Goal: Task Accomplishment & Management: Use online tool/utility

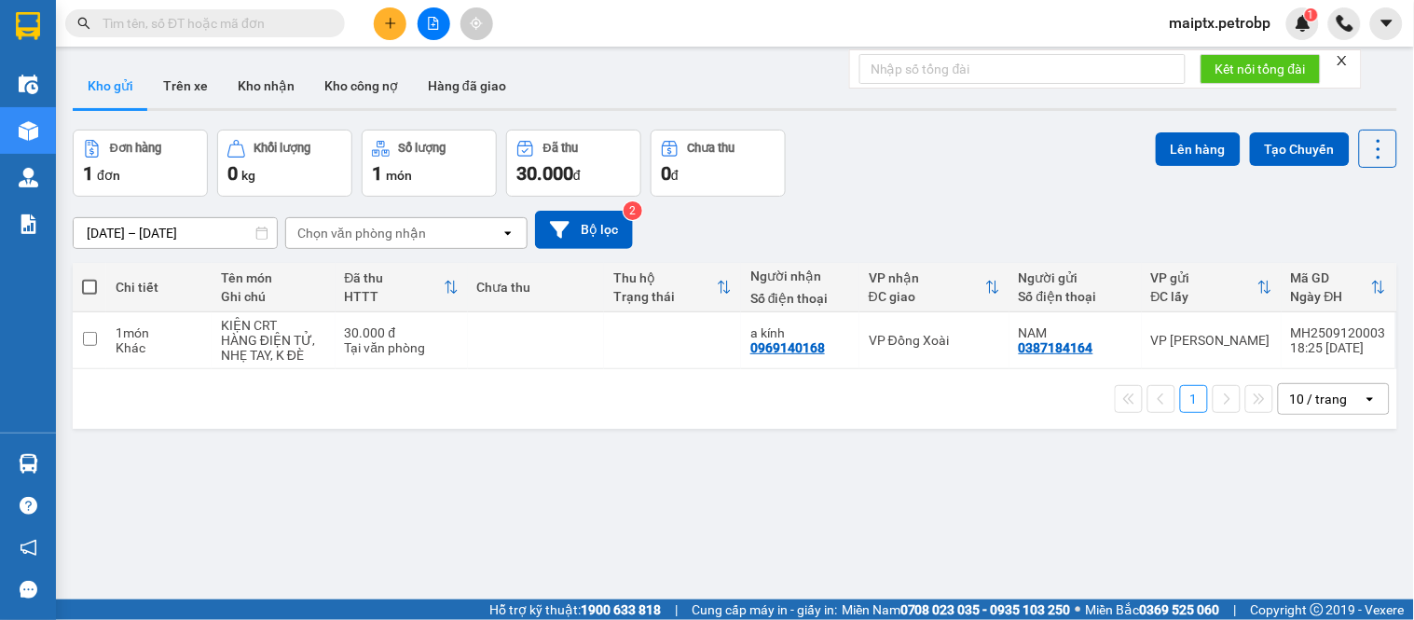
click at [1252, 16] on span "maiptx.petrobp" at bounding box center [1220, 22] width 131 height 23
click at [1219, 63] on span "Đăng xuất" at bounding box center [1229, 58] width 94 height 21
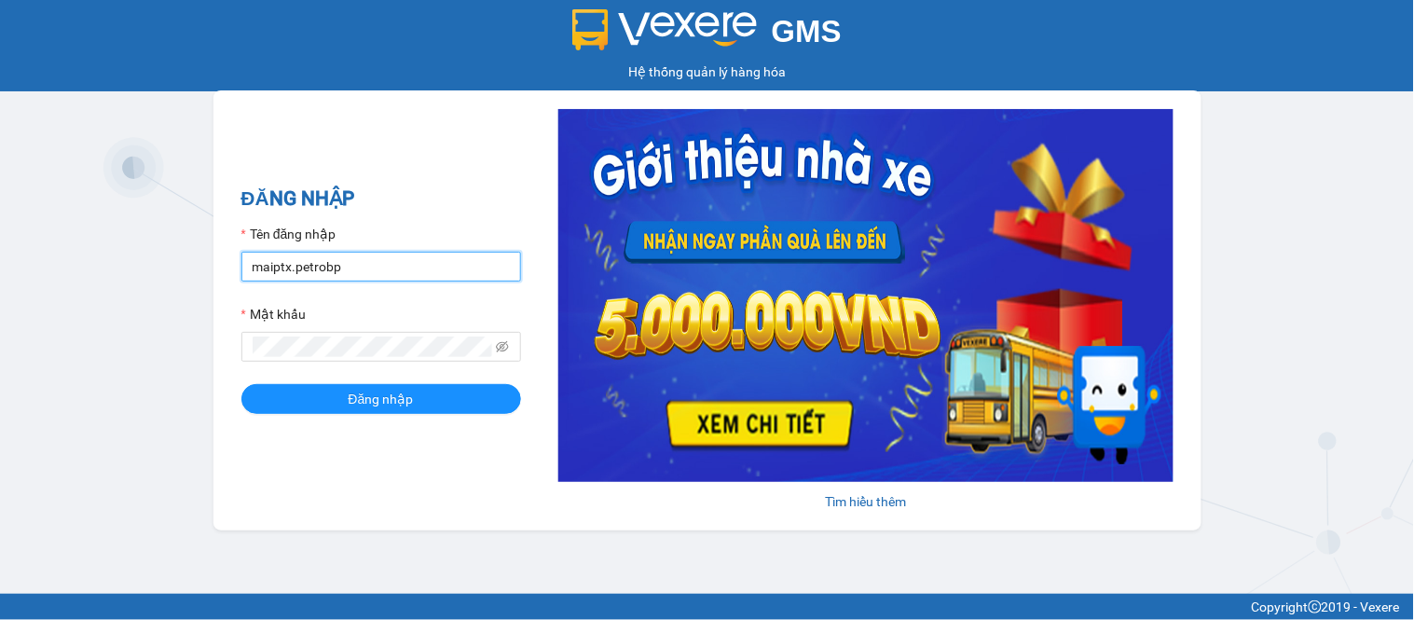
drag, startPoint x: 365, startPoint y: 259, endPoint x: 366, endPoint y: 268, distance: 9.4
click at [365, 259] on input "maiptx.petrobp" at bounding box center [381, 267] width 280 height 30
type input "dienpt.petrobp"
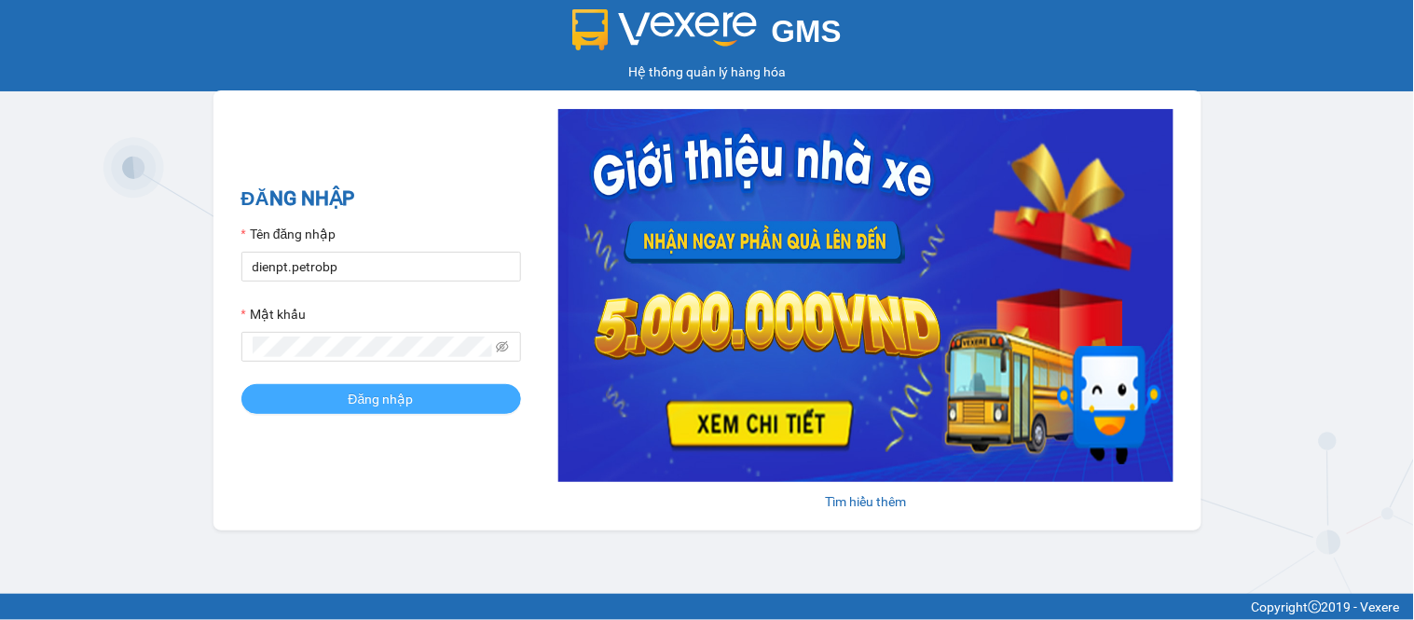
click at [361, 406] on span "Đăng nhập" at bounding box center [381, 399] width 65 height 21
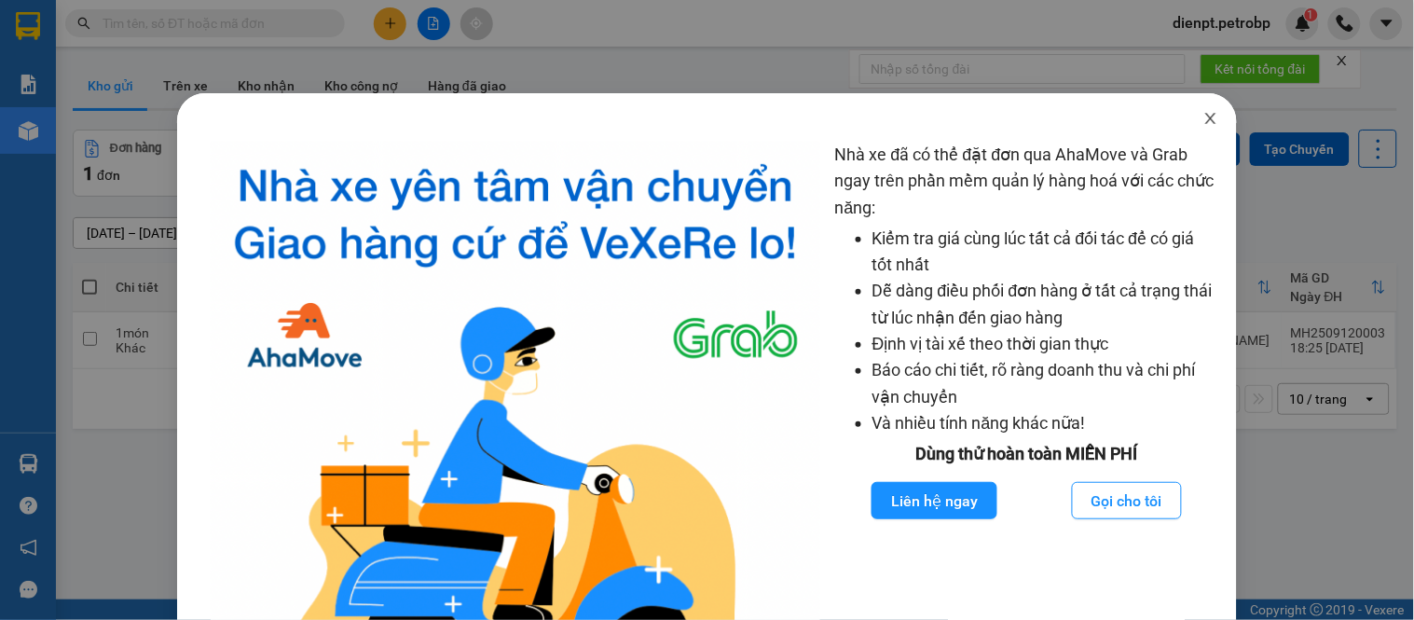
click at [1203, 119] on icon "close" at bounding box center [1210, 118] width 15 height 15
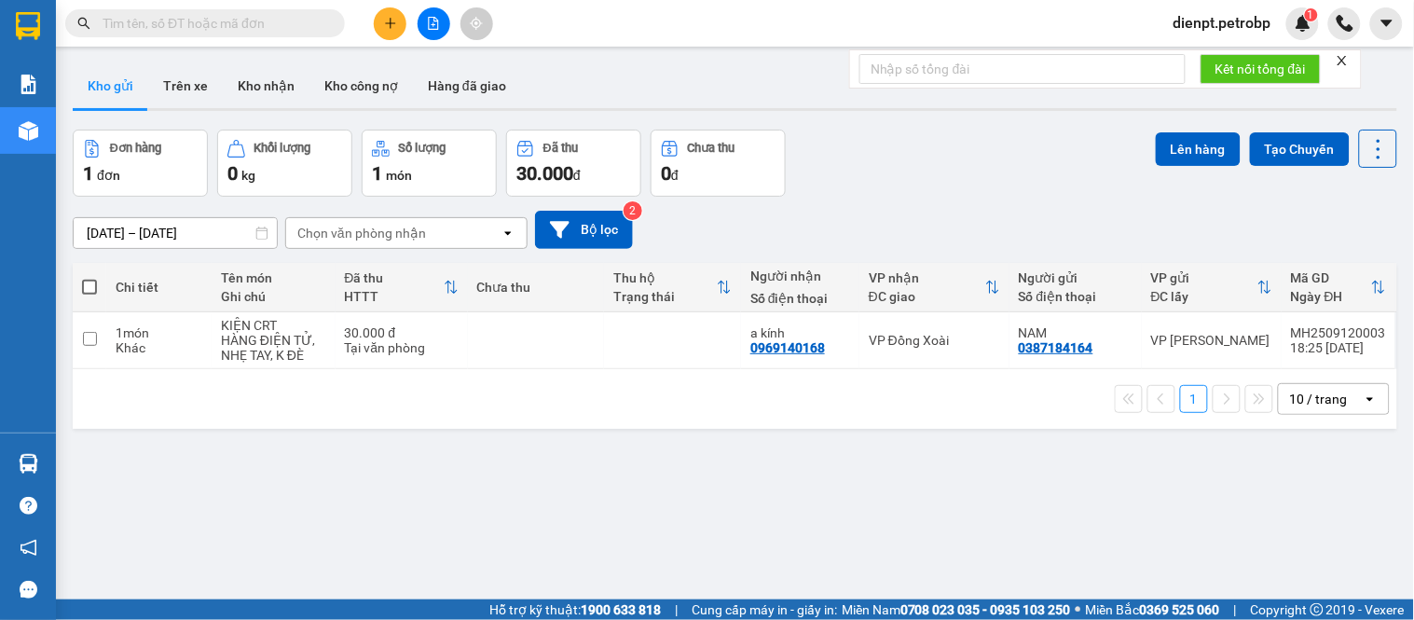
click at [770, 101] on div "Kho gửi Trên xe Kho nhận Kho công nợ Hàng đã giao" at bounding box center [735, 87] width 1324 height 49
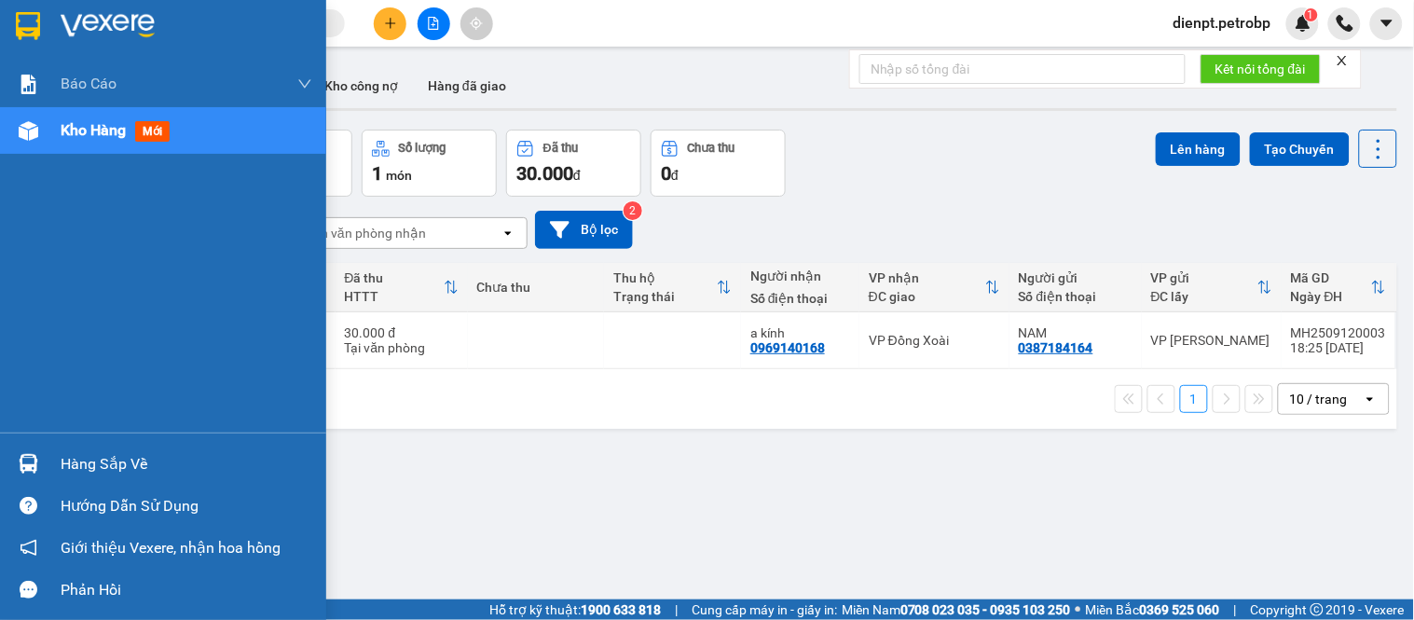
click at [43, 460] on div at bounding box center [28, 463] width 33 height 33
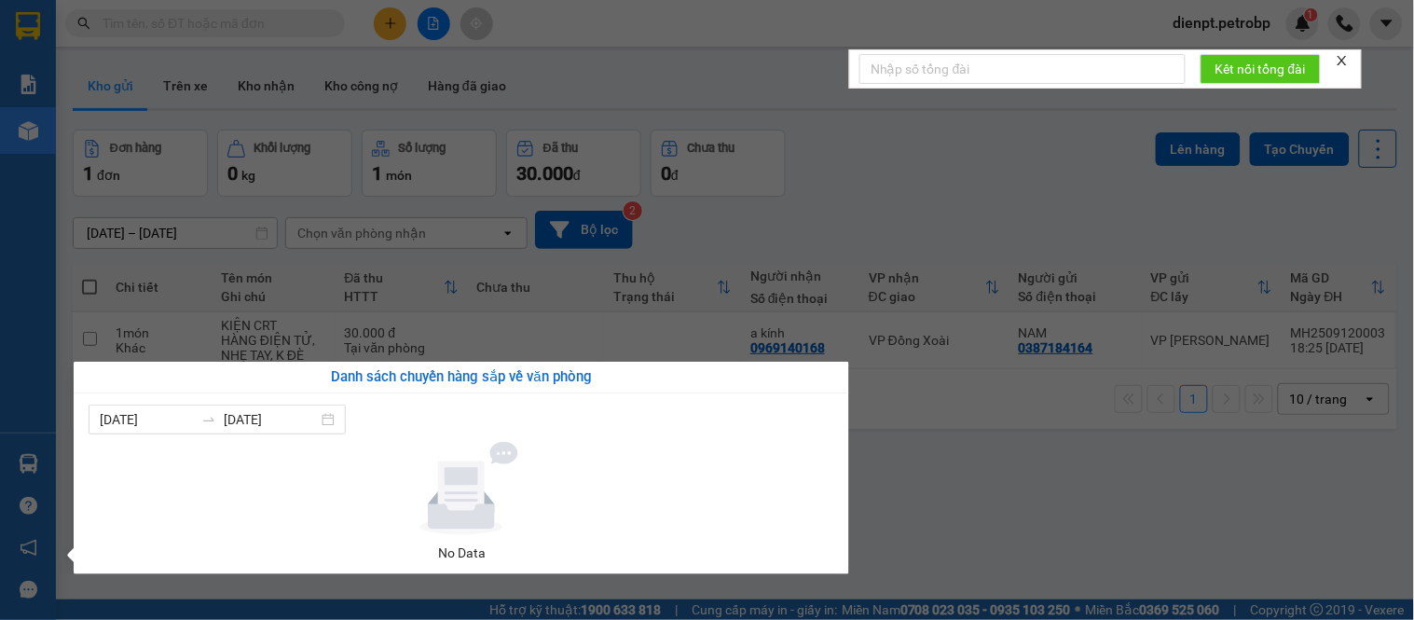
click at [1041, 494] on section "Kết quả [PERSON_NAME] ( 0 ) Bộ lọc No Data dienpt.petrobp 1 [PERSON_NAME] BC [P…" at bounding box center [707, 310] width 1414 height 620
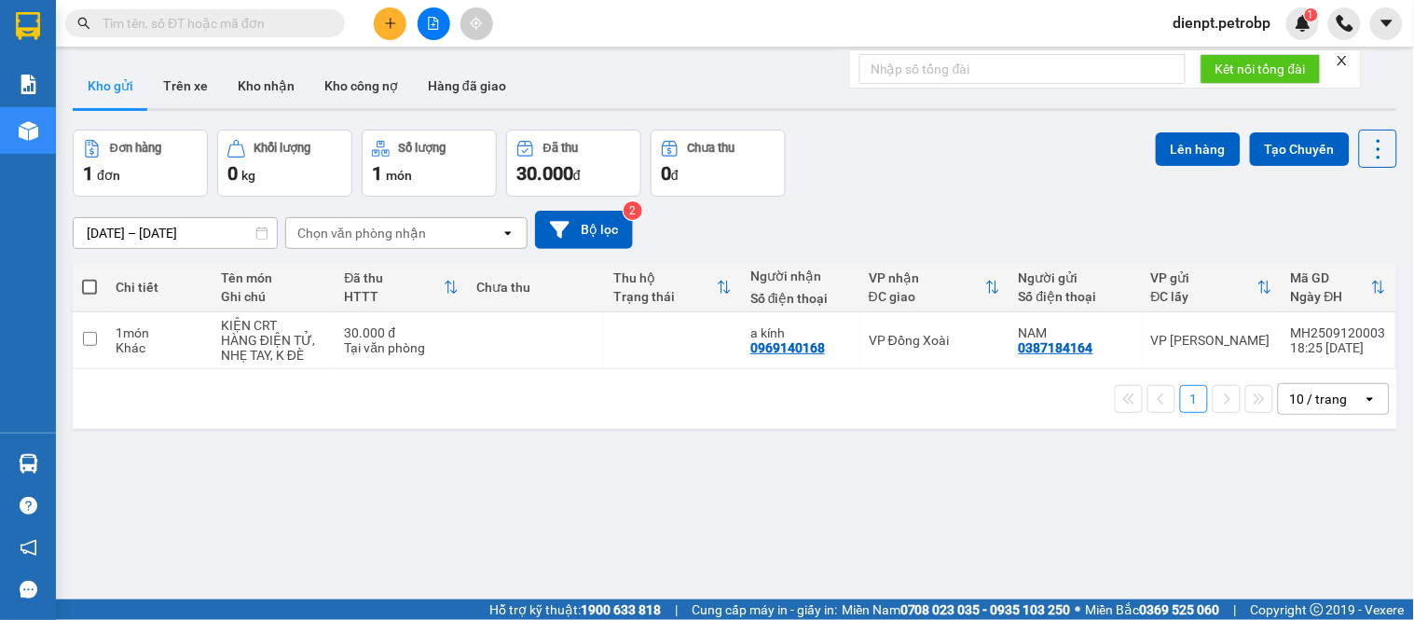
click at [956, 201] on div "[DATE] – [DATE] Press the down arrow key to interact with the calendar and sele…" at bounding box center [735, 230] width 1324 height 66
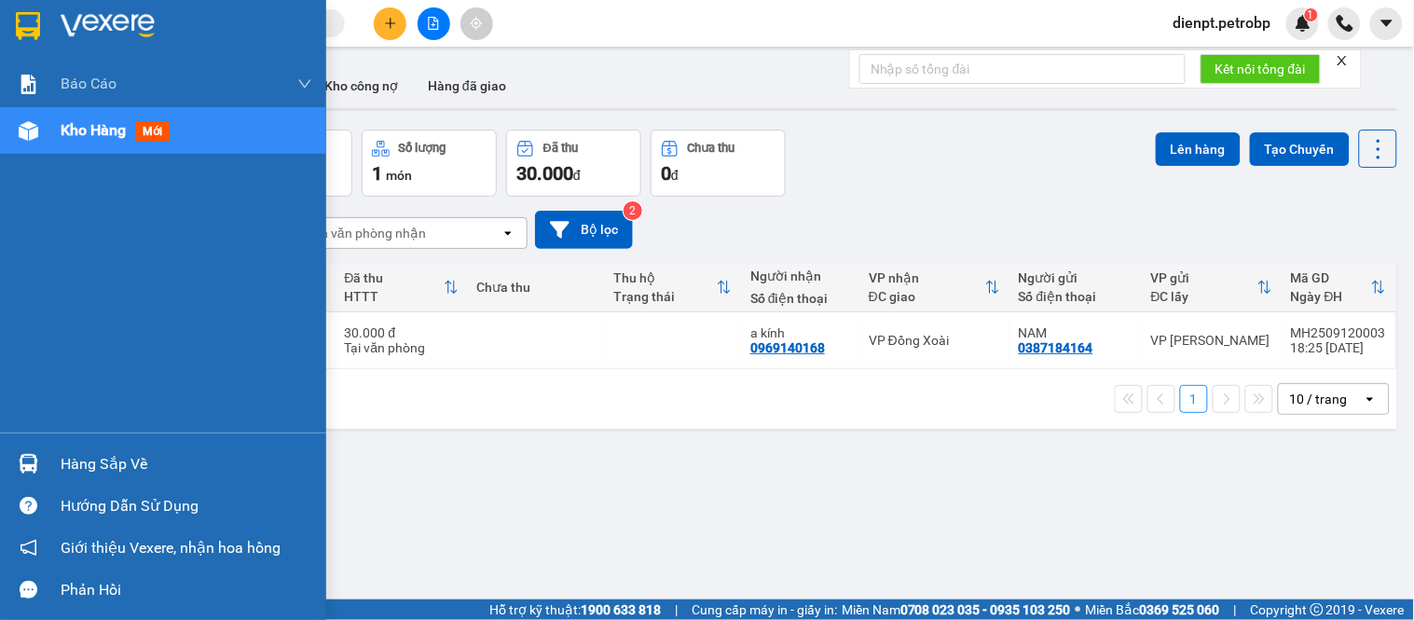
click at [25, 463] on img at bounding box center [29, 464] width 20 height 20
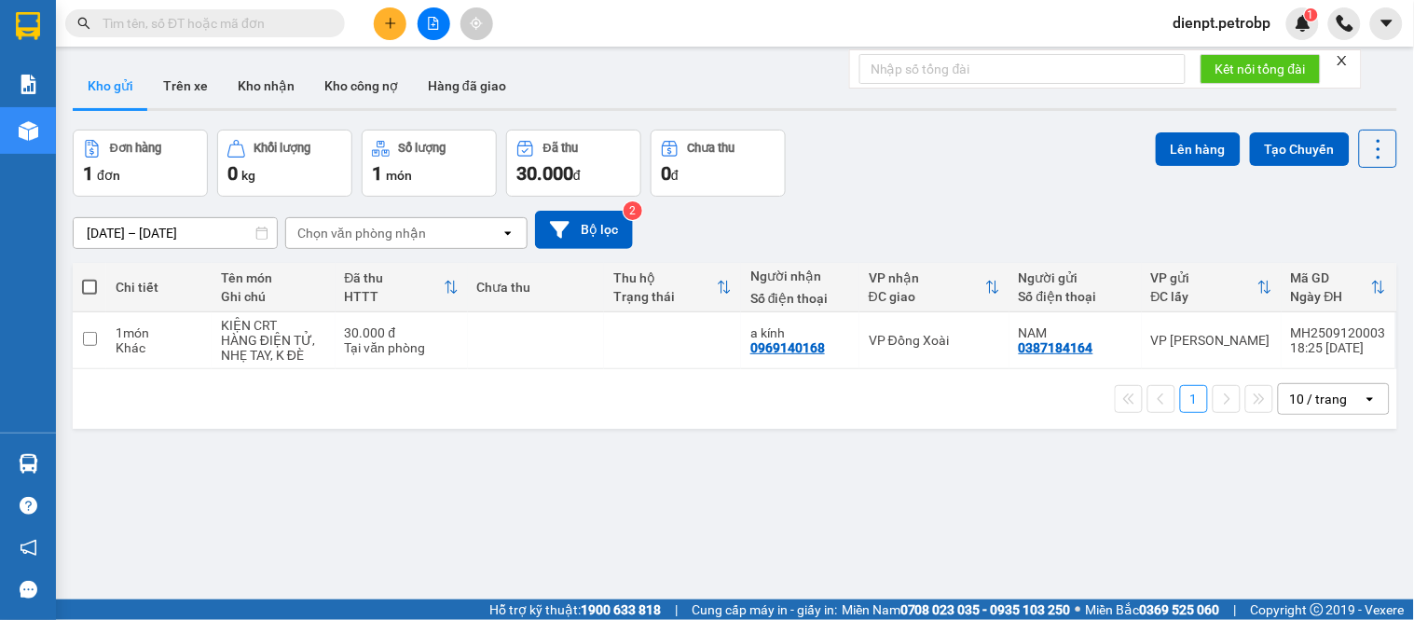
drag, startPoint x: 1076, startPoint y: 472, endPoint x: 973, endPoint y: 185, distance: 305.1
click at [1082, 452] on section "Kết quả [PERSON_NAME] ( 0 ) Bộ lọc No Data dienpt.petrobp 1 [PERSON_NAME] BC [P…" at bounding box center [707, 310] width 1414 height 620
click at [966, 172] on div "Đơn hàng 1 đơn Khối lượng 0 kg Số lượng 1 món Đã thu 30.000 đ Chưa thu 0 đ Lên …" at bounding box center [735, 163] width 1324 height 67
click at [209, 103] on button "Trên xe" at bounding box center [185, 85] width 75 height 45
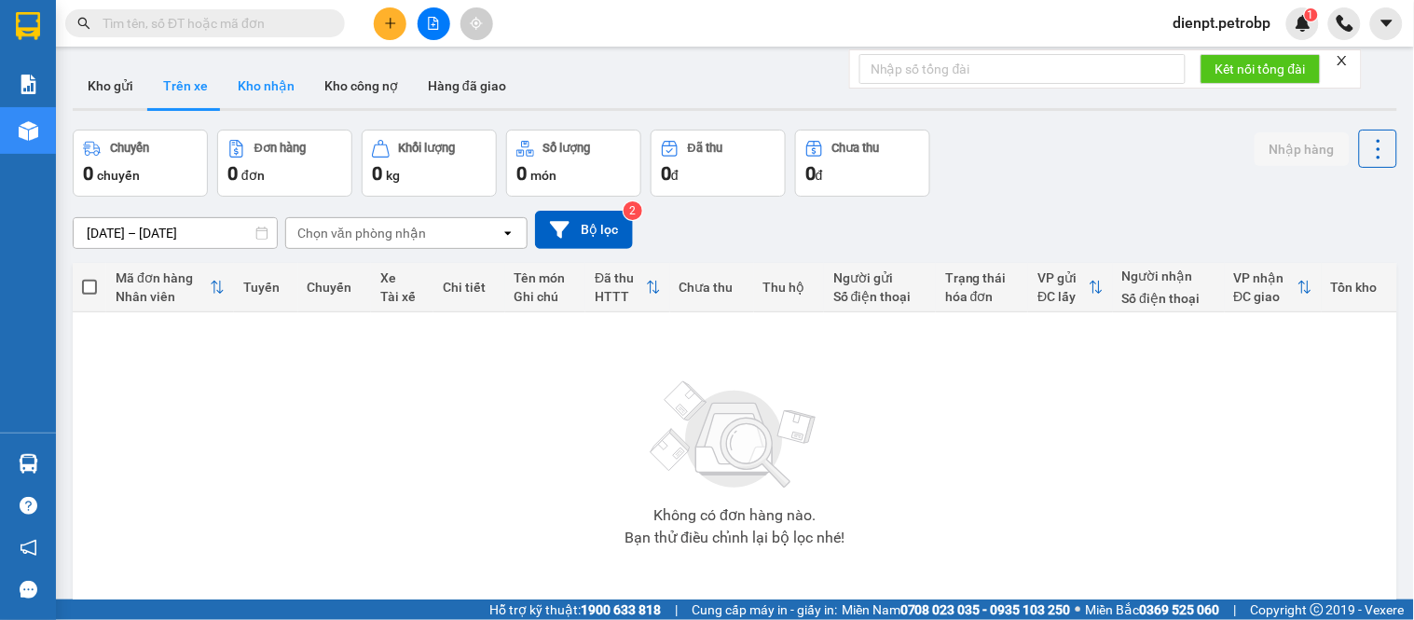
click at [262, 84] on button "Kho nhận" at bounding box center [266, 85] width 87 height 45
type input "[DATE] – [DATE]"
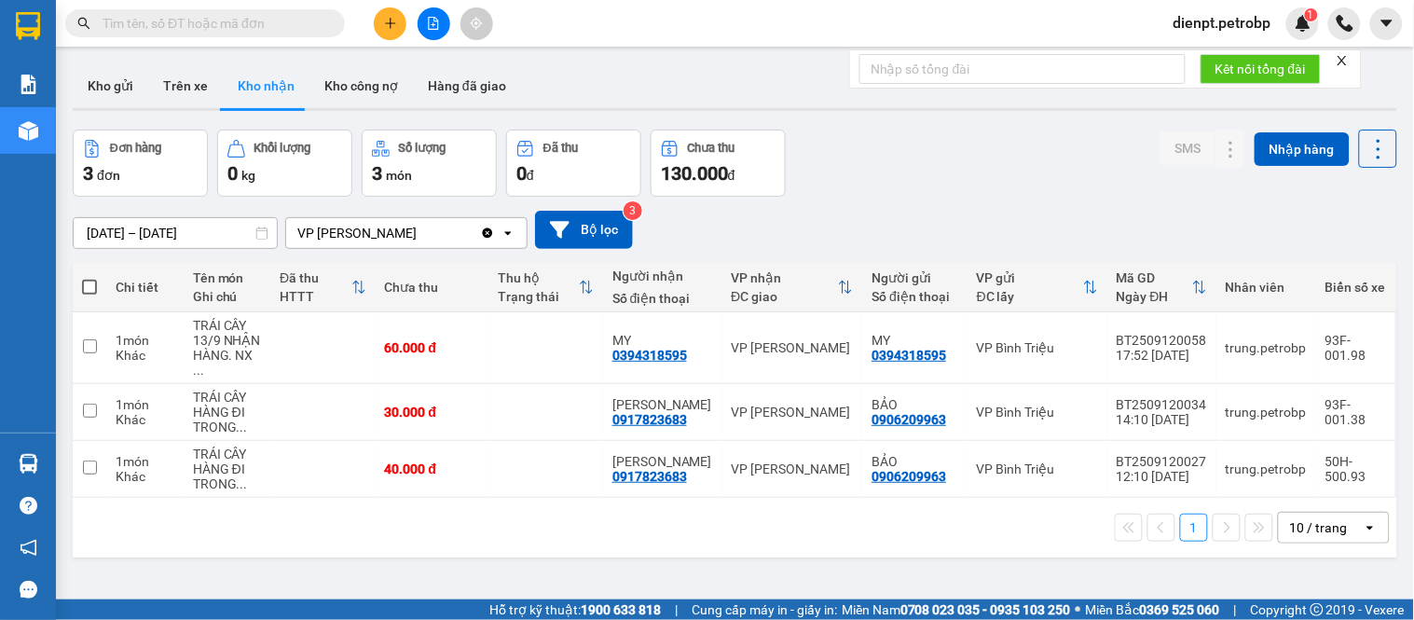
click at [969, 137] on div "Đơn hàng 3 đơn [PERSON_NAME] 0 kg Số [PERSON_NAME] 3 món Đã thu 0 [PERSON_NAME]…" at bounding box center [735, 163] width 1324 height 67
click at [1336, 341] on icon at bounding box center [1342, 347] width 13 height 13
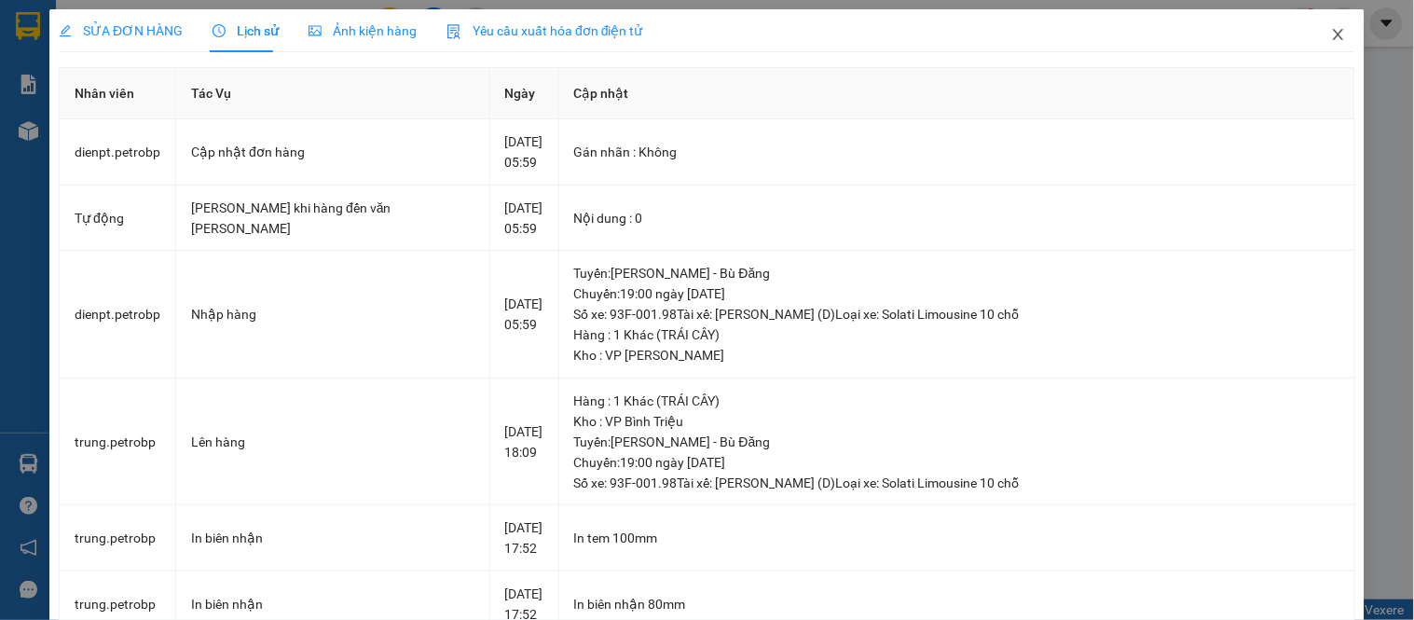
click at [1331, 34] on icon "close" at bounding box center [1338, 34] width 15 height 15
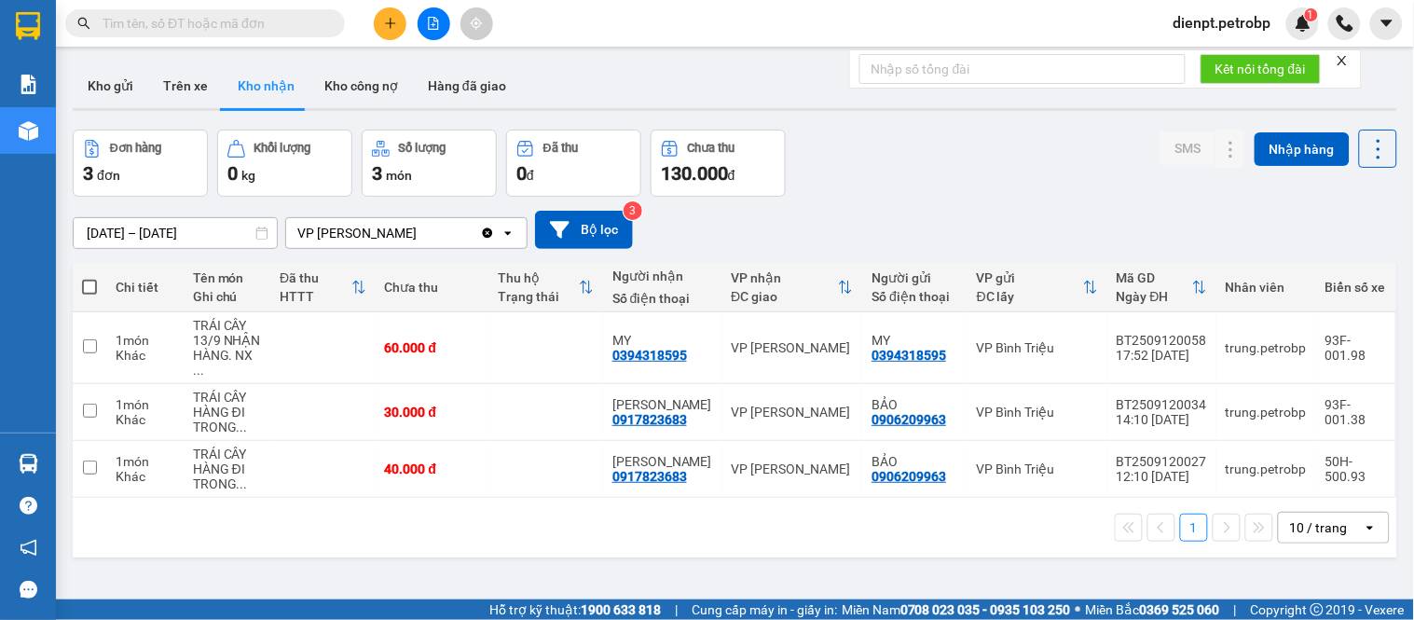
click at [284, 52] on main "ver 1.8.143 Kho gửi Trên xe Kho [PERSON_NAME] công nợ Hàng đã [PERSON_NAME] hàn…" at bounding box center [707, 299] width 1414 height 599
click at [651, 348] on div "0394318595" at bounding box center [649, 355] width 75 height 15
copy div "0394318595"
click at [267, 550] on div "ver 1.8.143 Kho gửi Trên xe Kho [PERSON_NAME] công nợ Hàng đã [PERSON_NAME] hàn…" at bounding box center [734, 366] width 1339 height 620
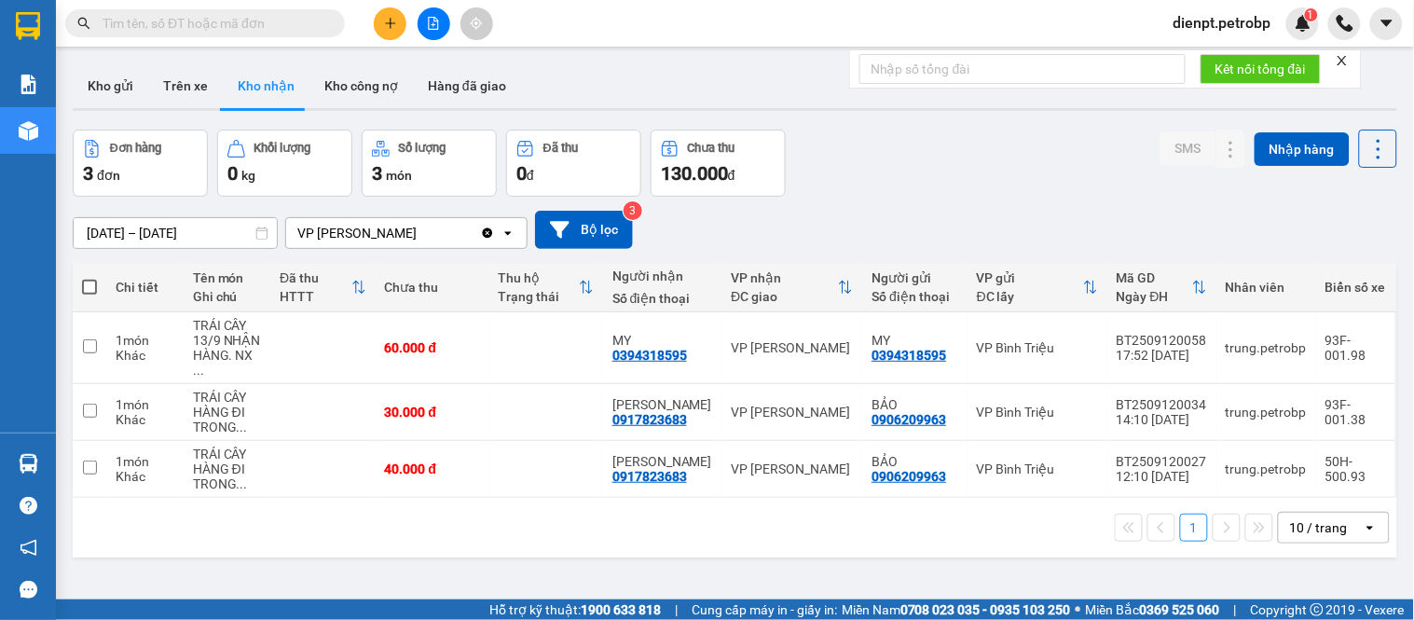
click at [955, 172] on div "Đơn hàng 3 đơn [PERSON_NAME] 0 kg Số [PERSON_NAME] 3 món Đã thu 0 [PERSON_NAME]…" at bounding box center [735, 163] width 1324 height 67
click at [1330, 338] on button at bounding box center [1343, 348] width 26 height 33
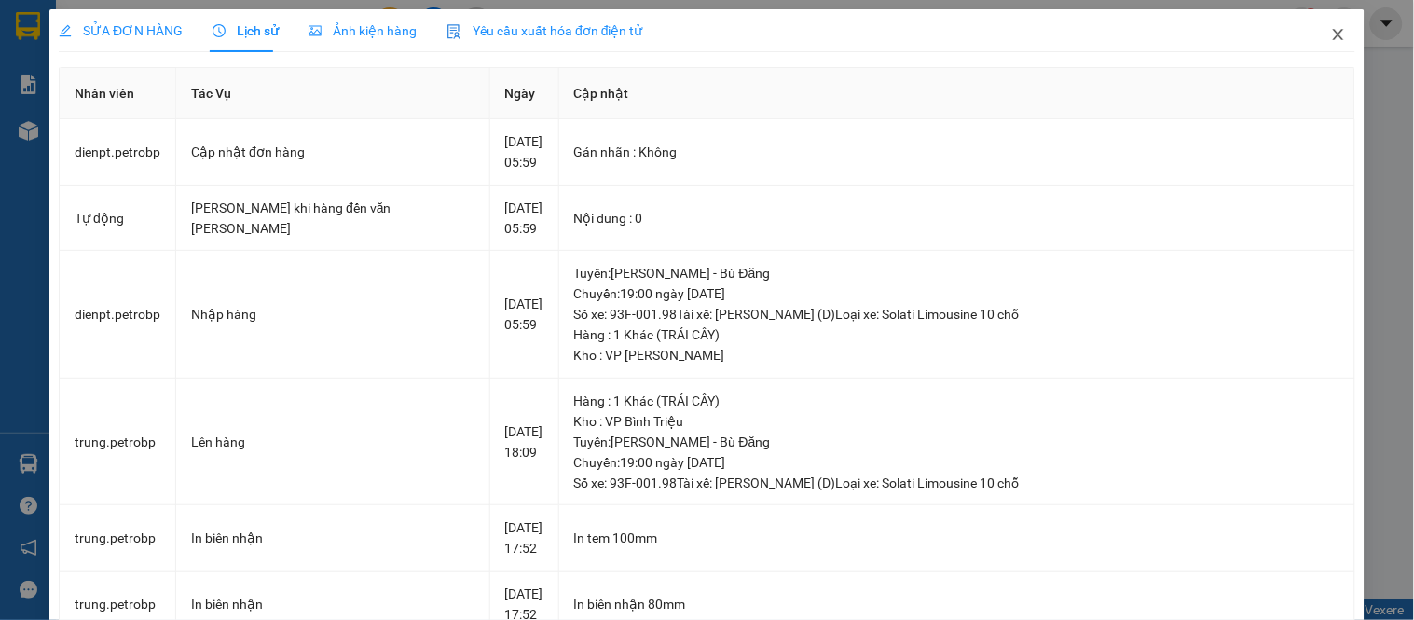
click at [1331, 37] on icon "close" at bounding box center [1338, 34] width 15 height 15
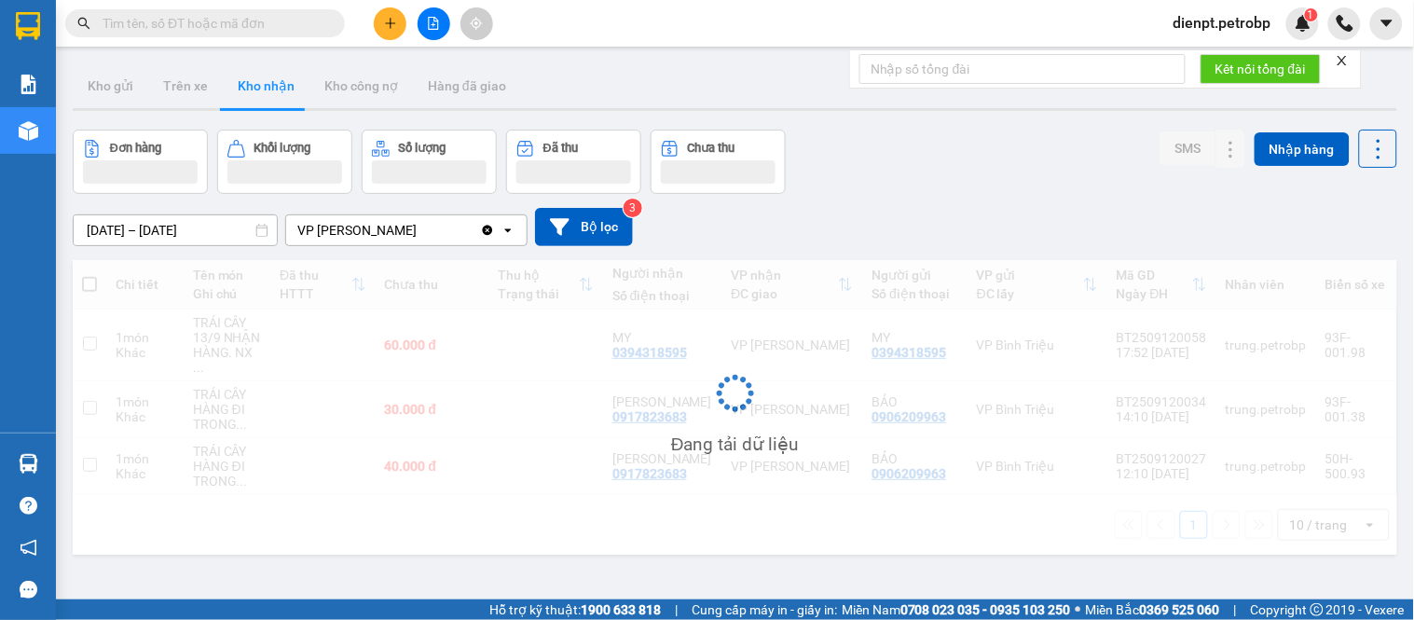
click at [925, 169] on div "Đơn hàng Khối lượng Số lượng Đã thu Chưa thu SMS Nhập hàng" at bounding box center [735, 162] width 1324 height 64
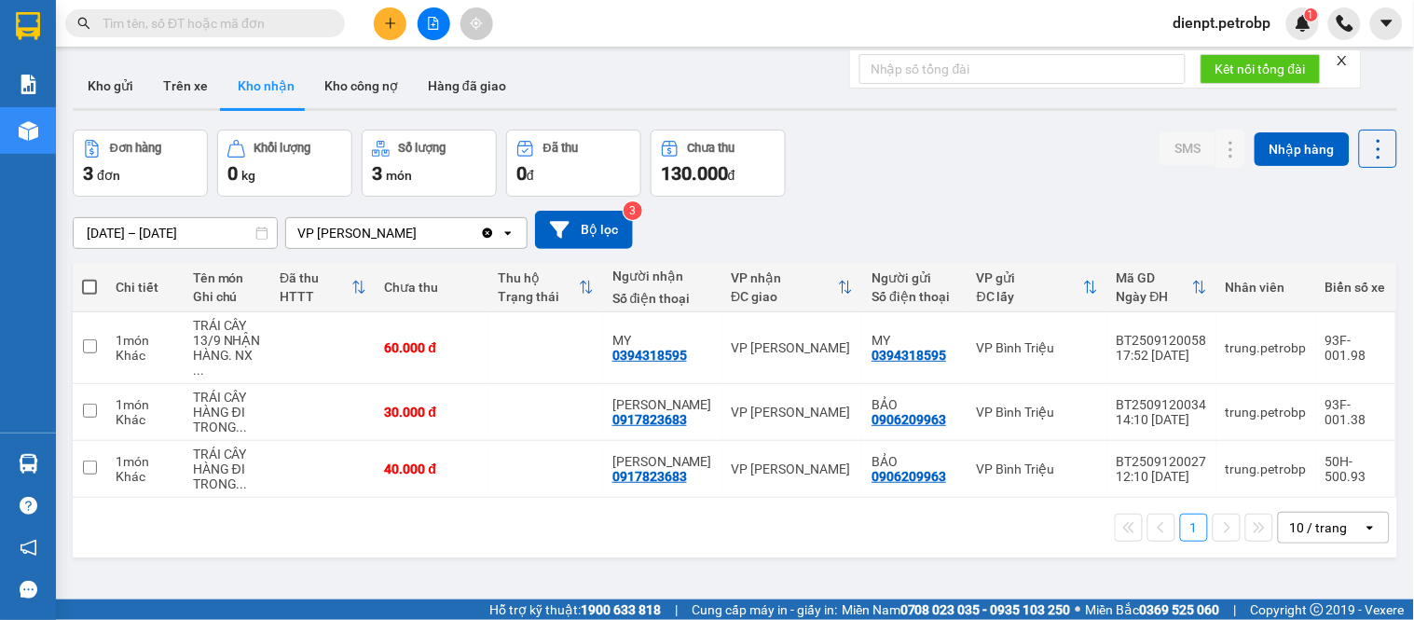
click at [747, 515] on div "1 10 / trang open" at bounding box center [734, 528] width 1309 height 32
click at [1004, 138] on div "Đơn hàng 3 đơn [PERSON_NAME] 0 kg Số [PERSON_NAME] 3 món Đã thu 0 [PERSON_NAME]…" at bounding box center [735, 163] width 1324 height 67
click at [886, 218] on div "[DATE] – [DATE] Press the down arrow key to interact with the calendar and sele…" at bounding box center [735, 230] width 1324 height 38
click at [199, 81] on button "Trên xe" at bounding box center [185, 85] width 75 height 45
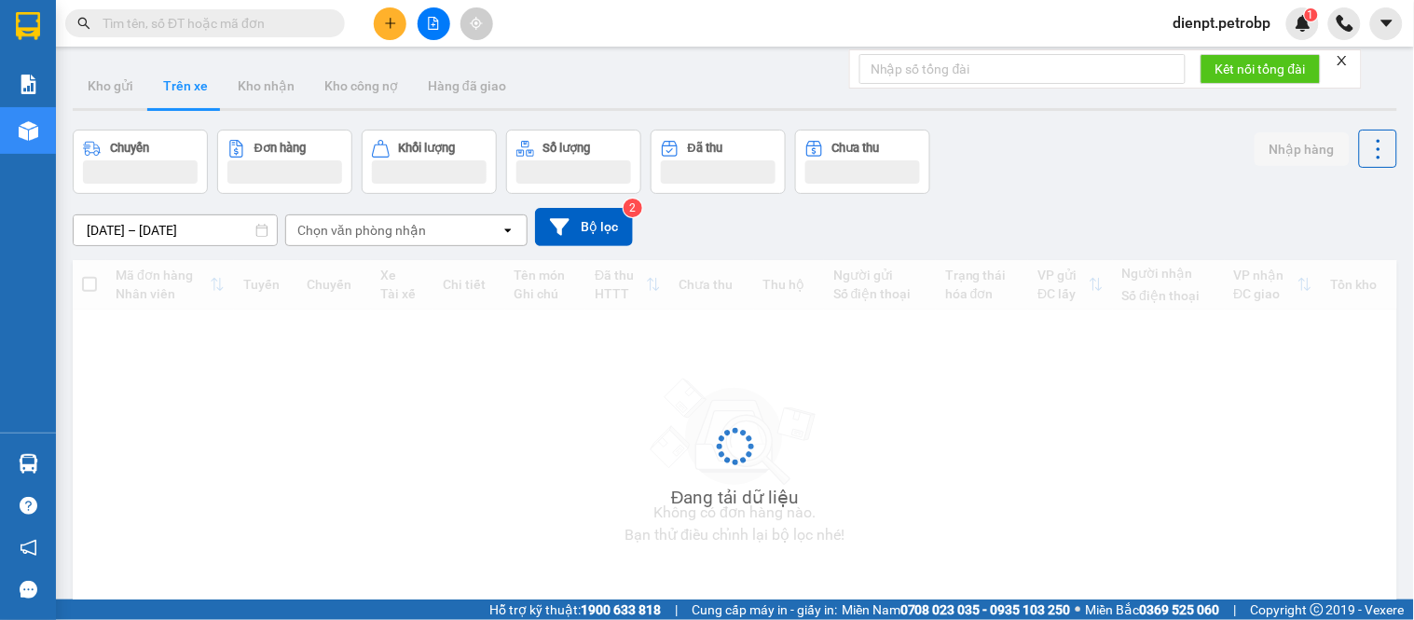
click at [1025, 170] on div "Chuyến Đơn hàng Khối lượng Số lượng Đã thu Chưa thu Nhập hàng" at bounding box center [735, 162] width 1324 height 64
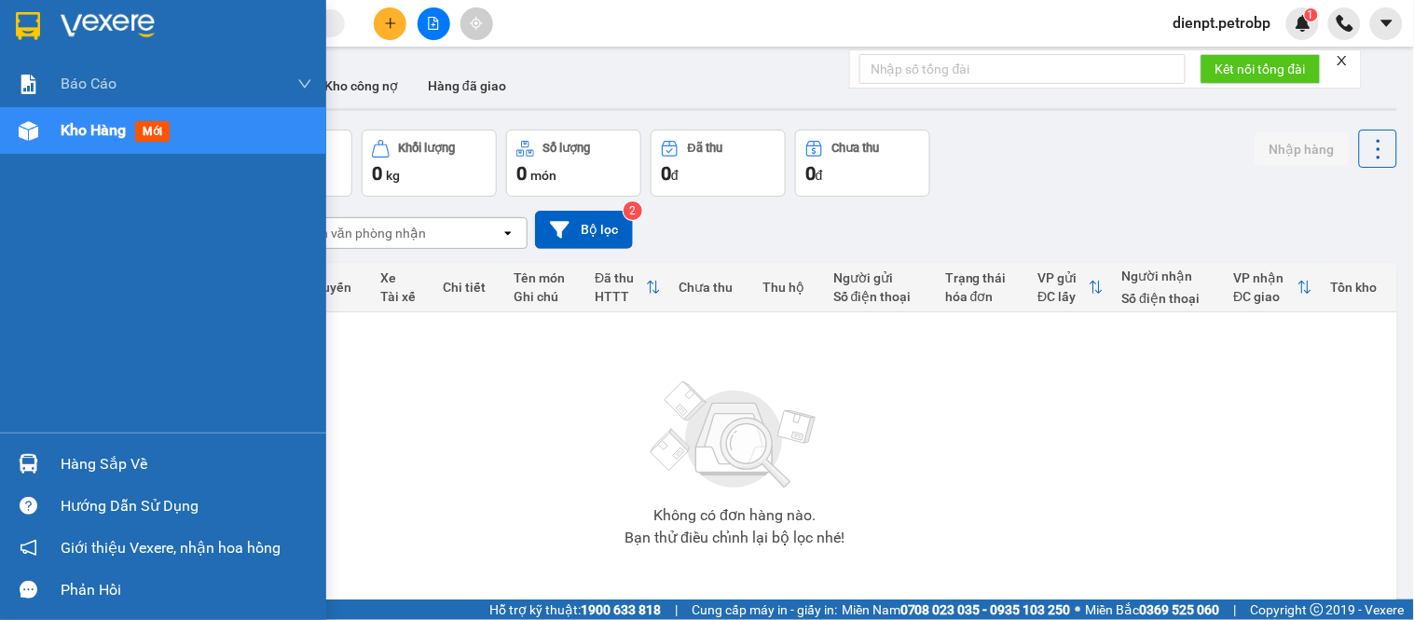
click at [22, 454] on img at bounding box center [29, 464] width 20 height 20
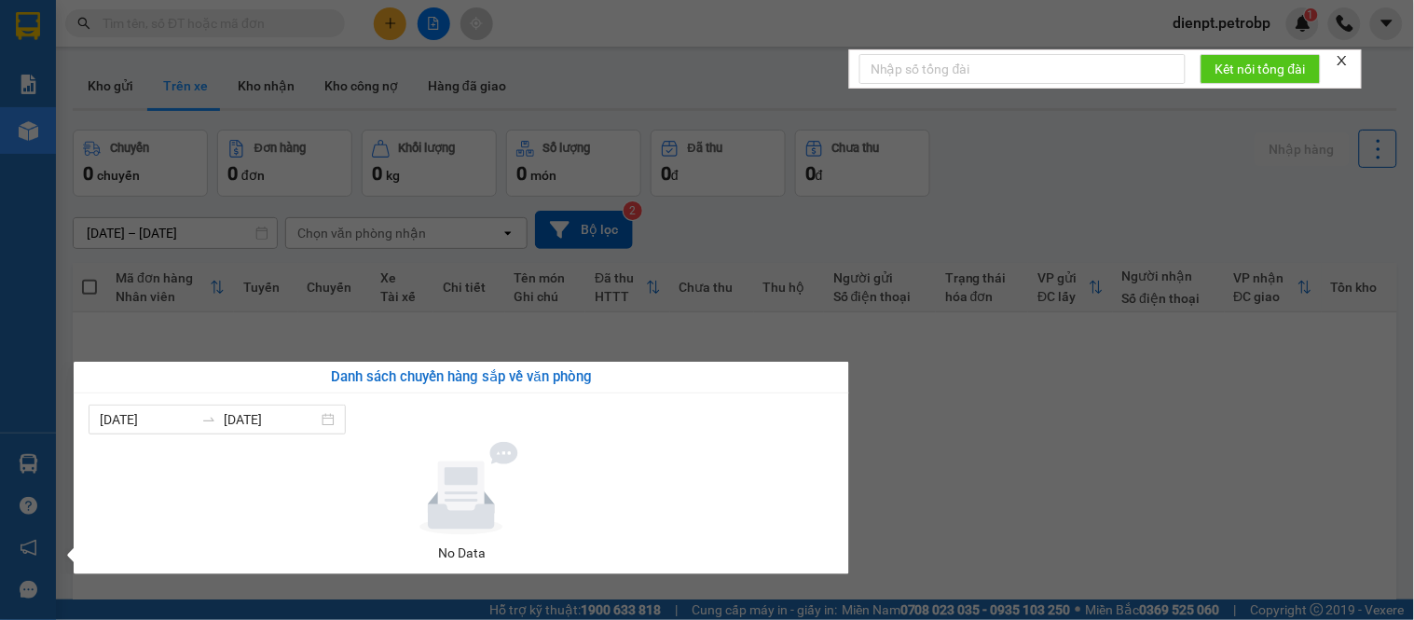
click at [989, 481] on section "Kết quả [PERSON_NAME] ( 0 ) Bộ lọc No Data dienpt.petrobp 1 [PERSON_NAME] BC [P…" at bounding box center [707, 310] width 1414 height 620
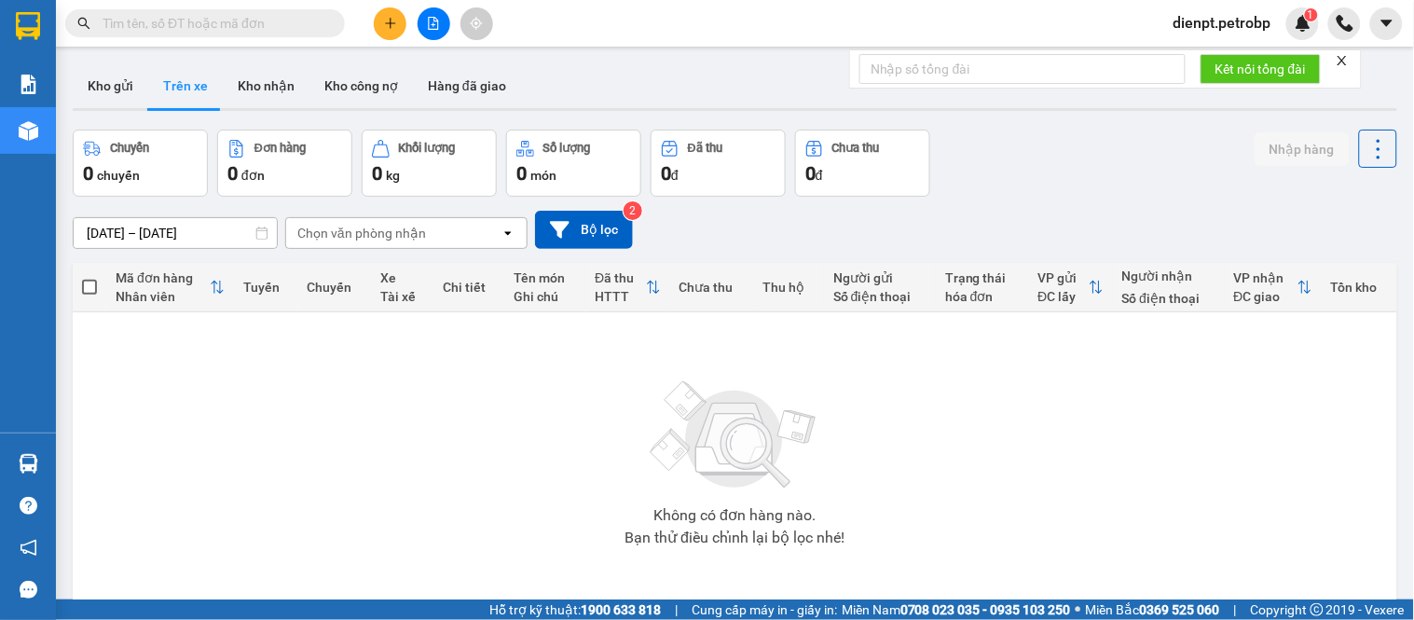
click at [1028, 168] on div "Chuyến 0 chuyến Đơn hàng 0 đơn Khối lượng 0 kg Số lượng 0 món Đã thu 0 đ Chưa t…" at bounding box center [735, 163] width 1324 height 67
click at [292, 71] on button "Kho nhận" at bounding box center [266, 85] width 87 height 45
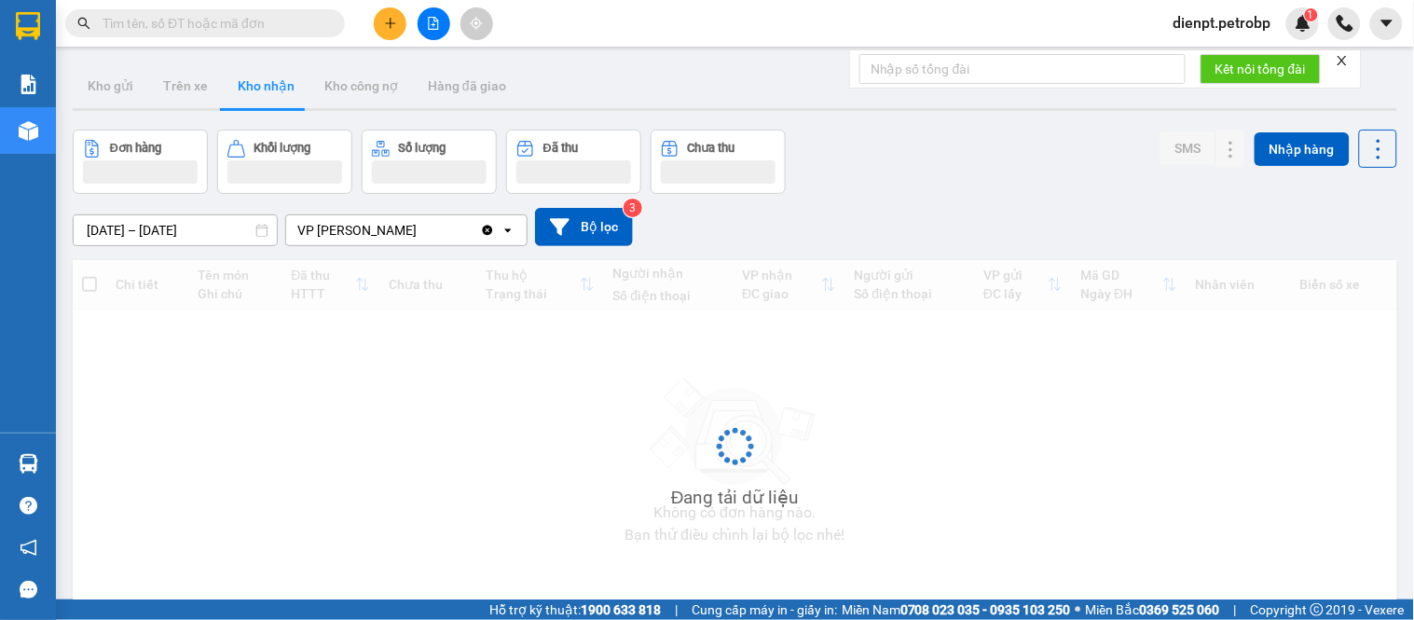
click at [1129, 208] on div "[DATE] – [DATE] Press the down arrow key to interact with the calendar and sele…" at bounding box center [735, 227] width 1324 height 38
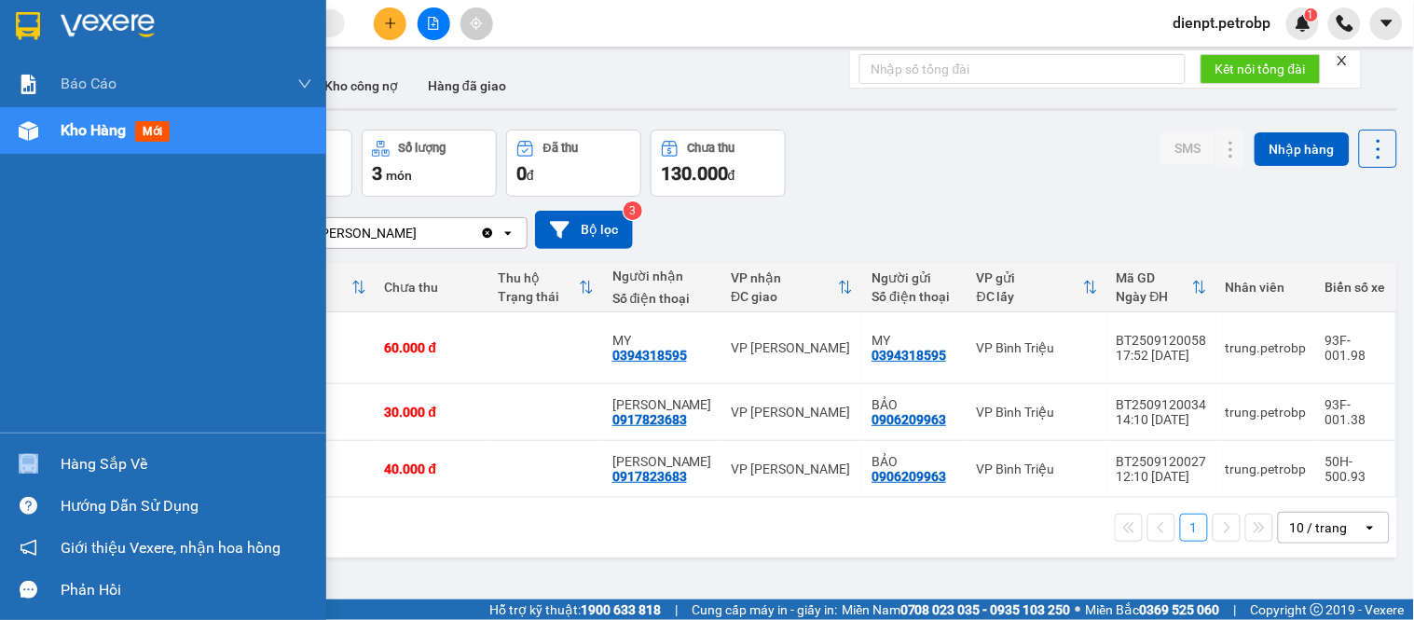
click at [61, 460] on div "Hàng sắp về" at bounding box center [163, 464] width 326 height 42
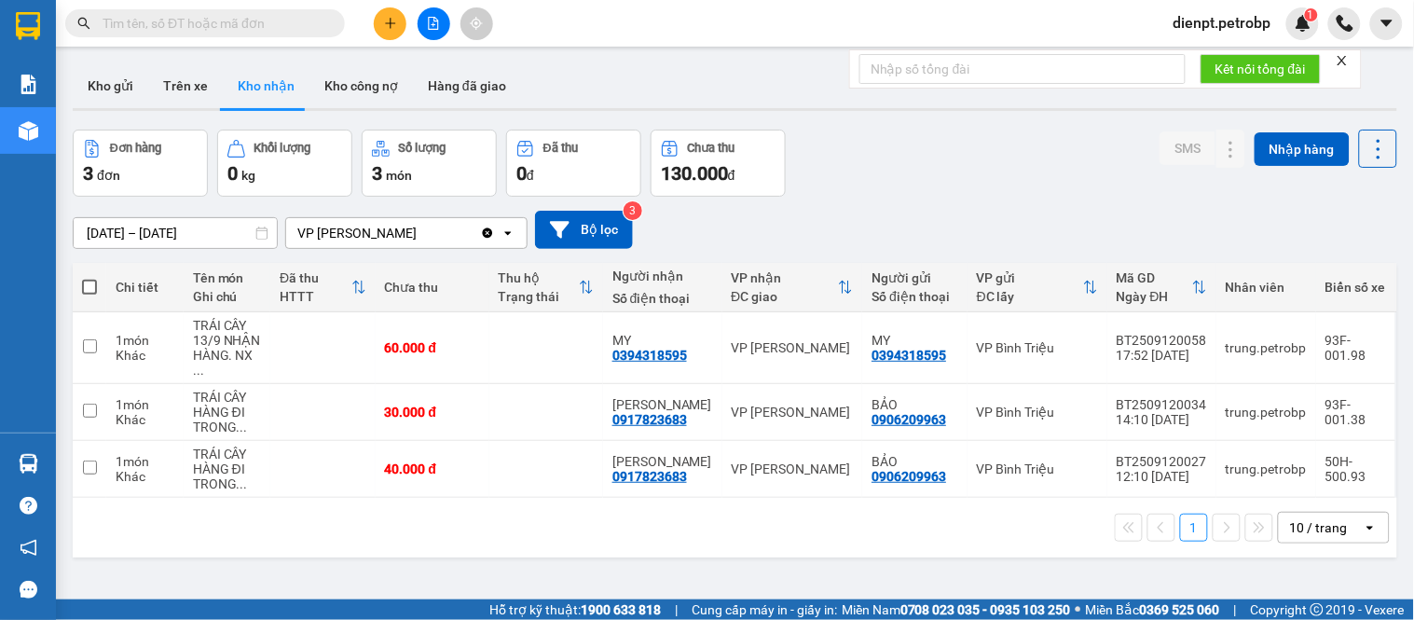
click at [858, 144] on section "Kết quả [PERSON_NAME] ( 0 ) Bộ lọc No Data dienpt.petrobp 1 [PERSON_NAME] BC [P…" at bounding box center [707, 310] width 1414 height 620
click at [184, 81] on button "Trên xe" at bounding box center [185, 85] width 75 height 45
type input "[DATE] – [DATE]"
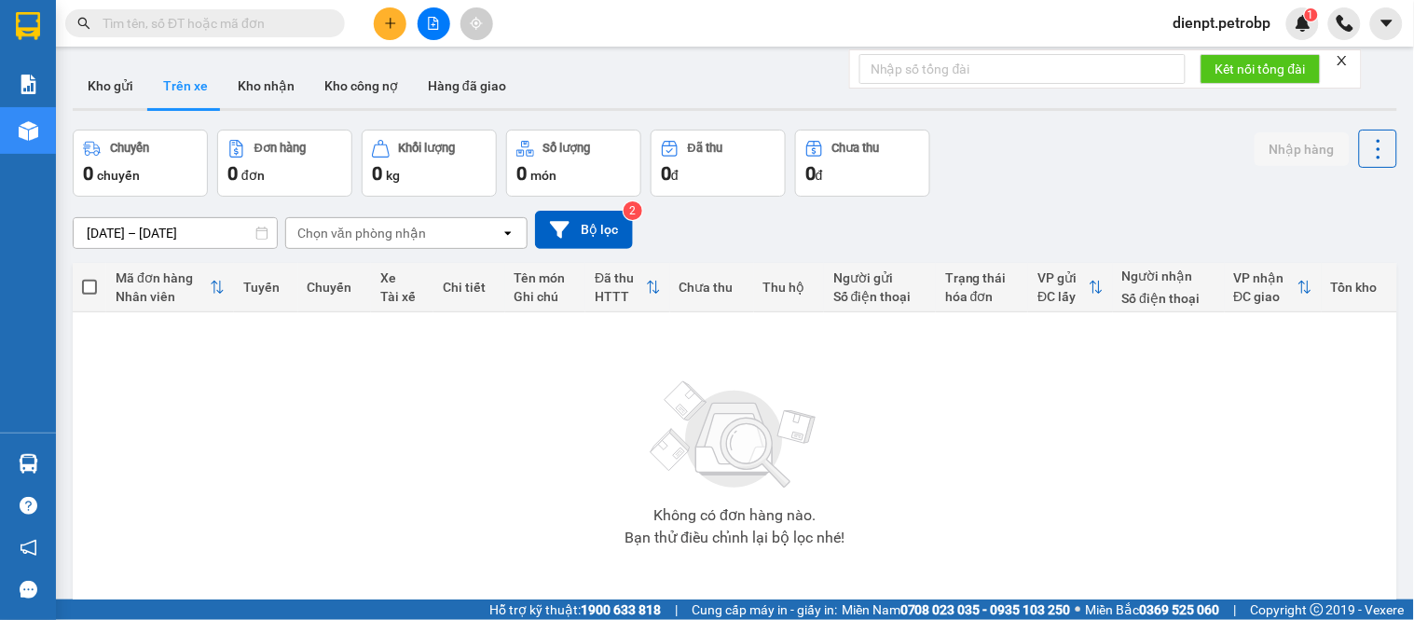
click at [1062, 186] on div "Chuyến 0 chuyến Đơn hàng 0 đơn Khối lượng 0 kg Số lượng 0 món Đã thu 0 đ Chưa t…" at bounding box center [735, 163] width 1324 height 67
click at [954, 144] on div "Chuyến 0 chuyến Đơn hàng 0 đơn Khối lượng 0 kg Số lượng 0 món Đã thu 0 đ Chưa t…" at bounding box center [735, 163] width 1324 height 67
drag, startPoint x: 615, startPoint y: 65, endPoint x: 499, endPoint y: 4, distance: 131.7
click at [608, 63] on div "Kho gửi Trên xe Kho nhận Kho công nợ Hàng đã giao" at bounding box center [735, 87] width 1324 height 49
click at [433, 33] on button at bounding box center [434, 23] width 33 height 33
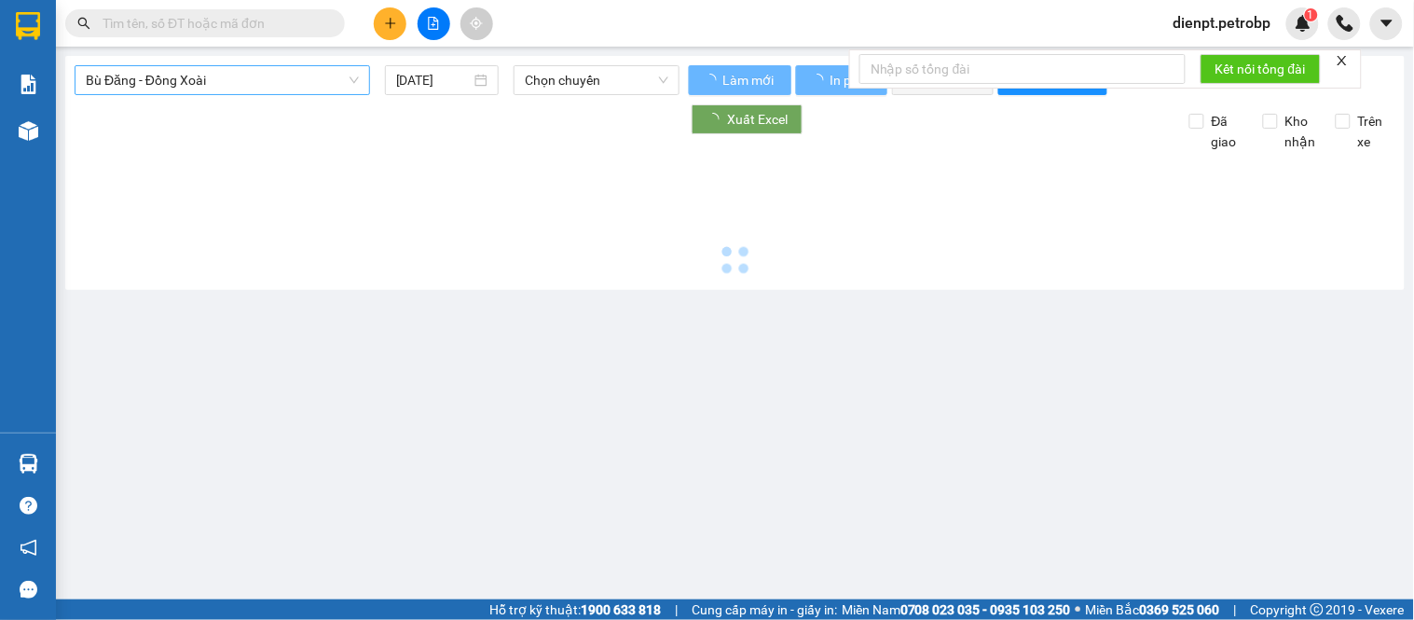
type input "[DATE]"
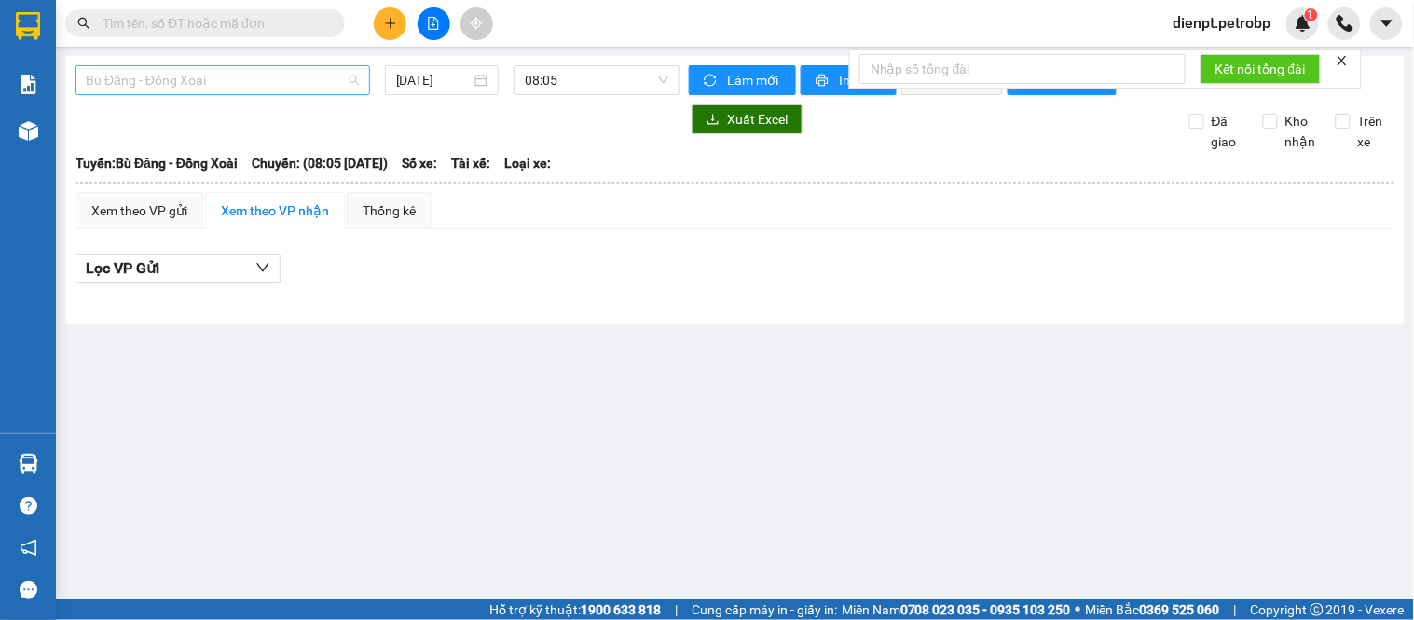
click at [292, 89] on span "Bù Đăng - Đồng Xoài" at bounding box center [222, 80] width 273 height 28
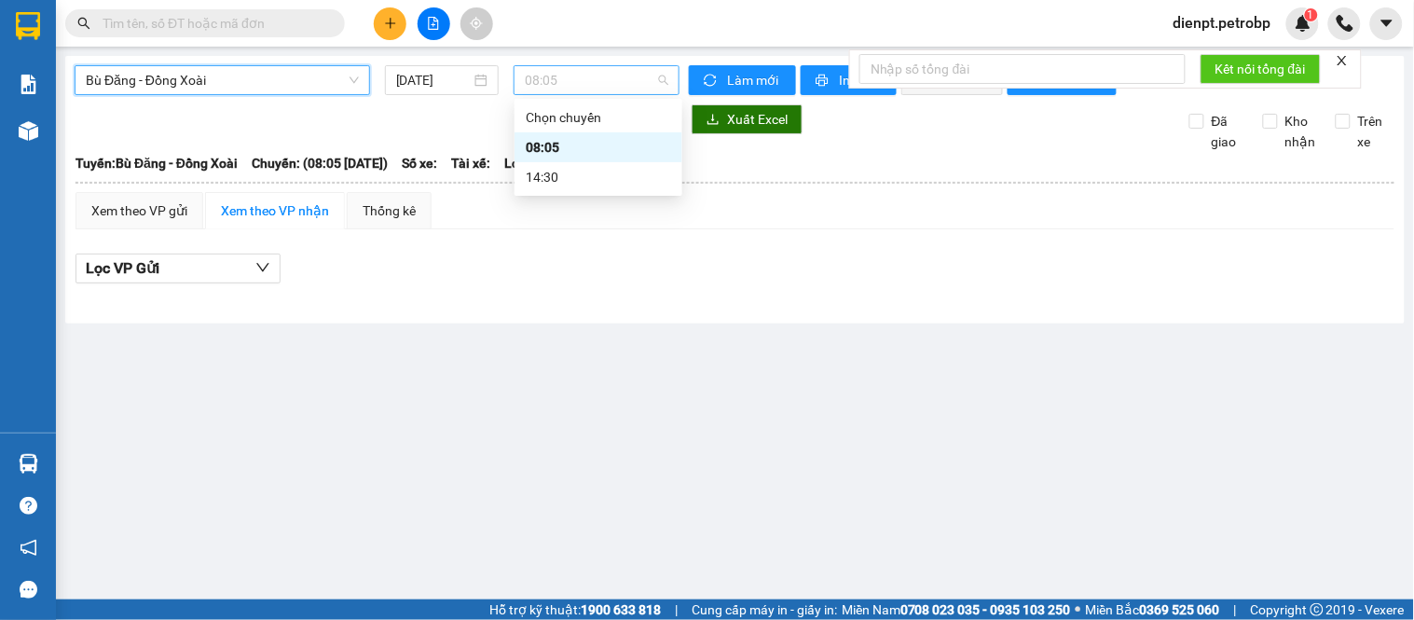
click at [584, 86] on span "08:05" at bounding box center [597, 80] width 144 height 28
click at [568, 154] on div "08:05" at bounding box center [598, 147] width 145 height 21
click at [359, 71] on div "Bù Đăng - Đồng Xoài" at bounding box center [222, 80] width 295 height 30
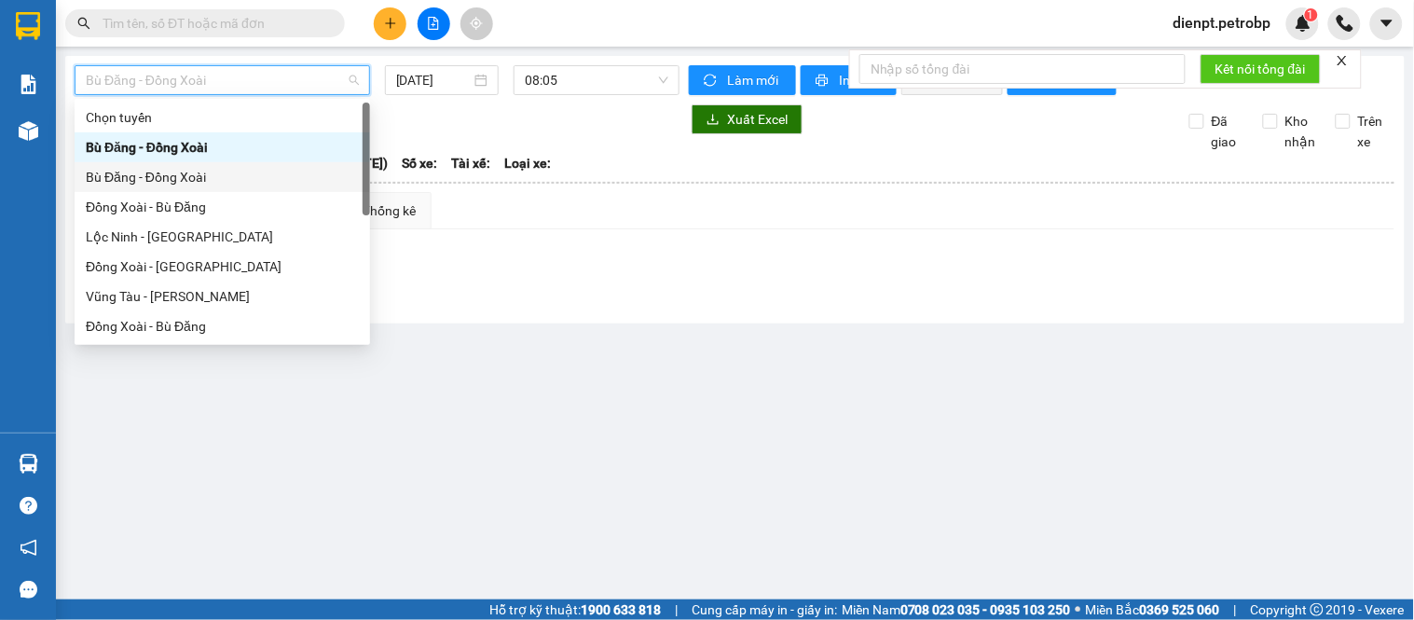
drag, startPoint x: 165, startPoint y: 181, endPoint x: 278, endPoint y: 157, distance: 115.3
click at [165, 179] on div "Bù Đăng - Đồng Xoài" at bounding box center [222, 177] width 273 height 21
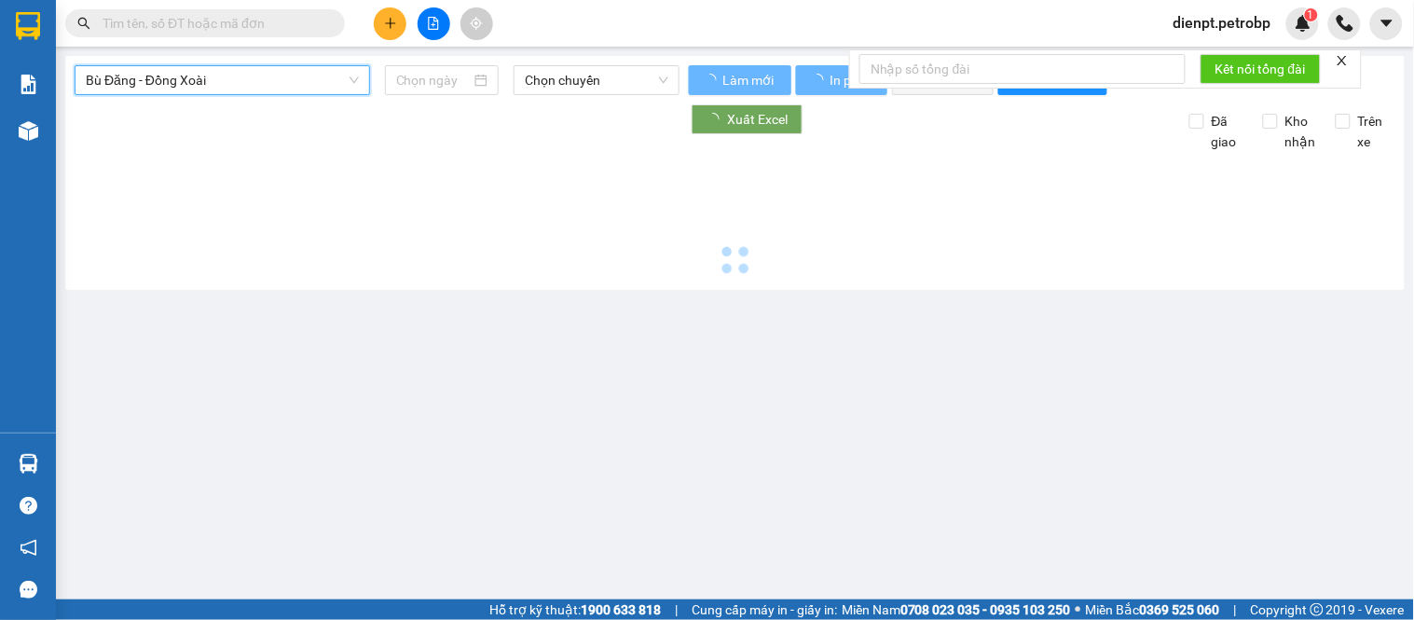
type input "[DATE]"
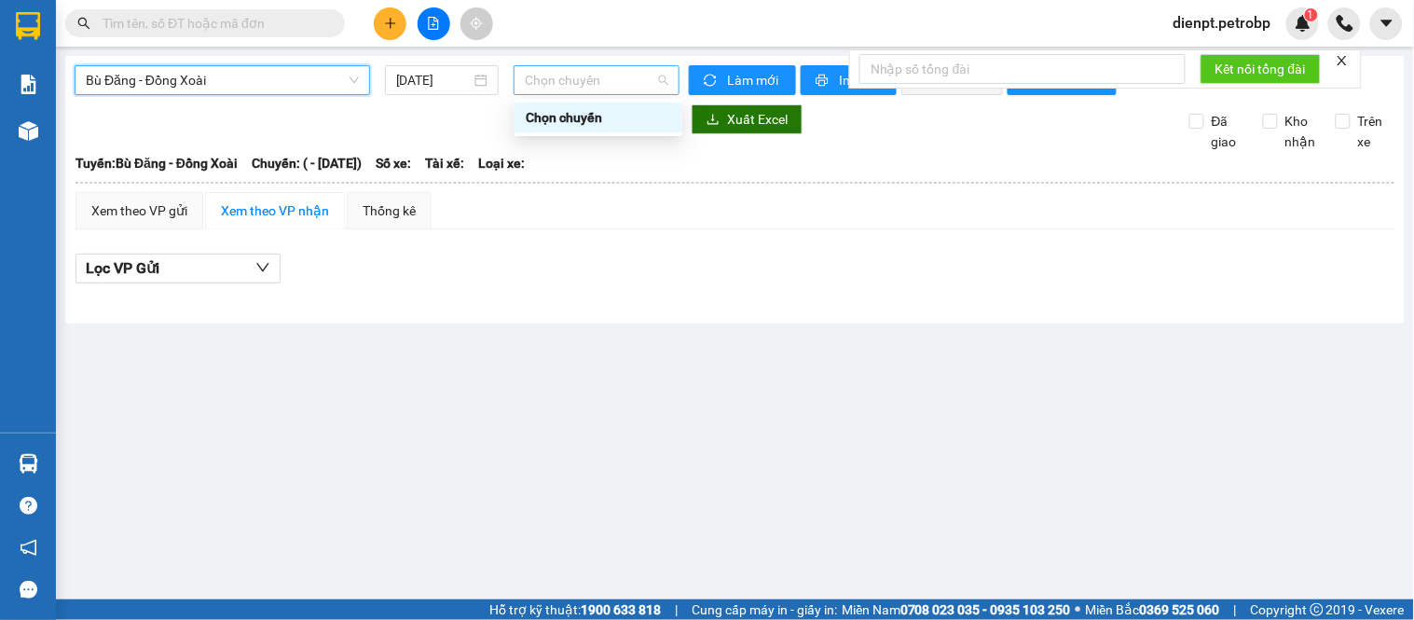
click at [572, 73] on span "Chọn chuyến" at bounding box center [597, 80] width 144 height 28
click at [575, 122] on div "Chọn chuyến" at bounding box center [598, 117] width 145 height 21
click at [298, 75] on span "Bù Đăng - Đồng Xoài" at bounding box center [222, 80] width 273 height 28
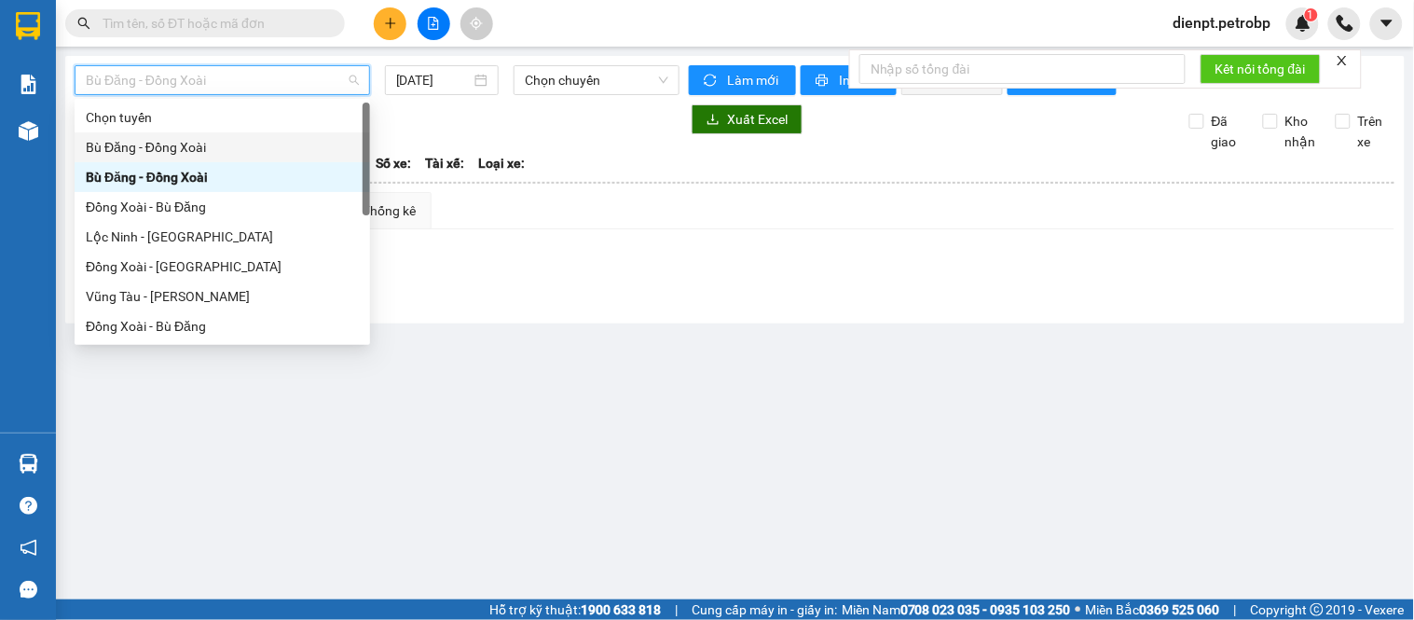
click at [155, 146] on div "Bù Đăng - Đồng Xoài" at bounding box center [222, 147] width 273 height 21
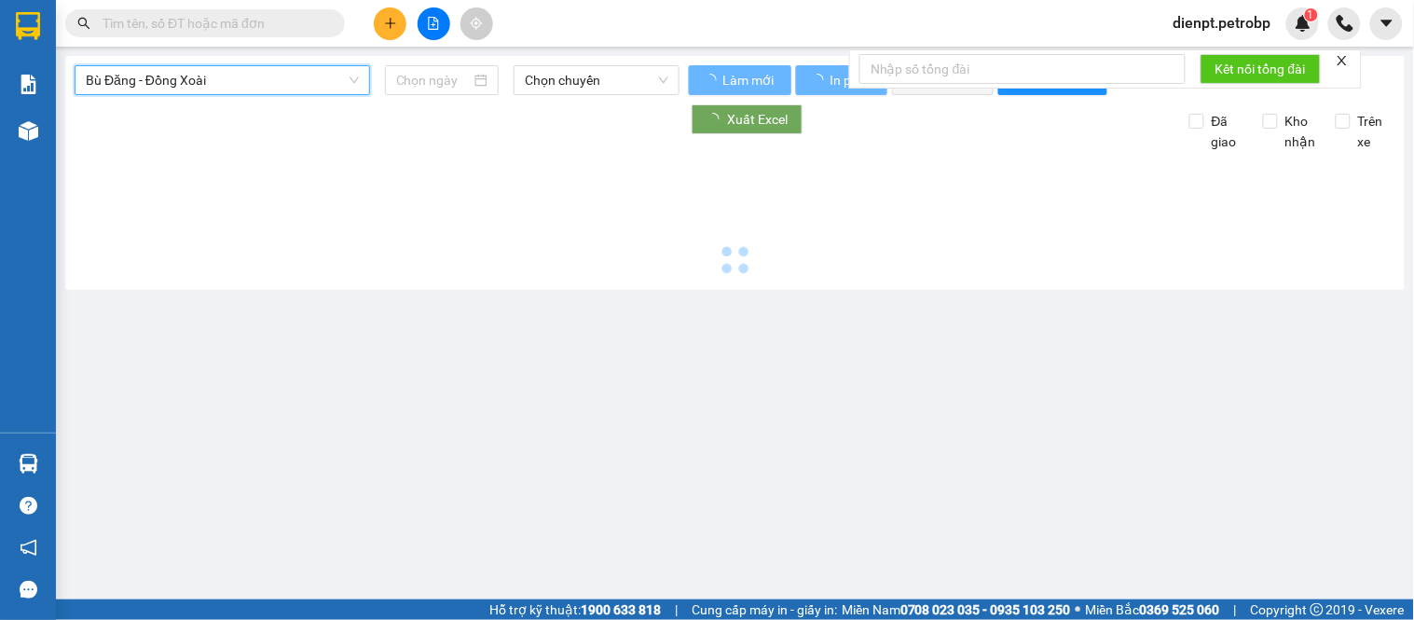
type input "[DATE]"
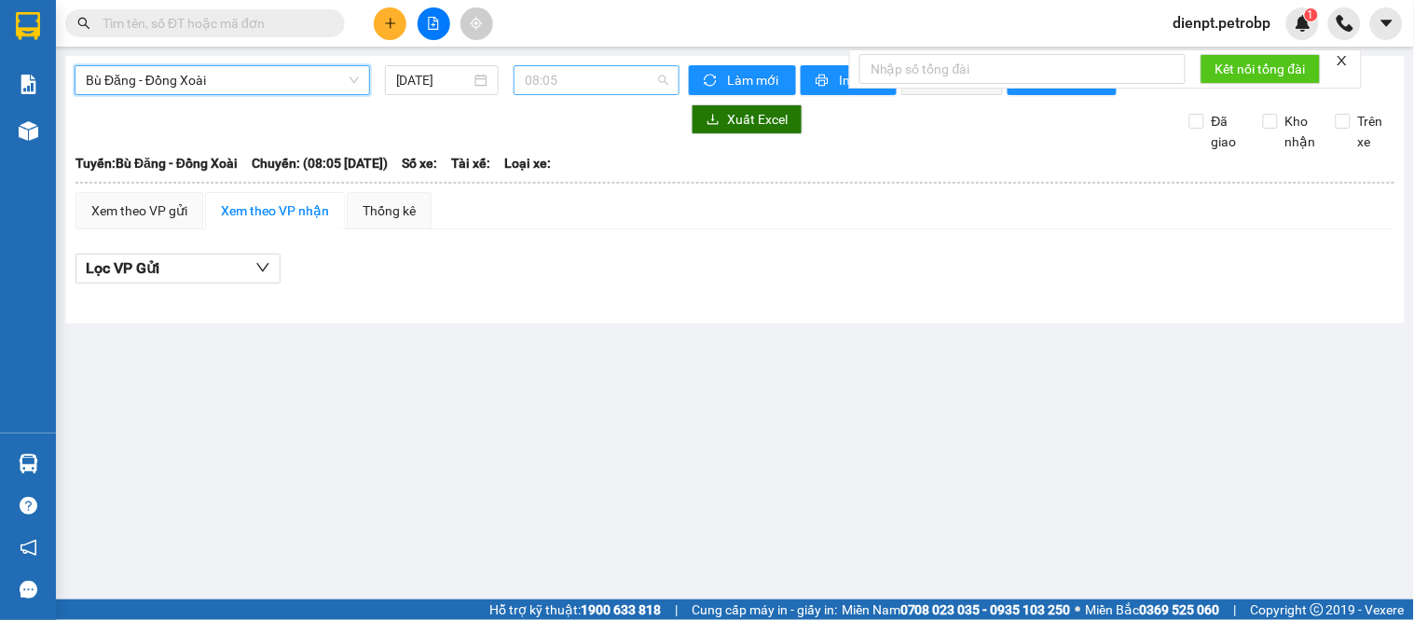
click at [559, 79] on span "08:05" at bounding box center [597, 80] width 144 height 28
drag, startPoint x: 904, startPoint y: 162, endPoint x: 906, endPoint y: 137, distance: 25.2
click at [904, 152] on div "Xuất Excel Đã giao Kho nhận Trên xe" at bounding box center [735, 128] width 1321 height 48
click at [798, 466] on main "Bù Đăng - [GEOGRAPHIC_DATA] [DATE] 08:05 [PERSON_NAME] mới In phơi In [PERSON_N…" at bounding box center [707, 299] width 1414 height 599
click at [268, 377] on main "Bù Đăng - [GEOGRAPHIC_DATA] [DATE] 08:05 [PERSON_NAME] mới In phơi In [PERSON_N…" at bounding box center [707, 299] width 1414 height 599
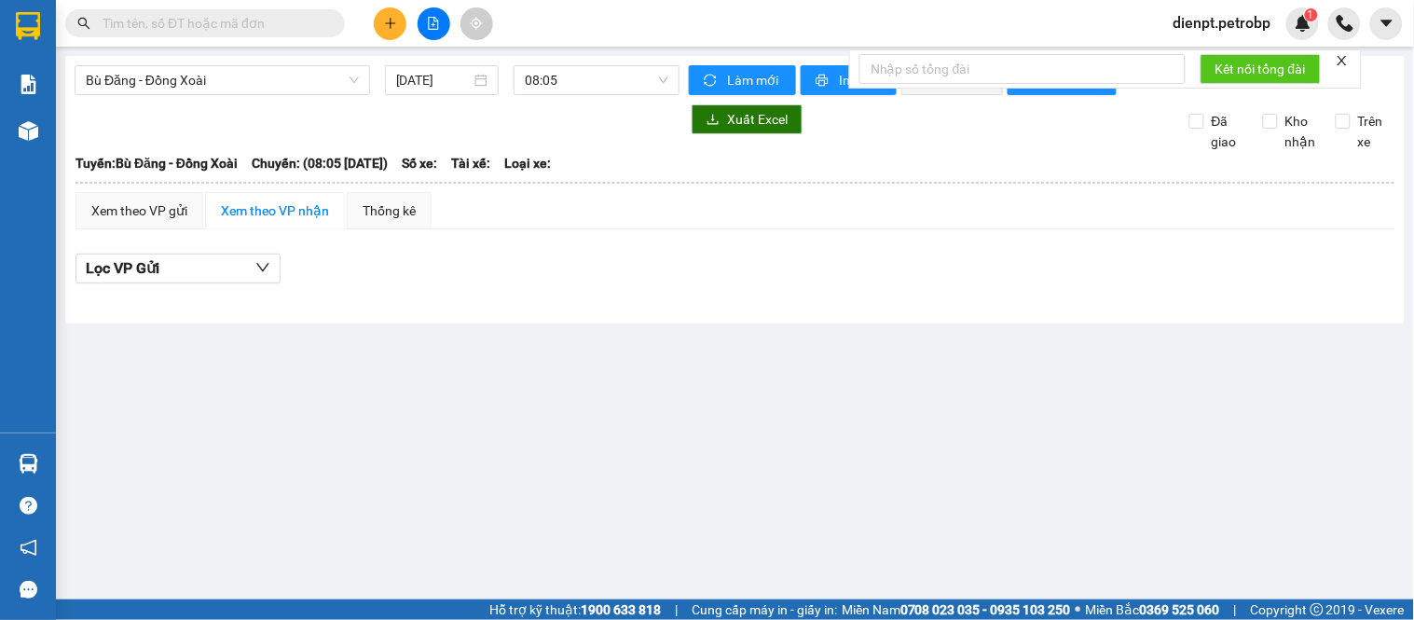
drag, startPoint x: 330, startPoint y: 473, endPoint x: 453, endPoint y: 190, distance: 308.9
click at [337, 425] on main "Bù Đăng - [GEOGRAPHIC_DATA] [DATE] 08:05 [PERSON_NAME] mới In phơi In [PERSON_N…" at bounding box center [707, 299] width 1414 height 599
click at [587, 87] on span "08:05" at bounding box center [597, 80] width 144 height 28
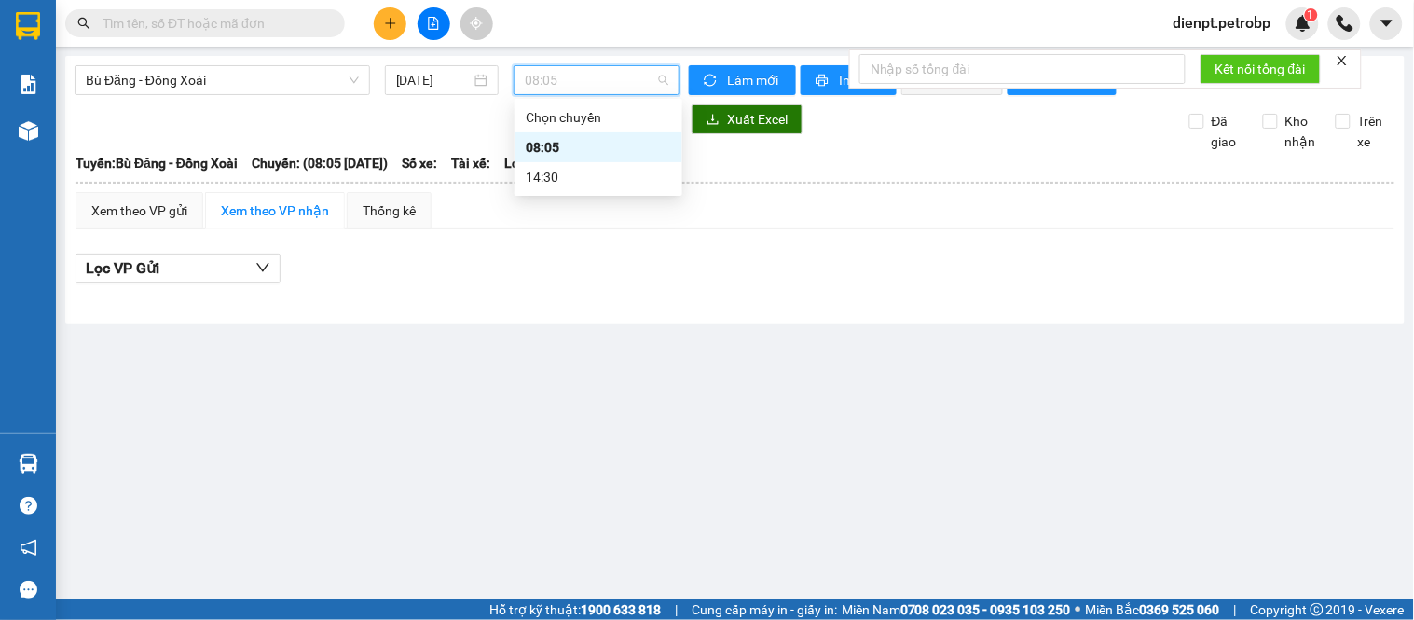
click at [562, 145] on div "08:05" at bounding box center [598, 147] width 145 height 21
click at [883, 229] on div "Xem theo VP gửi Xem theo VP nhận Thống kê" at bounding box center [734, 210] width 1319 height 37
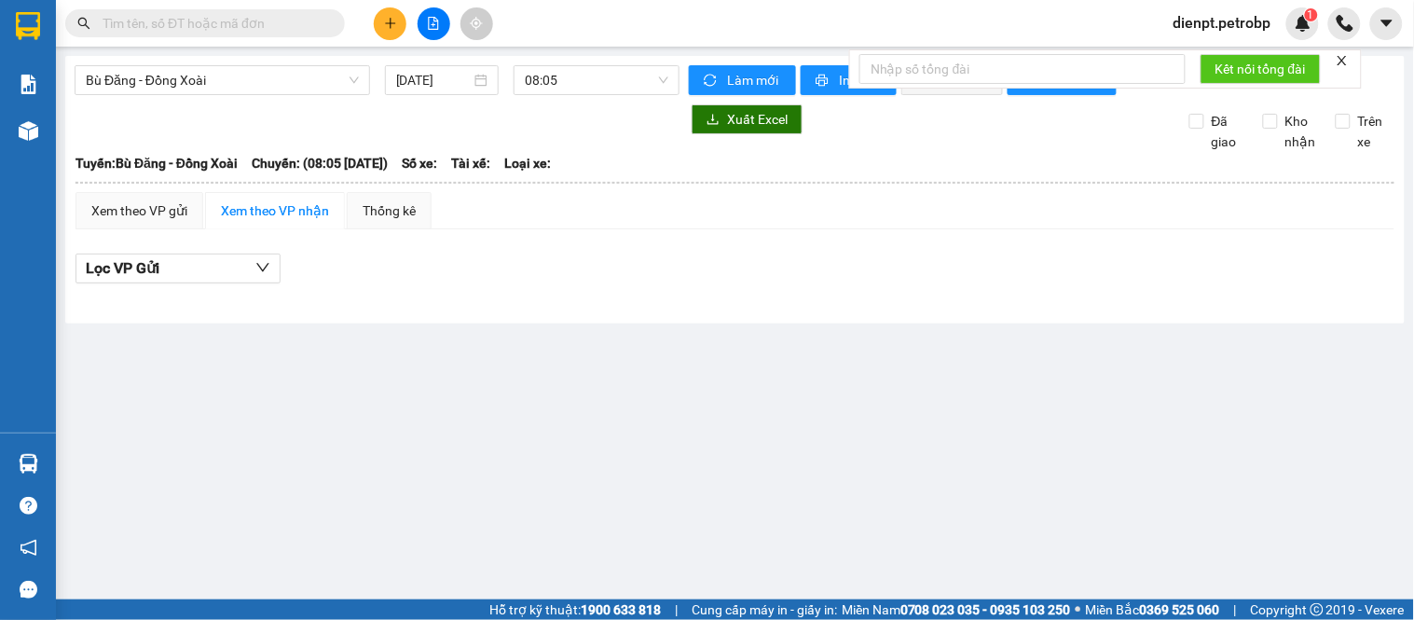
drag, startPoint x: 873, startPoint y: 281, endPoint x: 815, endPoint y: 48, distance: 239.1
click at [878, 242] on div "Xem theo VP gửi Xem theo VP nhận Thống kê Lọc VP Gửi" at bounding box center [734, 248] width 1319 height 112
drag, startPoint x: 277, startPoint y: 393, endPoint x: 371, endPoint y: 330, distance: 113.5
click at [285, 379] on main "Bù Đăng - [GEOGRAPHIC_DATA] [DATE] 08:05 [PERSON_NAME] mới In phơi In [PERSON_N…" at bounding box center [707, 299] width 1414 height 599
click at [816, 173] on div "[PERSON_NAME]: Bù Đăng - Đồng Xoài Chuyến: (08:05 [DATE]) Số xe: Tài xế: [PERSO…" at bounding box center [734, 163] width 1319 height 21
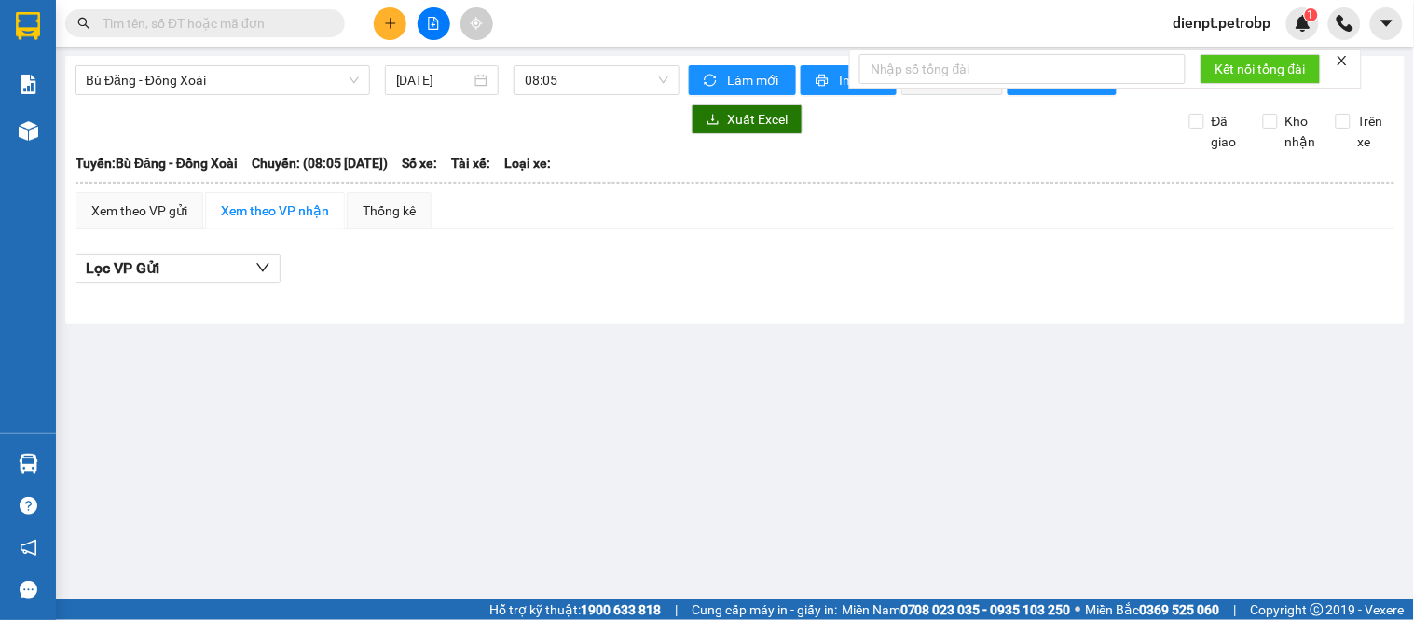
click at [914, 150] on div "Xuất Excel Đã giao Kho nhận Trên xe" at bounding box center [735, 128] width 1321 height 48
click at [387, 134] on div at bounding box center [377, 119] width 605 height 30
click at [982, 263] on div "Lọc VP Gửi" at bounding box center [734, 274] width 1319 height 60
click at [1347, 62] on icon "close" at bounding box center [1342, 60] width 13 height 13
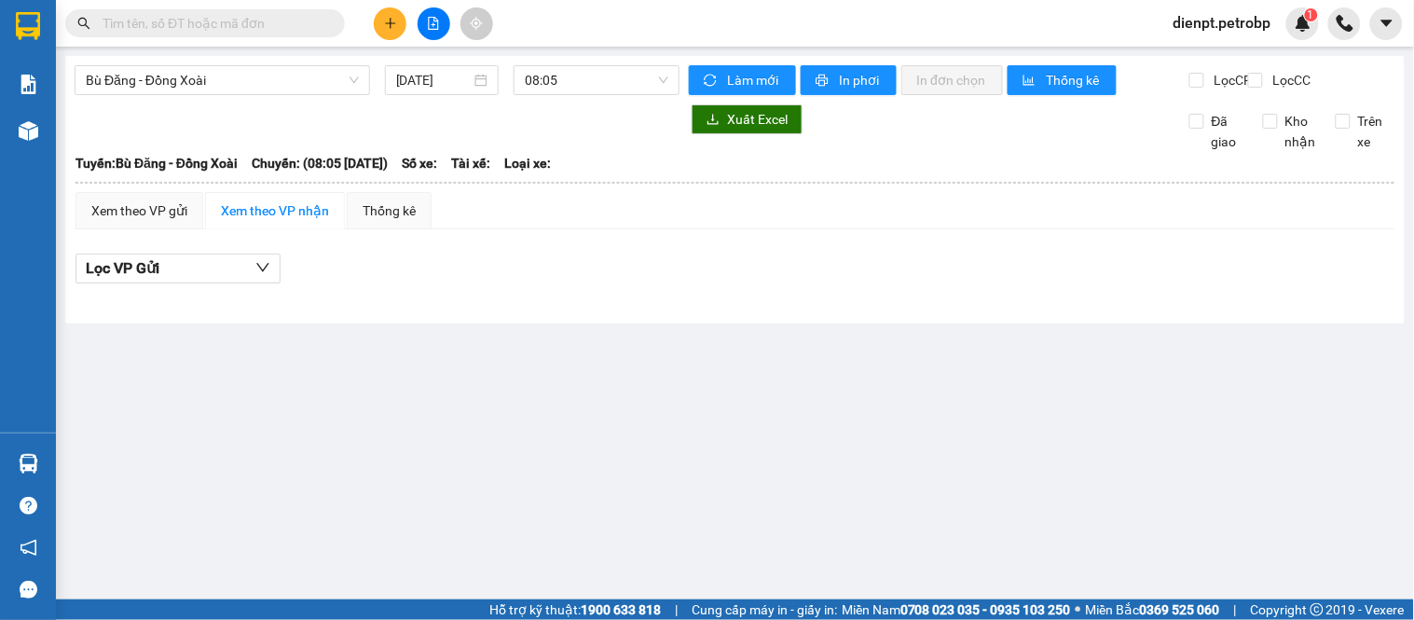
click at [979, 152] on div "Xuất Excel Đã giao Kho nhận Trên xe" at bounding box center [735, 128] width 1321 height 48
click at [904, 358] on main "Bù Đăng - [GEOGRAPHIC_DATA] [DATE] 08:05 [PERSON_NAME] mới In phơi In [PERSON_N…" at bounding box center [707, 299] width 1414 height 599
click at [1079, 295] on div at bounding box center [734, 294] width 1319 height 1
click at [842, 485] on main "Bù Đăng - [GEOGRAPHIC_DATA] [DATE] 08:05 [PERSON_NAME] mới In phơi In [PERSON_N…" at bounding box center [707, 299] width 1414 height 599
click at [1351, 401] on main "Bù Đăng - [GEOGRAPHIC_DATA] [DATE] 08:05 [PERSON_NAME] mới In phơi In [PERSON_N…" at bounding box center [707, 299] width 1414 height 599
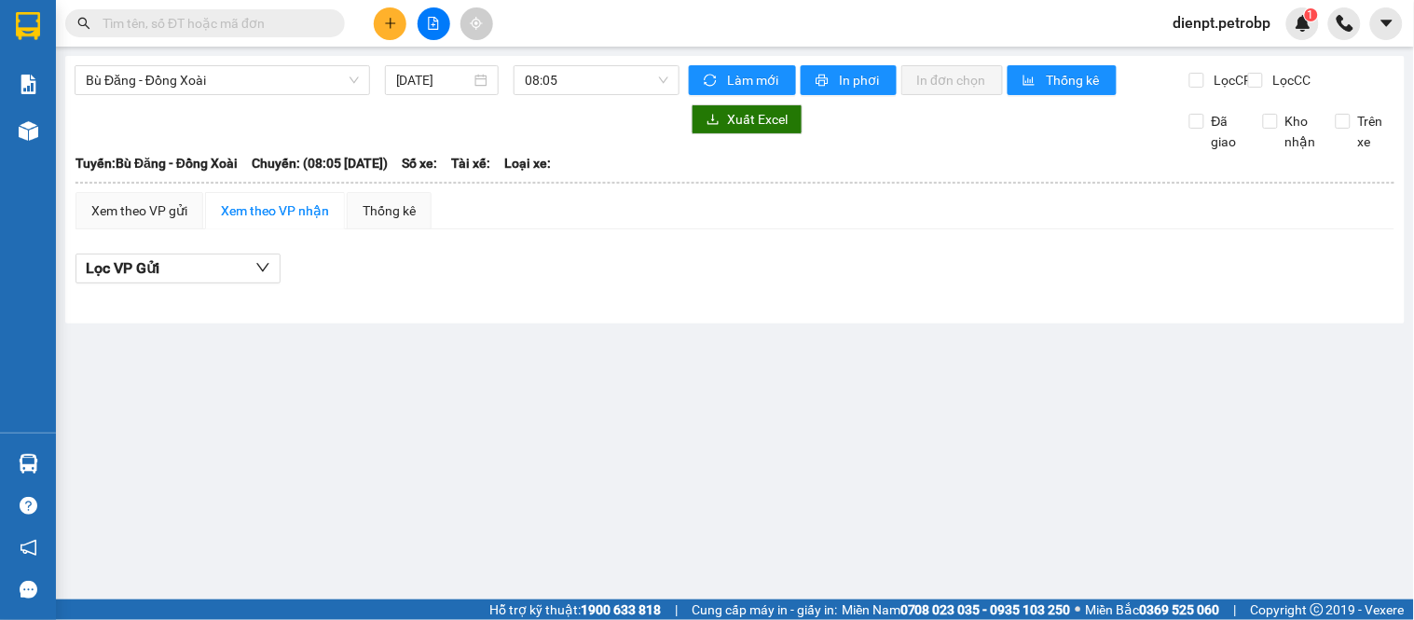
drag, startPoint x: 1280, startPoint y: 518, endPoint x: 1282, endPoint y: 529, distance: 11.5
click at [1280, 518] on main "Bù Đăng - [GEOGRAPHIC_DATA] [DATE] 08:05 [PERSON_NAME] mới In phơi In [PERSON_N…" at bounding box center [707, 299] width 1414 height 599
click at [911, 535] on main "Bù Đăng - [GEOGRAPHIC_DATA] [DATE] 08:05 [PERSON_NAME] mới In phơi In [PERSON_N…" at bounding box center [707, 299] width 1414 height 599
click at [715, 380] on main "Bù Đăng - [GEOGRAPHIC_DATA] [DATE] 08:05 [PERSON_NAME] mới In phơi In [PERSON_N…" at bounding box center [707, 299] width 1414 height 599
click at [790, 301] on div "Lọc VP Gửi" at bounding box center [734, 274] width 1319 height 60
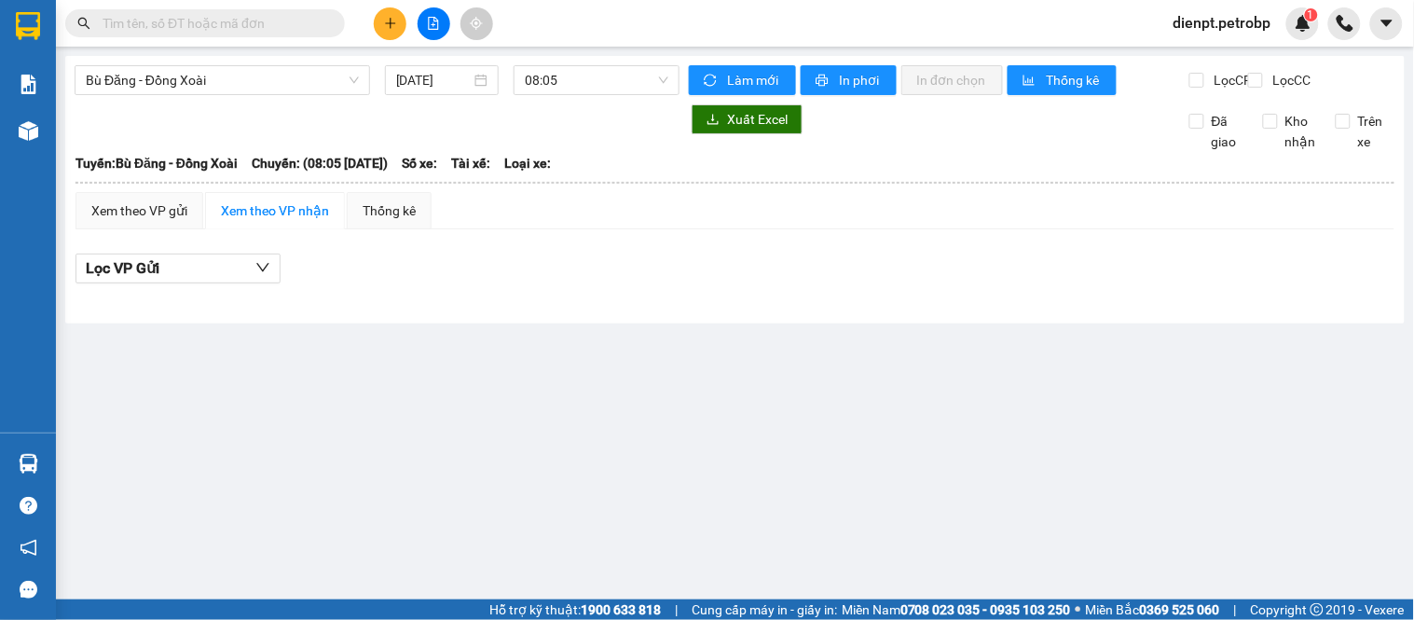
click at [1059, 367] on main "Bù Đăng - [GEOGRAPHIC_DATA] [DATE] 08:05 [PERSON_NAME] mới In phơi In [PERSON_N…" at bounding box center [707, 299] width 1414 height 599
click at [205, 84] on span "Bù Đăng - Đồng Xoài" at bounding box center [222, 80] width 273 height 28
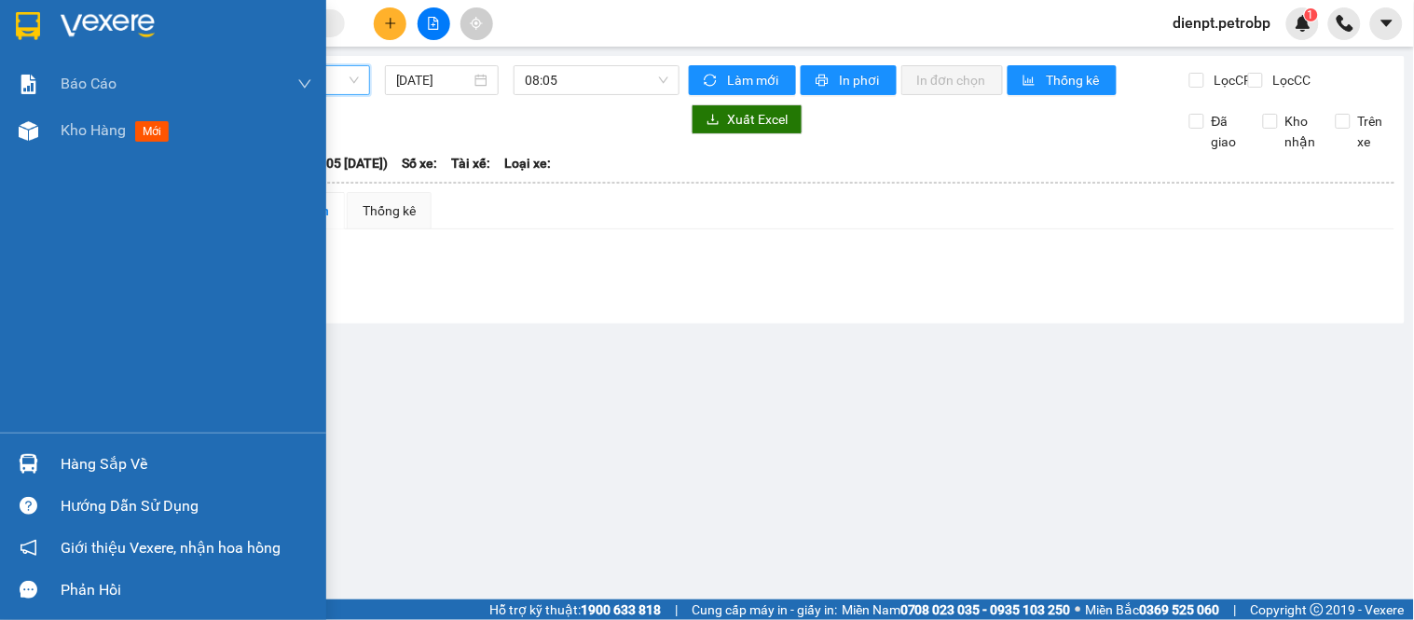
click at [47, 473] on div "Hàng sắp về" at bounding box center [163, 464] width 326 height 42
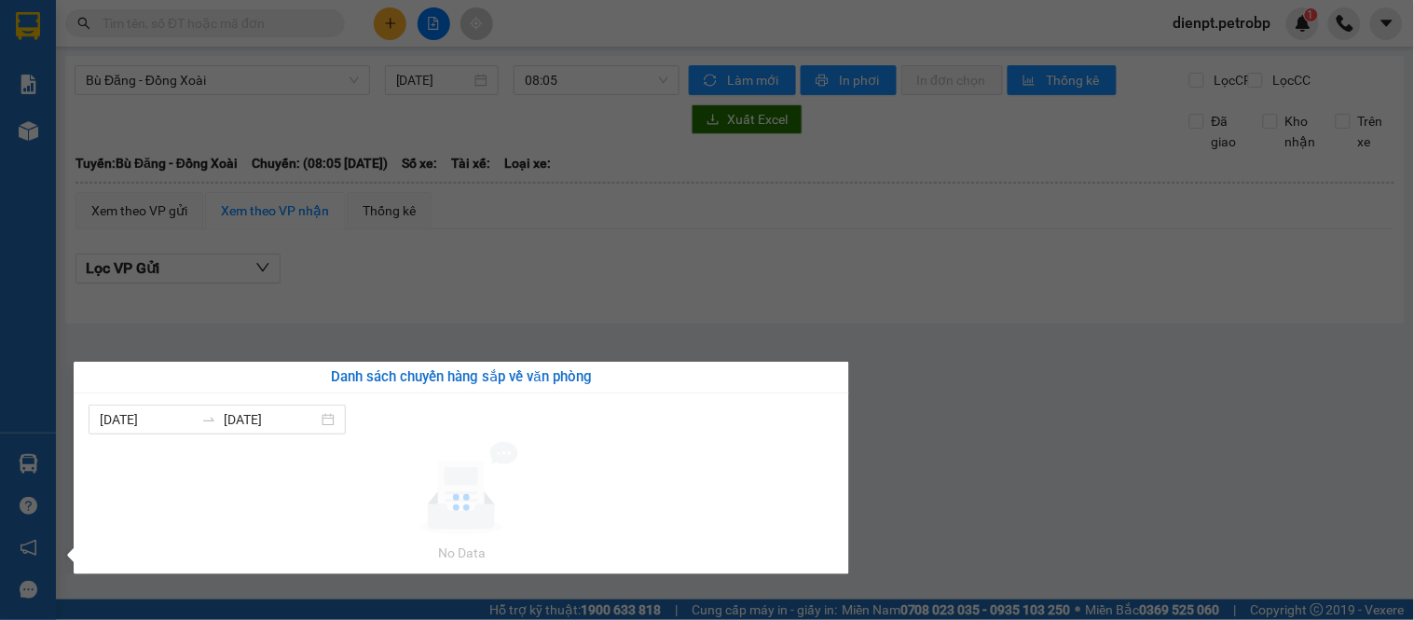
click at [1004, 481] on section "Kết quả [PERSON_NAME] ( 0 ) Bộ lọc No Data dienpt.petrobp 1 [PERSON_NAME] BC [P…" at bounding box center [707, 310] width 1414 height 620
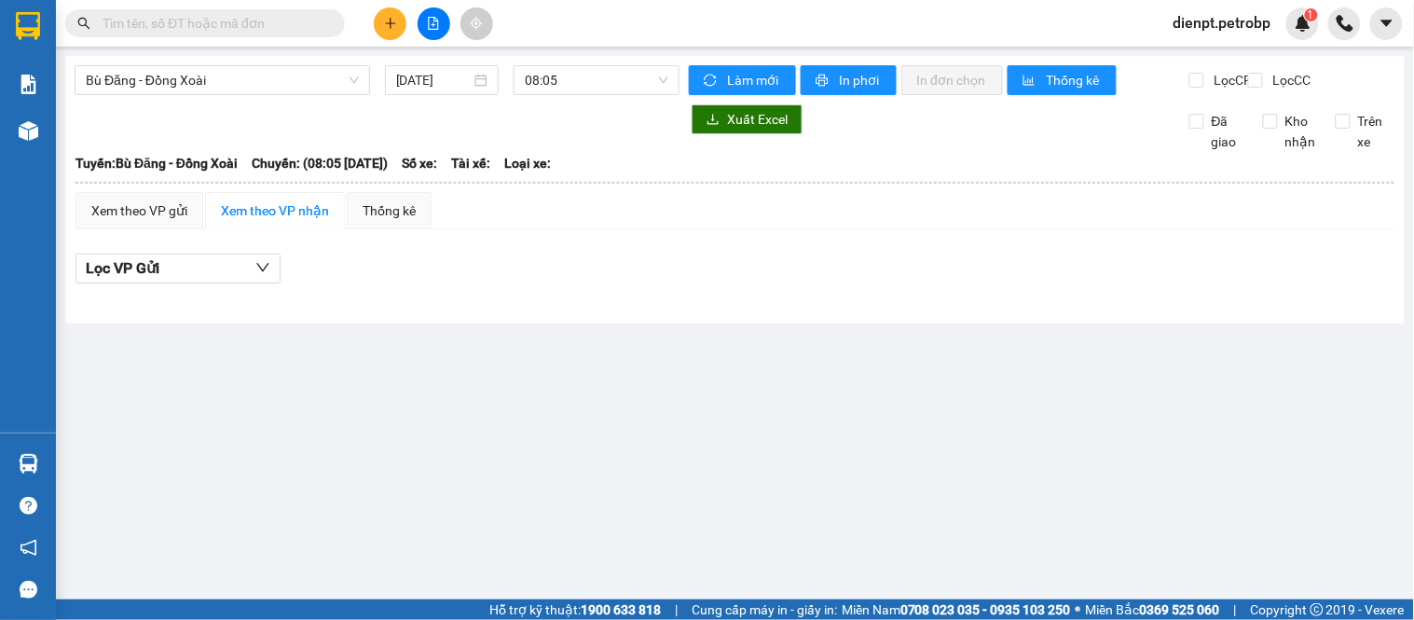
click at [911, 323] on div "Bù Đăng - [GEOGRAPHIC_DATA] [DATE] 08:05 [PERSON_NAME] mới In phơi In [PERSON_N…" at bounding box center [734, 189] width 1339 height 267
click at [240, 87] on span "Bù Đăng - Đồng Xoài" at bounding box center [222, 80] width 273 height 28
drag, startPoint x: 152, startPoint y: 436, endPoint x: 255, endPoint y: 369, distance: 123.3
click at [152, 436] on main "Bù Đăng - [GEOGRAPHIC_DATA] [DATE] 08:05 [PERSON_NAME] mới In phơi In [PERSON_N…" at bounding box center [707, 299] width 1414 height 599
click at [949, 169] on div "[PERSON_NAME]: Bù Đăng - Đồng Xoài Chuyến: (08:05 [DATE]) Số xe: Tài xế: [PERSO…" at bounding box center [734, 163] width 1319 height 21
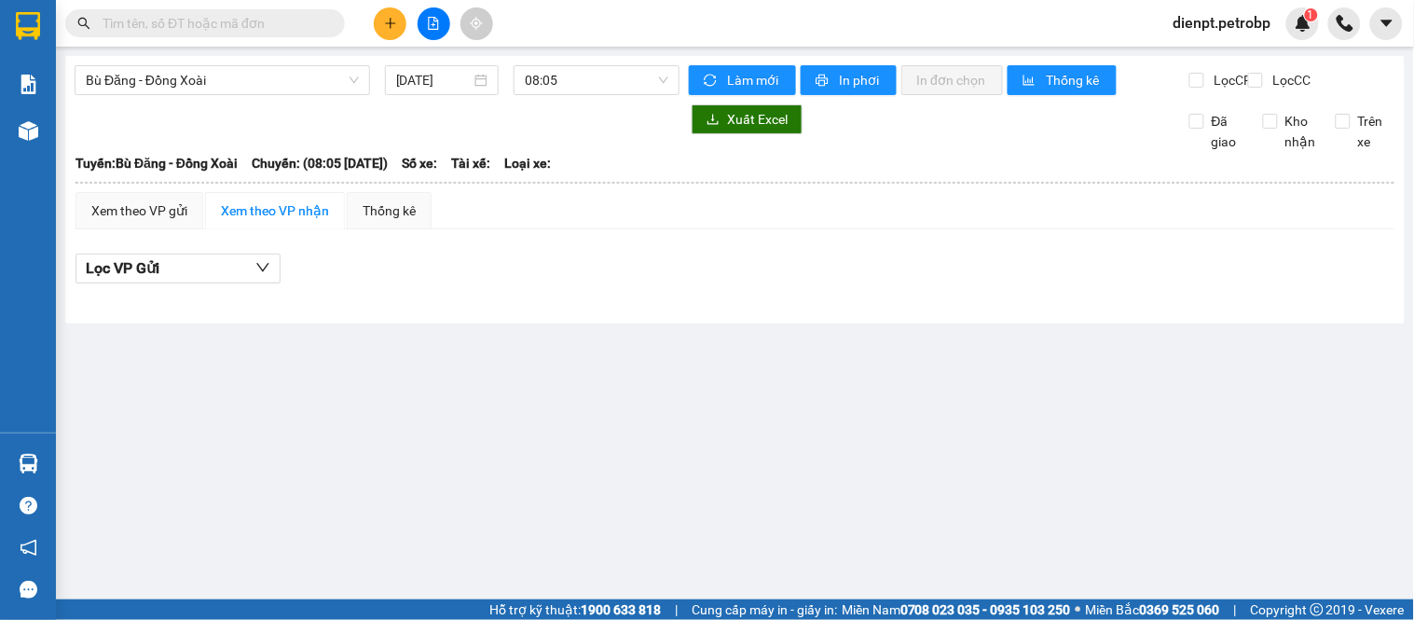
click at [1287, 429] on main "Bù Đăng - [GEOGRAPHIC_DATA] [DATE] 08:05 [PERSON_NAME] mới In phơi In [PERSON_N…" at bounding box center [707, 299] width 1414 height 599
drag, startPoint x: 713, startPoint y: 347, endPoint x: 539, endPoint y: 86, distance: 313.8
click at [718, 343] on main "Bù Đăng - [GEOGRAPHIC_DATA] [DATE] 08:05 [PERSON_NAME] mới In phơi In [PERSON_N…" at bounding box center [707, 299] width 1414 height 599
click at [546, 80] on span "08:05" at bounding box center [597, 80] width 144 height 28
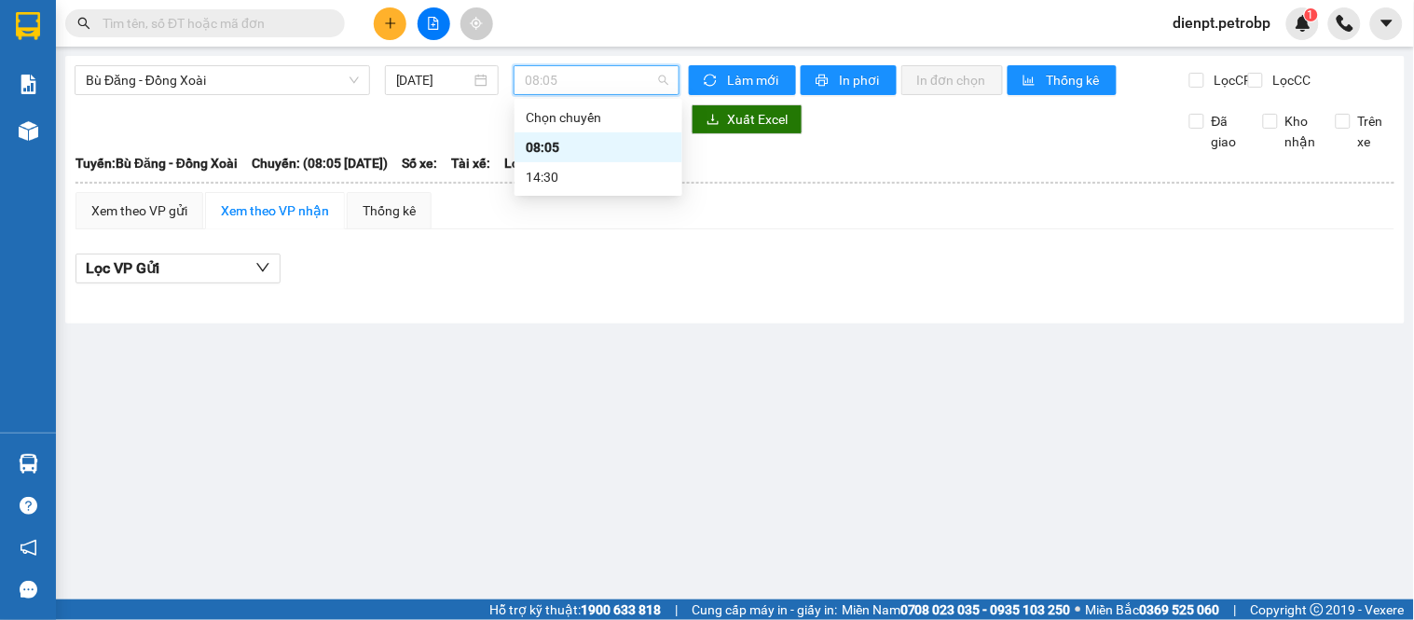
click at [566, 153] on div "08:05" at bounding box center [598, 147] width 145 height 21
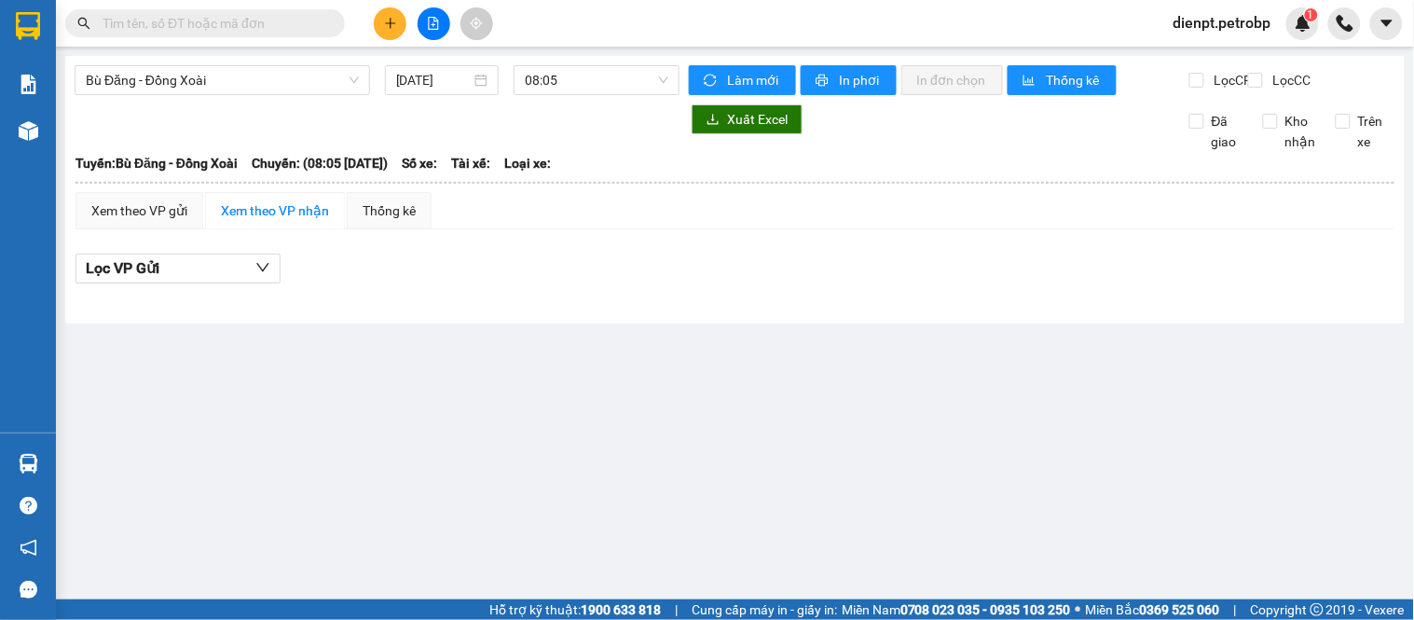
drag, startPoint x: 966, startPoint y: 177, endPoint x: 615, endPoint y: 141, distance: 352.3
click at [960, 173] on div "[PERSON_NAME]: Bù Đăng - Đồng Xoài Chuyến: (08:05 [DATE]) Số xe: Tài xế: [PERSO…" at bounding box center [734, 163] width 1319 height 21
click at [194, 87] on span "Bù Đăng - Đồng Xoài" at bounding box center [222, 80] width 273 height 28
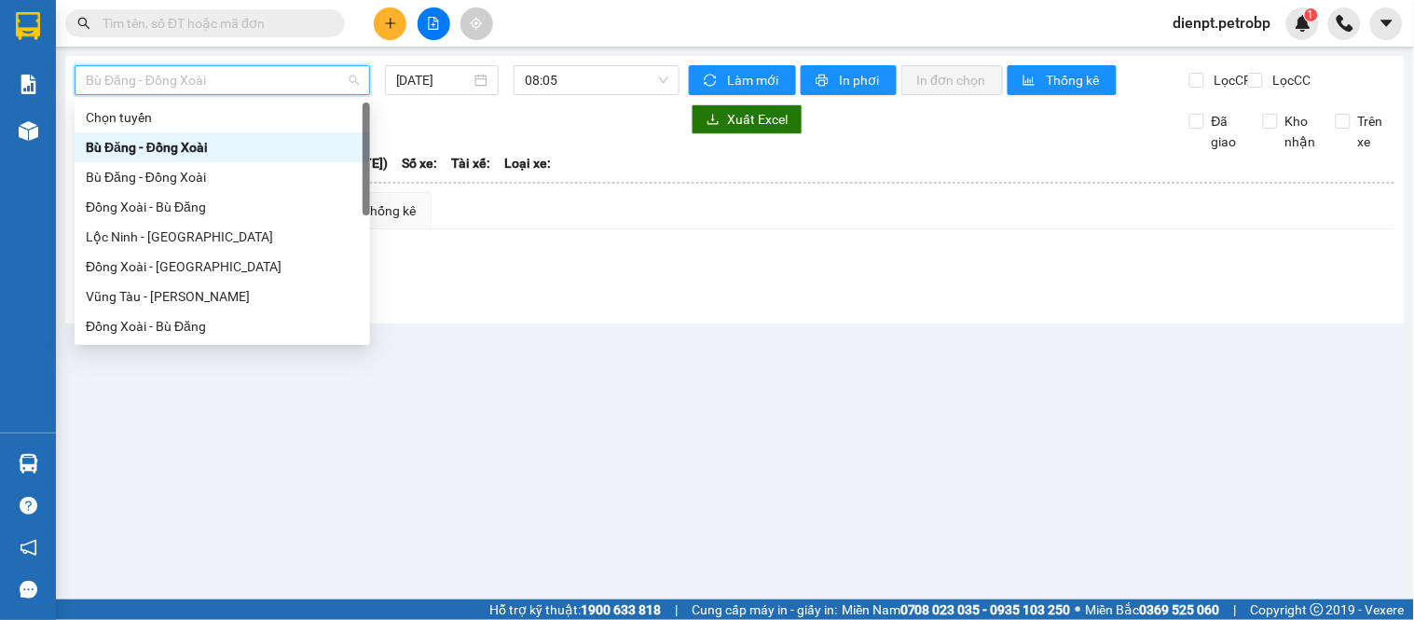
click at [172, 147] on div "Bù Đăng - Đồng Xoài" at bounding box center [222, 147] width 273 height 21
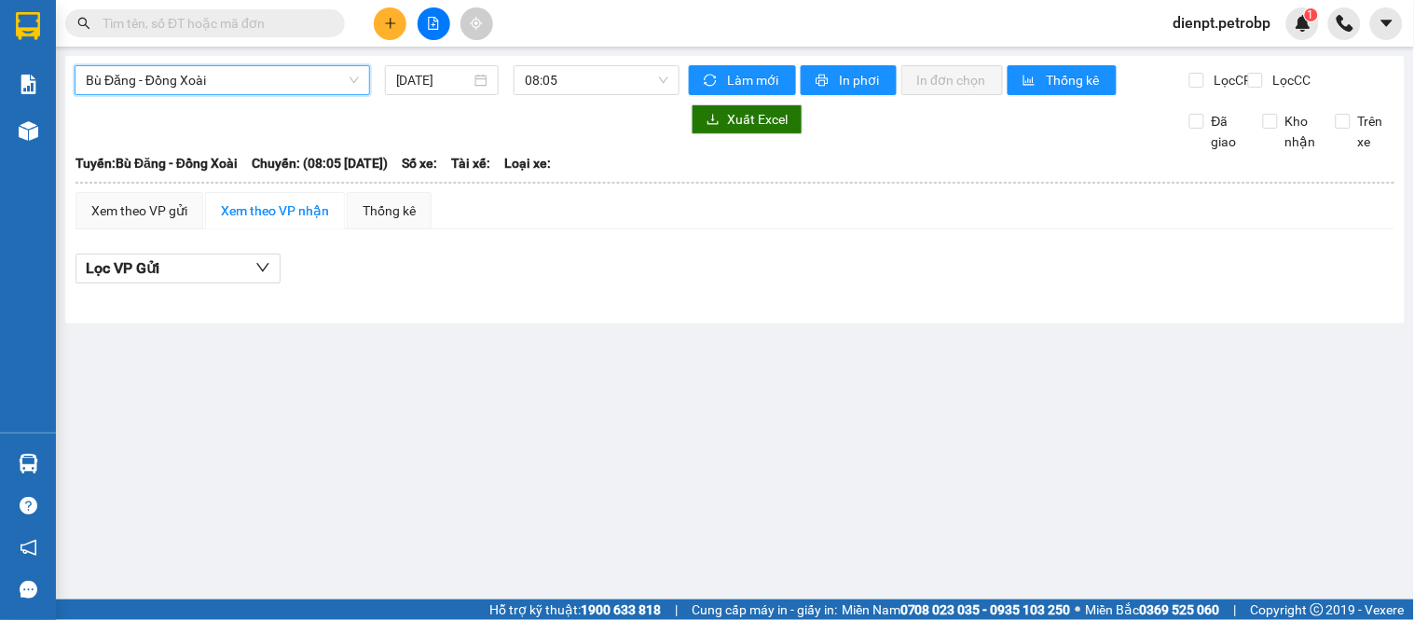
click at [835, 219] on div "Xem theo VP gửi Xem theo VP nhận Thống kê" at bounding box center [734, 210] width 1319 height 37
drag, startPoint x: 814, startPoint y: 346, endPoint x: 792, endPoint y: 302, distance: 48.8
click at [804, 327] on main "Bù Đăng - [GEOGRAPHIC_DATA] [DATE] 08:05 [PERSON_NAME] mới In phơi In [PERSON_N…" at bounding box center [707, 299] width 1414 height 599
click at [798, 323] on div "Bù Đăng - [GEOGRAPHIC_DATA] [DATE] 08:05 [PERSON_NAME] mới In phơi In [PERSON_N…" at bounding box center [734, 189] width 1339 height 267
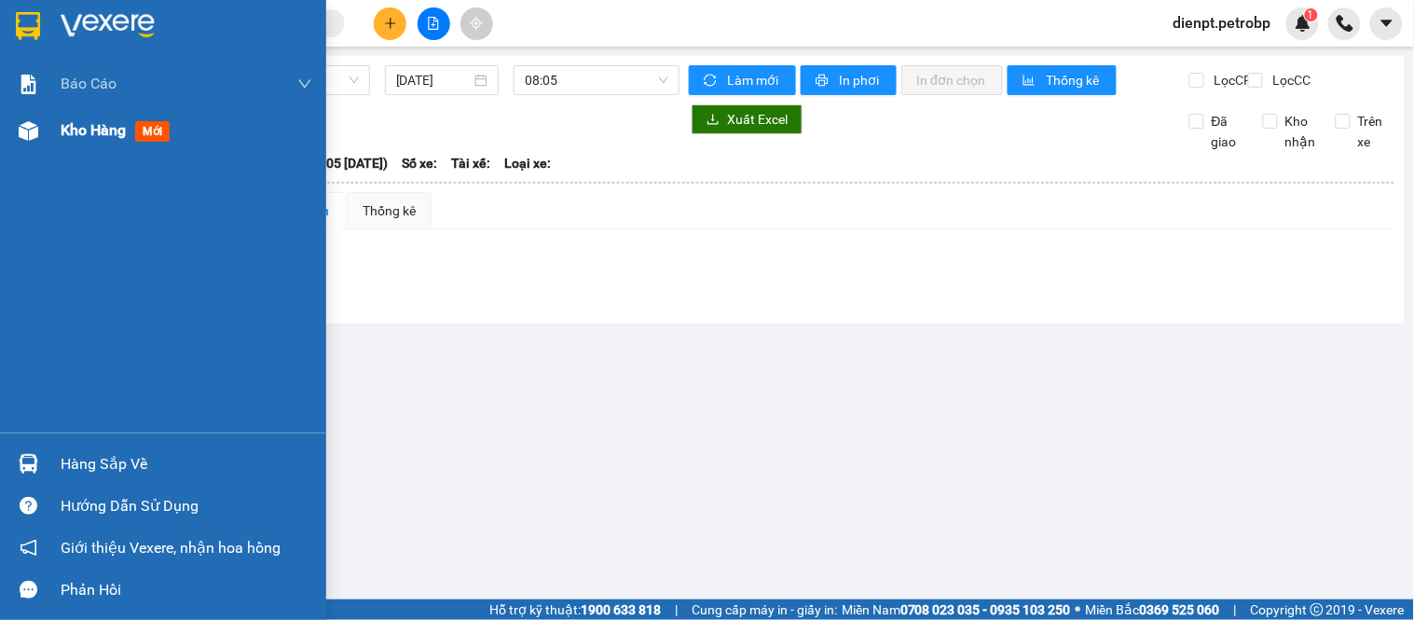
click at [26, 121] on img at bounding box center [29, 131] width 20 height 20
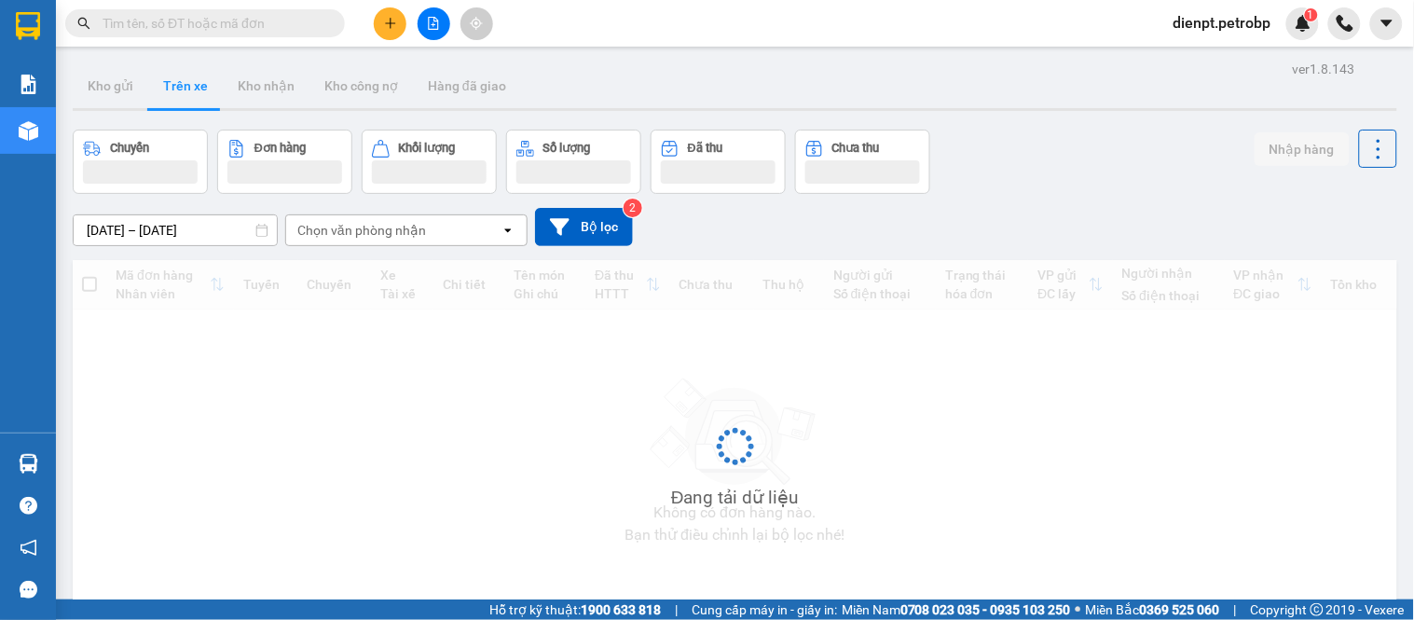
click at [1040, 211] on div "[DATE] – [DATE] Press the down arrow key to interact with the calendar and sele…" at bounding box center [735, 227] width 1324 height 38
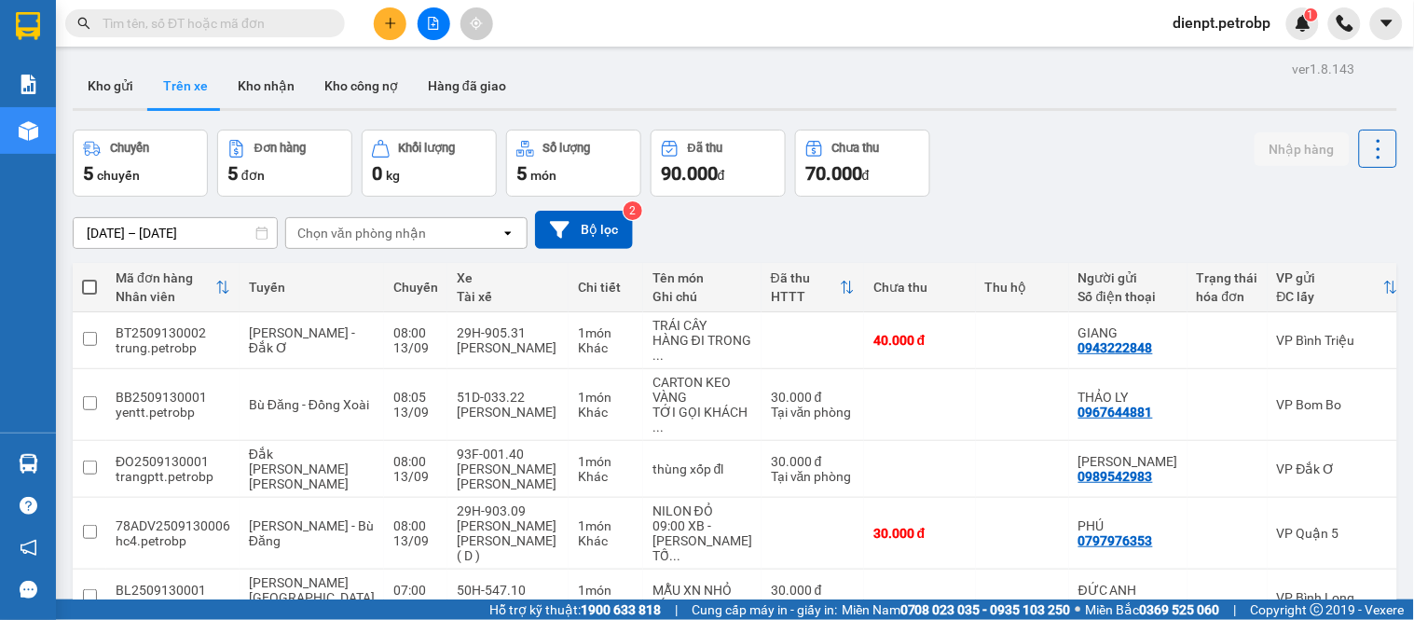
drag, startPoint x: 1060, startPoint y: 158, endPoint x: 982, endPoint y: 158, distance: 77.4
click at [982, 158] on div "Chuyến 5 chuyến Đơn hàng 5 đơn [PERSON_NAME] 0 kg Số [PERSON_NAME] 5 món Đã thu…" at bounding box center [735, 163] width 1324 height 67
click at [975, 133] on div "Chuyến 5 chuyến Đơn hàng 5 đơn [PERSON_NAME] 0 kg Số [PERSON_NAME] 5 món Đã thu…" at bounding box center [735, 163] width 1324 height 67
drag, startPoint x: 621, startPoint y: 84, endPoint x: 541, endPoint y: 128, distance: 90.5
click at [610, 96] on div "Kho gửi Trên xe Kho nhận Kho công nợ Hàng đã giao" at bounding box center [735, 87] width 1324 height 49
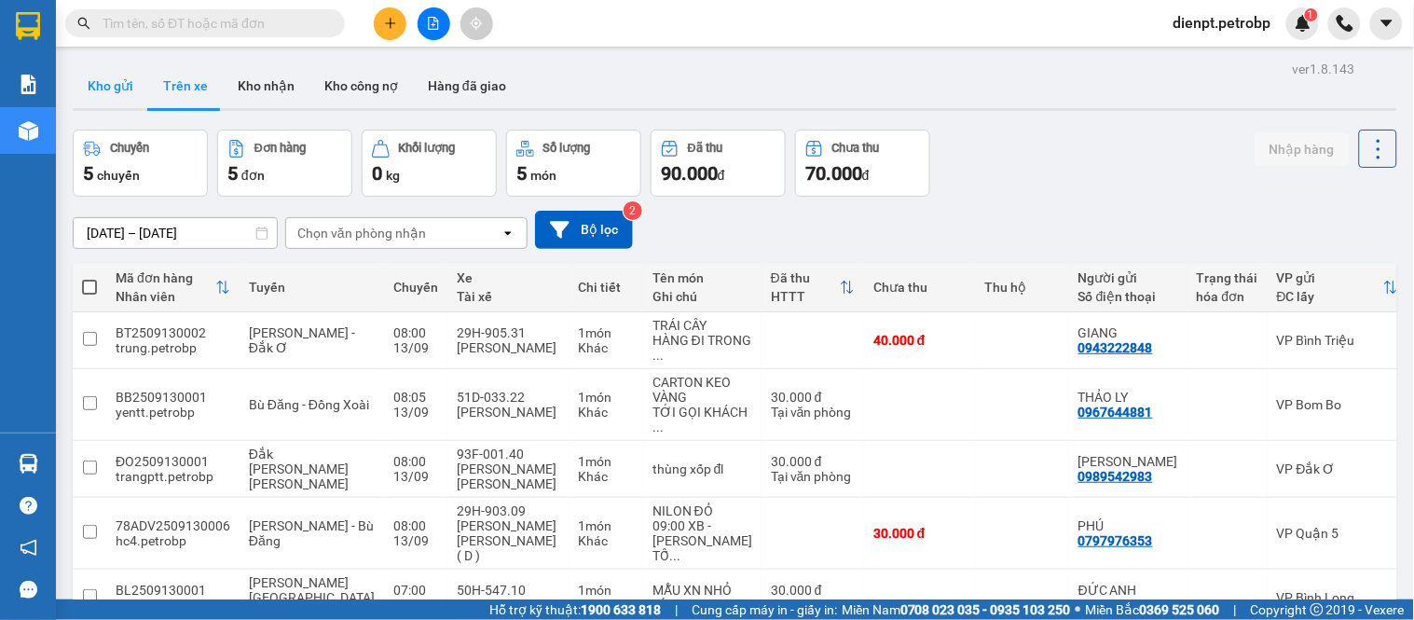
click at [108, 75] on button "Kho gửi" at bounding box center [110, 85] width 75 height 45
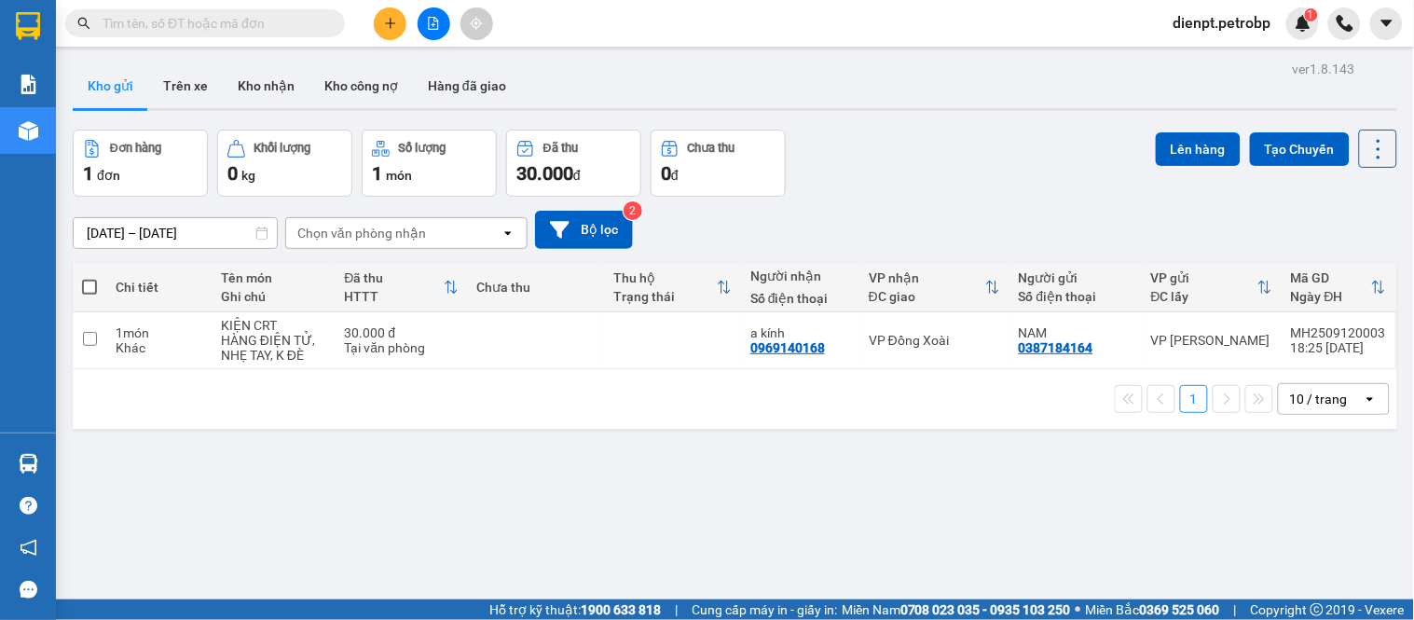
click at [939, 169] on div "Đơn hàng 1 đơn Khối lượng 0 kg Số lượng 1 món Đã thu 30.000 đ Chưa thu 0 đ Lên …" at bounding box center [735, 163] width 1324 height 67
click at [517, 361] on td at bounding box center [536, 340] width 137 height 57
checkbox input "true"
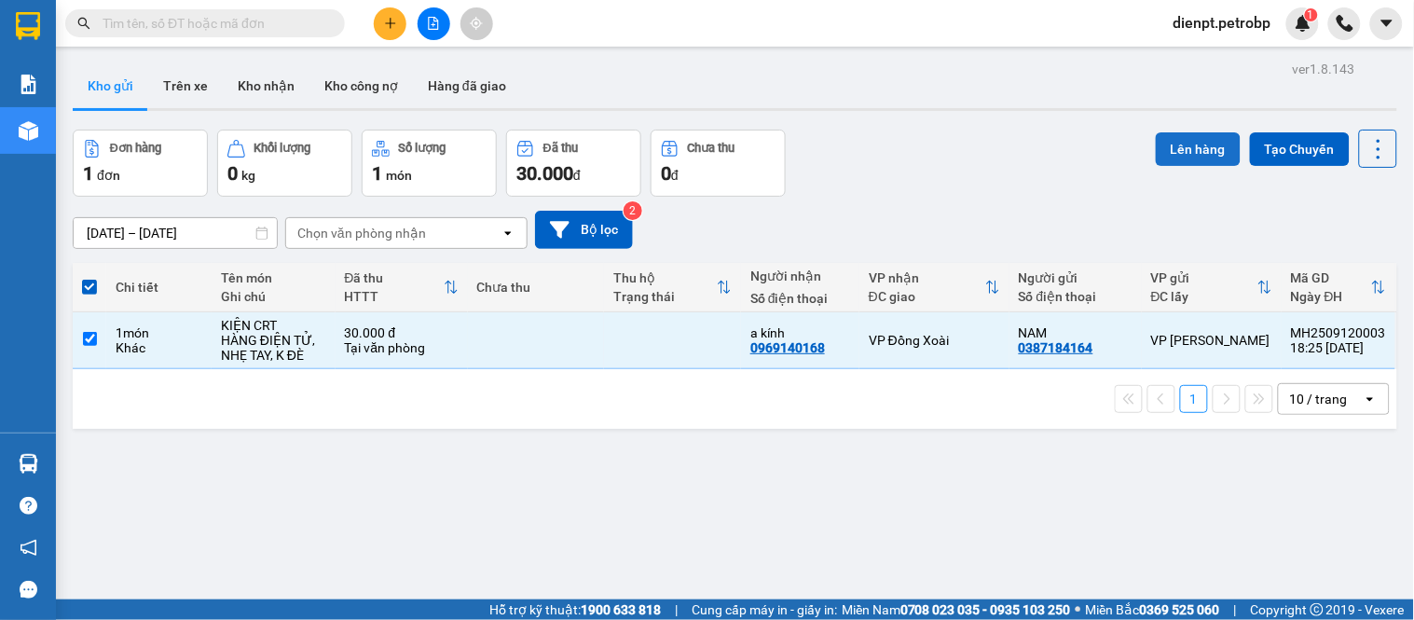
click at [1188, 147] on button "Lên hàng" at bounding box center [1198, 149] width 85 height 34
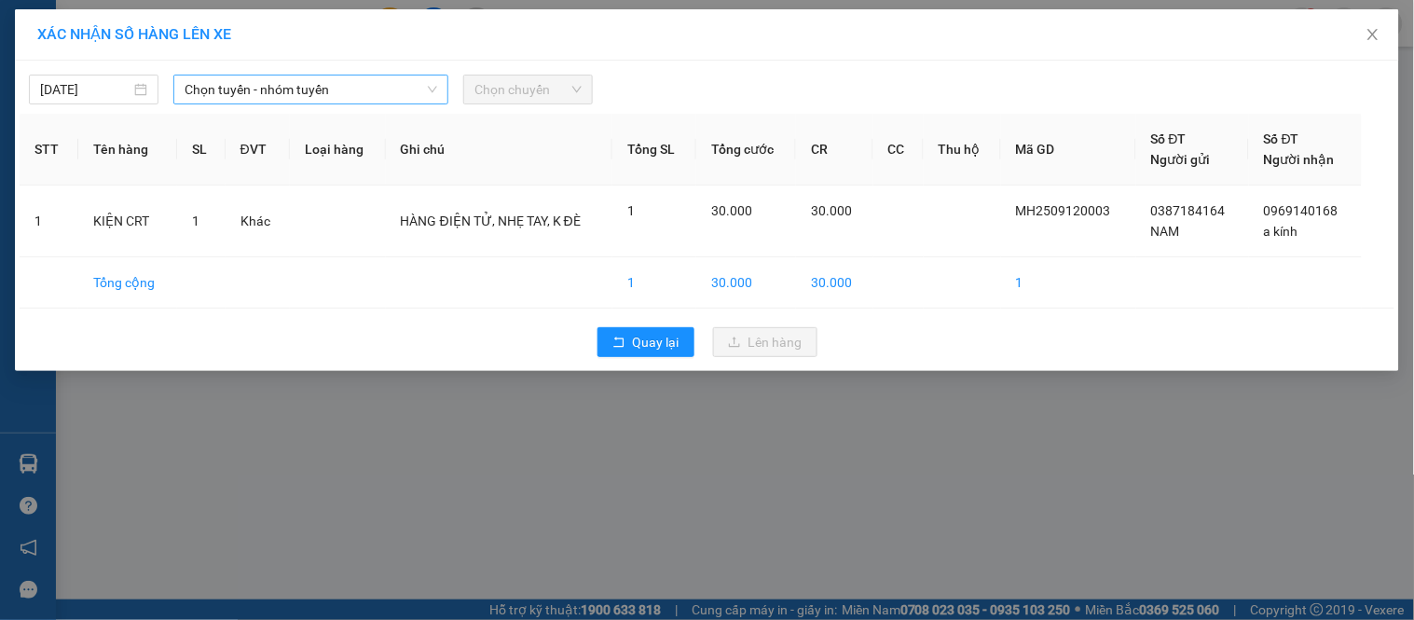
click at [299, 91] on span "Chọn tuyến - nhóm tuyến" at bounding box center [311, 89] width 253 height 28
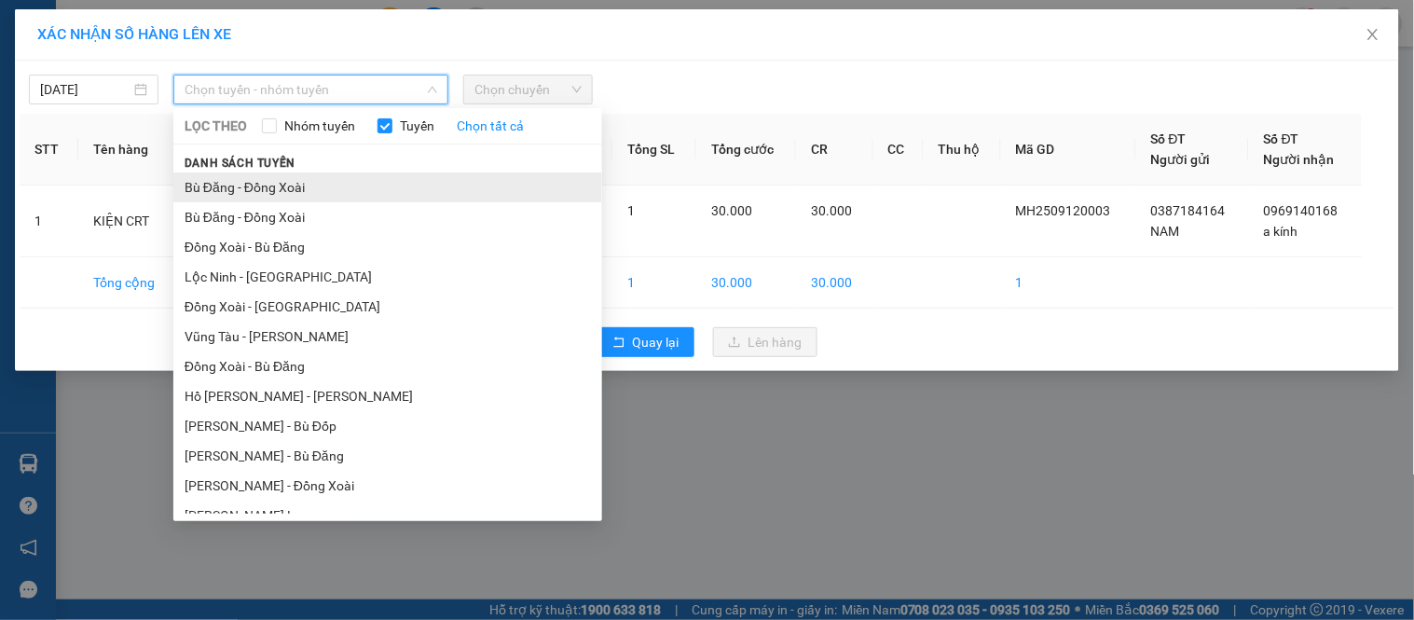
click at [255, 200] on li "Bù Đăng - Đồng Xoài" at bounding box center [387, 187] width 429 height 30
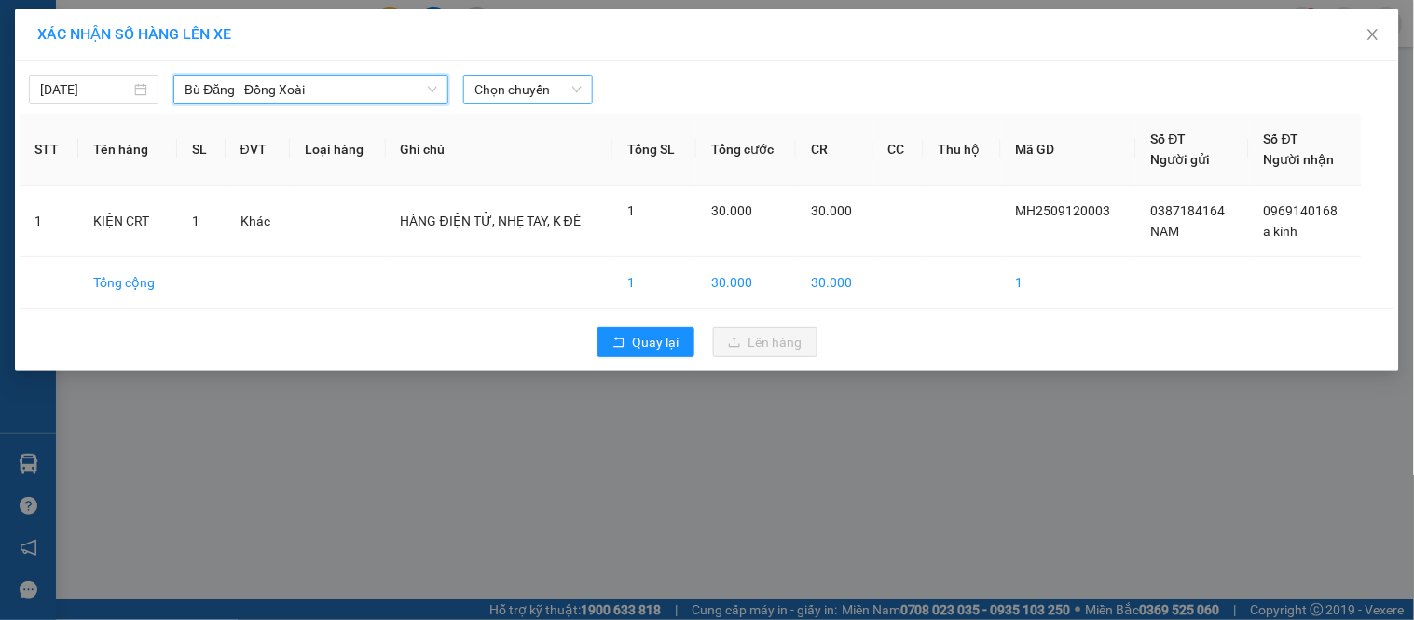
click at [526, 98] on span "Chọn chuyến" at bounding box center [527, 89] width 107 height 28
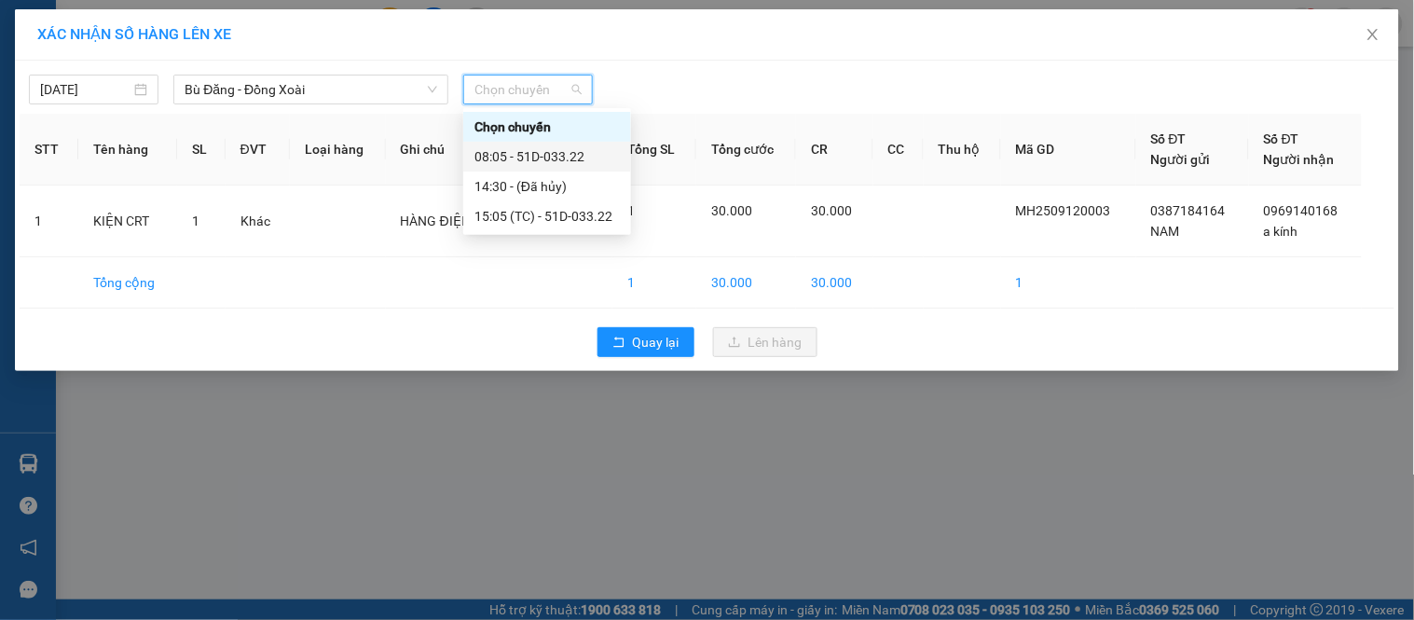
click at [520, 158] on div "08:05 - 51D-033.22" at bounding box center [546, 156] width 145 height 21
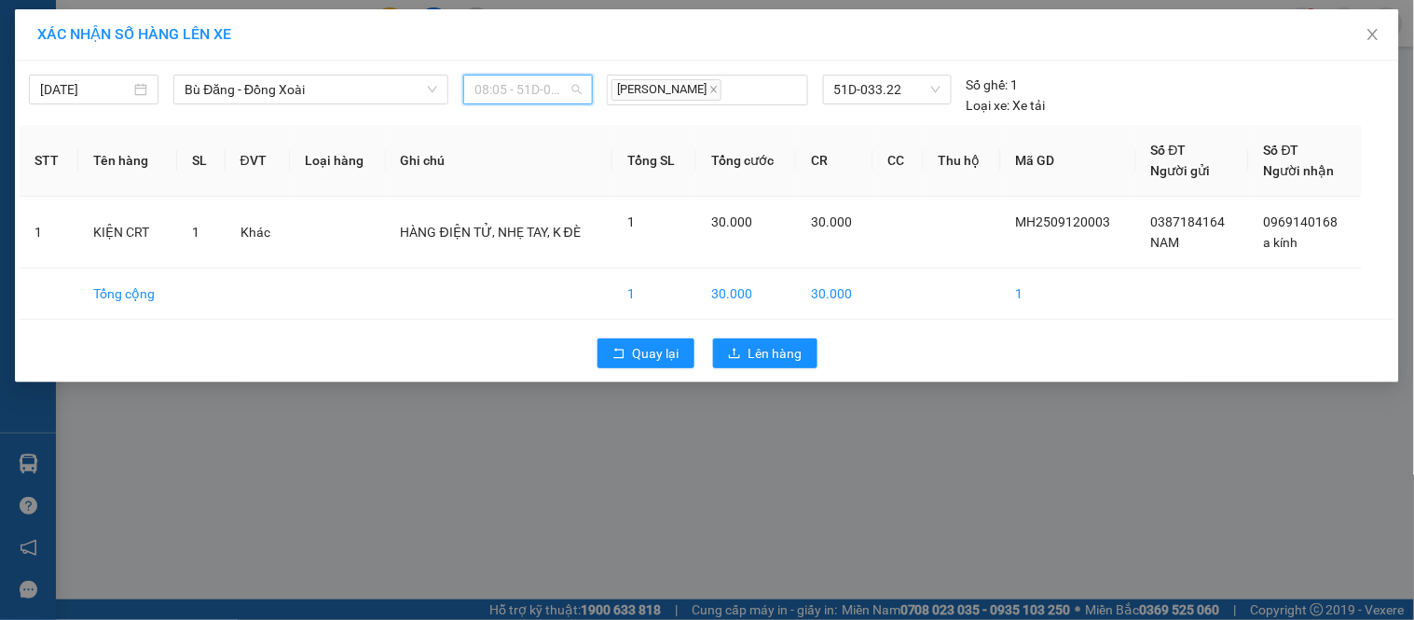
click at [536, 97] on span "08:05 - 51D-033.22" at bounding box center [527, 89] width 107 height 28
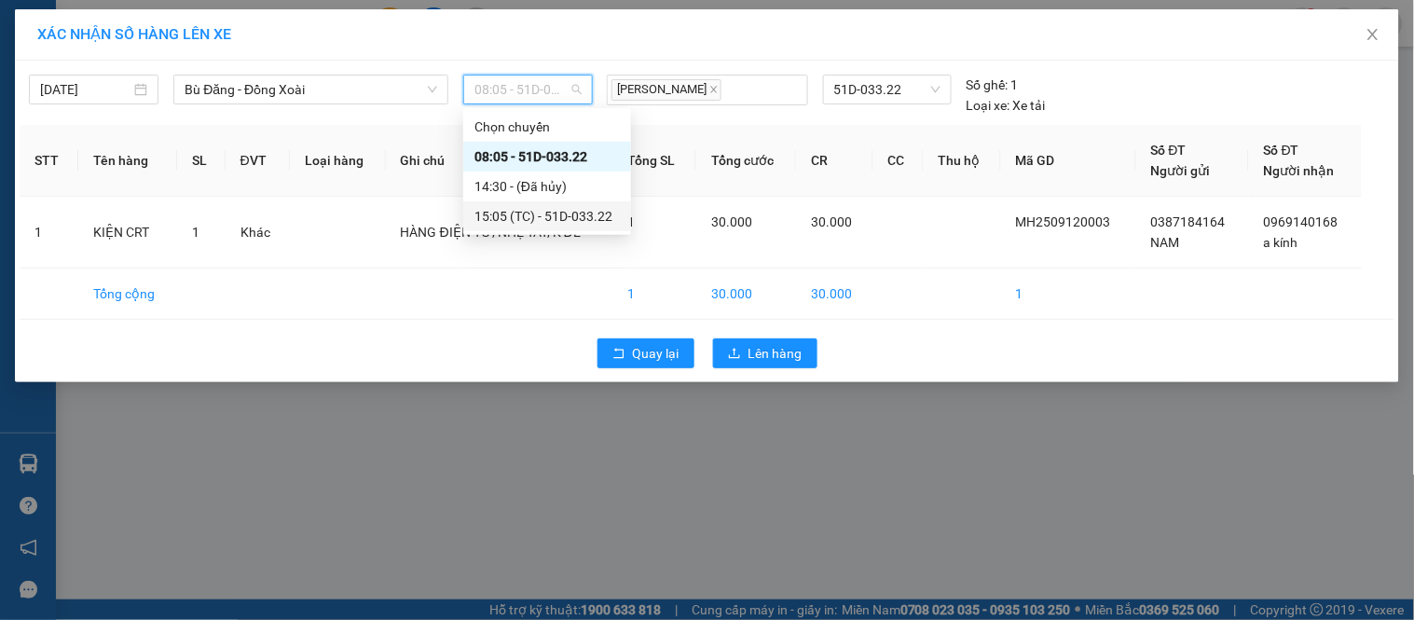
click at [524, 208] on div "15:05 (TC) - 51D-033.22" at bounding box center [546, 216] width 145 height 21
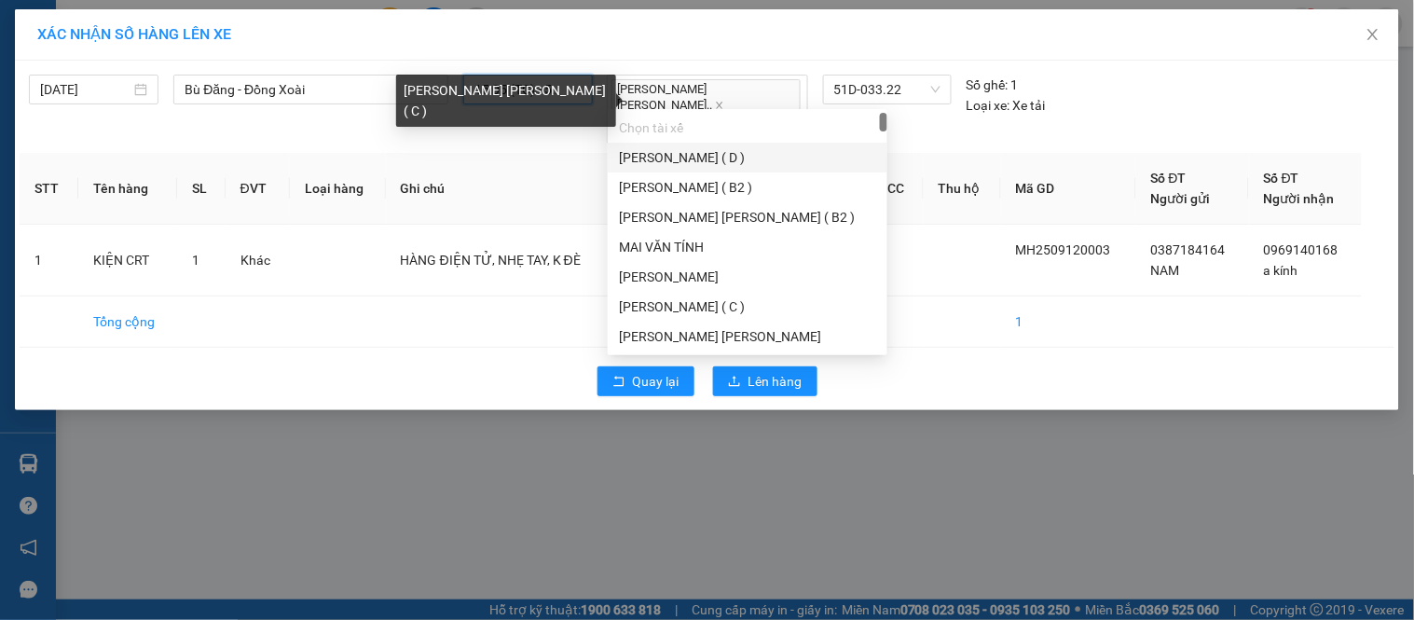
click at [505, 88] on div "[PERSON_NAME] [PERSON_NAME] ( C )" at bounding box center [506, 101] width 220 height 52
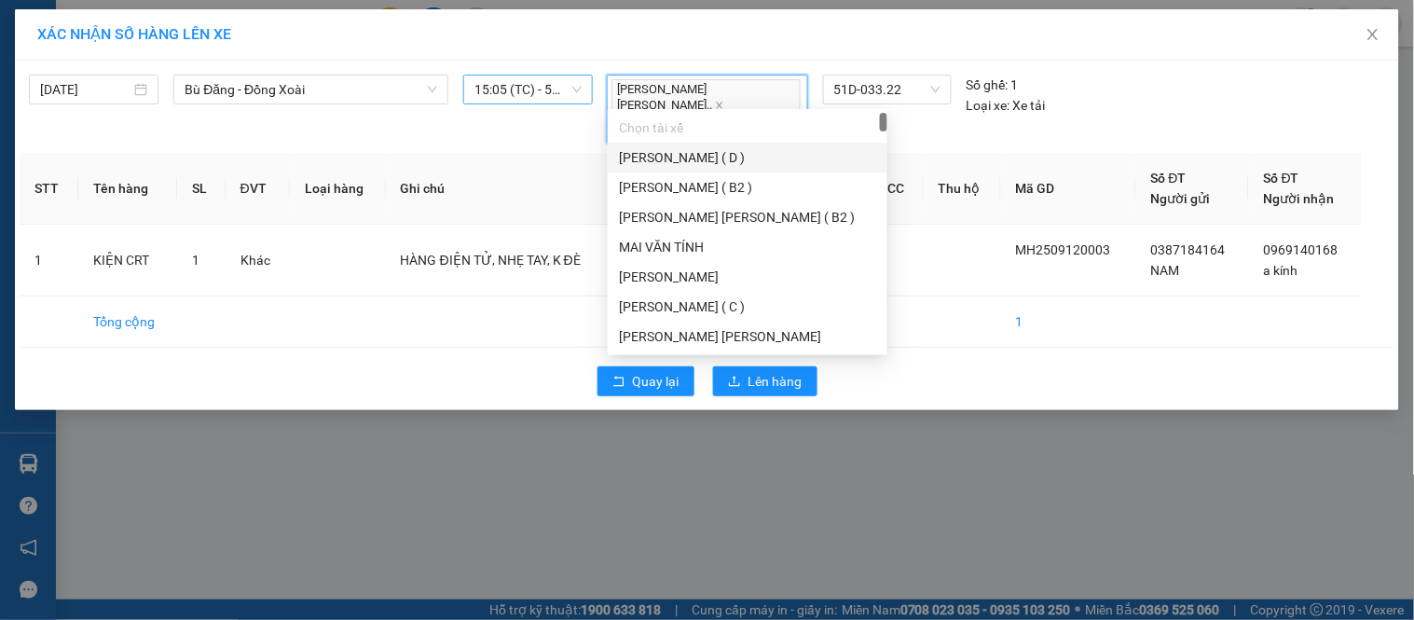
click at [525, 86] on span "15:05 (TC) - 51D-033.22" at bounding box center [527, 89] width 107 height 28
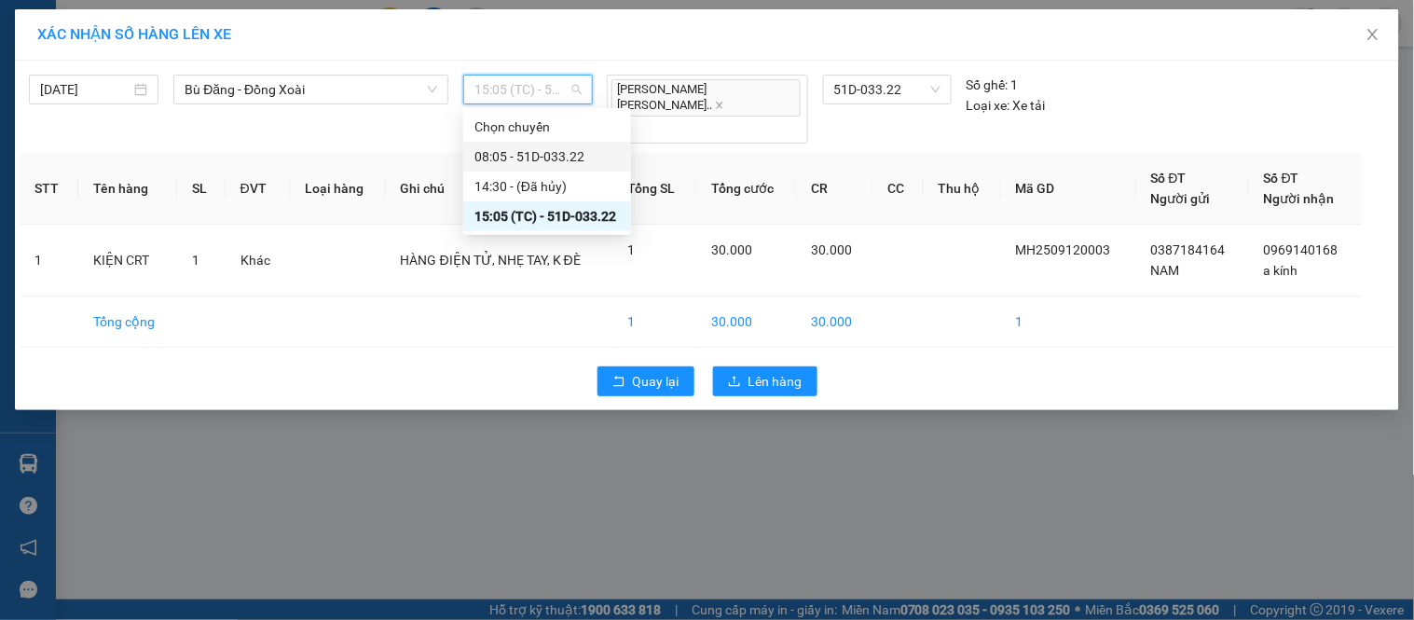
click at [533, 153] on div "08:05 - 51D-033.22" at bounding box center [546, 156] width 145 height 21
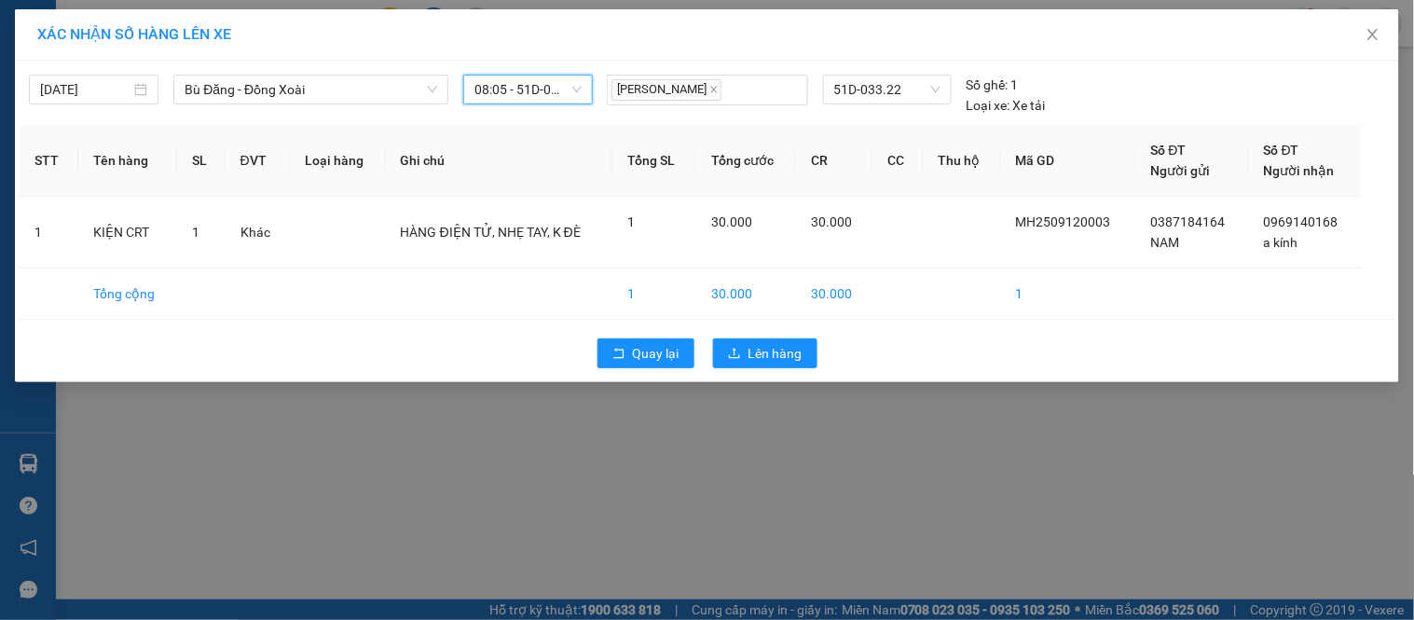
click at [1124, 91] on div "[PERSON_NAME]-BĐ 51D-033.22 Số ghế: 1 [PERSON_NAME] xe: Xe tải" at bounding box center [886, 95] width 574 height 41
click at [740, 349] on icon "upload" at bounding box center [734, 353] width 13 height 13
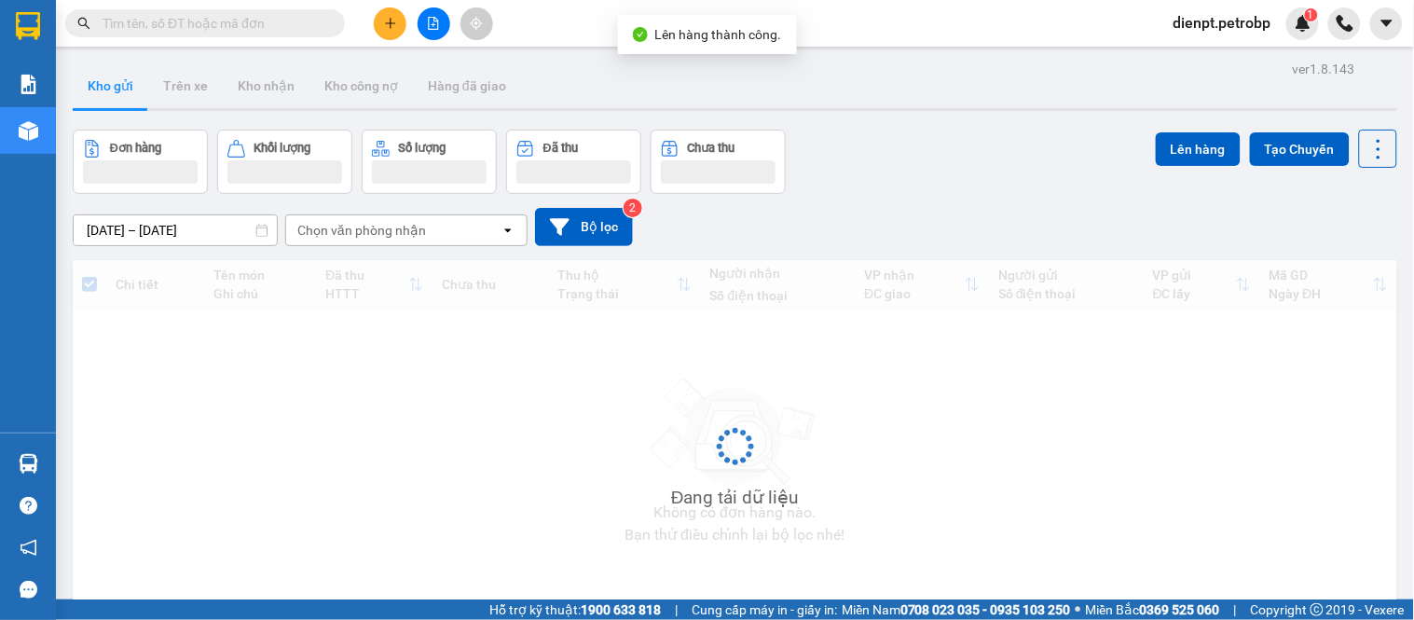
drag, startPoint x: 1028, startPoint y: 136, endPoint x: 1011, endPoint y: 136, distance: 16.8
click at [1011, 136] on div "Đơn hàng Khối lượng Số lượng Đã thu Chưa thu Lên hàng Tạo Chuyến" at bounding box center [735, 162] width 1324 height 64
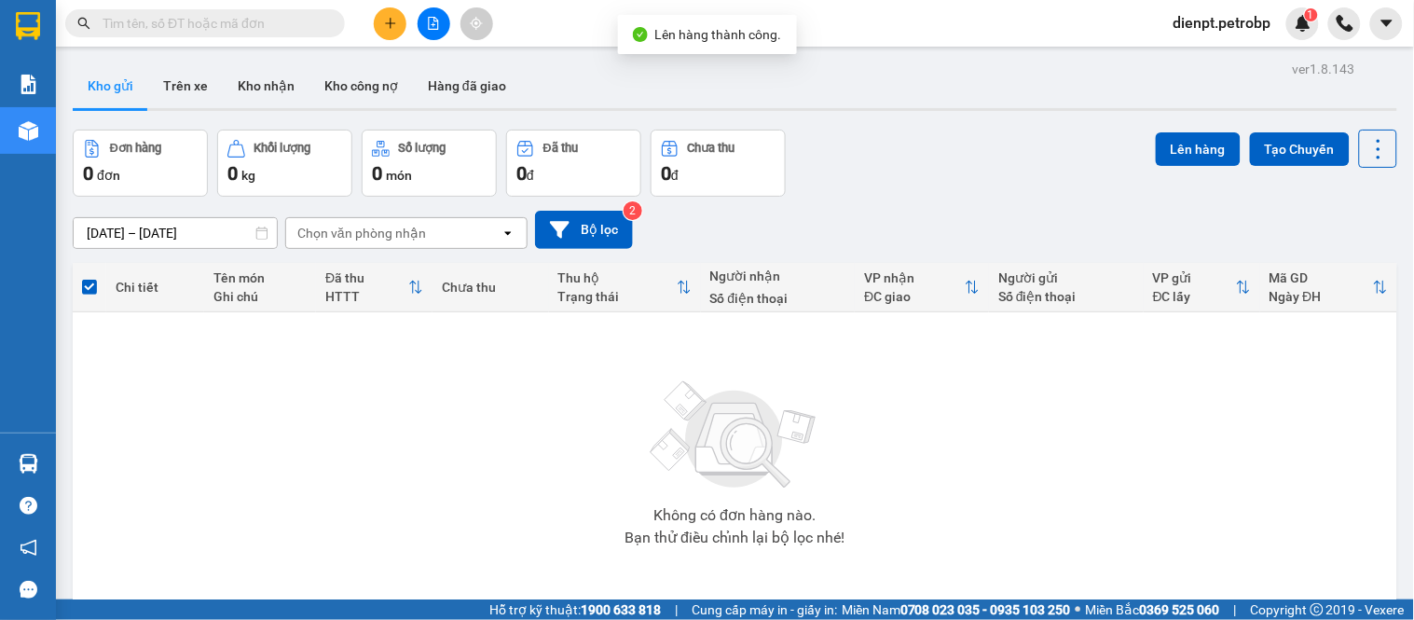
click at [431, 19] on icon "file-add" at bounding box center [433, 23] width 13 height 13
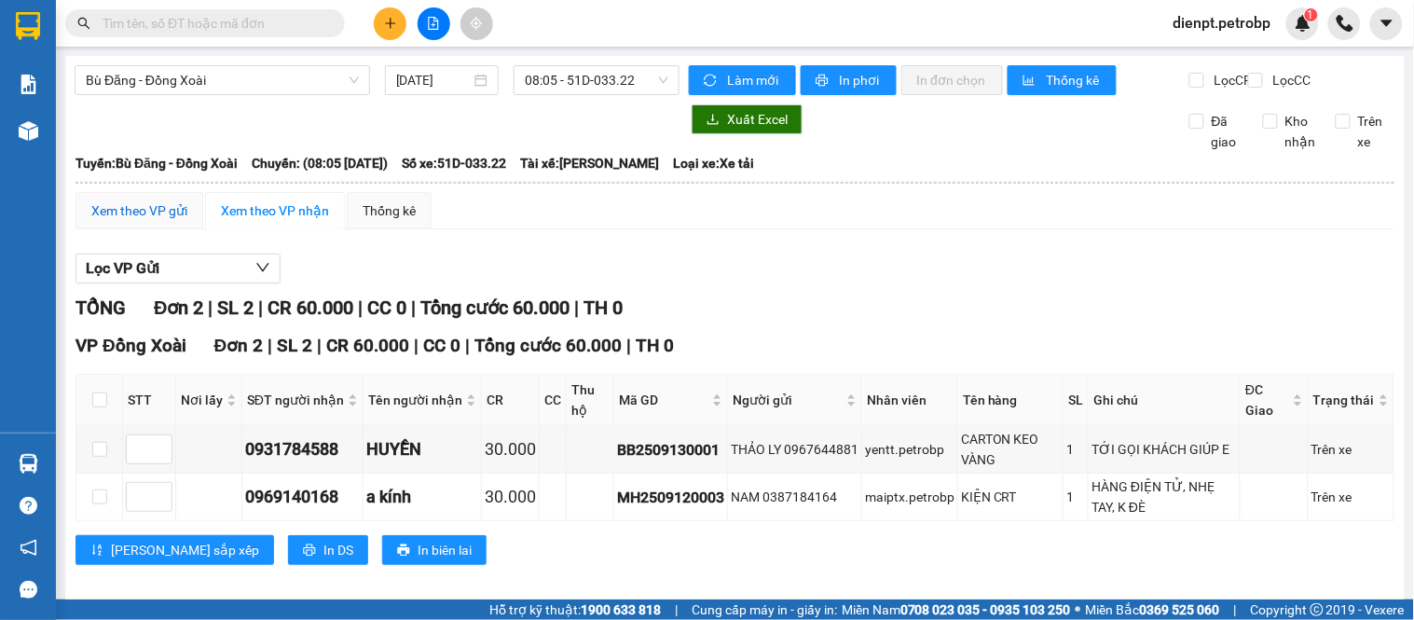
click at [161, 221] on div "Xem theo VP gửi" at bounding box center [139, 210] width 96 height 21
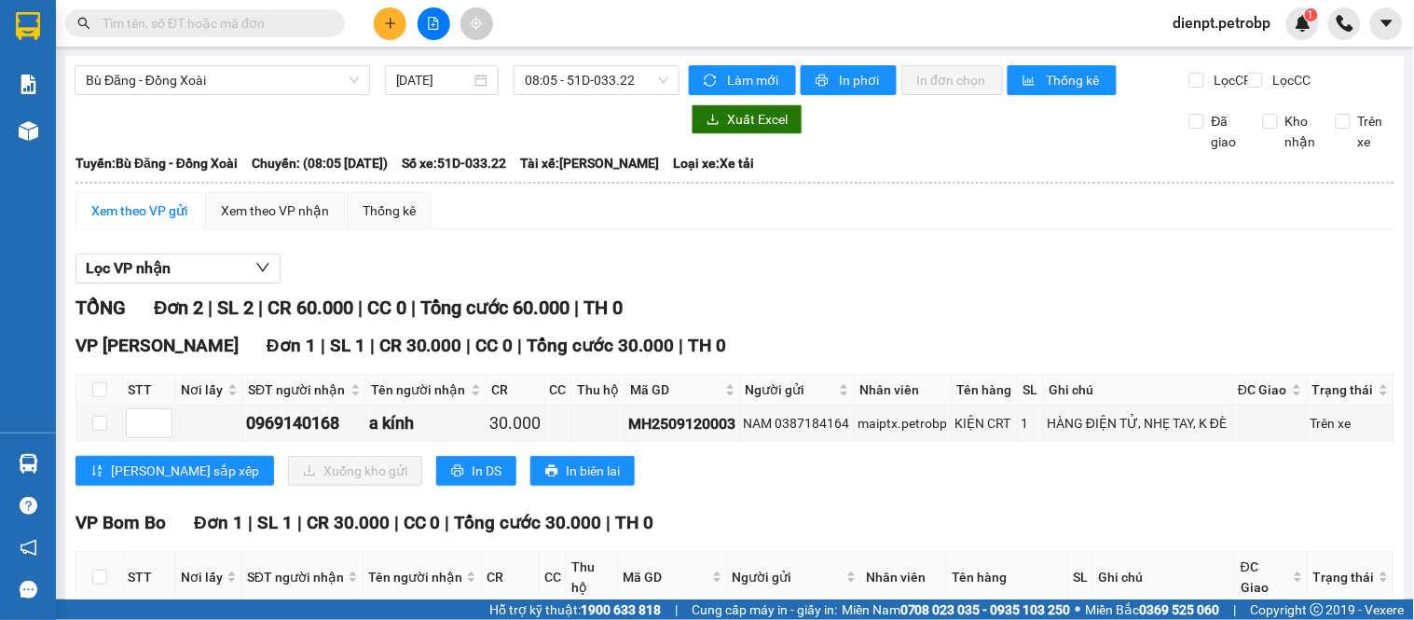
click at [872, 300] on div "Lọc VP [PERSON_NAME] Đơn 2 | SL 2 | CR 60.000 | CC 0 | [PERSON_NAME] 60.000 | T…" at bounding box center [734, 480] width 1319 height 473
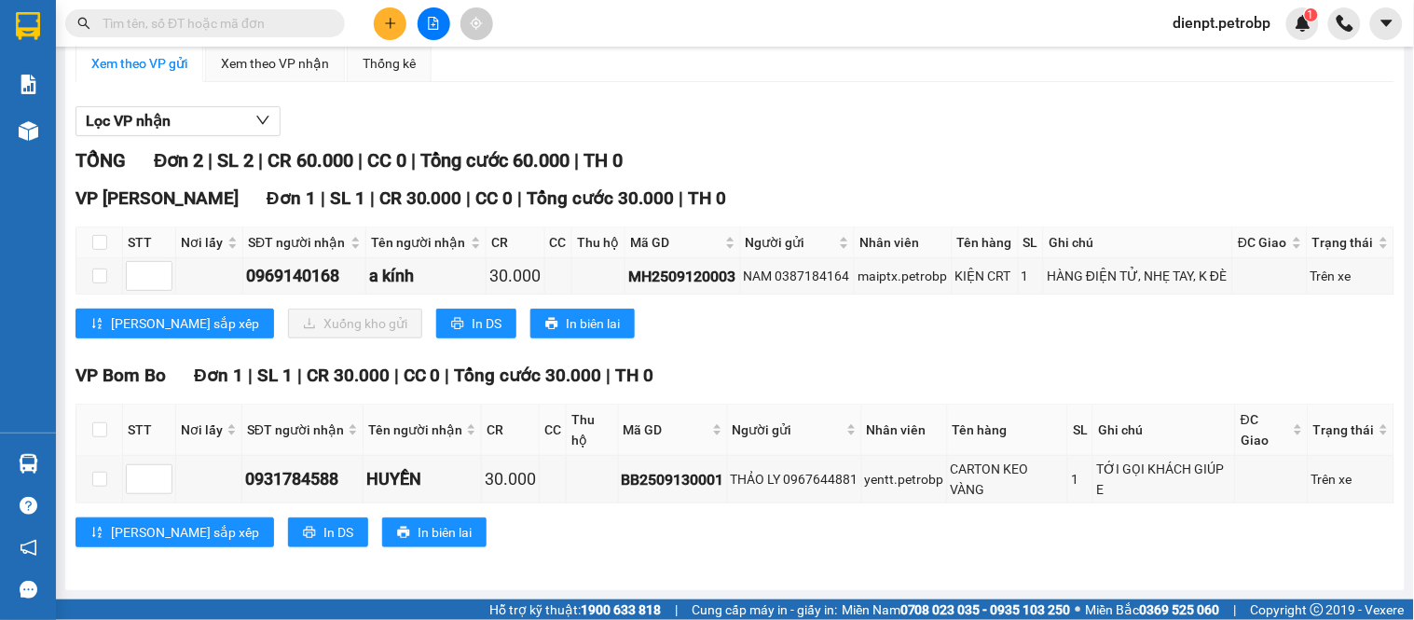
click at [749, 351] on div "VP [PERSON_NAME] Đơn 1 | SL 1 | CR 30.000 | CC 0 | [PERSON_NAME] 30.000 | TH 0 …" at bounding box center [734, 269] width 1319 height 168
click at [472, 314] on span "In DS" at bounding box center [487, 323] width 30 height 21
click at [1245, 340] on div "VP [PERSON_NAME] Đơn 1 | SL 1 | CR 30.000 | CC 0 | [PERSON_NAME] 30.000 | TH 0 …" at bounding box center [734, 269] width 1319 height 168
drag, startPoint x: 870, startPoint y: 339, endPoint x: 760, endPoint y: 322, distance: 111.2
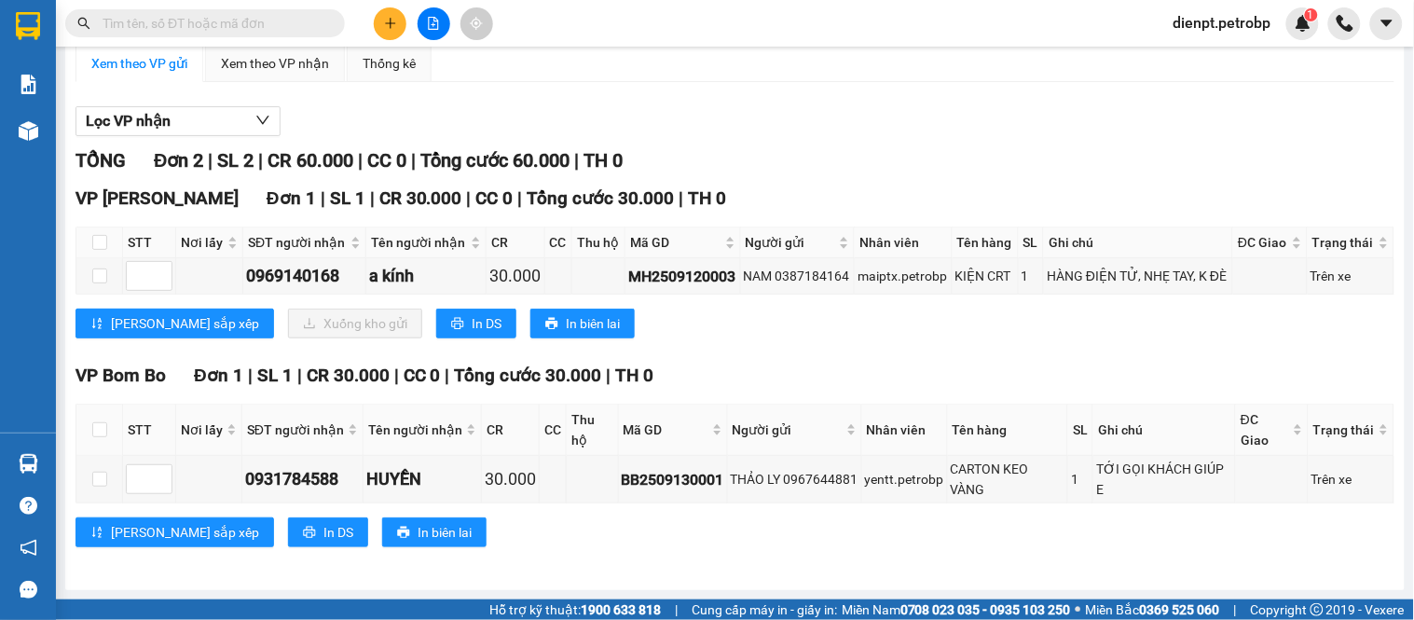
click at [848, 336] on div "VP [PERSON_NAME] Đơn 1 | SL 1 | CR 30.000 | CC 0 | [PERSON_NAME] 30.000 | TH 0 …" at bounding box center [734, 269] width 1319 height 168
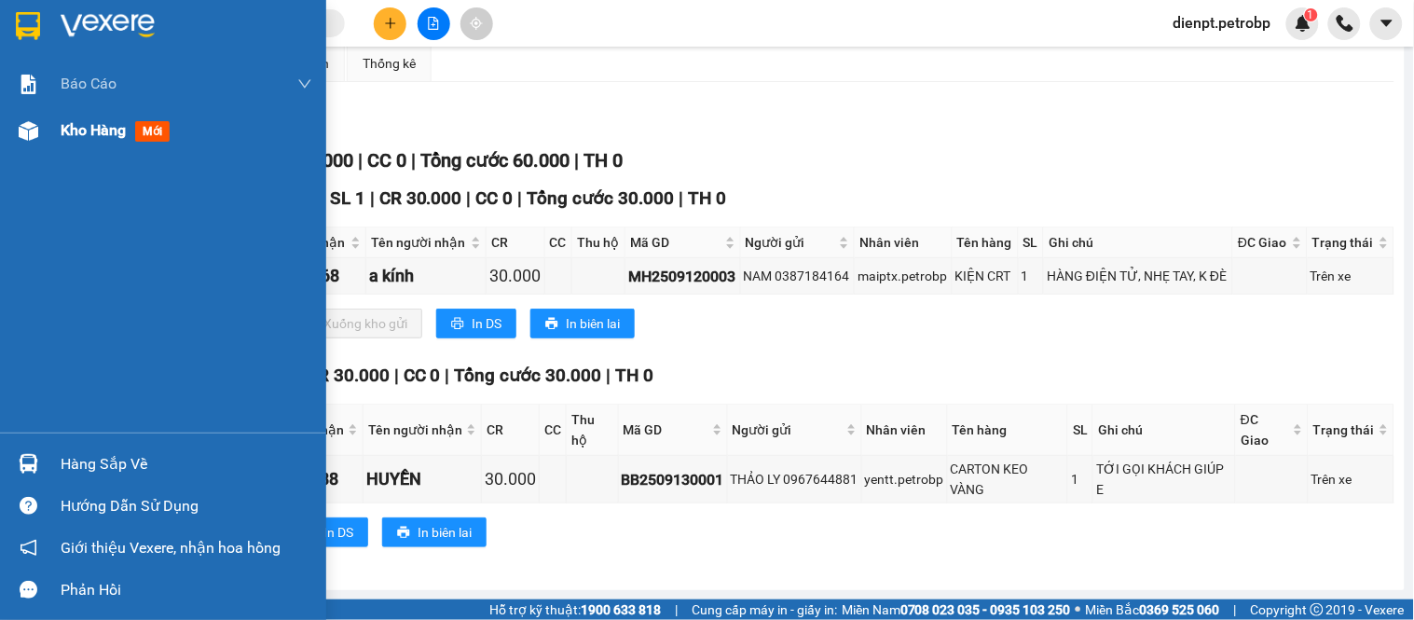
click at [19, 134] on img at bounding box center [29, 131] width 20 height 20
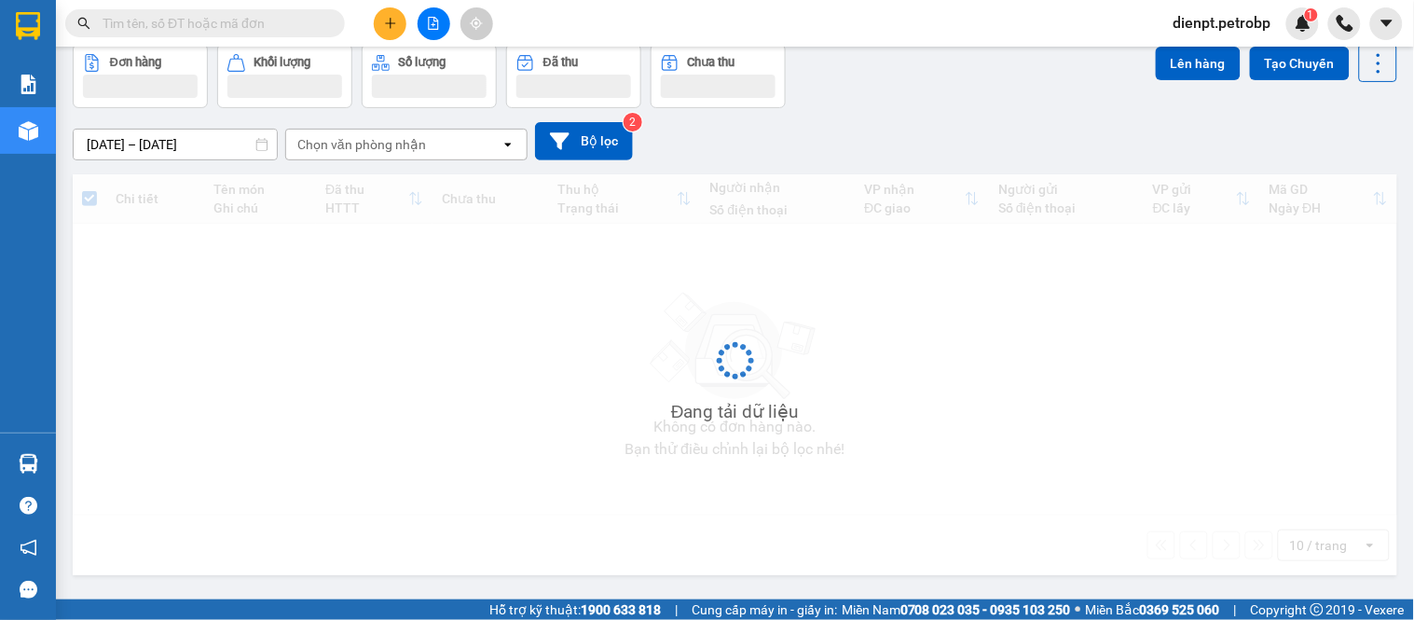
scroll to position [86, 0]
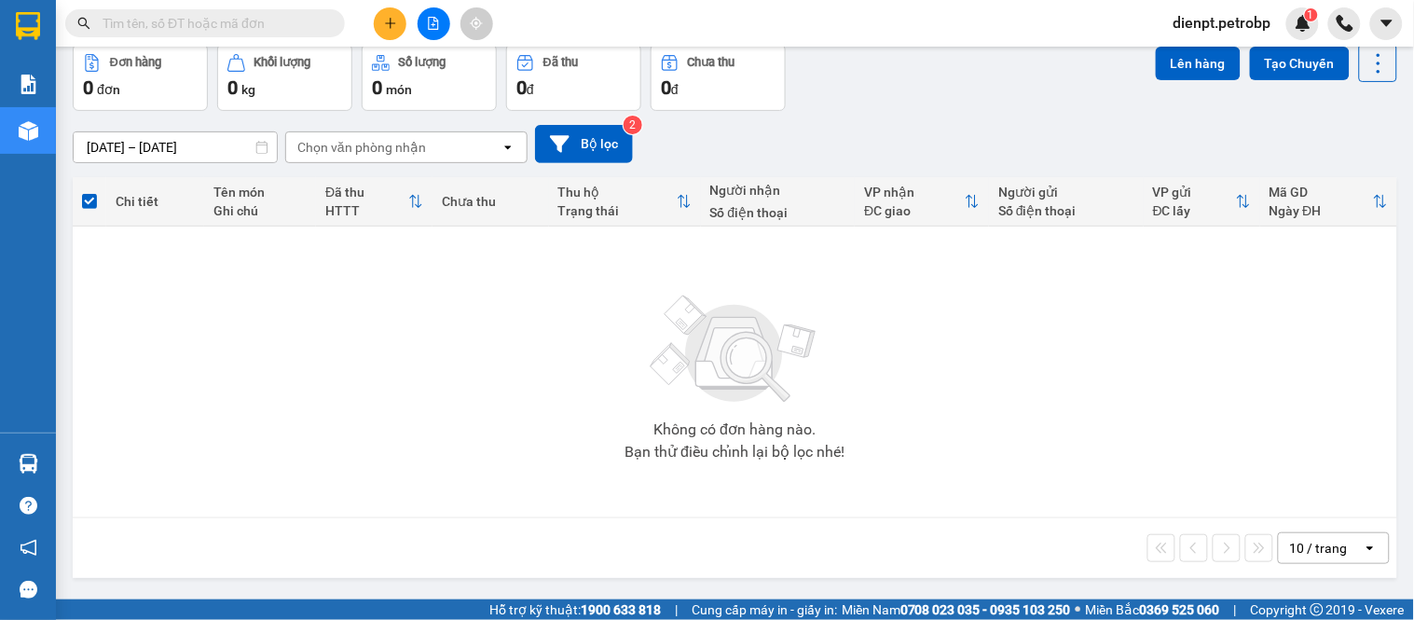
click at [851, 142] on div "[DATE] – [DATE] Press the down arrow key to interact with the calendar and sele…" at bounding box center [735, 144] width 1324 height 38
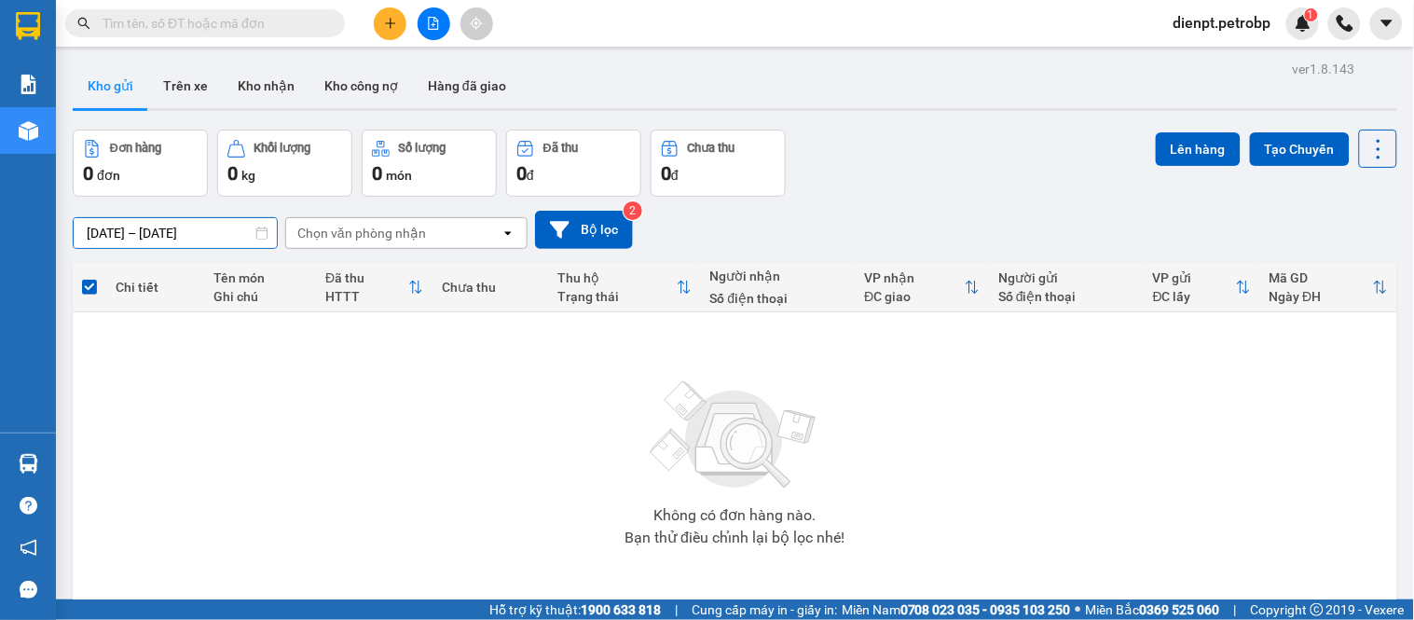
click at [110, 240] on input "[DATE] – [DATE]" at bounding box center [175, 233] width 203 height 30
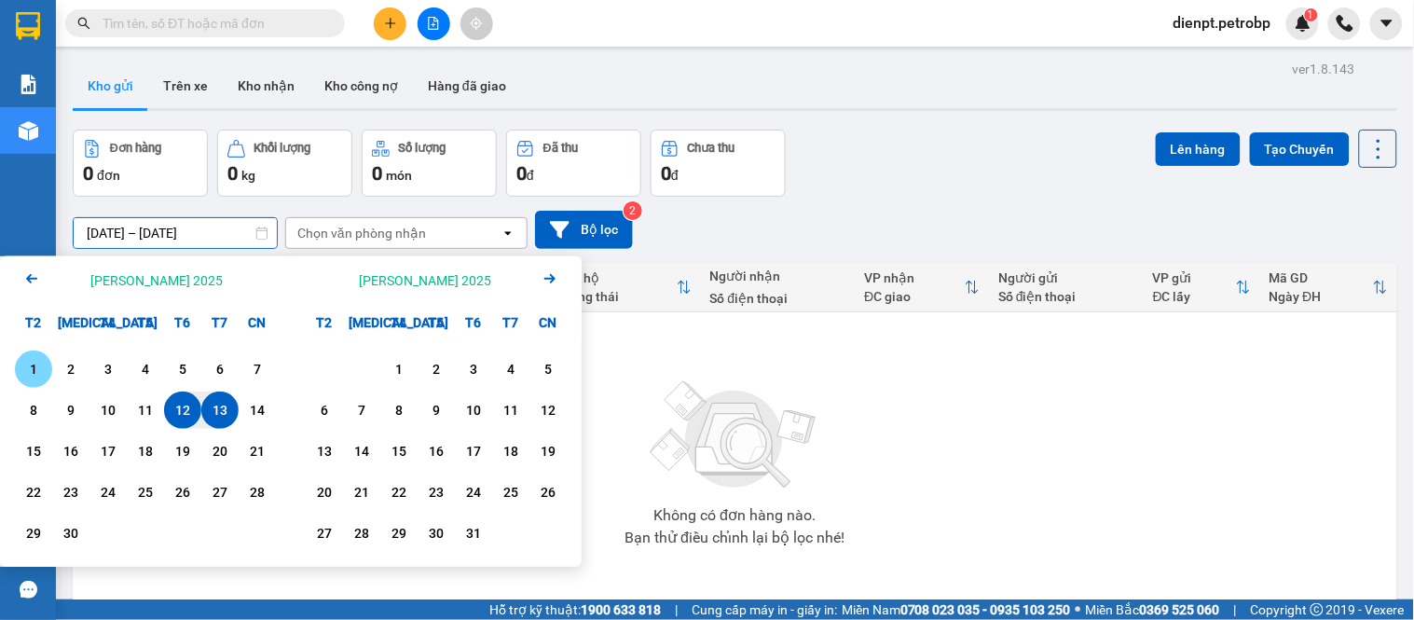
click at [32, 371] on div "1" at bounding box center [34, 369] width 26 height 22
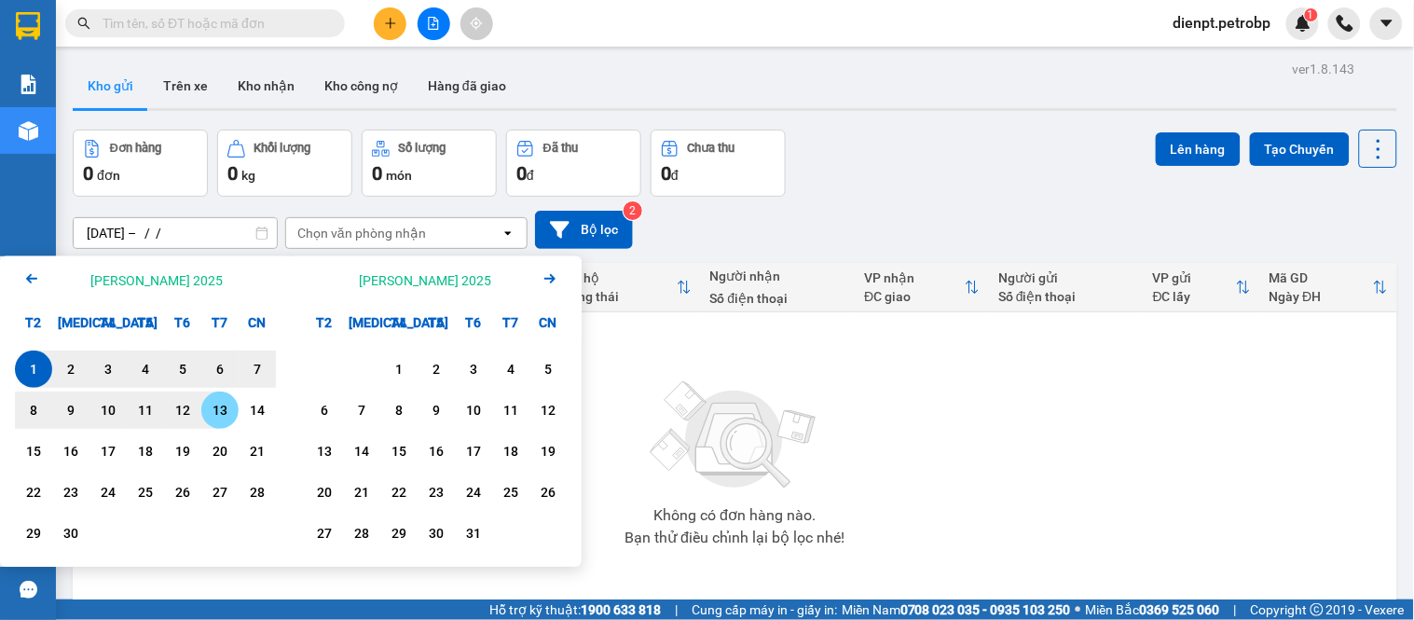
click at [229, 407] on div "13" at bounding box center [220, 410] width 26 height 22
type input "[DATE] – [DATE]"
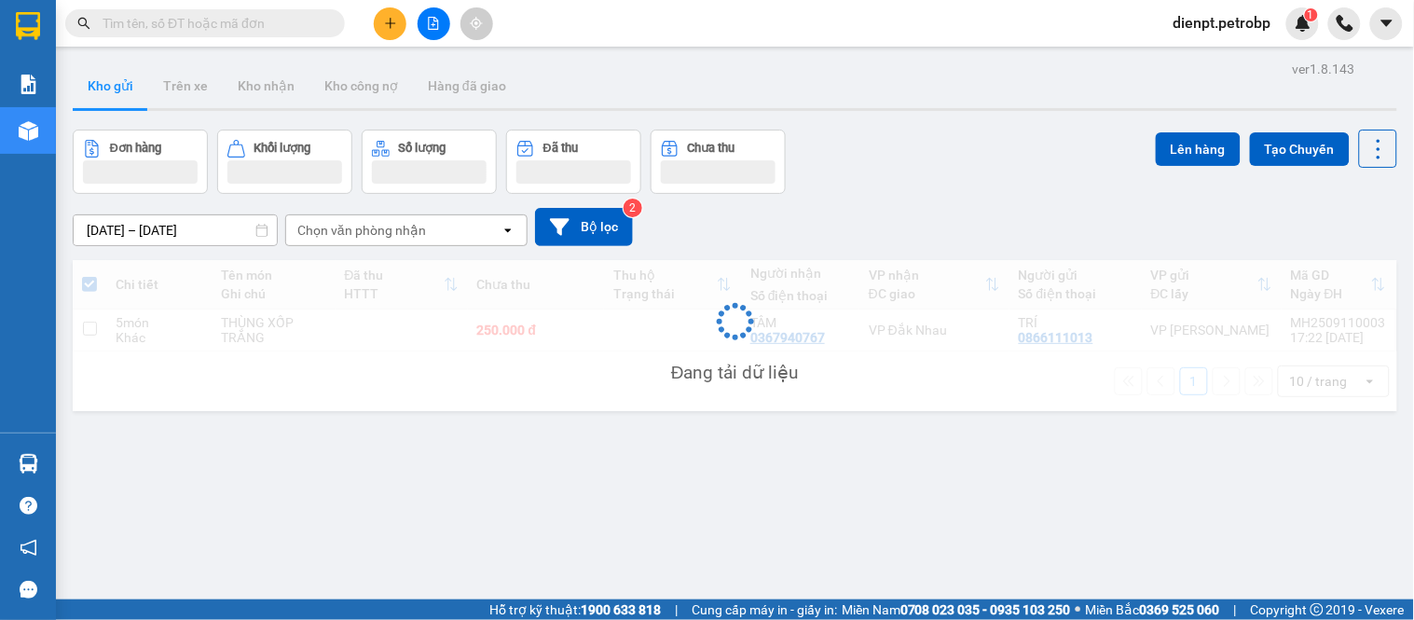
click at [998, 178] on div "Đơn hàng Khối lượng Số lượng Đã thu Chưa thu Lên hàng Tạo Chuyến" at bounding box center [735, 162] width 1324 height 64
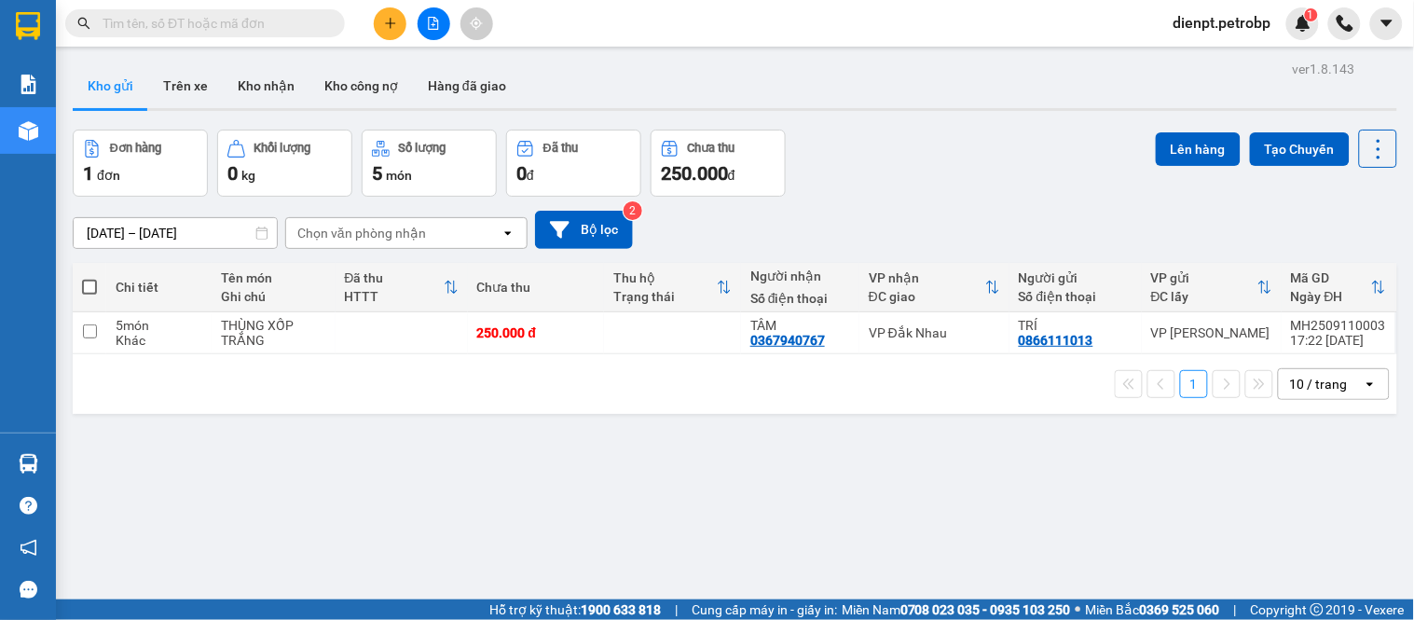
click at [651, 379] on div "1 10 / trang open" at bounding box center [734, 384] width 1309 height 32
click at [892, 178] on div "Đơn hàng 1 đơn Khối lượng 0 kg Số lượng 5 món Đã thu 0 đ Chưa thu 250.000 đ Lên…" at bounding box center [735, 163] width 1324 height 67
drag, startPoint x: 784, startPoint y: 438, endPoint x: 1008, endPoint y: 556, distance: 253.9
click at [808, 458] on div "ver 1.8.143 Kho gửi Trên xe Kho [PERSON_NAME] công nợ Hàng đã [PERSON_NAME] hàn…" at bounding box center [734, 366] width 1339 height 620
click at [1026, 147] on div "Đơn hàng 1 đơn Khối lượng 0 kg Số lượng 5 món Đã thu 0 đ Chưa thu 250.000 đ Lên…" at bounding box center [735, 163] width 1324 height 67
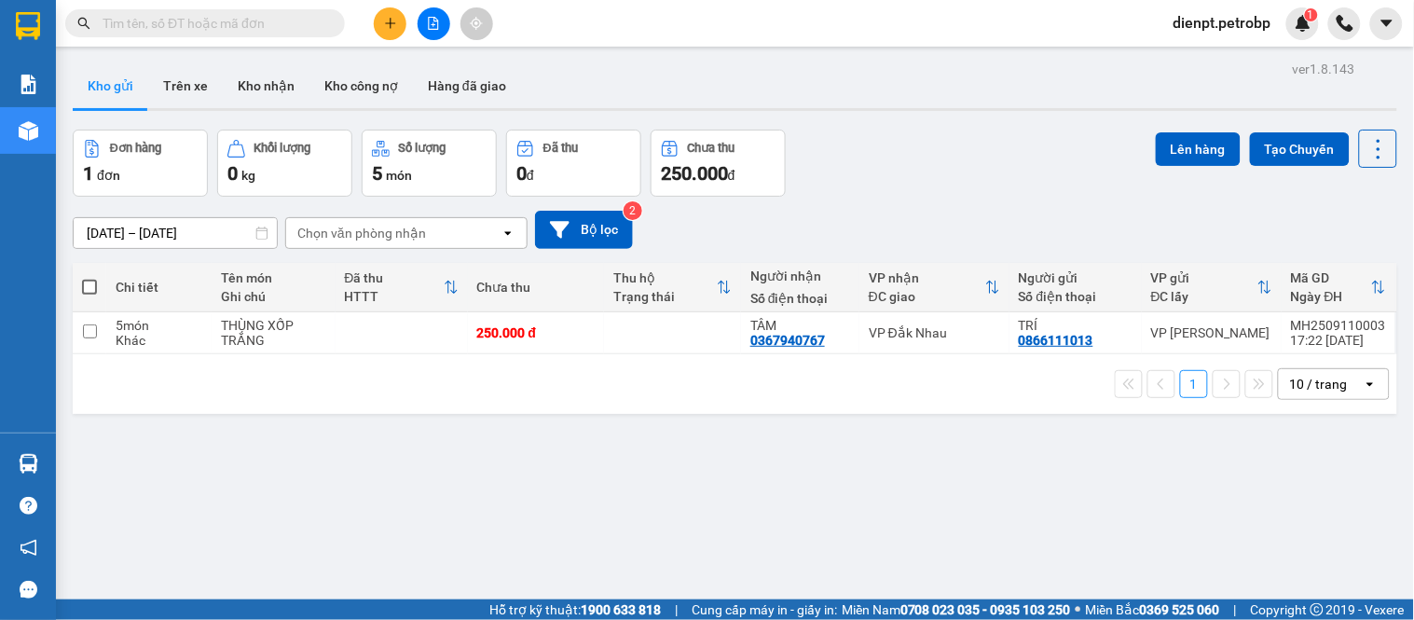
click at [886, 181] on div "Đơn hàng 1 đơn Khối lượng 0 kg Số lượng 5 món Đã thu 0 đ Chưa thu 250.000 đ Lên…" at bounding box center [735, 163] width 1324 height 67
drag, startPoint x: 837, startPoint y: 401, endPoint x: 892, endPoint y: 248, distance: 162.4
click at [848, 388] on div "1 10 / trang open" at bounding box center [735, 384] width 1324 height 60
click at [910, 183] on div "Đơn hàng 1 đơn Khối lượng 0 kg Số lượng 5 món Đã thu 0 đ Chưa thu 250.000 đ Lên…" at bounding box center [735, 163] width 1324 height 67
drag, startPoint x: 815, startPoint y: 412, endPoint x: 932, endPoint y: 513, distance: 154.0
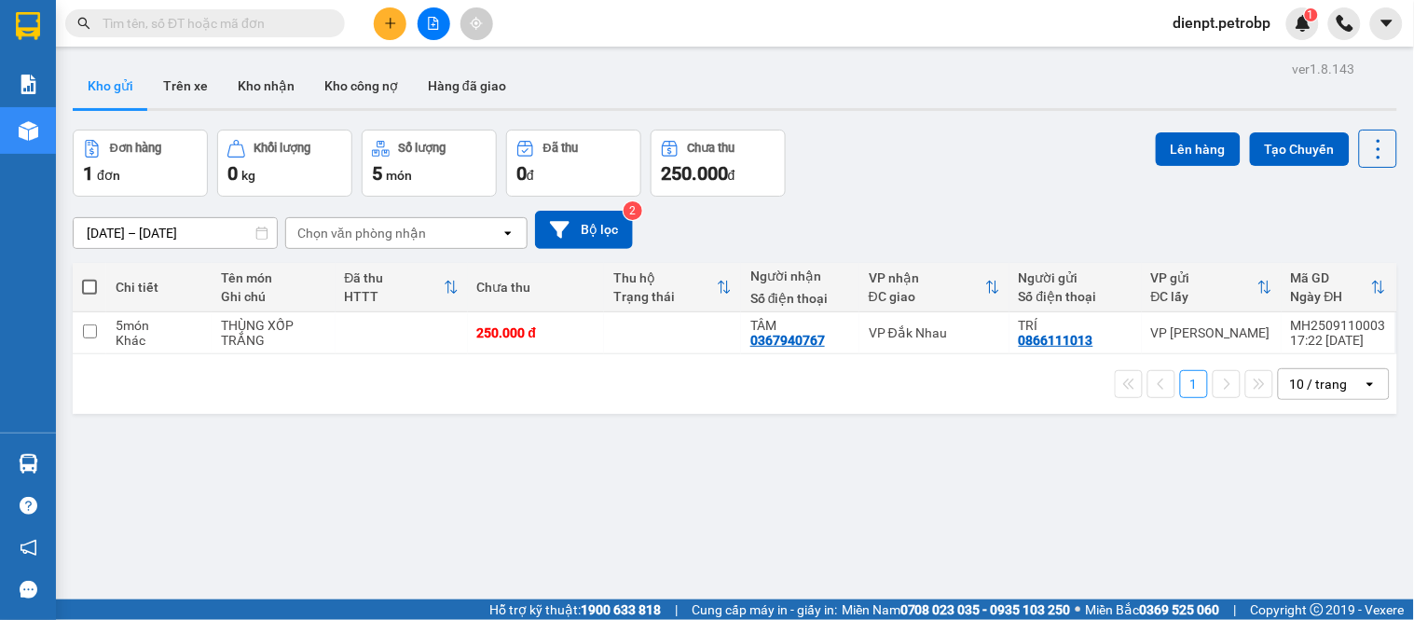
click at [818, 418] on div "ver 1.8.143 Kho gửi Trên xe Kho [PERSON_NAME] công nợ Hàng đã [PERSON_NAME] hàn…" at bounding box center [734, 366] width 1339 height 620
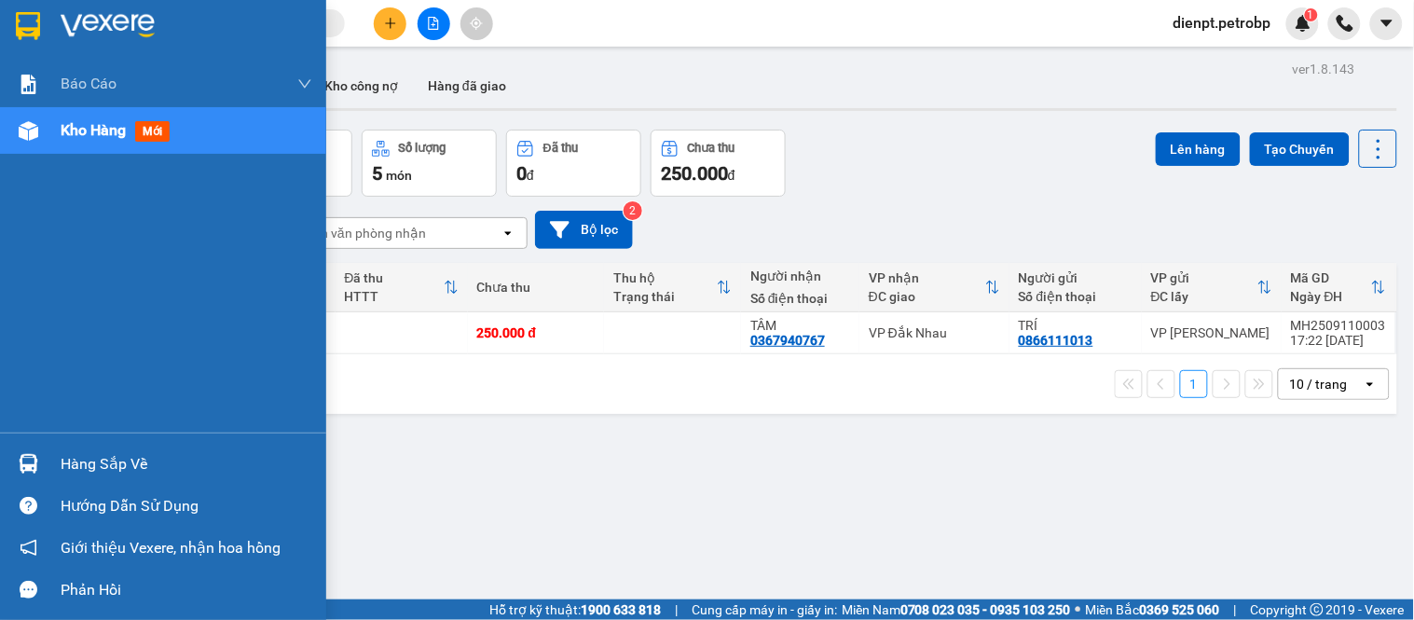
click at [21, 471] on img at bounding box center [29, 464] width 20 height 20
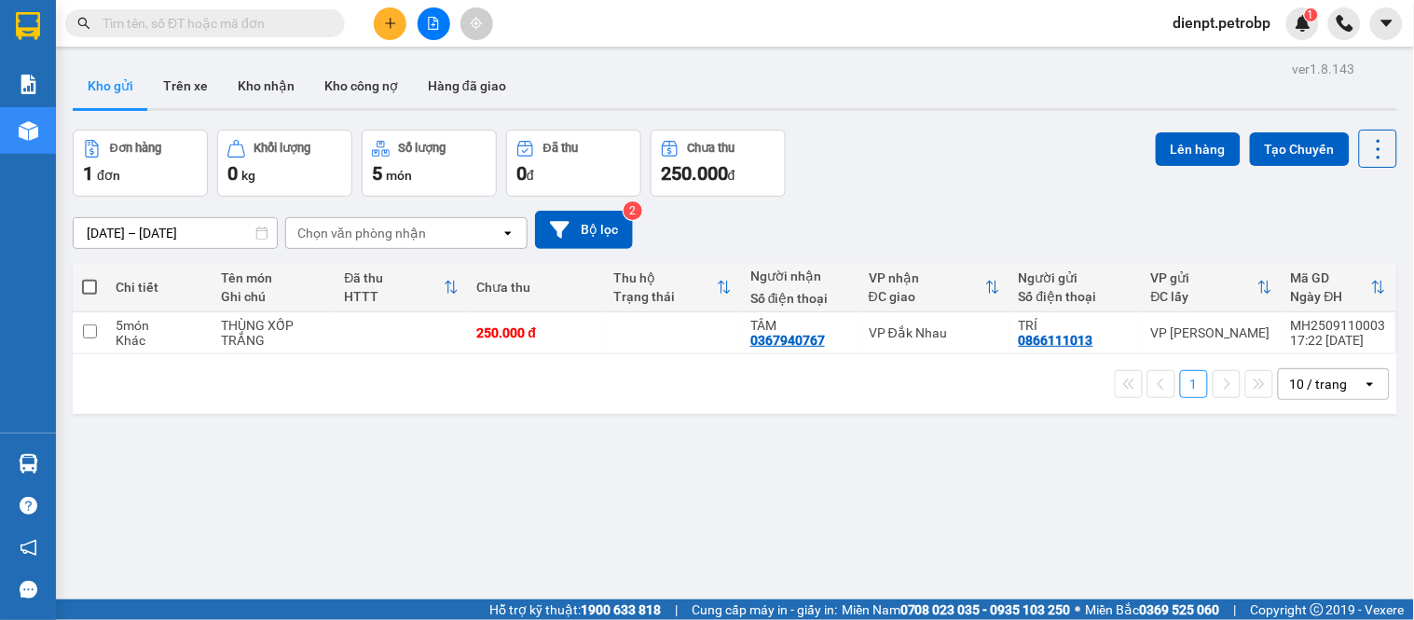
click at [933, 491] on section "Kết quả [PERSON_NAME] ( 0 ) Bộ lọc No Data dienpt.petrobp 1 [PERSON_NAME] BC [P…" at bounding box center [707, 310] width 1414 height 620
click at [962, 175] on div "Đơn hàng 1 đơn Khối lượng 0 kg Số lượng 5 món Đã thu 0 đ Chưa thu 250.000 đ Lên…" at bounding box center [735, 163] width 1324 height 67
click at [286, 86] on button "Kho nhận" at bounding box center [266, 85] width 87 height 45
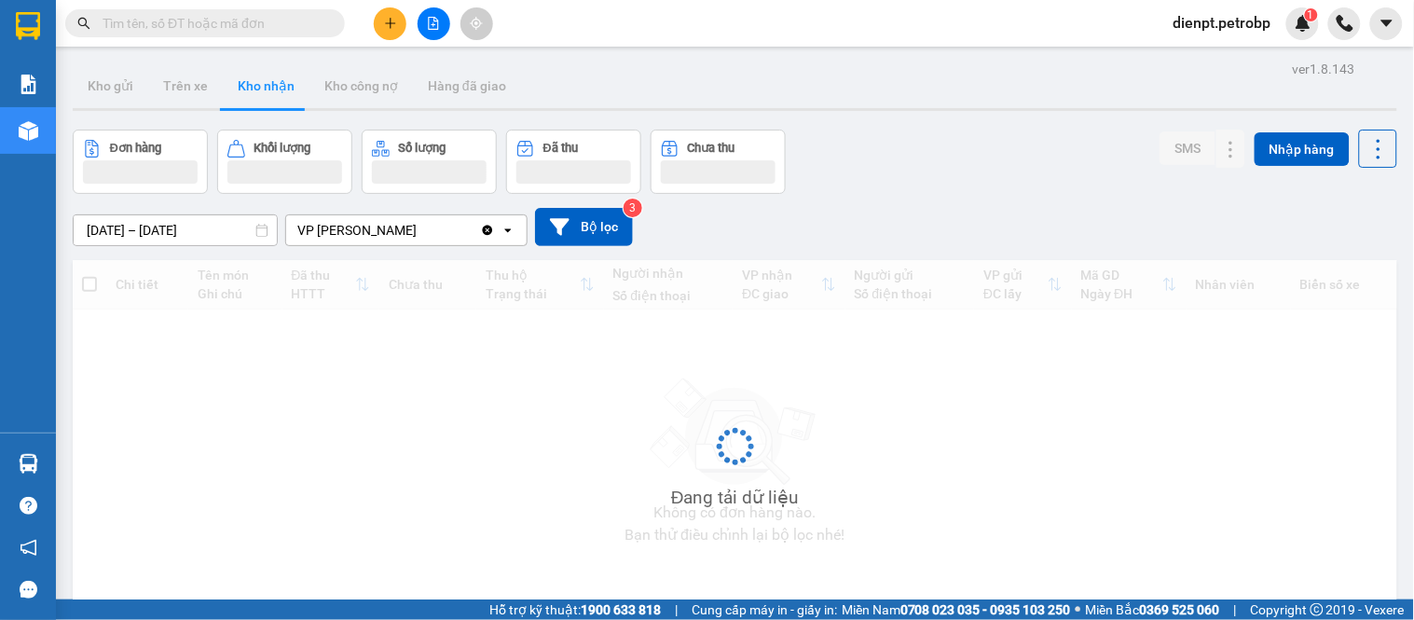
click at [934, 177] on div "Đơn hàng Khối lượng Số lượng Đã thu Chưa thu SMS Nhập hàng" at bounding box center [735, 162] width 1324 height 64
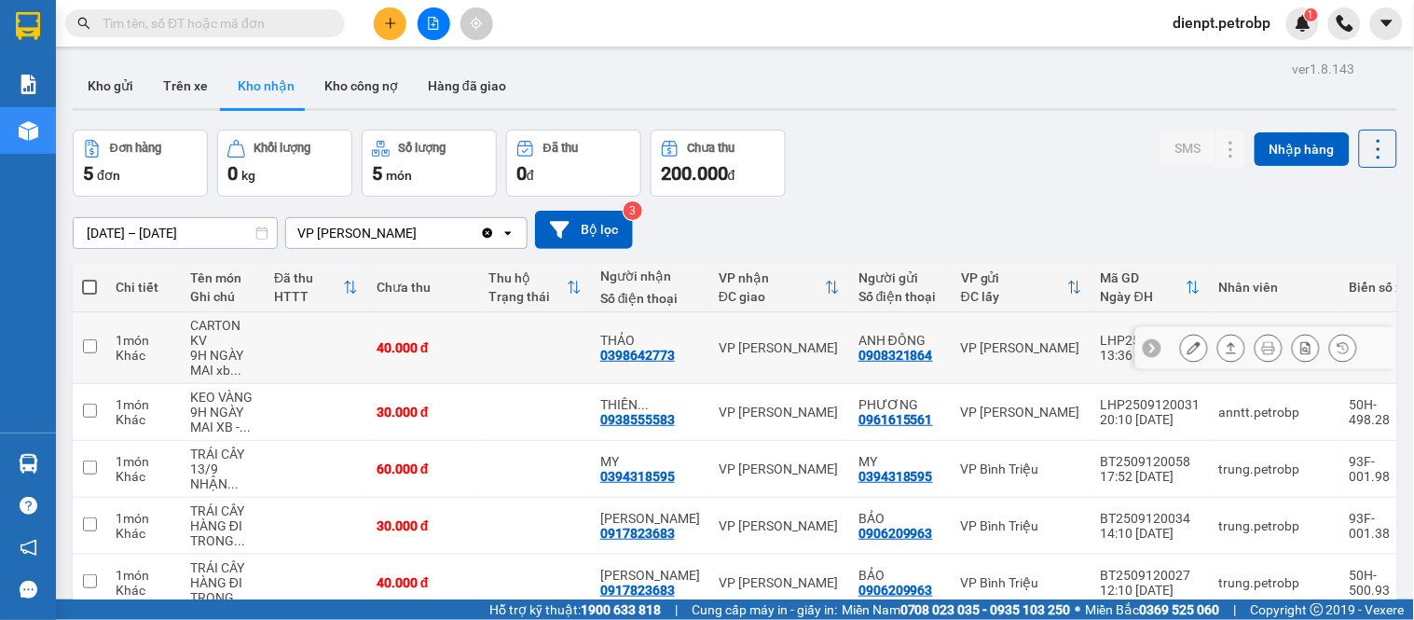
click at [640, 352] on div "0398642773" at bounding box center [637, 355] width 75 height 15
copy div "0398642773"
click at [878, 146] on div "Đơn hàng 5 đơn [PERSON_NAME] 0 kg Số [PERSON_NAME] 5 món Đã thu 0 [PERSON_NAME]…" at bounding box center [735, 163] width 1324 height 67
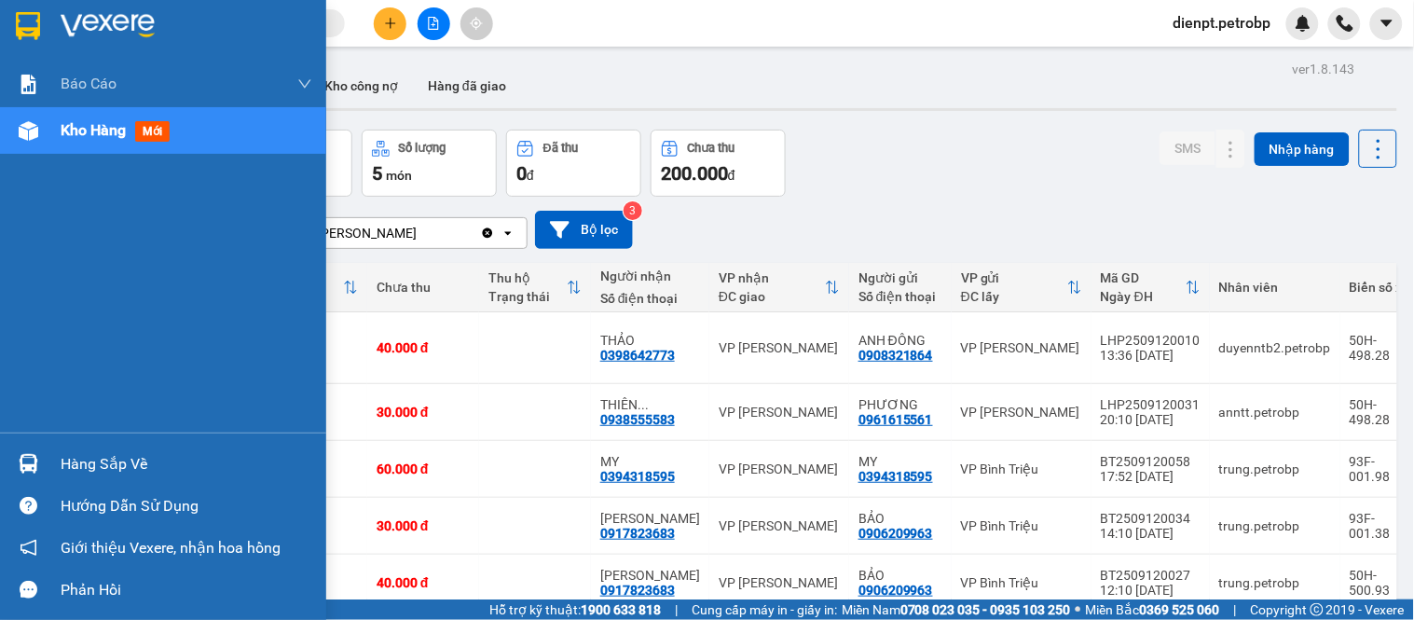
click at [44, 452] on div "Hàng sắp về" at bounding box center [163, 464] width 326 height 42
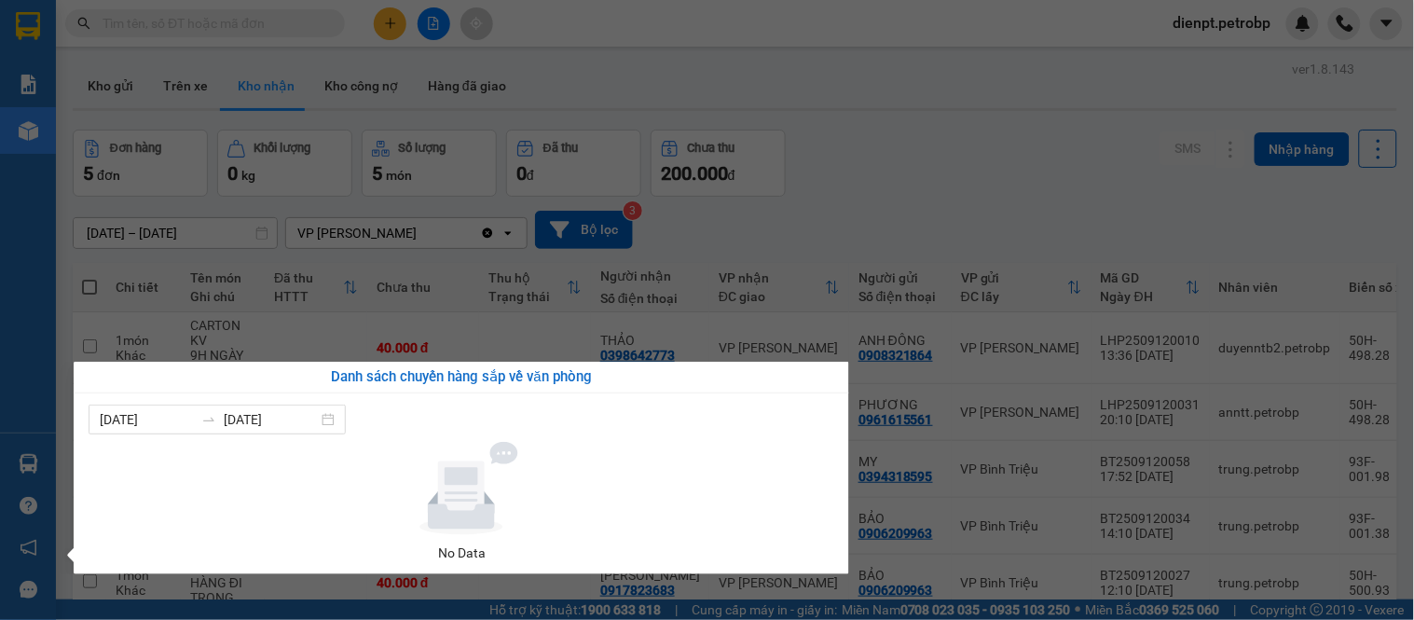
click at [910, 227] on section "Kết quả [PERSON_NAME] ( 0 ) Bộ lọc No Data dienpt.[PERSON_NAME] BC [PERSON_NAME…" at bounding box center [707, 310] width 1414 height 620
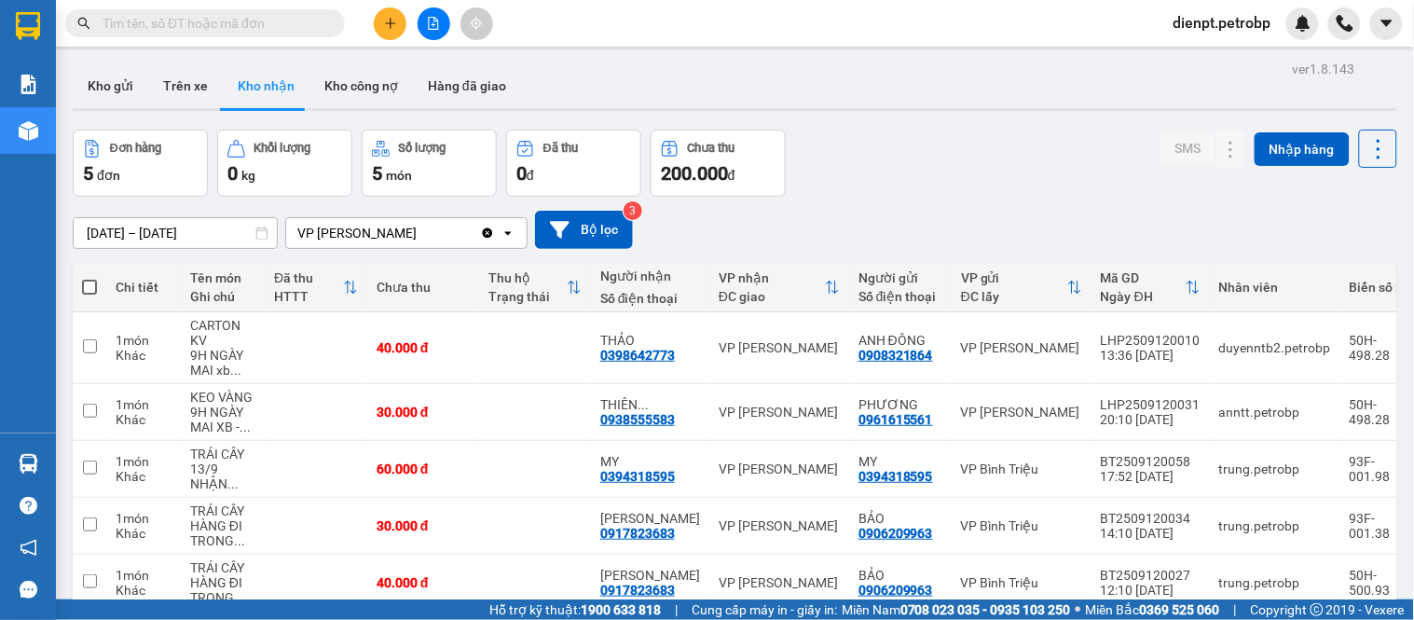
click at [925, 207] on div "[DATE] – [DATE] Press the down arrow key to interact with the calendar and sele…" at bounding box center [735, 230] width 1324 height 66
click at [623, 419] on div "0938555583" at bounding box center [637, 419] width 75 height 15
copy div "0938555583"
click at [179, 89] on button "Trên xe" at bounding box center [185, 85] width 75 height 45
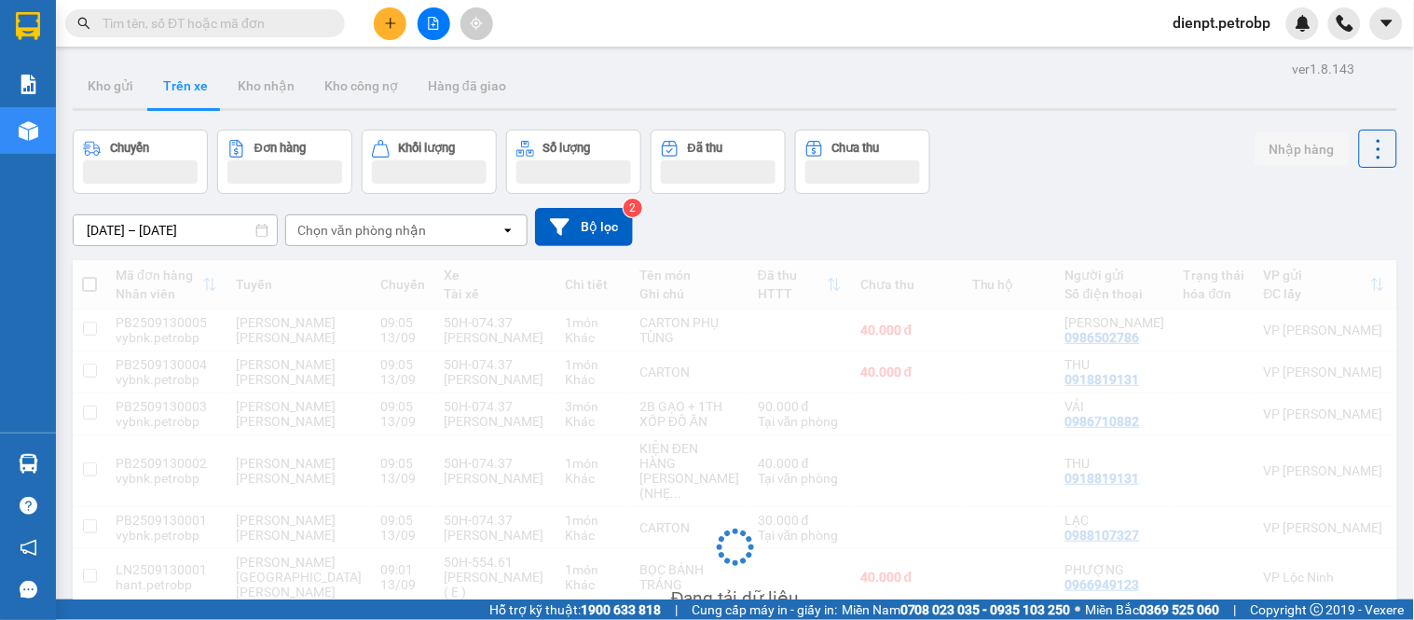
click at [956, 189] on div "Chuyến Đơn hàng Khối lượng Số lượng Đã thu Chưa thu Nhập hàng" at bounding box center [735, 162] width 1324 height 64
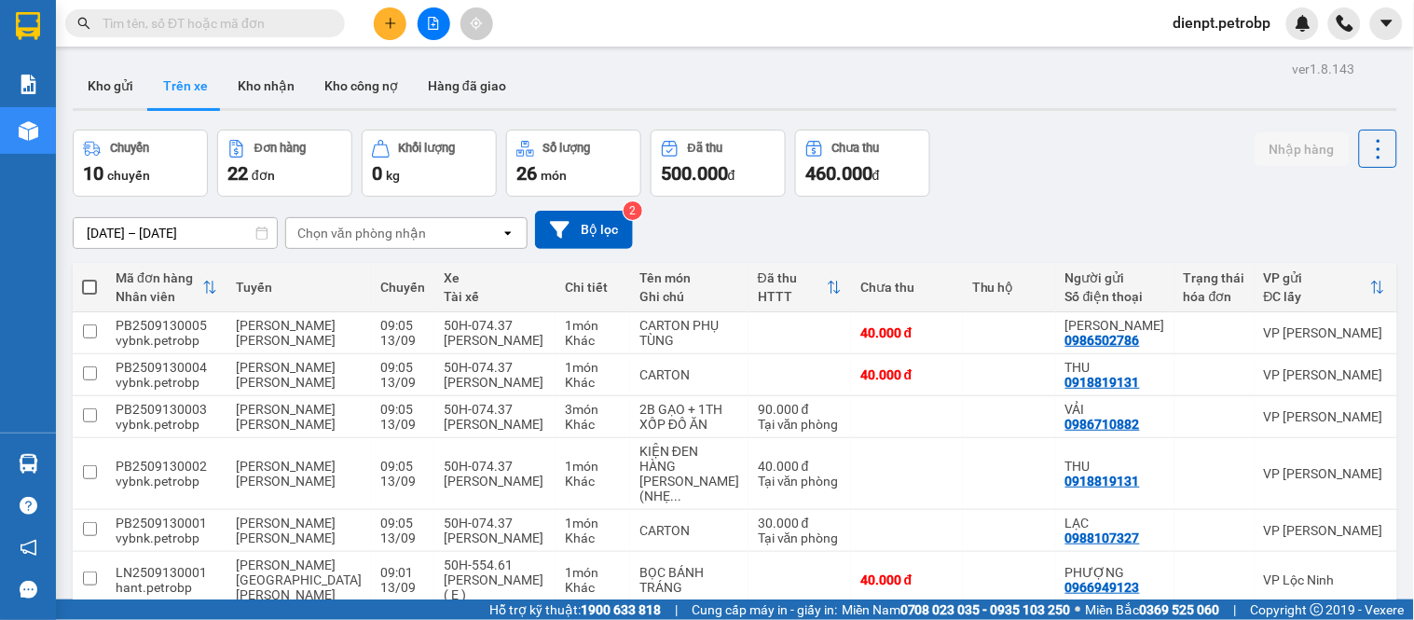
click at [375, 233] on div "Chọn văn phòng nhận" at bounding box center [361, 233] width 129 height 19
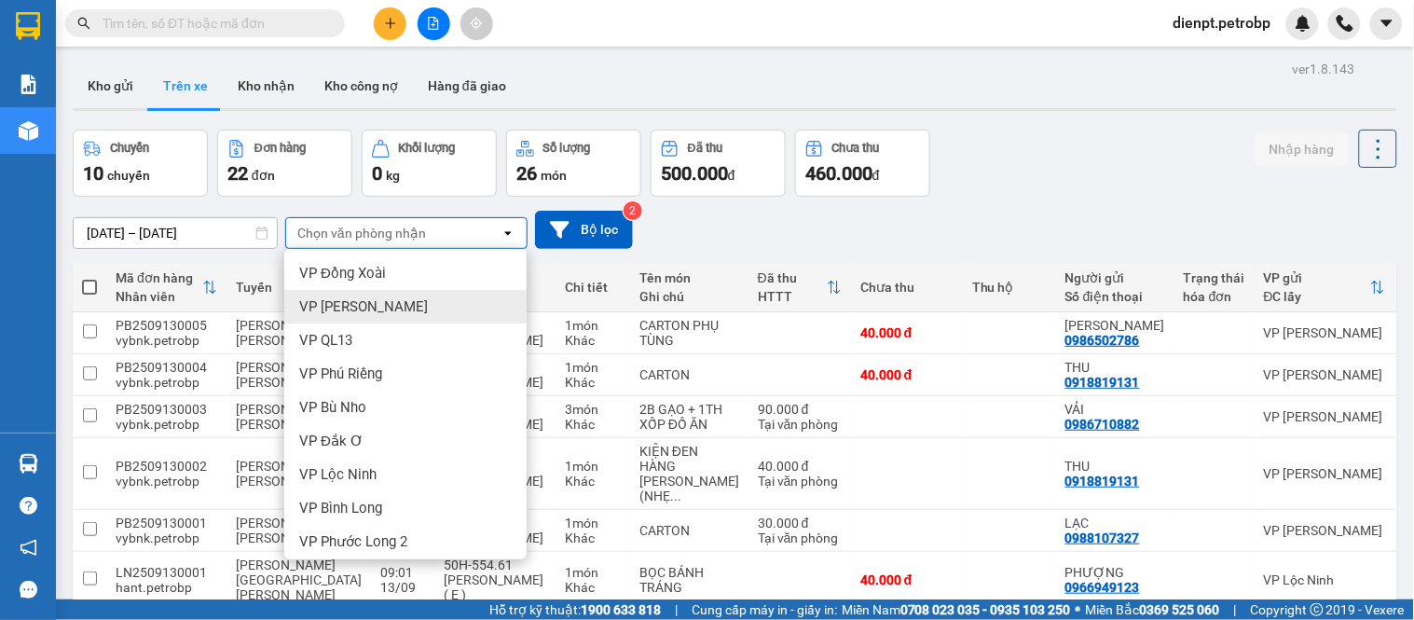
click at [184, 230] on input "[DATE] – [DATE]" at bounding box center [175, 233] width 203 height 30
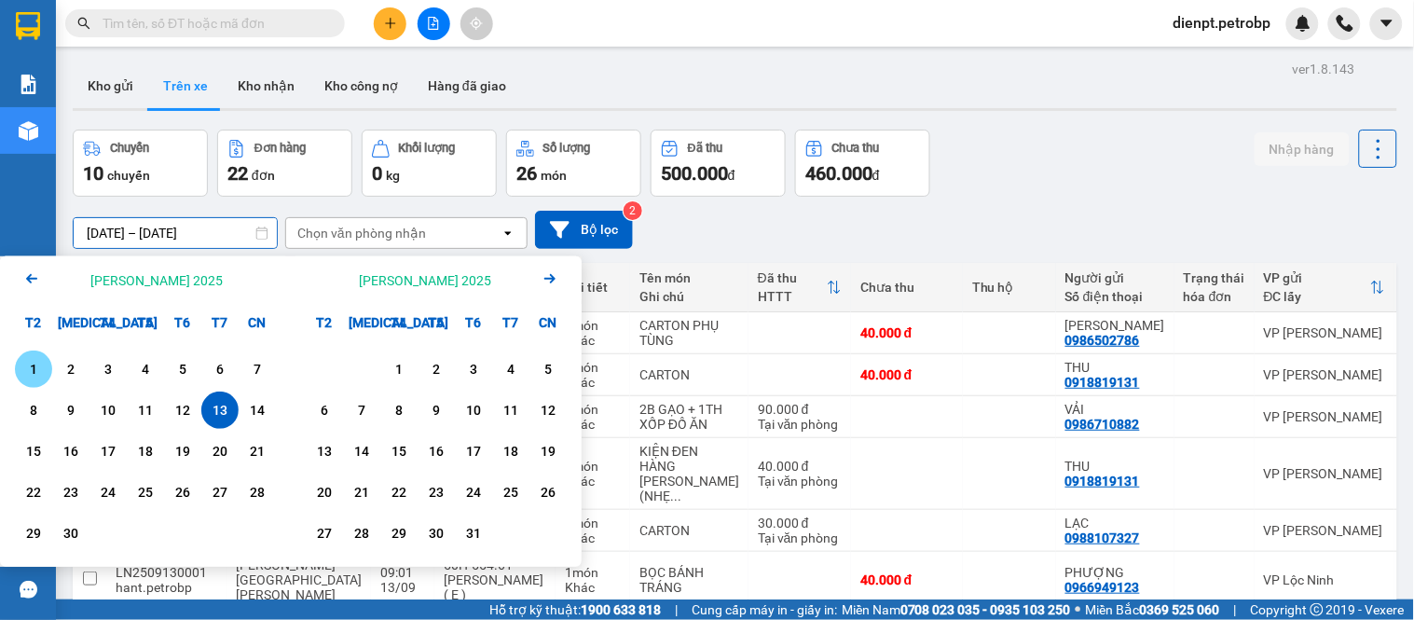
click at [38, 362] on div "1" at bounding box center [34, 369] width 26 height 22
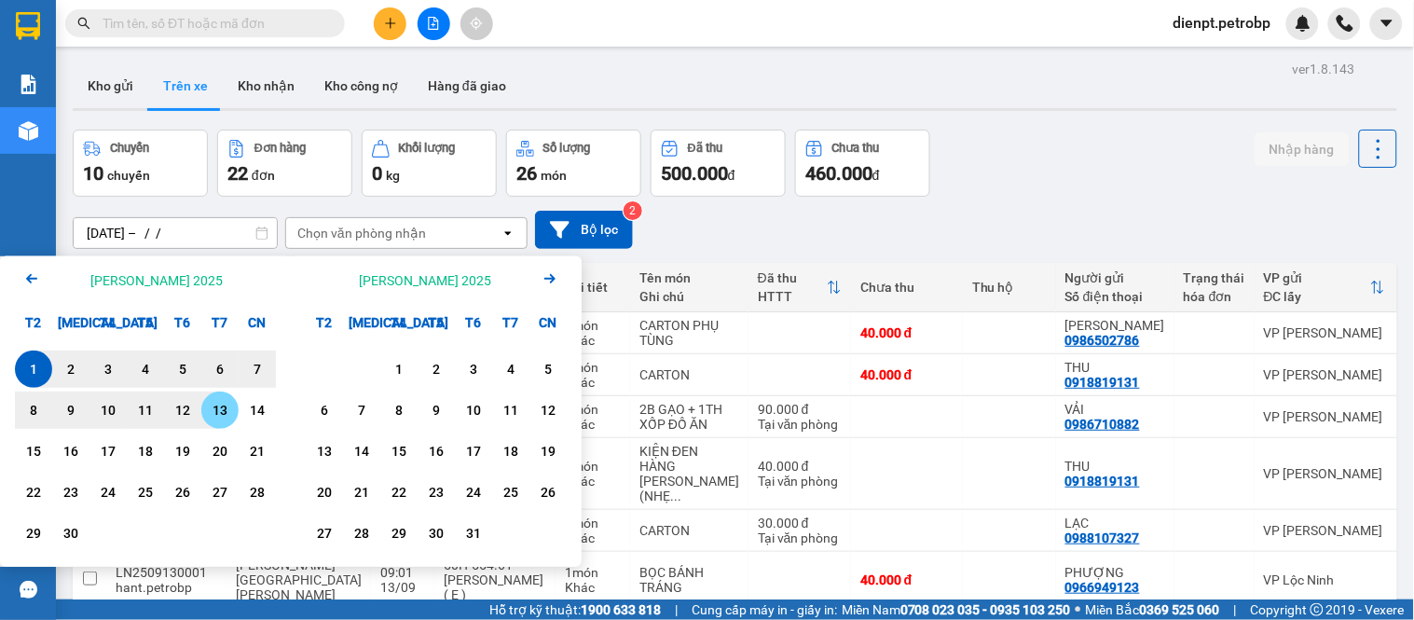
click at [212, 414] on div "13" at bounding box center [220, 410] width 26 height 22
type input "[DATE] – [DATE]"
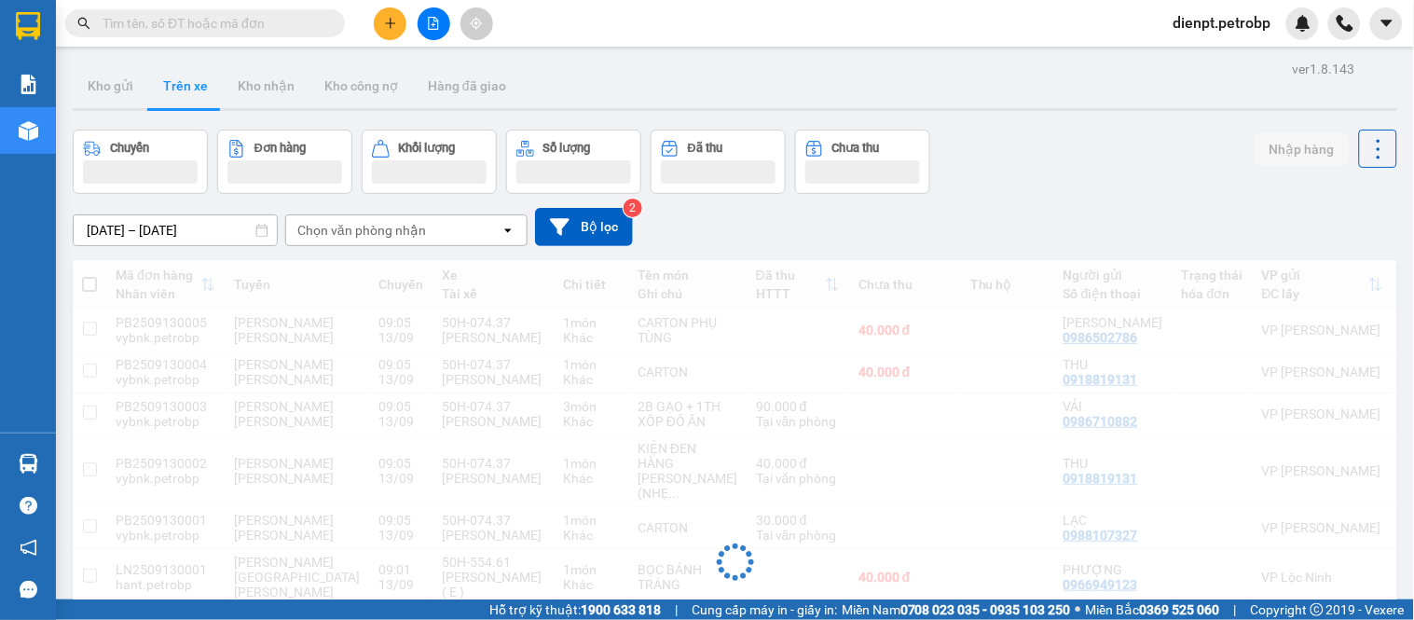
click at [365, 235] on div "Chọn văn phòng nhận" at bounding box center [361, 230] width 129 height 19
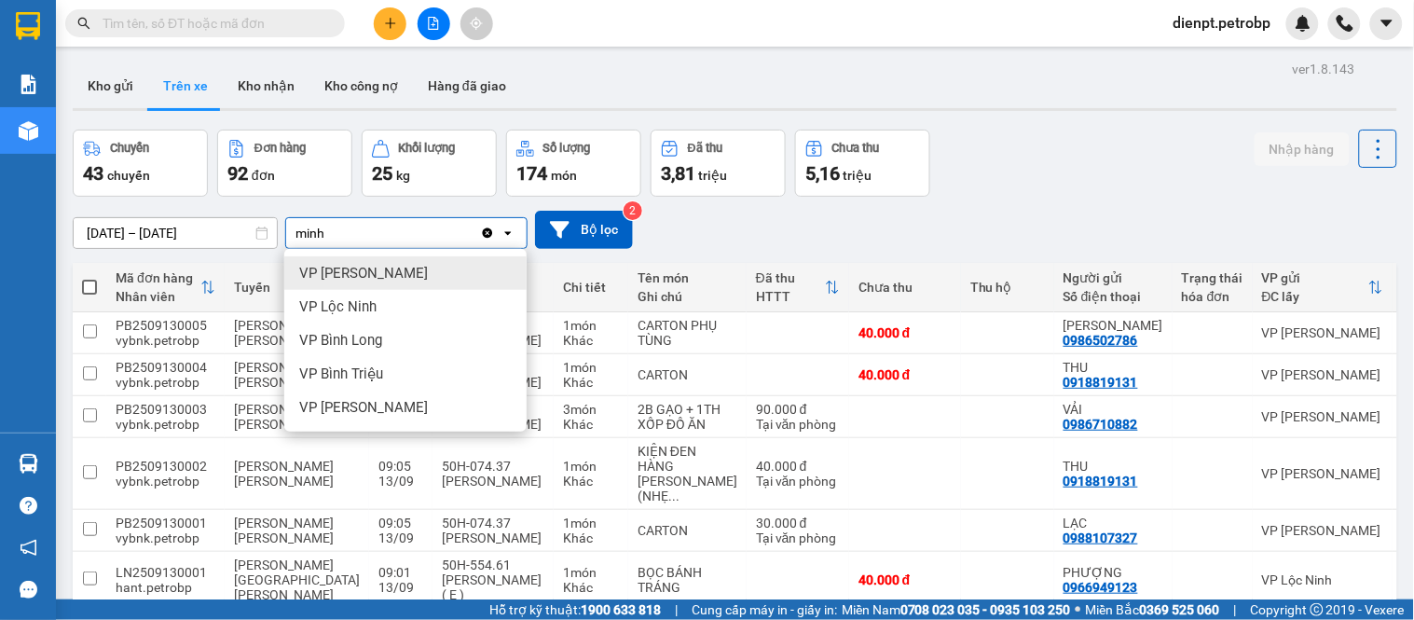
type input "minh"
click at [378, 264] on span "VP [PERSON_NAME]" at bounding box center [363, 273] width 129 height 19
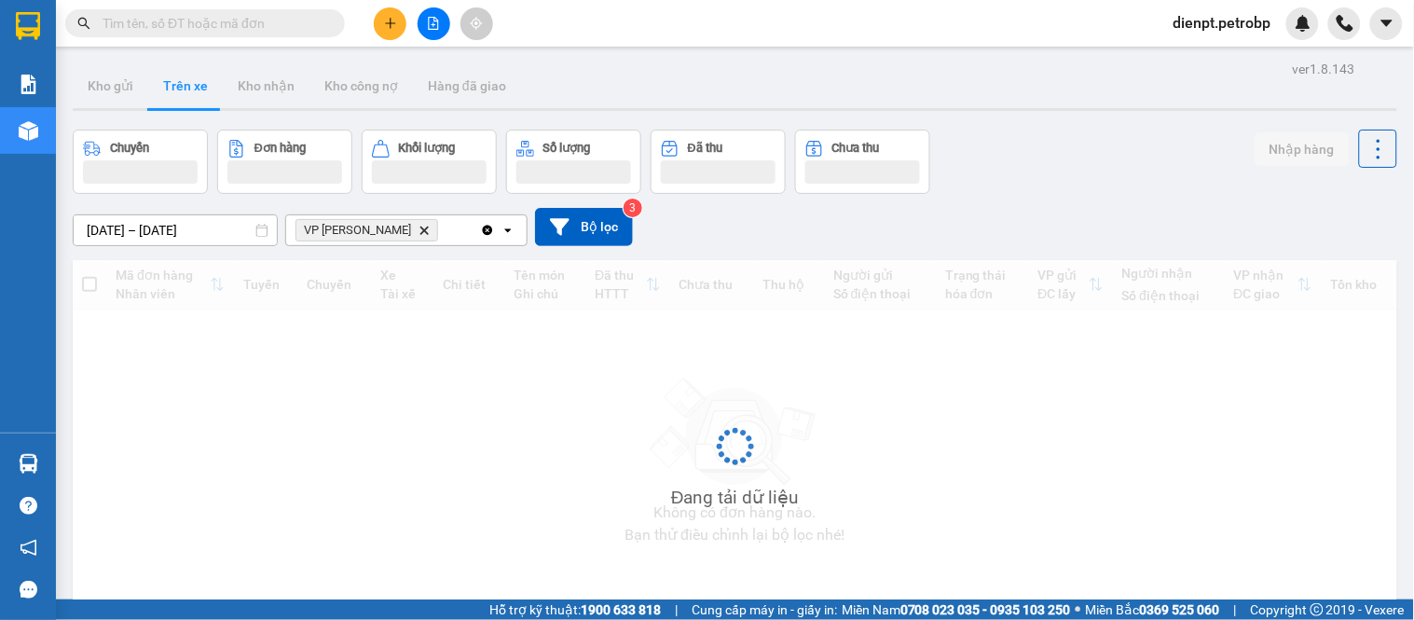
click at [1048, 199] on div "[DATE] – [DATE] Press the down arrow key to interact with the calendar and sele…" at bounding box center [735, 227] width 1324 height 66
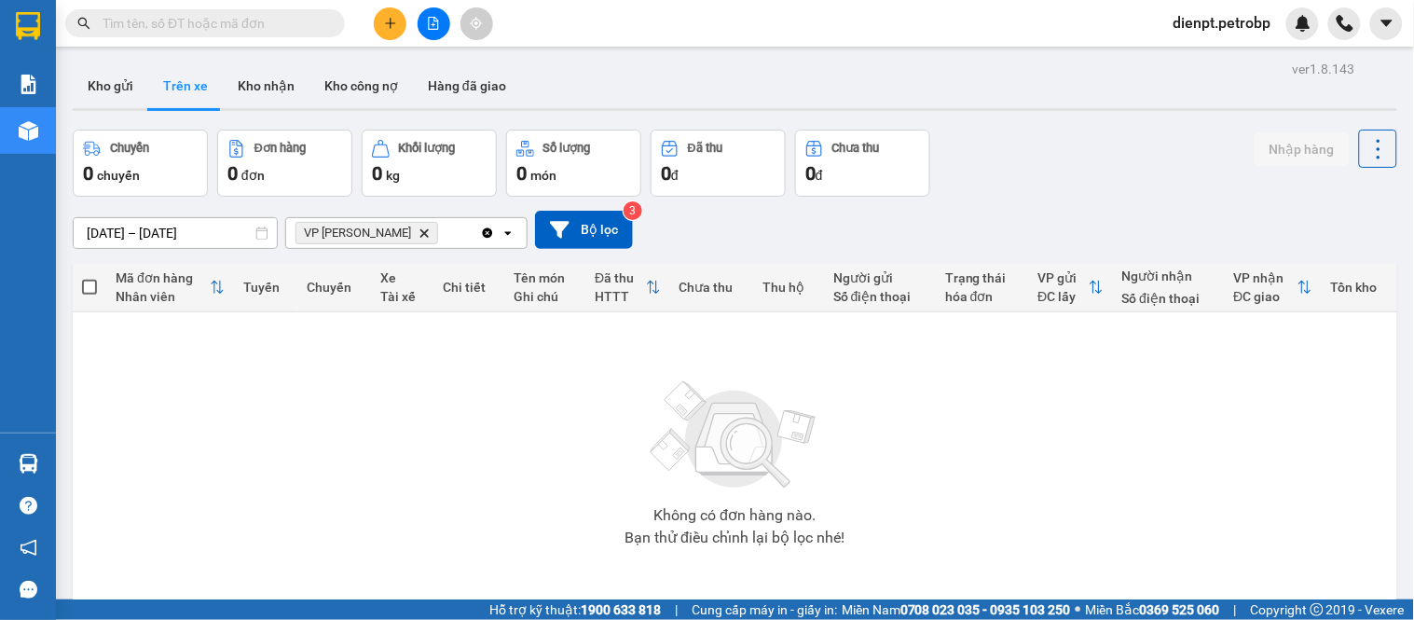
click at [308, 374] on div "Không có đơn hàng nào. Bạn thử điều chỉnh lại bộ lọc nhé!" at bounding box center [735, 458] width 1306 height 280
drag, startPoint x: 240, startPoint y: 475, endPoint x: 192, endPoint y: 318, distance: 164.5
click at [240, 473] on div "Không có đơn hàng nào. Bạn thử điều chỉnh lại bộ lọc nhé!" at bounding box center [735, 458] width 1306 height 280
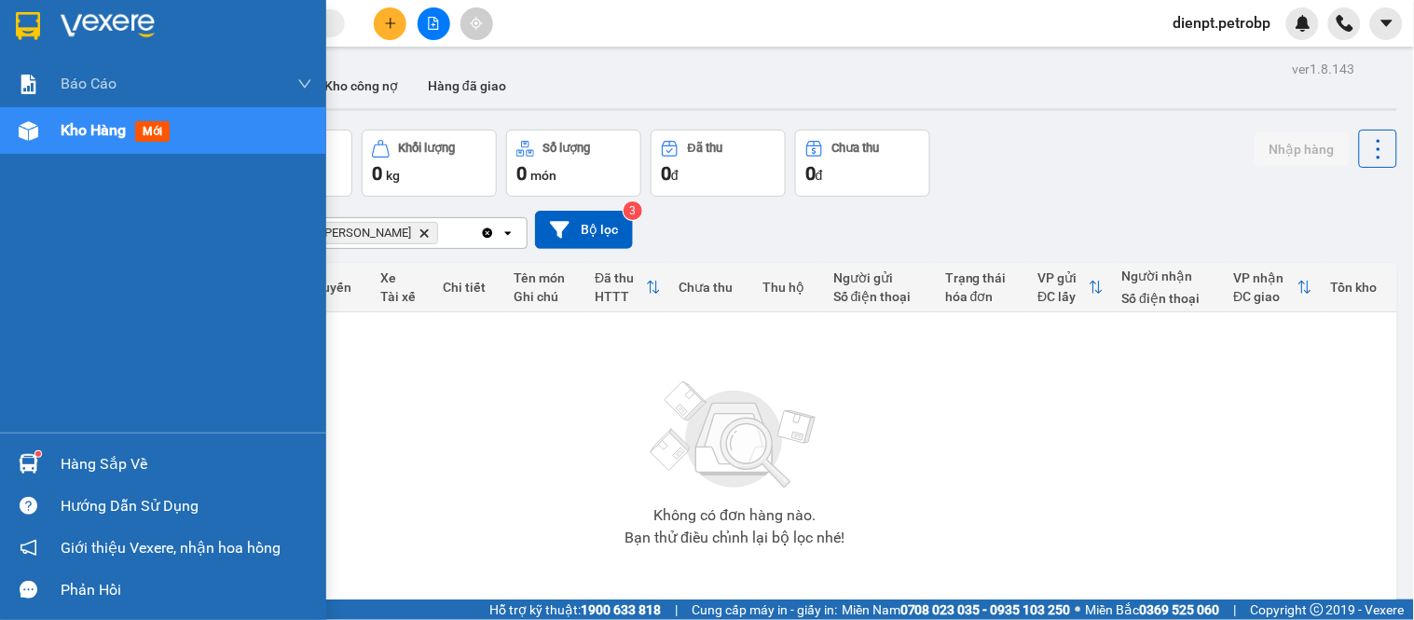
click at [7, 475] on div "Hàng sắp về" at bounding box center [163, 464] width 326 height 42
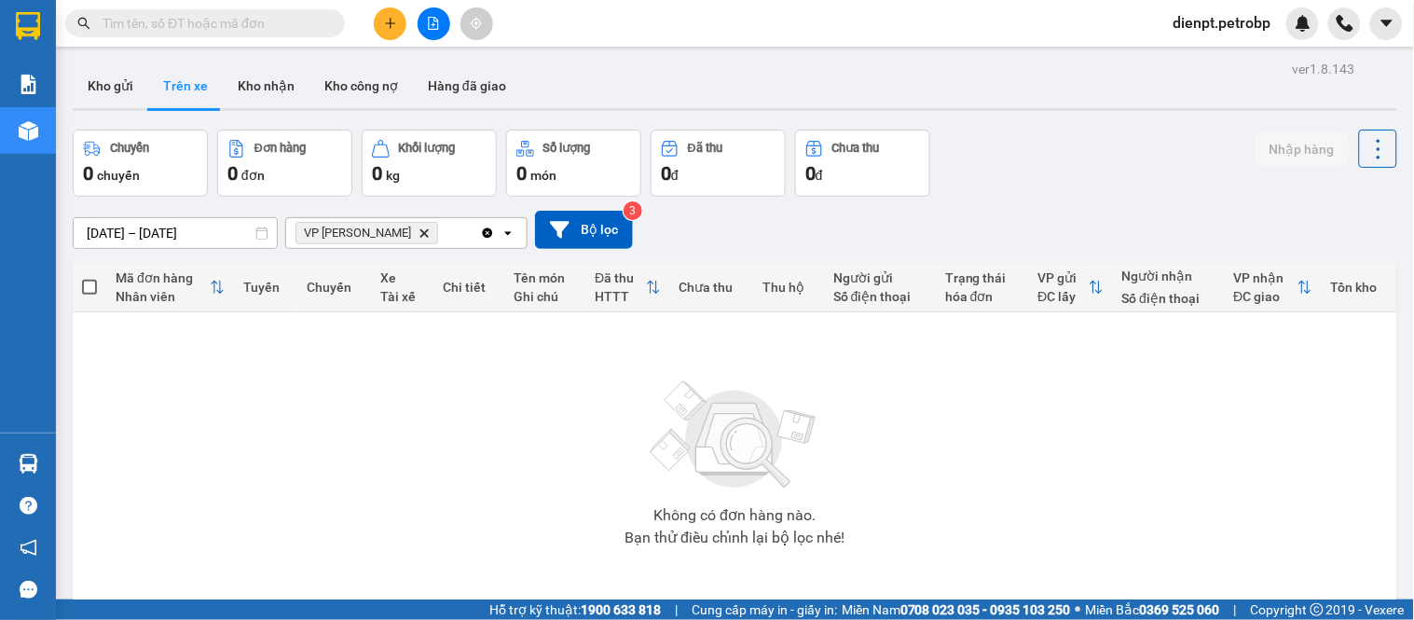
drag, startPoint x: 983, startPoint y: 460, endPoint x: 934, endPoint y: 218, distance: 247.3
click at [983, 453] on section "Kết quả [PERSON_NAME] ( 0 ) Bộ lọc No Data dienpt.[PERSON_NAME] BC [PERSON_NAME…" at bounding box center [707, 310] width 1414 height 620
drag, startPoint x: 981, startPoint y: 169, endPoint x: 752, endPoint y: 15, distance: 276.1
click at [954, 136] on div "Chuyến 0 chuyến Đơn hàng 0 đơn Khối lượng 0 kg Số lượng 0 món Đã thu 0 đ Chưa t…" at bounding box center [735, 163] width 1324 height 67
click at [946, 179] on div "Chuyến 0 chuyến Đơn hàng 0 đơn Khối lượng 0 kg Số lượng 0 món Đã thu 0 đ Chưa t…" at bounding box center [735, 163] width 1324 height 67
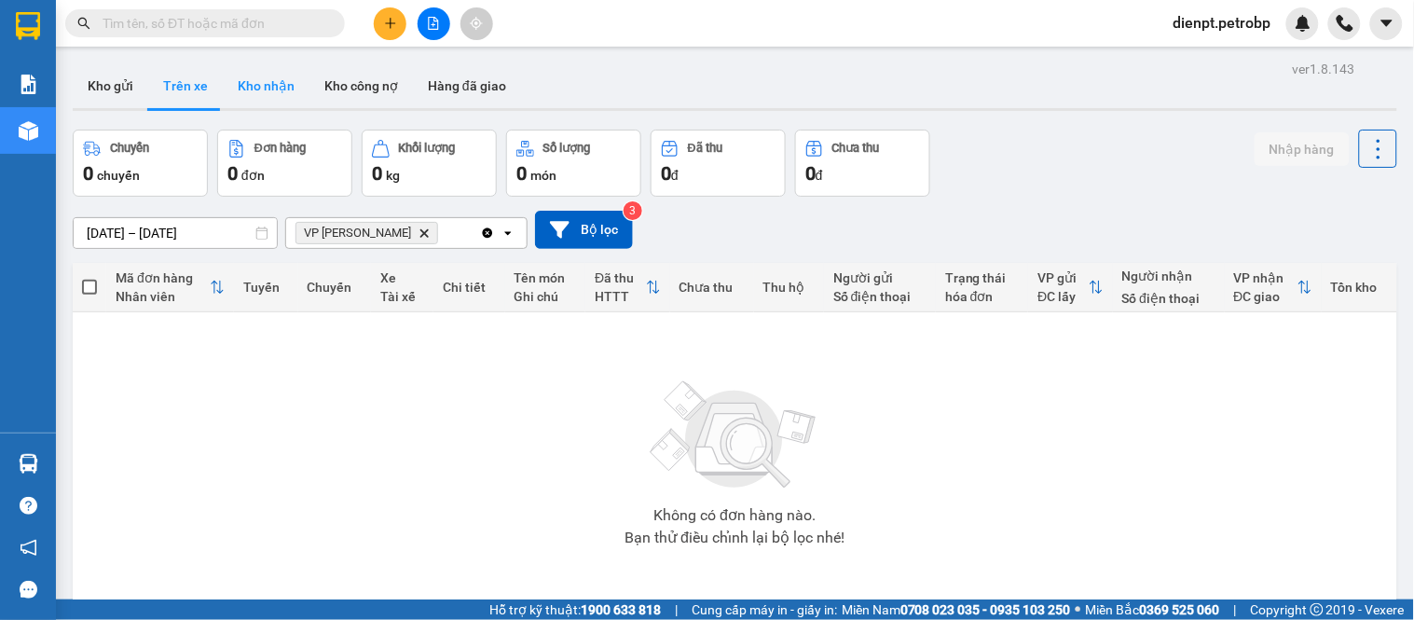
click at [281, 82] on button "Kho nhận" at bounding box center [266, 85] width 87 height 45
type input "[DATE] – [DATE]"
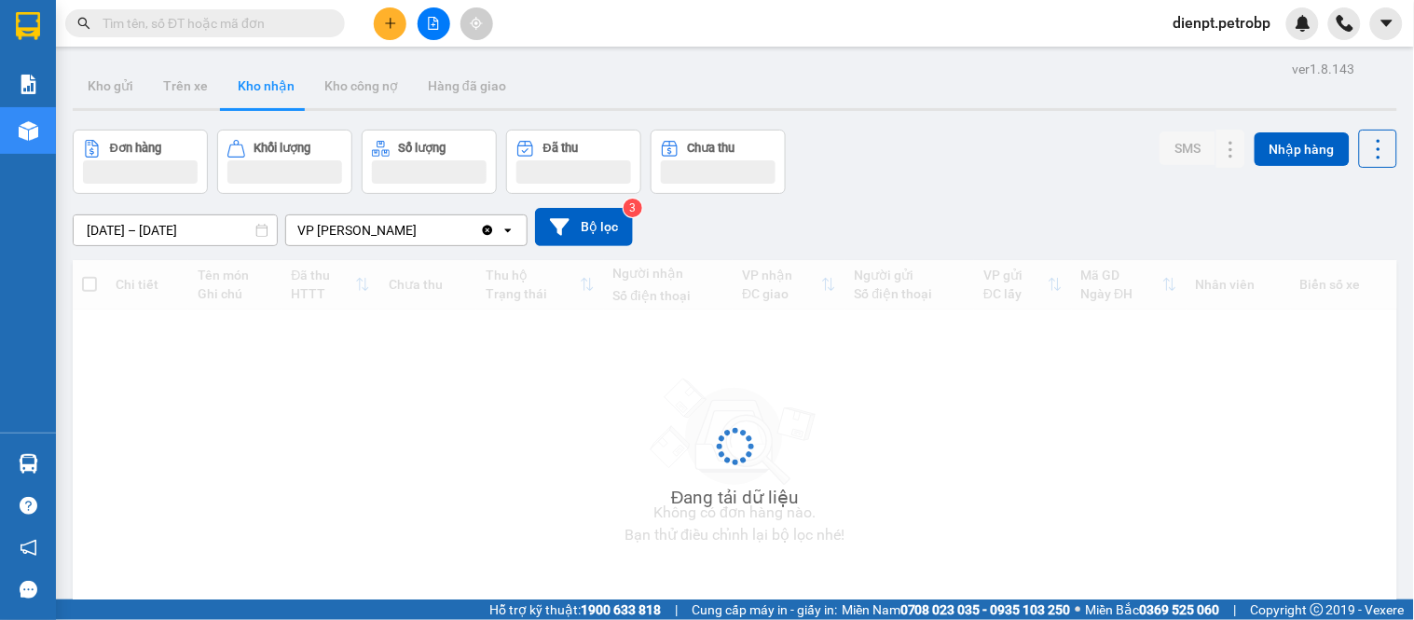
click at [1084, 137] on div "Đơn hàng Khối lượng Số lượng Đã thu Chưa thu SMS Nhập hàng" at bounding box center [735, 162] width 1324 height 64
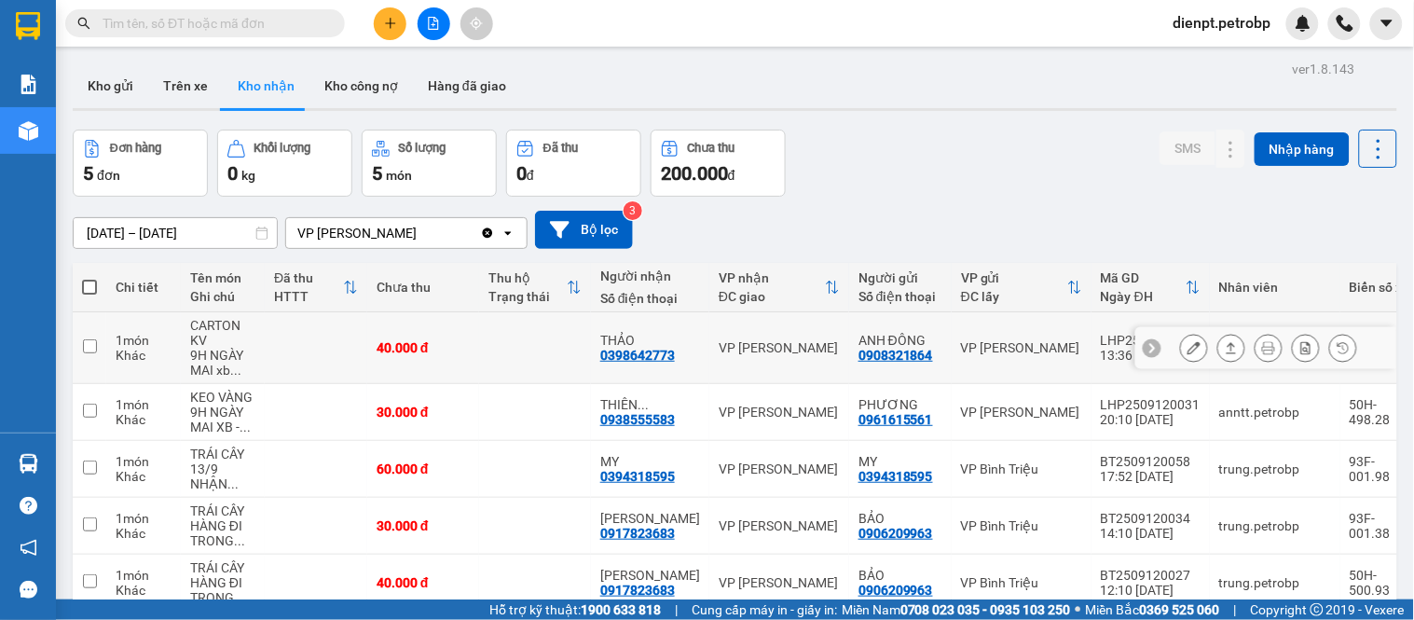
click at [1218, 348] on button at bounding box center [1231, 348] width 26 height 33
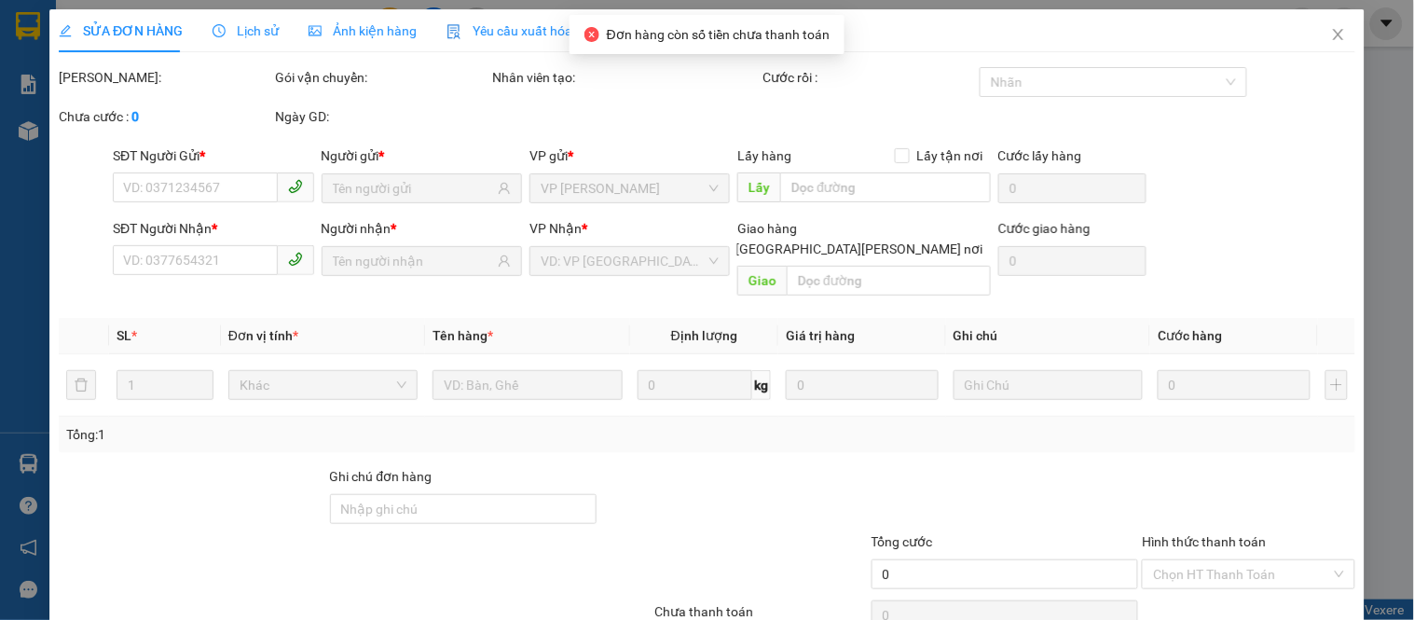
type input "0908321864"
type input "ANH ĐÔNG"
type input "0398642773"
type input "THẢO"
type input "40.000"
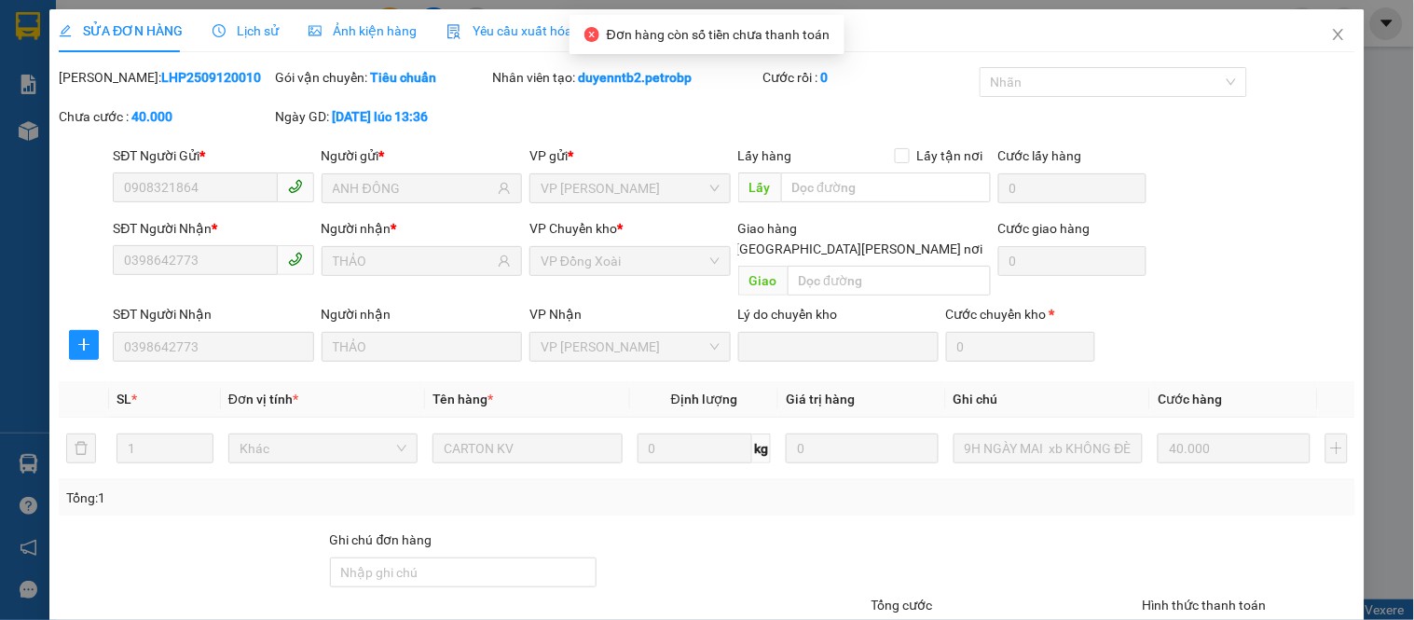
scroll to position [136, 0]
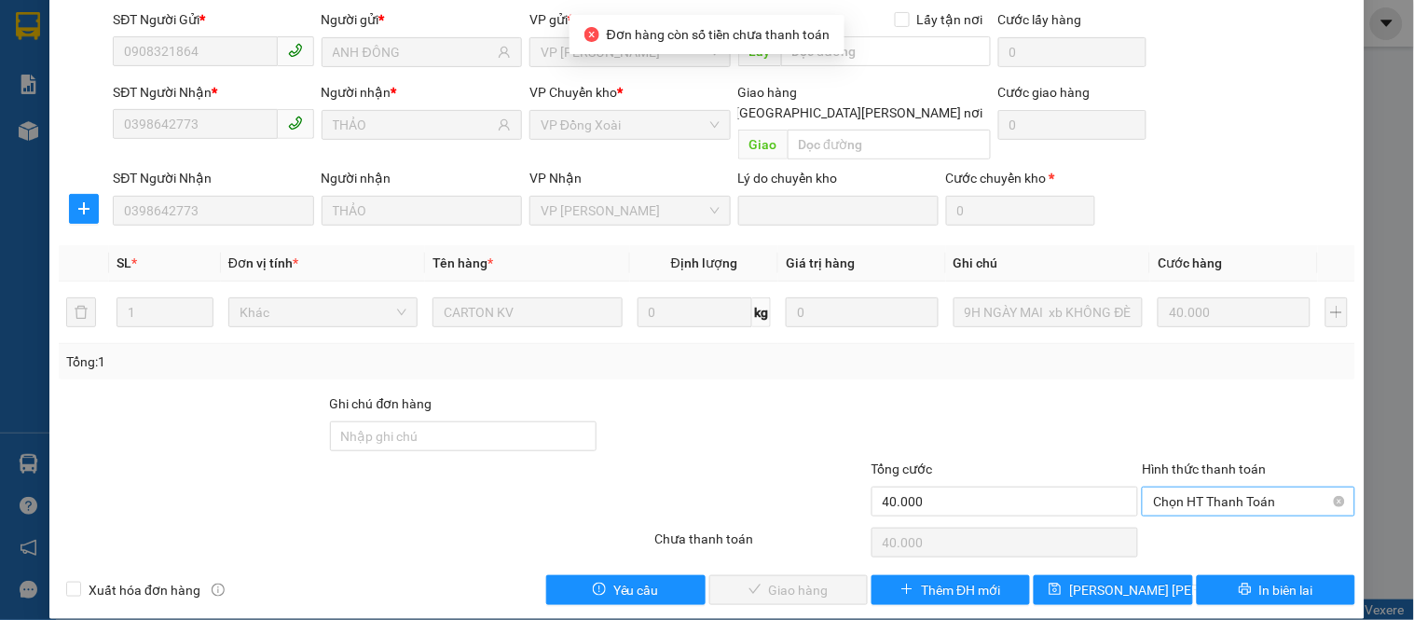
click at [1204, 495] on div "Chọn HT Thanh Toán" at bounding box center [1248, 501] width 212 height 30
click at [1215, 515] on div "Tại văn phòng" at bounding box center [1237, 518] width 188 height 21
type input "0"
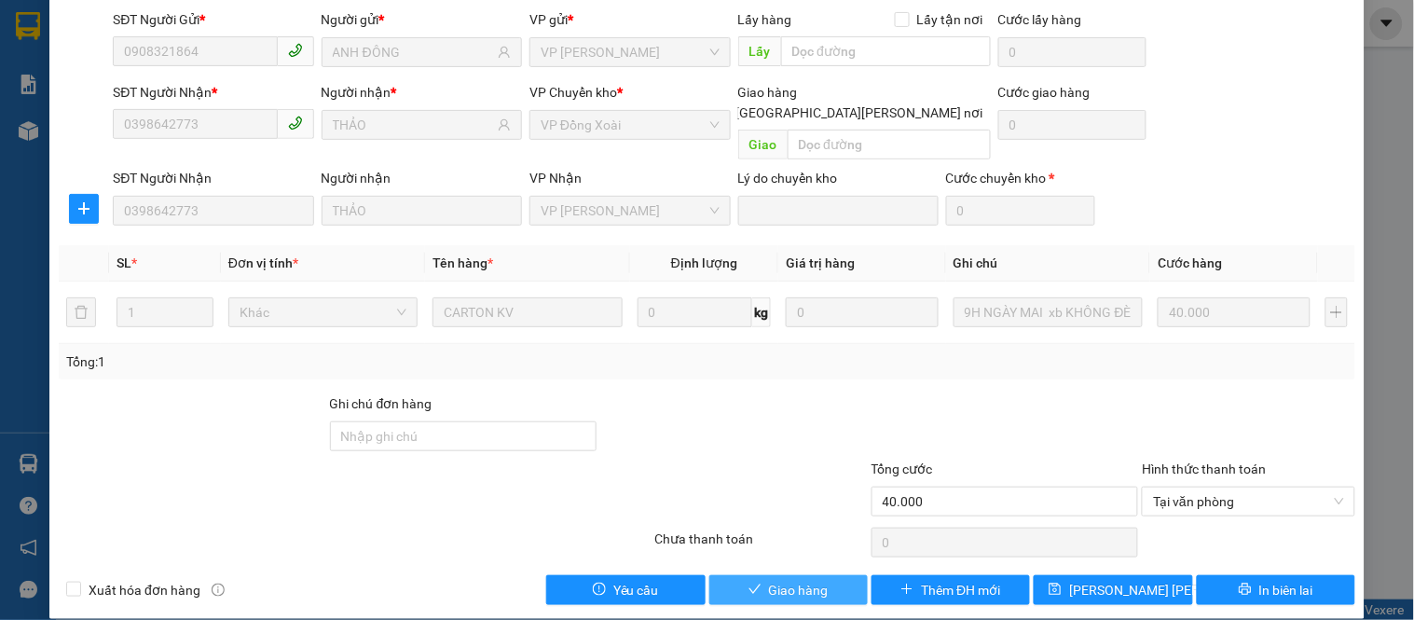
click at [788, 580] on span "Giao hàng" at bounding box center [799, 590] width 60 height 21
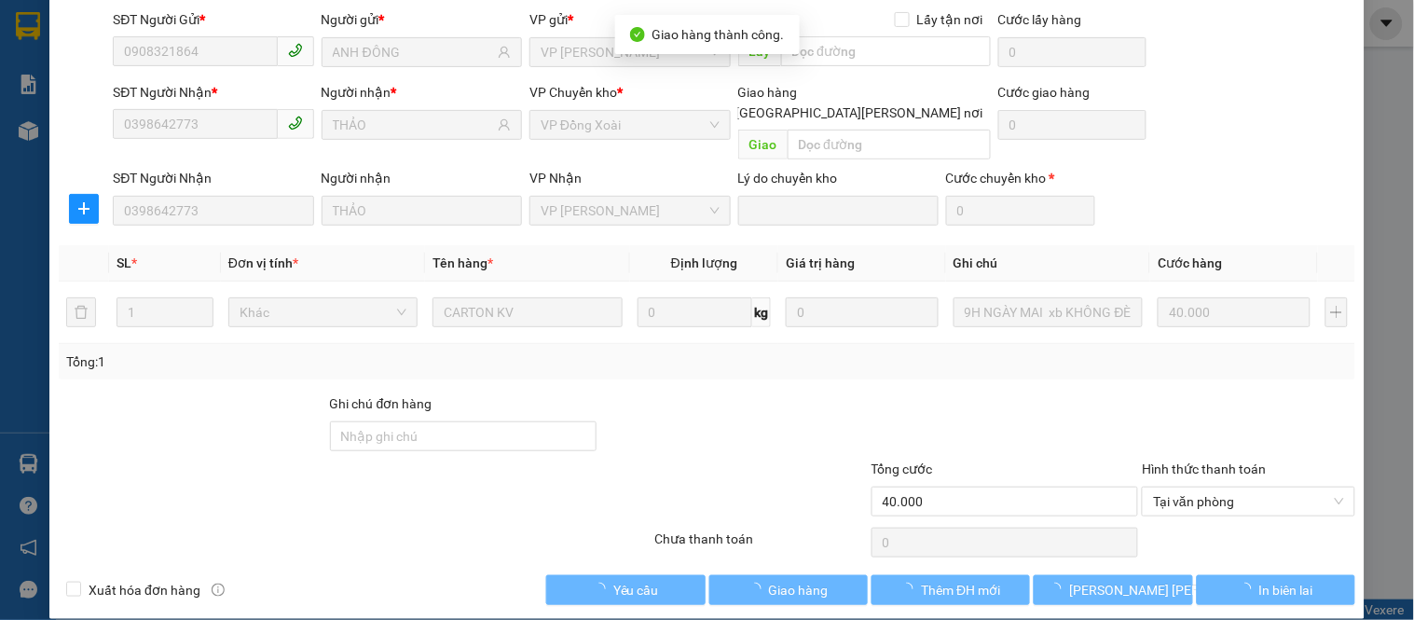
scroll to position [0, 0]
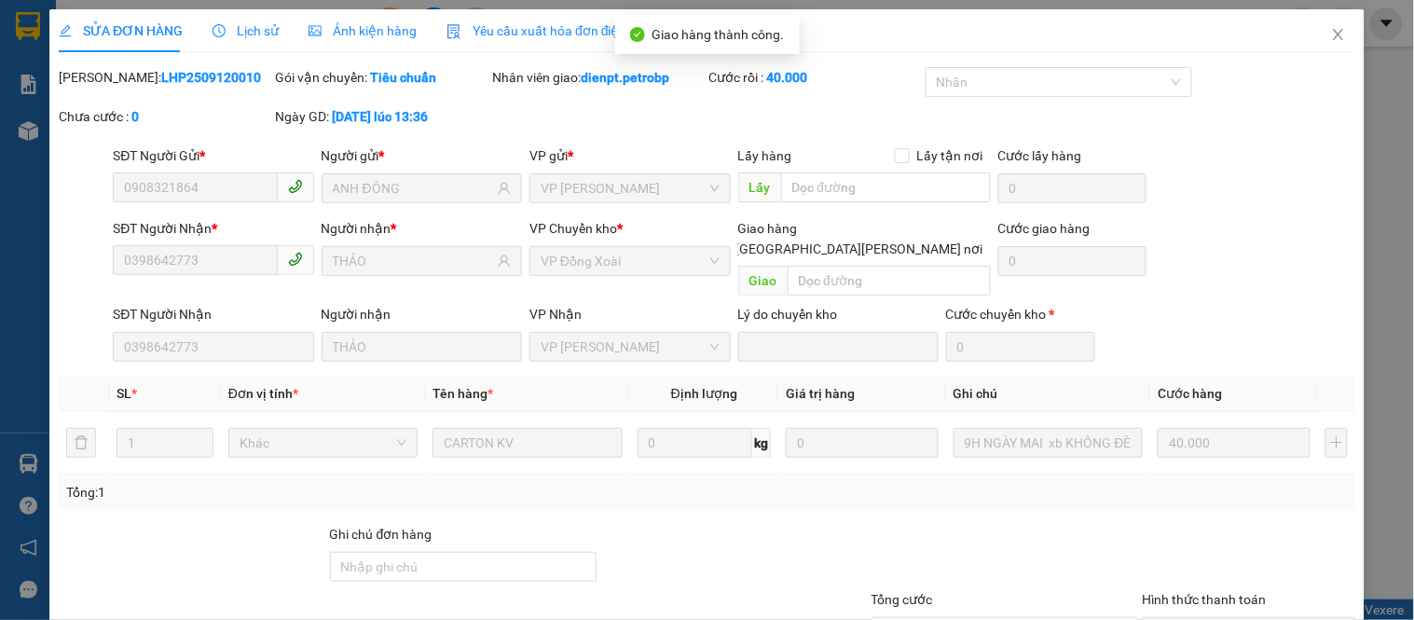
click at [174, 87] on div "Mã ĐH: LHP2509120010" at bounding box center [165, 77] width 212 height 21
click at [175, 86] on div "Mã ĐH: LHP2509120010" at bounding box center [165, 77] width 212 height 21
copy b "LHP2509120010"
click at [1333, 39] on icon "close" at bounding box center [1338, 34] width 10 height 11
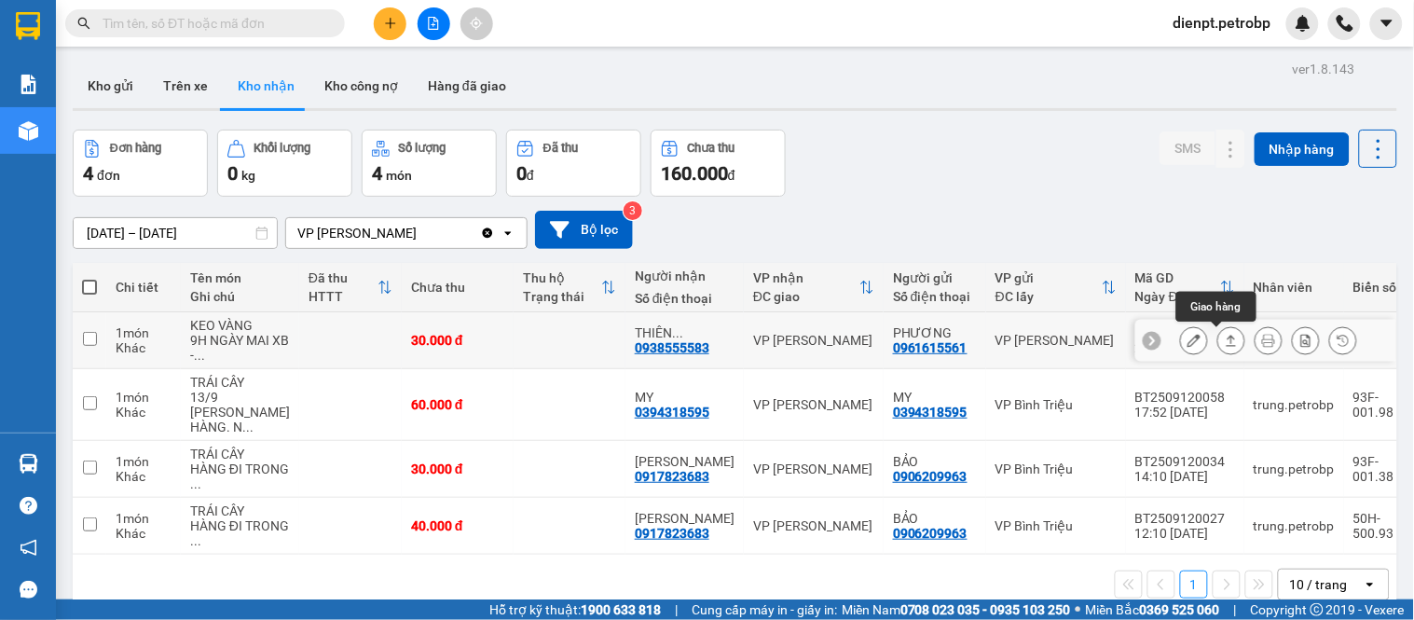
click at [1225, 337] on icon at bounding box center [1231, 340] width 13 height 13
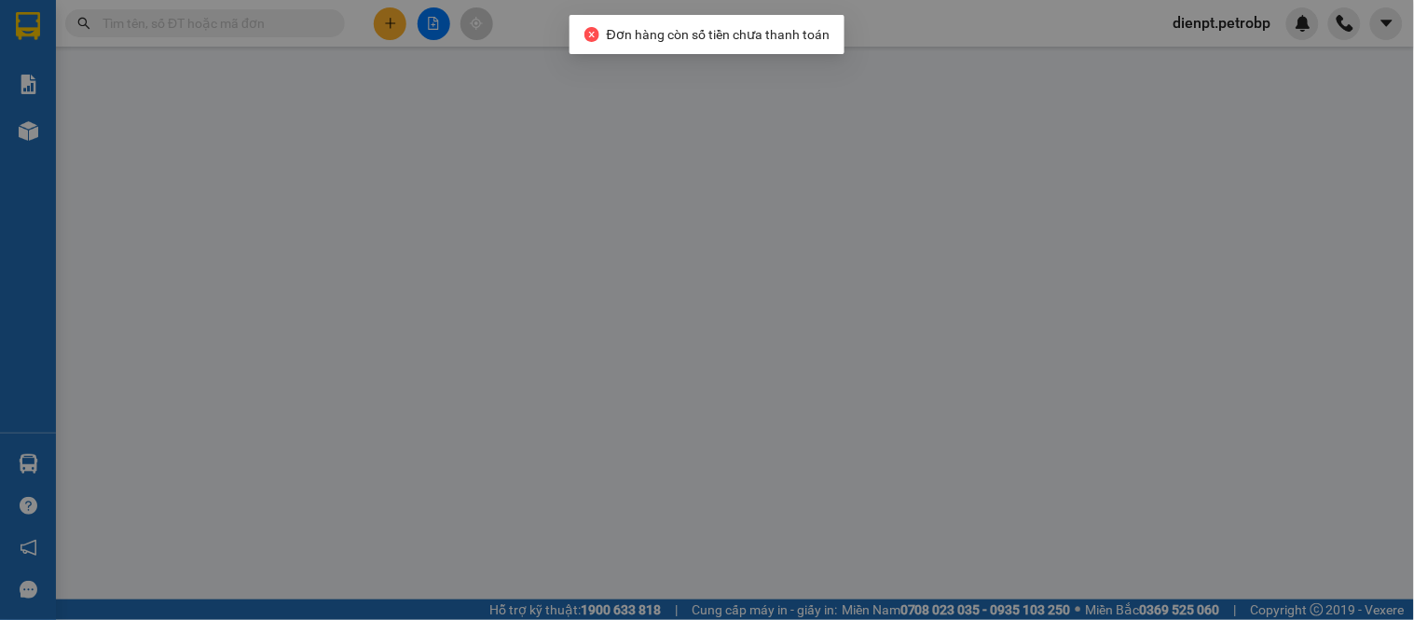
type input "0961615561"
type input "PHƯƠNG"
type input "0938555583"
type input "THIÊN NGUYỄN"
type input "30.000"
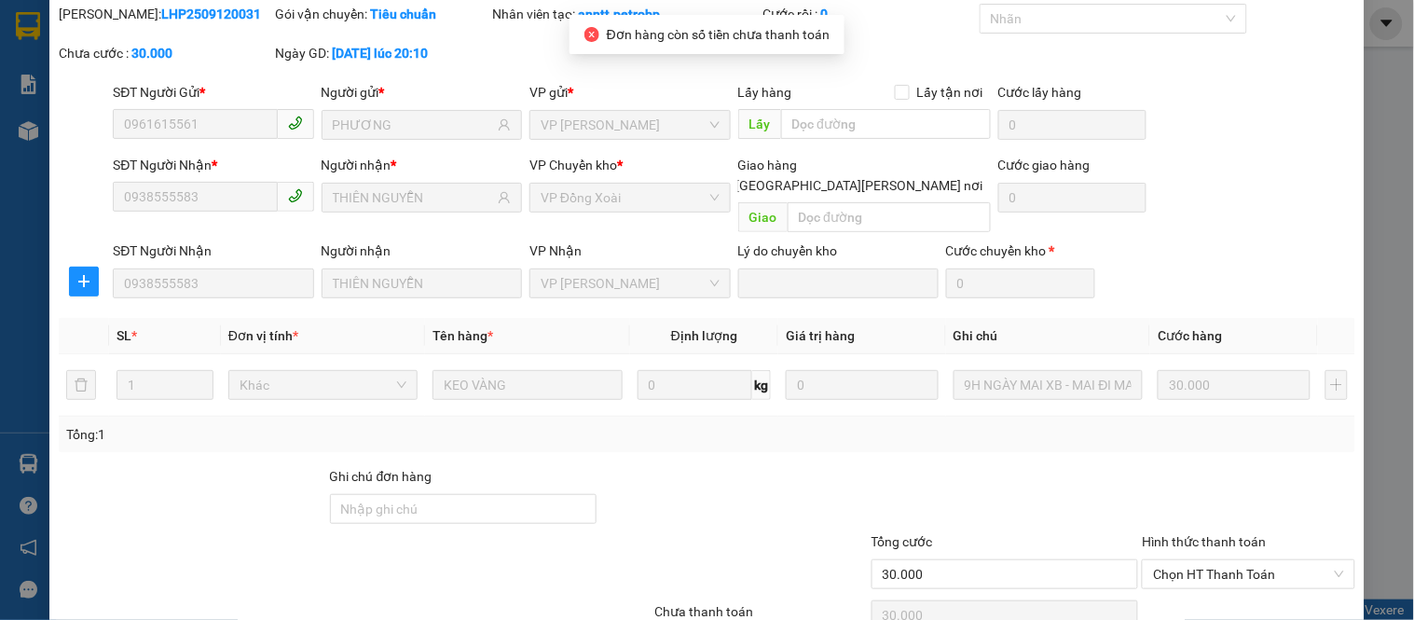
scroll to position [136, 0]
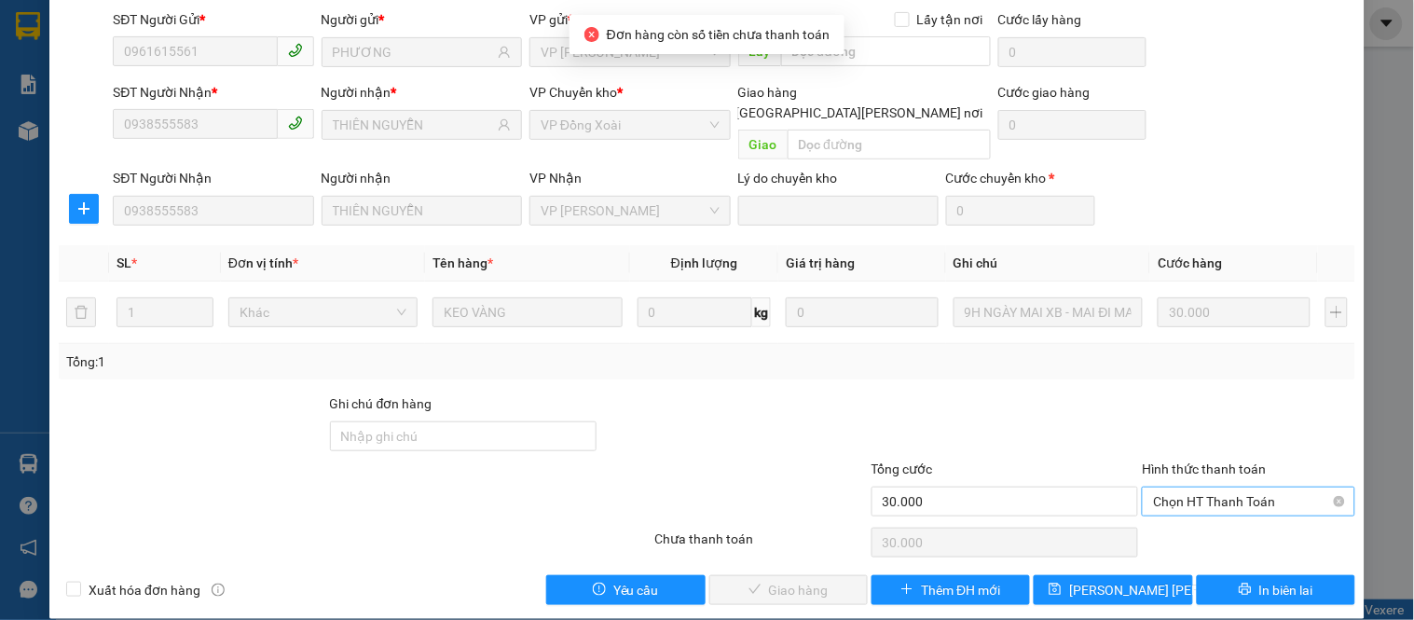
click at [1209, 491] on span "Chọn HT Thanh Toán" at bounding box center [1248, 501] width 190 height 28
click at [1202, 519] on div "Tại văn phòng" at bounding box center [1237, 518] width 188 height 21
type input "0"
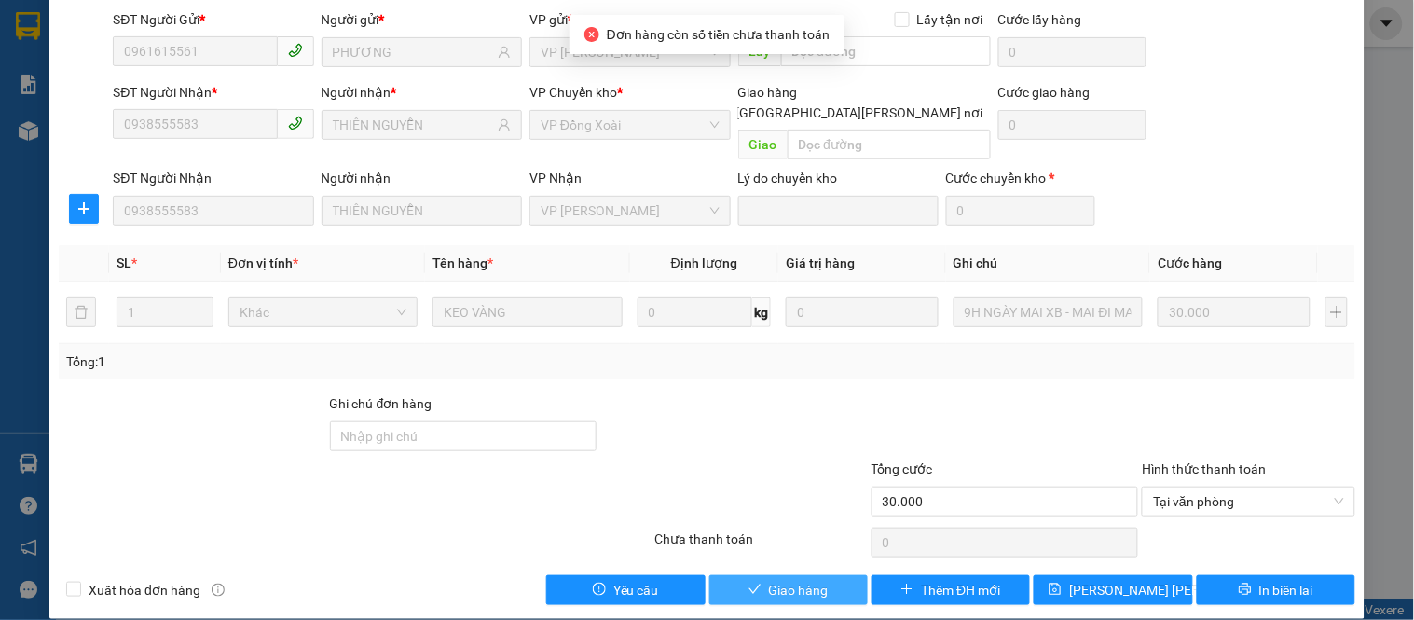
click at [792, 580] on span "Giao hàng" at bounding box center [799, 590] width 60 height 21
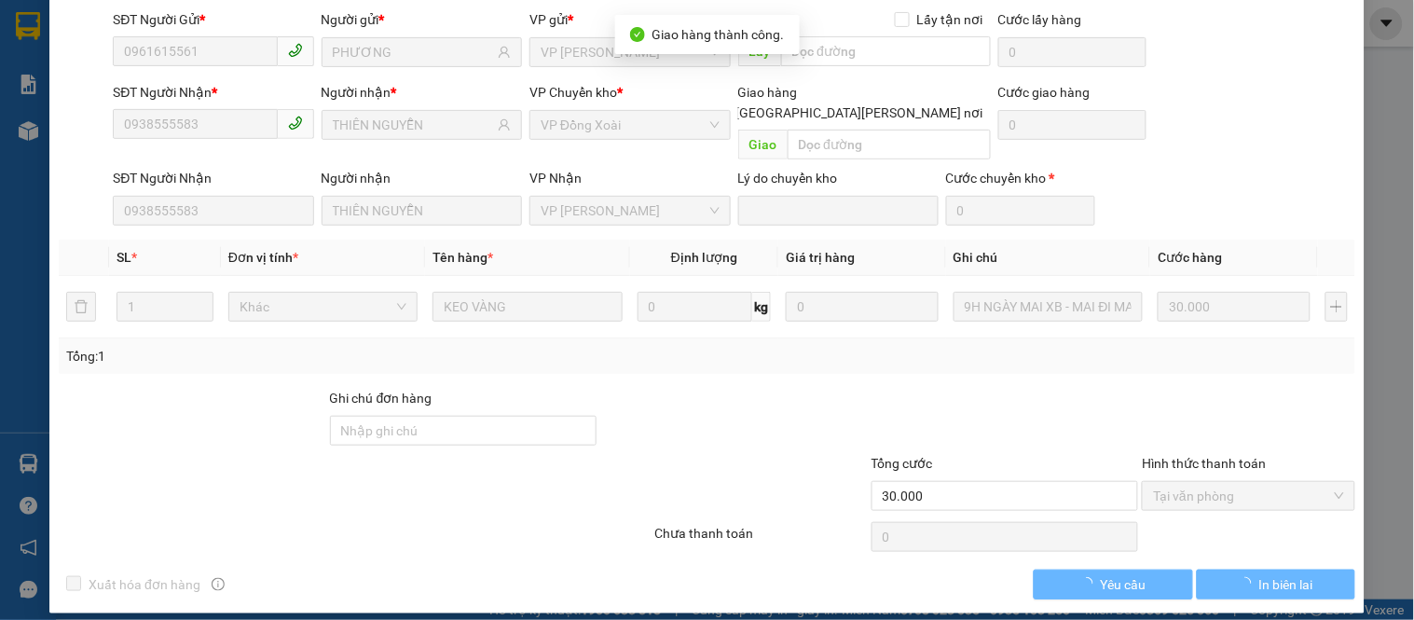
scroll to position [0, 0]
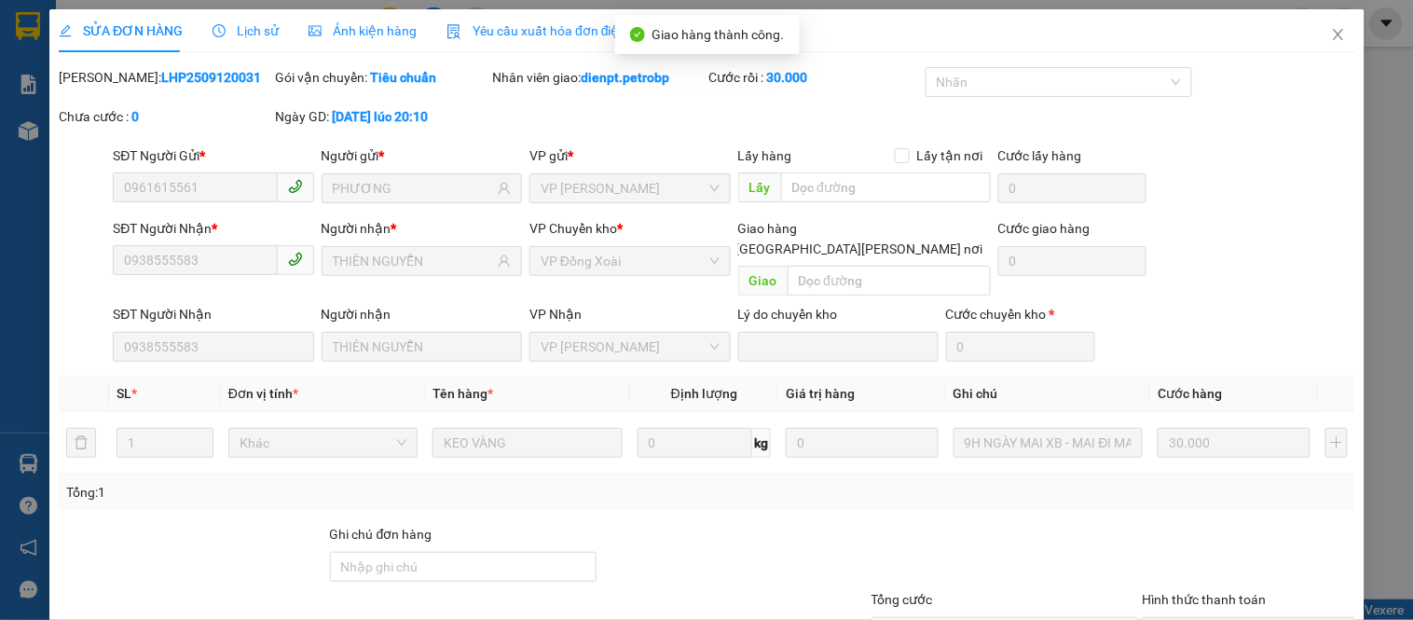
click at [169, 75] on b "LHP2509120031" at bounding box center [211, 77] width 100 height 15
copy b "LHP2509120031"
click at [1331, 38] on icon "close" at bounding box center [1338, 34] width 15 height 15
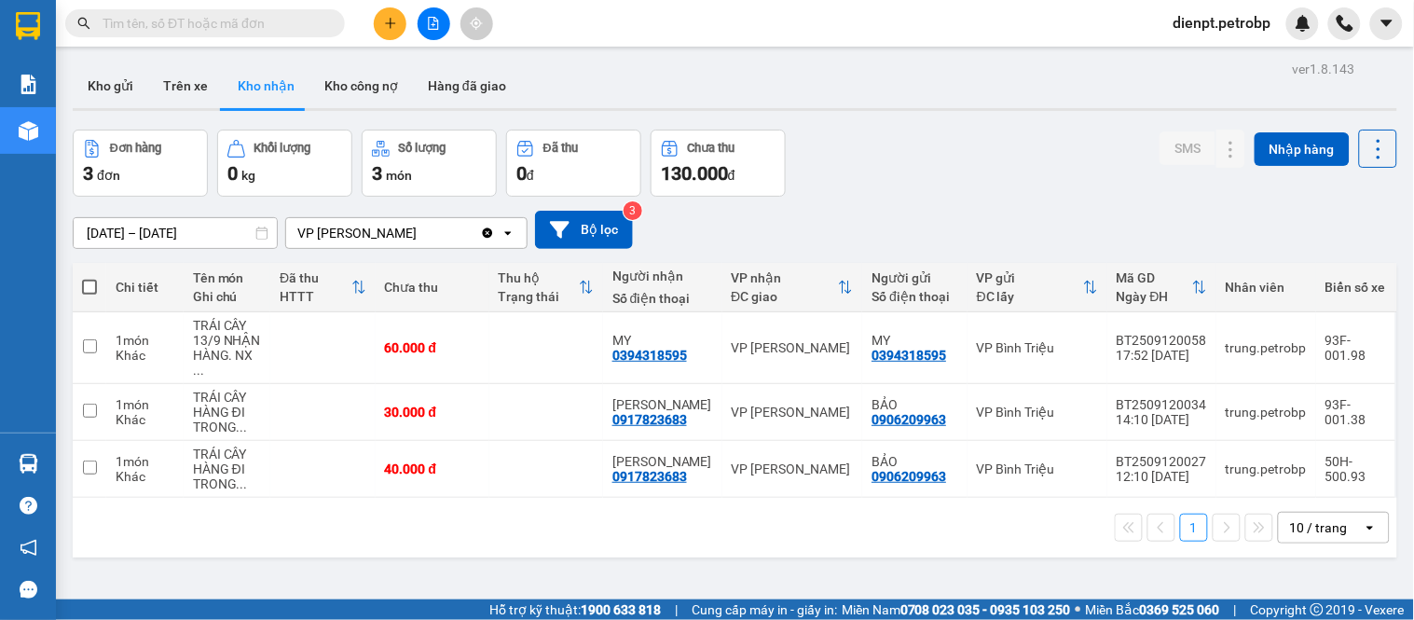
click at [1014, 226] on div "[DATE] – [DATE] Press the down arrow key to interact with the calendar and sele…" at bounding box center [735, 230] width 1324 height 38
click at [1225, 405] on icon at bounding box center [1231, 411] width 13 height 13
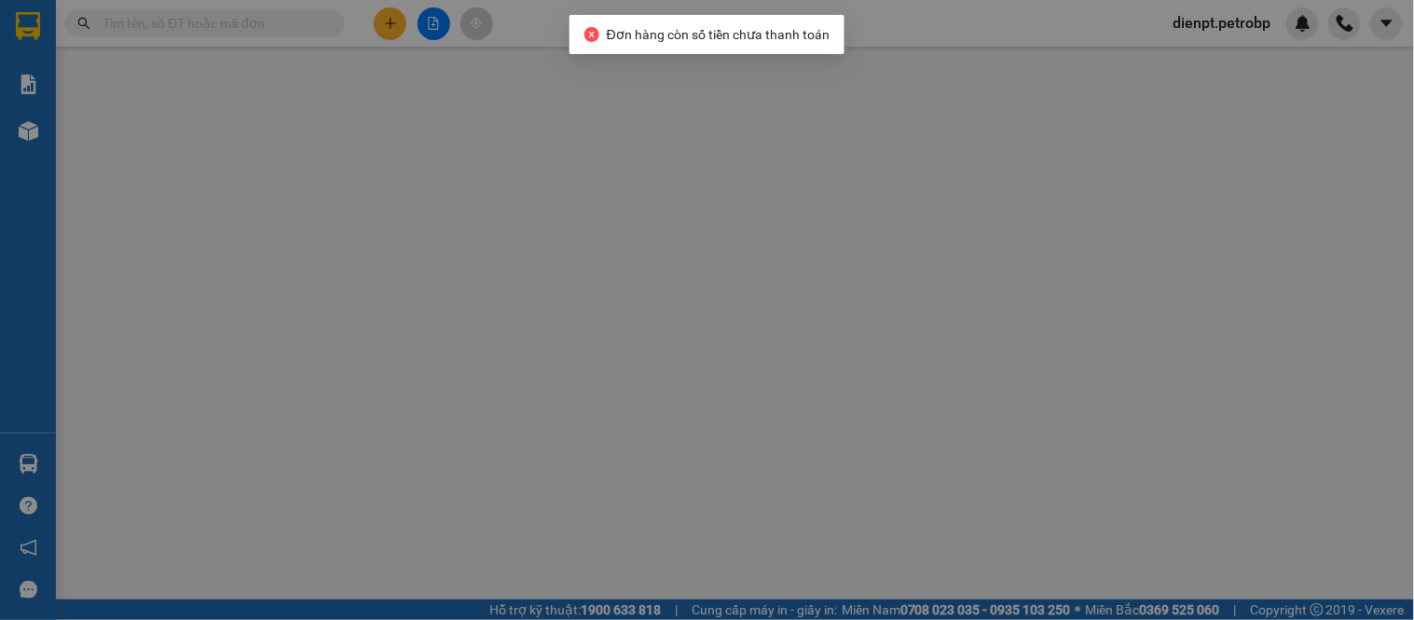
type input "0906209963"
type input "BẢO"
type input "0917823683"
type input "[PERSON_NAME]"
type input "30.000"
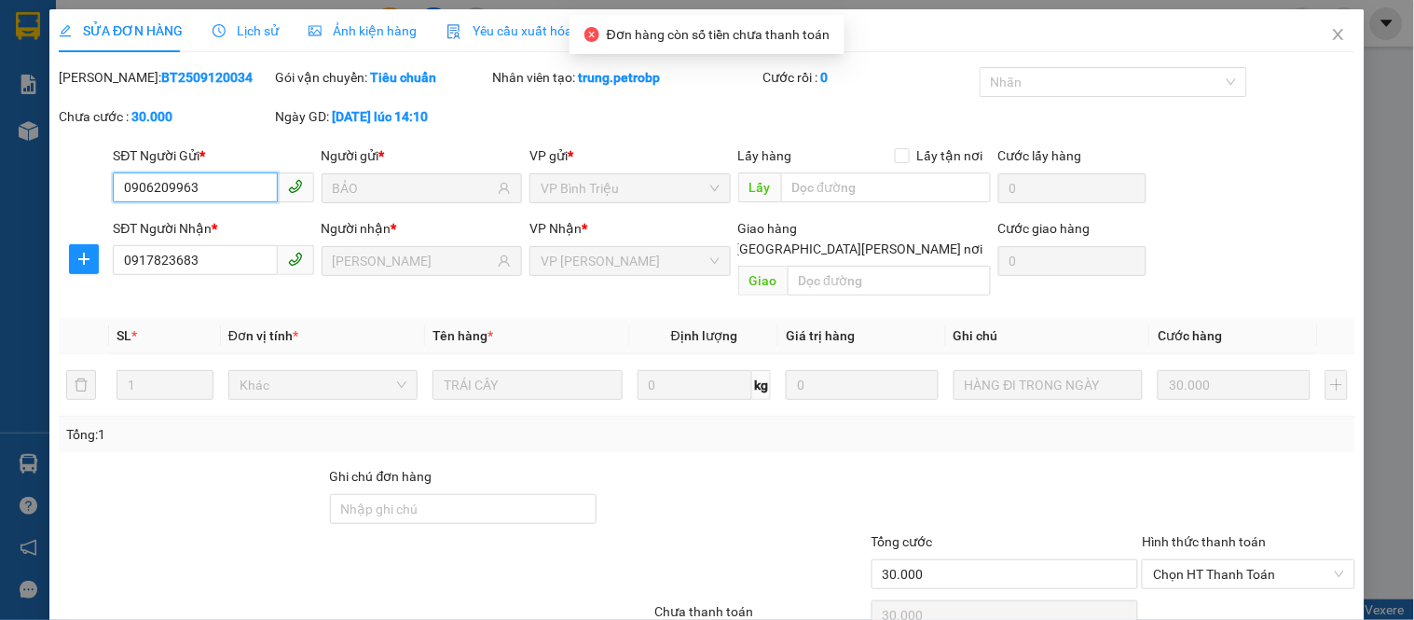
scroll to position [73, 0]
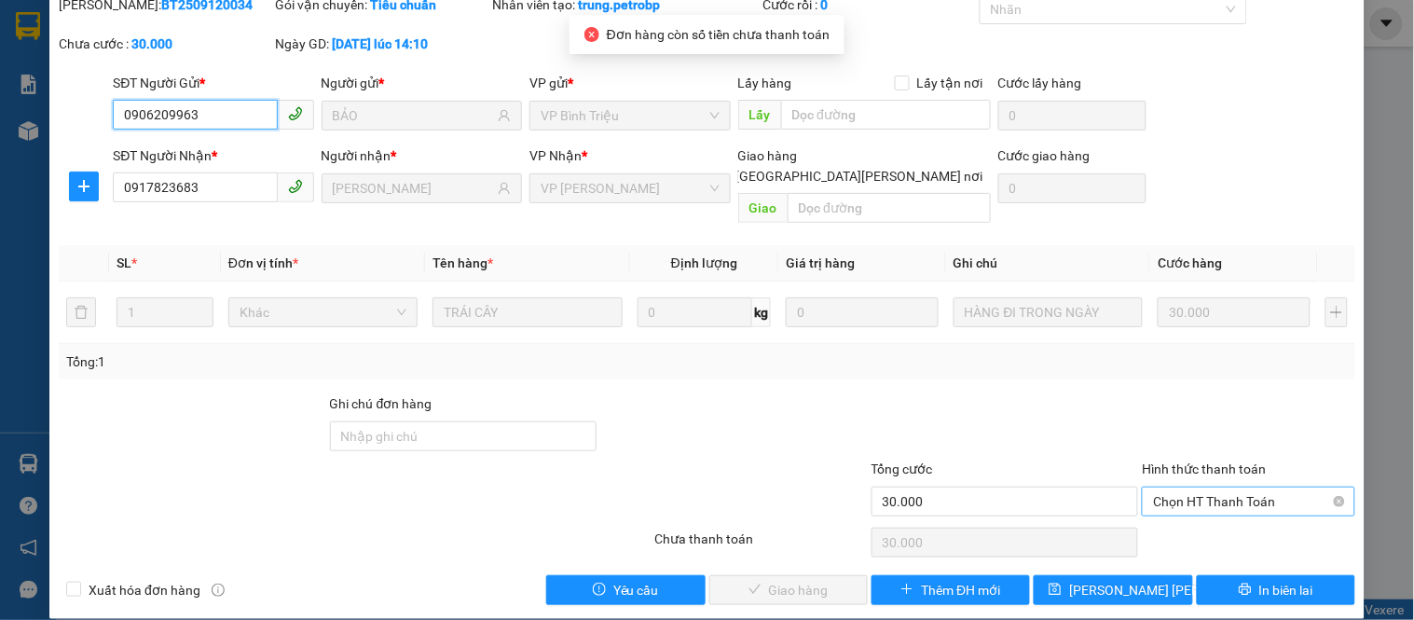
click at [1193, 487] on span "Chọn HT Thanh Toán" at bounding box center [1248, 501] width 190 height 28
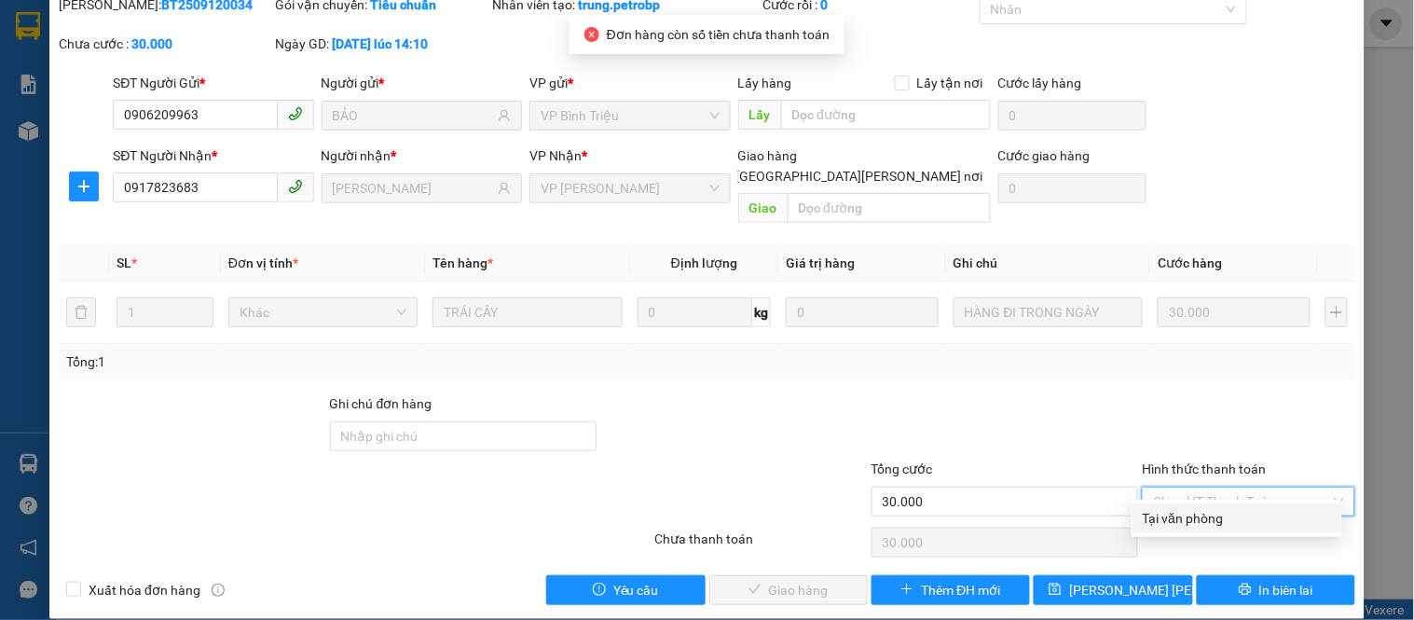
click at [1190, 514] on div "Tại văn phòng" at bounding box center [1237, 518] width 188 height 21
type input "0"
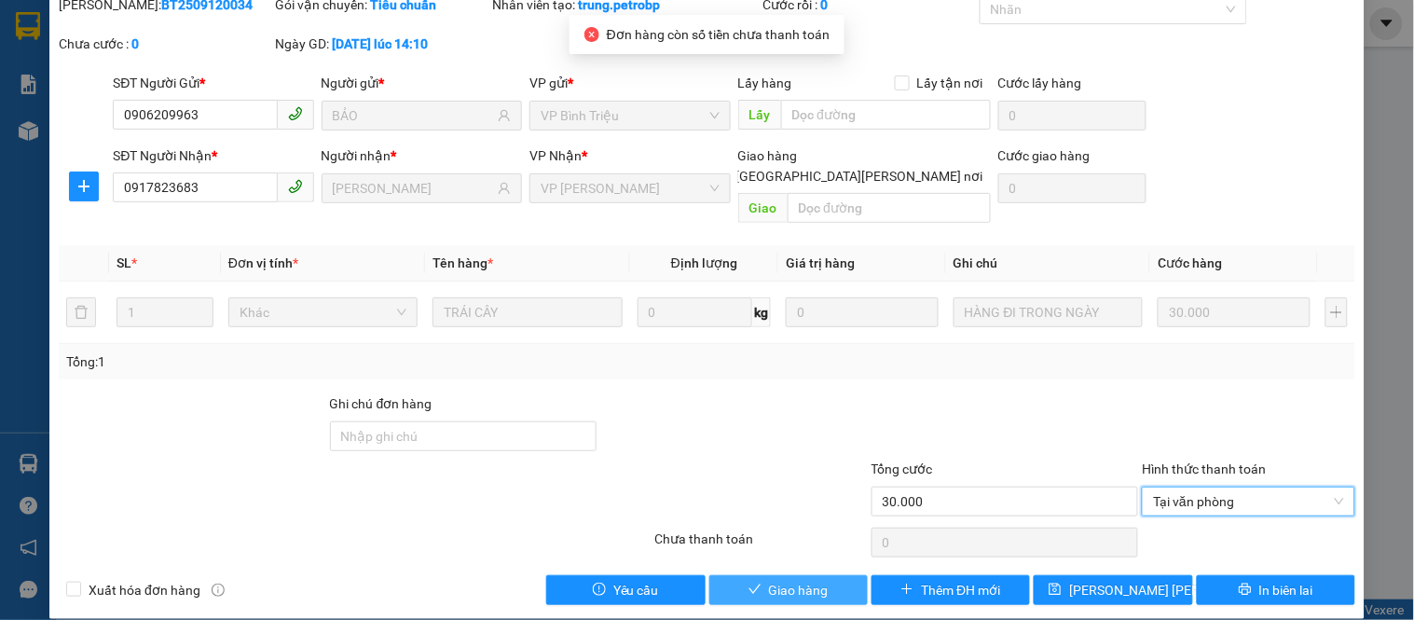
click at [814, 580] on span "Giao hàng" at bounding box center [799, 590] width 60 height 21
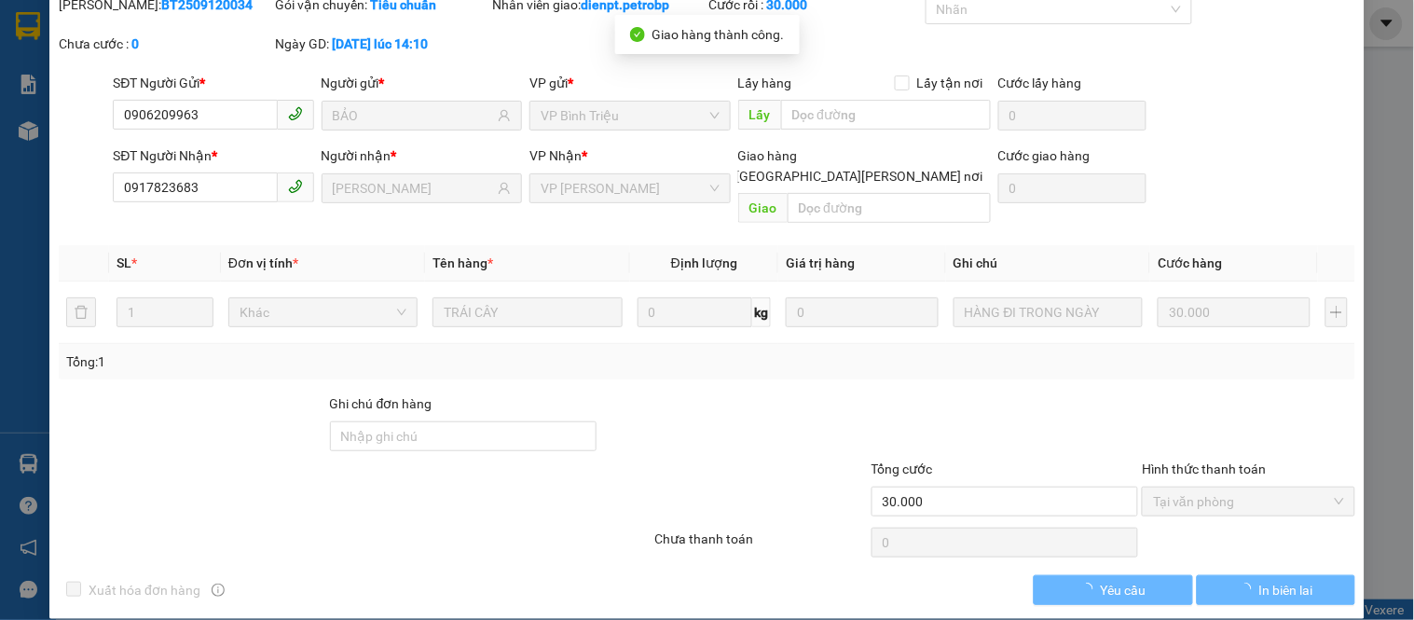
scroll to position [0, 0]
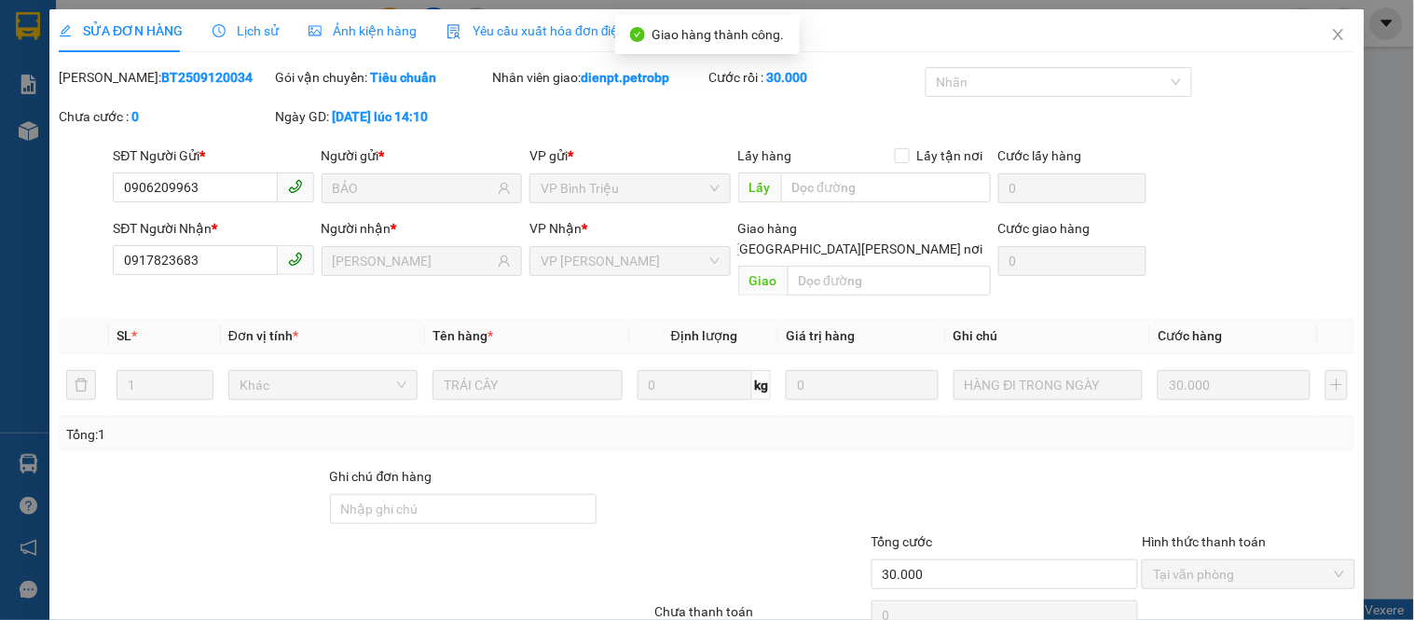
click at [170, 77] on b "BT2509120034" at bounding box center [206, 77] width 91 height 15
copy b "BT2509120034"
click at [1331, 34] on icon "close" at bounding box center [1338, 34] width 15 height 15
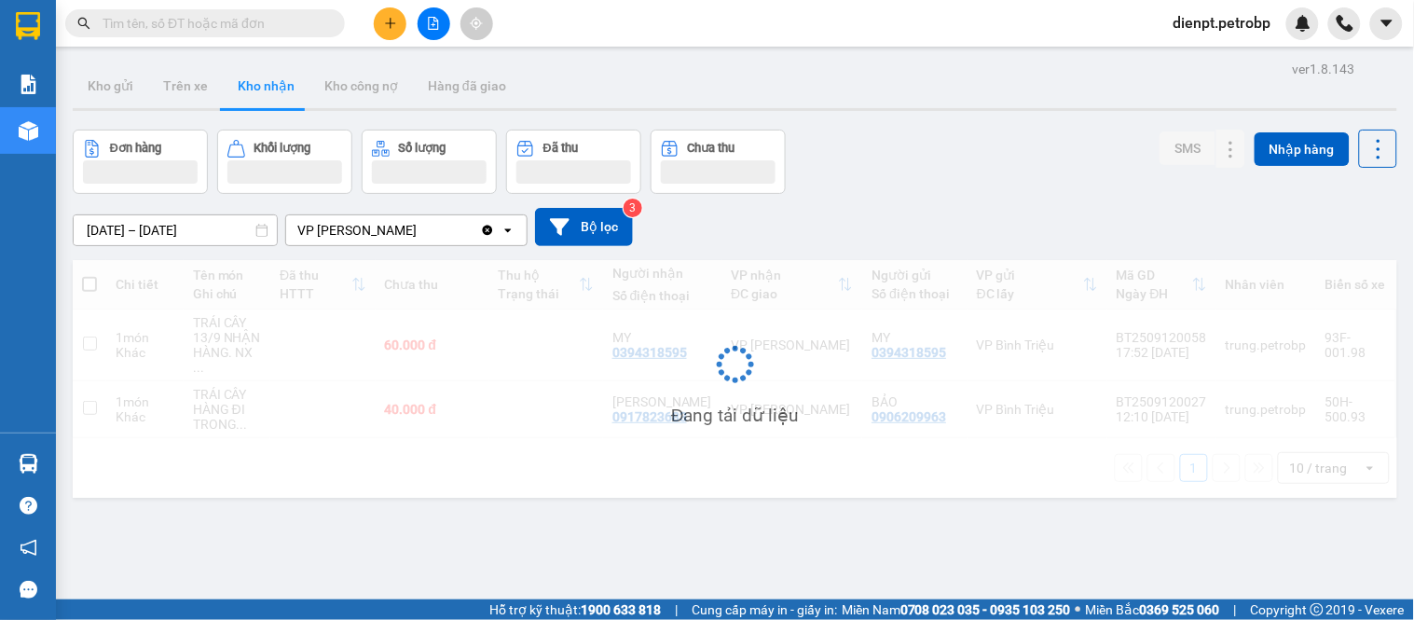
click at [945, 208] on div "[DATE] – [DATE] Press the down arrow key to interact with the calendar and sele…" at bounding box center [735, 227] width 1324 height 66
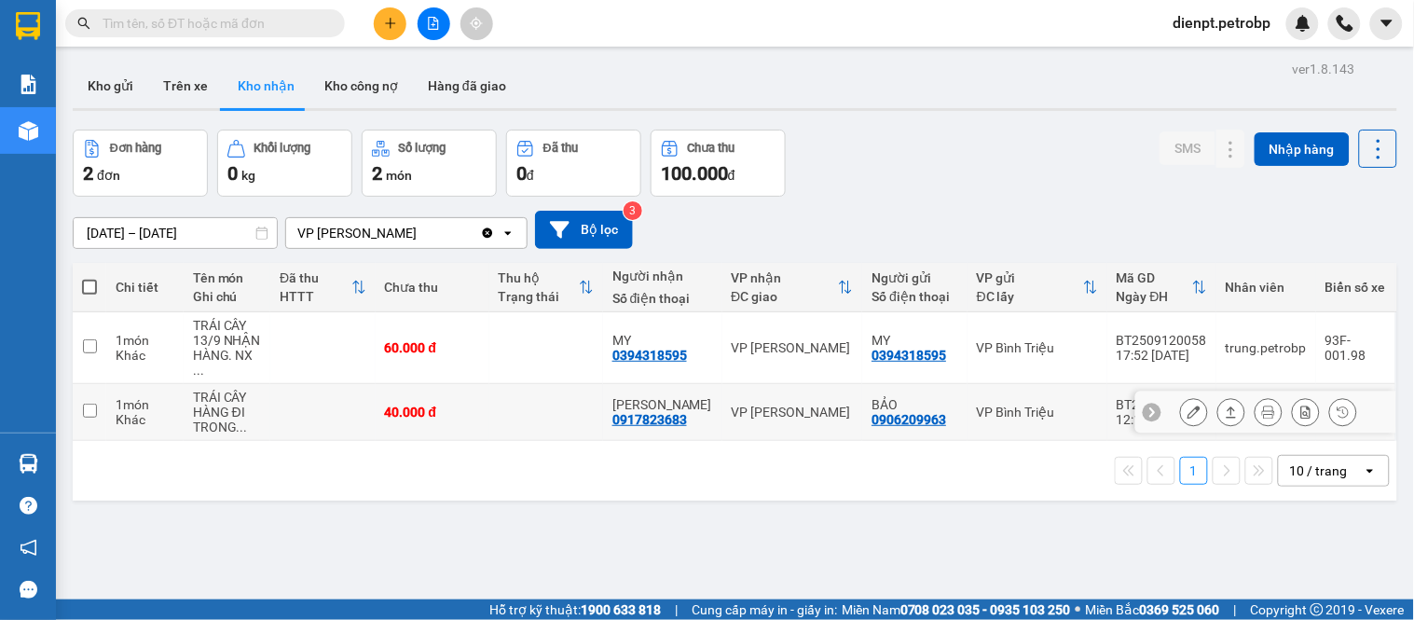
click at [1225, 405] on icon at bounding box center [1231, 411] width 13 height 13
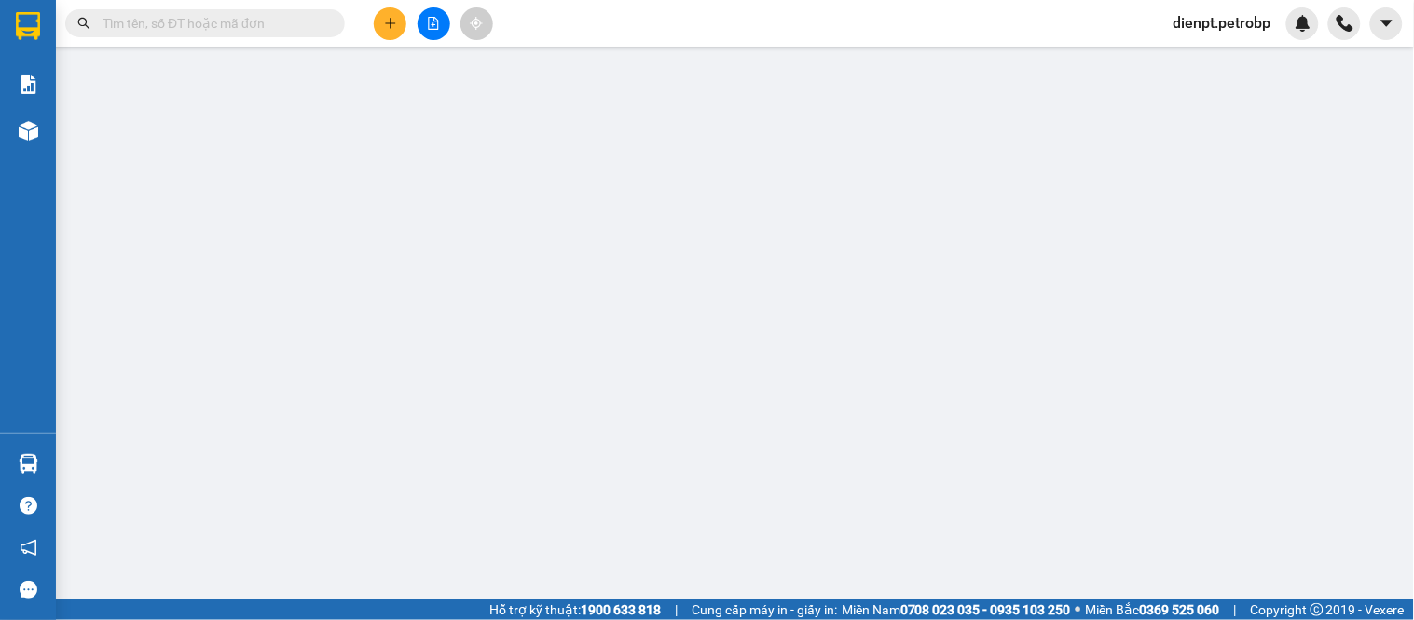
type input "0906209963"
type input "BẢO"
type input "0917823683"
type input "[PERSON_NAME]"
type input "40.000"
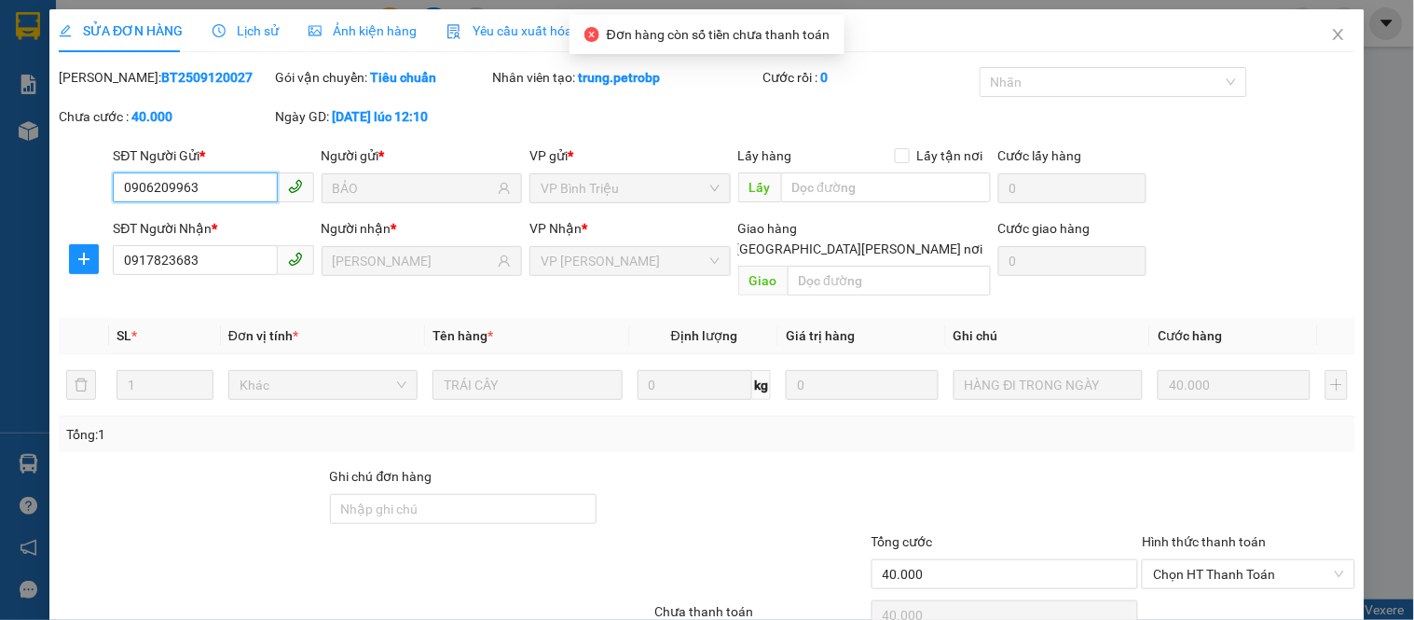
scroll to position [73, 0]
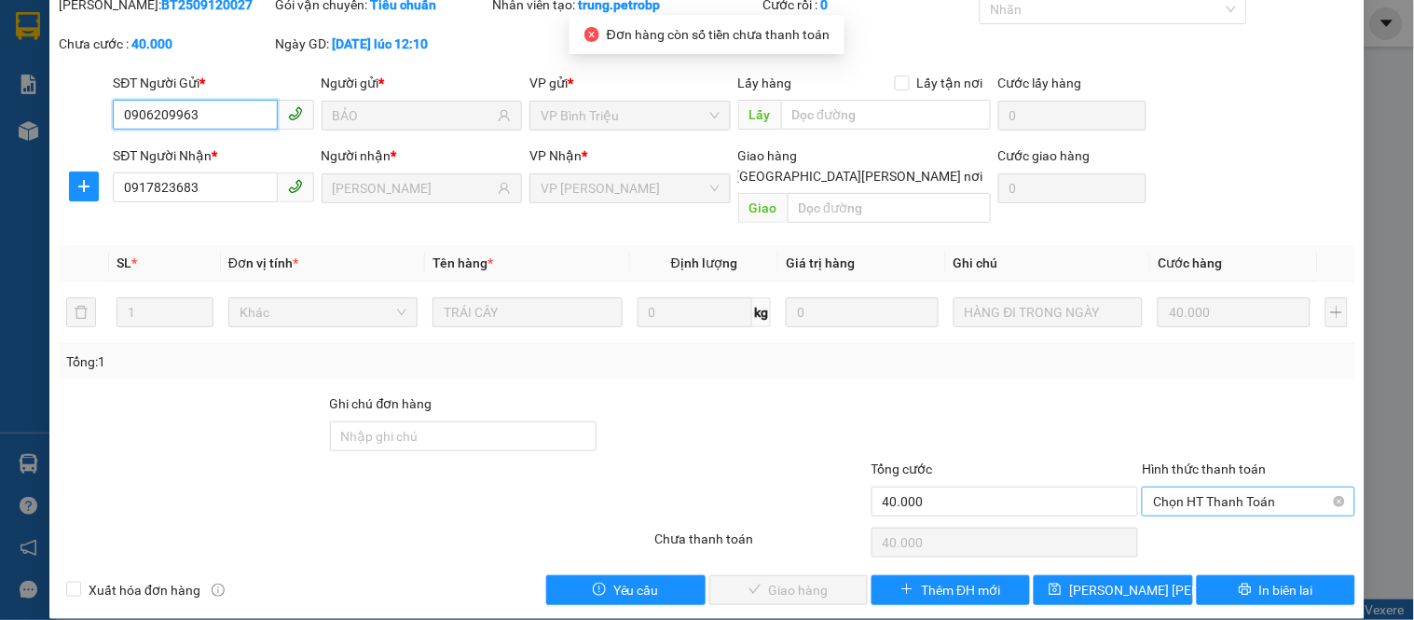
click at [1189, 487] on span "Chọn HT Thanh Toán" at bounding box center [1248, 501] width 190 height 28
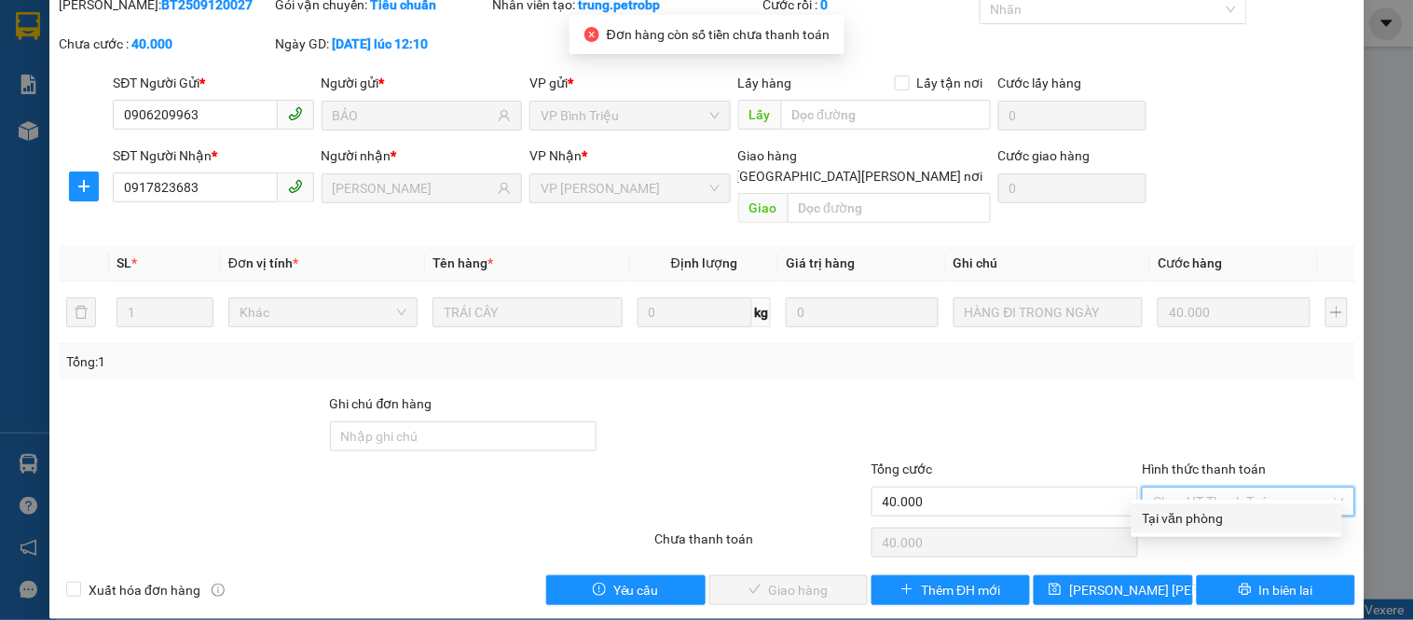
click at [1177, 511] on div "Tại văn phòng" at bounding box center [1237, 518] width 188 height 21
type input "0"
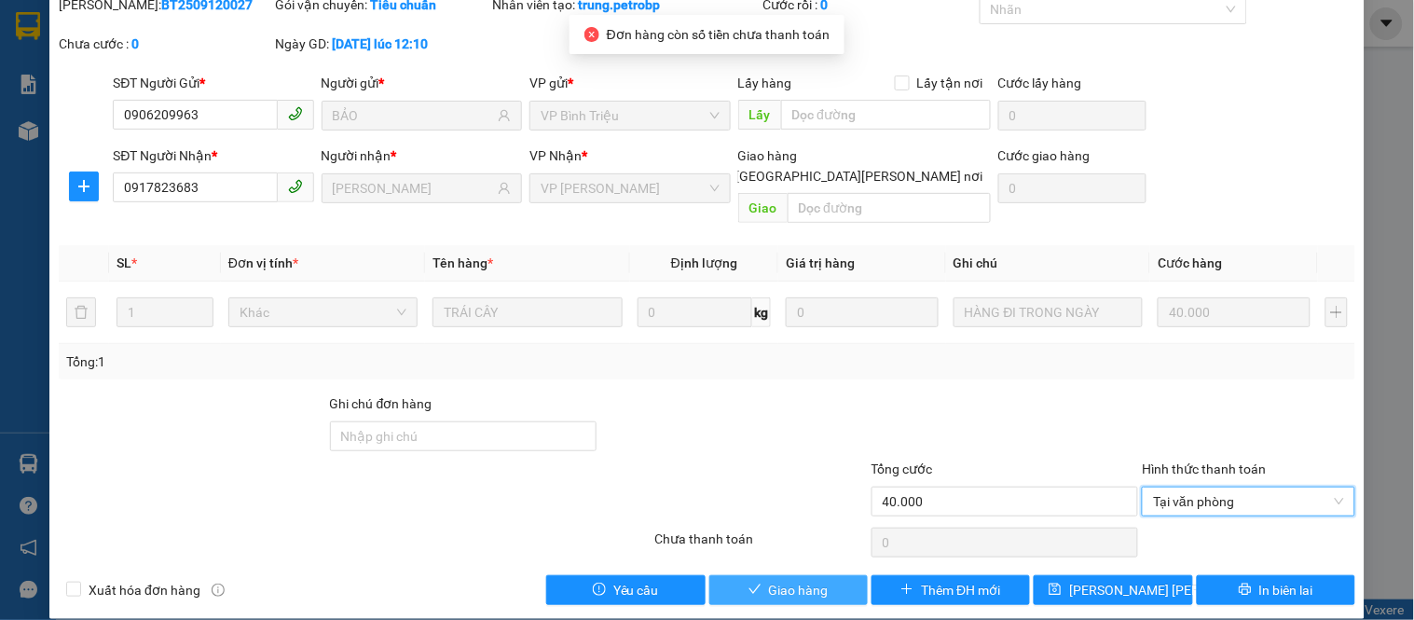
click at [805, 580] on span "Giao hàng" at bounding box center [799, 590] width 60 height 21
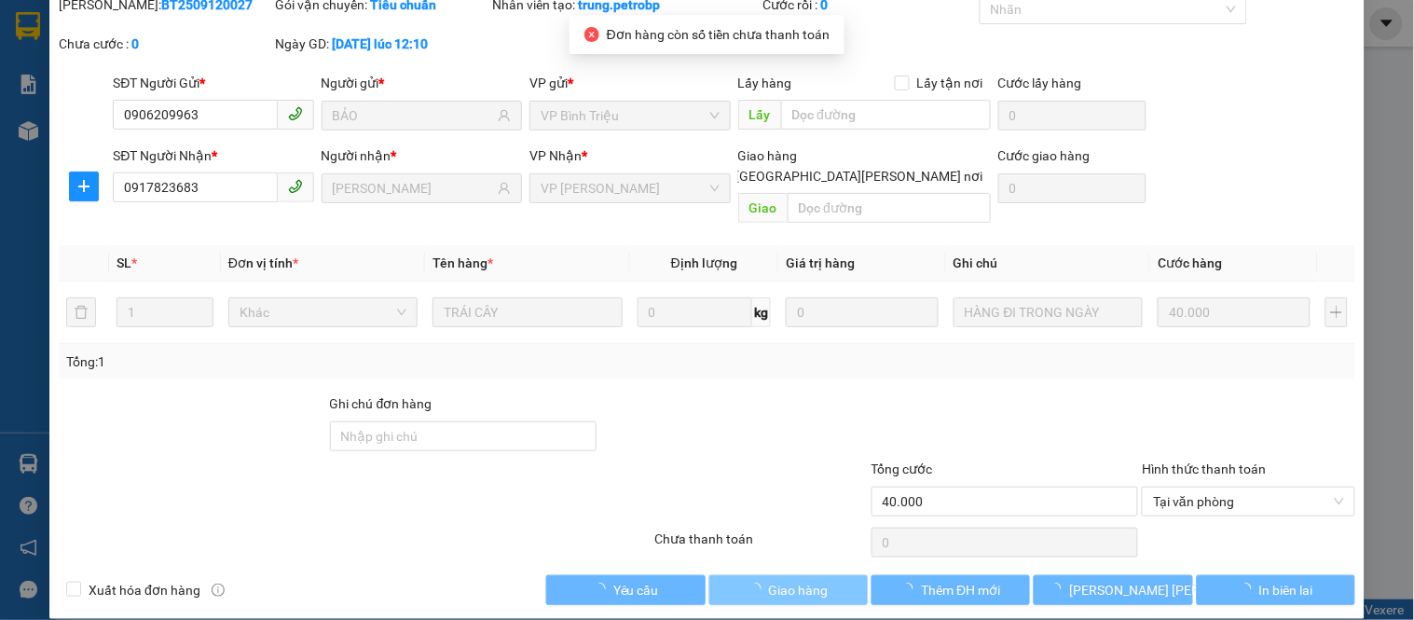
scroll to position [0, 0]
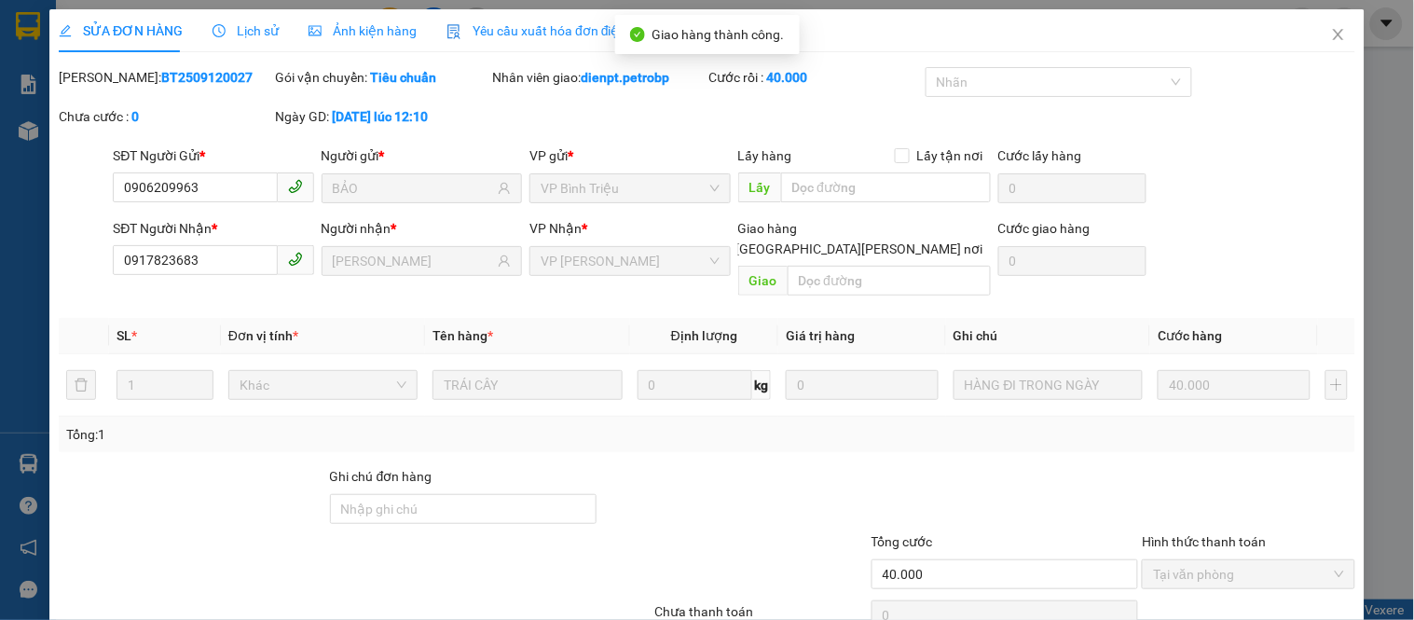
click at [161, 72] on b "BT2509120027" at bounding box center [206, 77] width 91 height 15
copy b "BT2509120027"
click at [1331, 38] on icon "close" at bounding box center [1338, 34] width 15 height 15
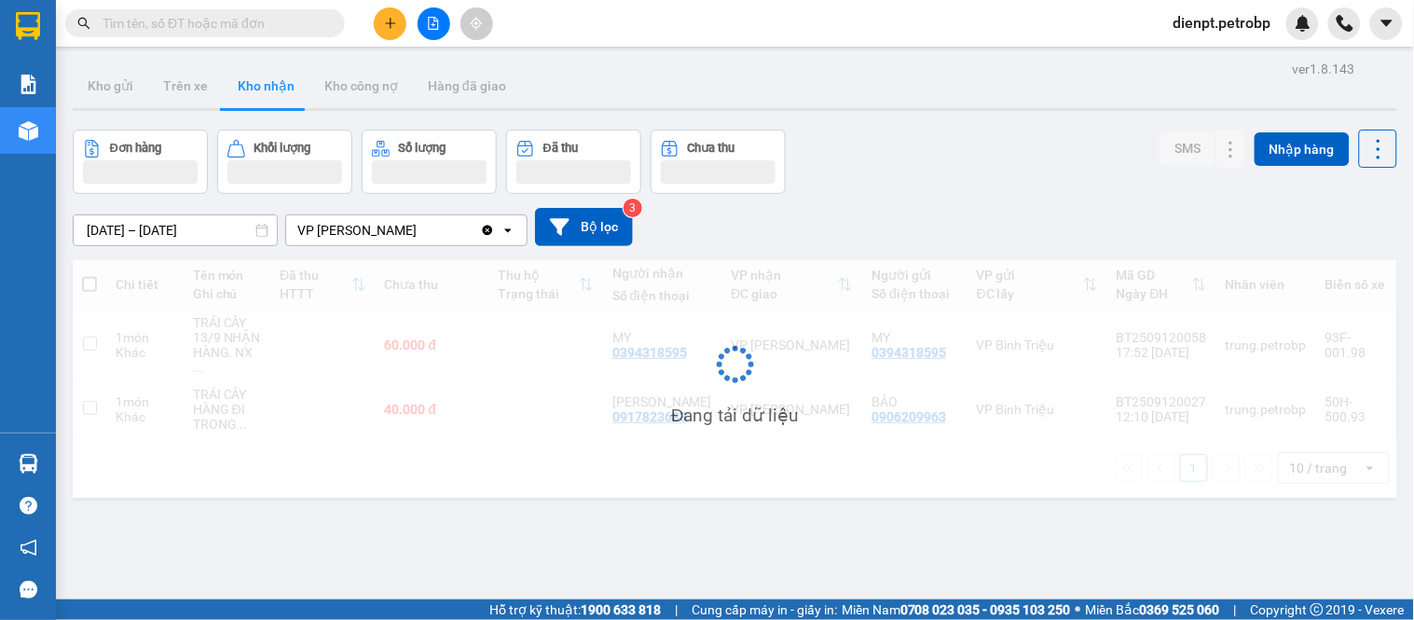
click at [909, 144] on div "Đơn hàng Khối lượng Số lượng Đã thu Chưa thu SMS Nhập hàng" at bounding box center [735, 162] width 1324 height 64
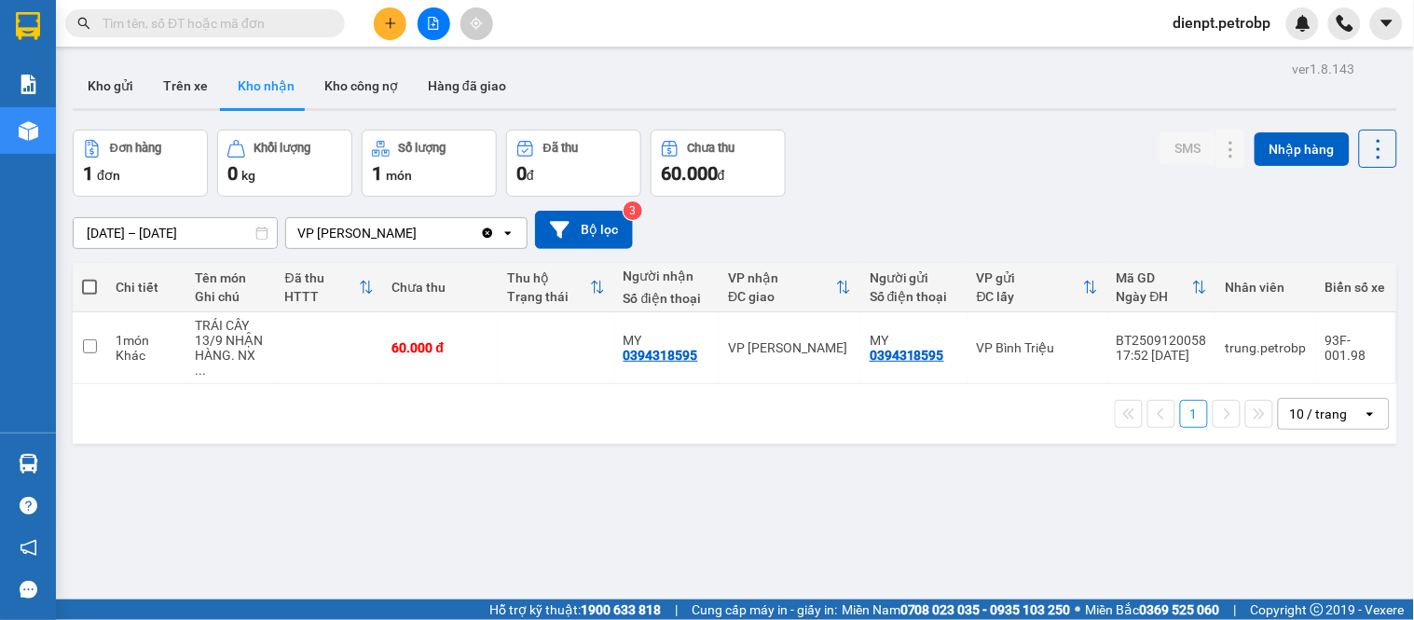
drag, startPoint x: 942, startPoint y: 183, endPoint x: 700, endPoint y: 57, distance: 273.0
click at [905, 160] on div "Đơn hàng 1 đơn [PERSON_NAME] 0 kg Số [PERSON_NAME] 1 món Đã thu 0 [PERSON_NAME]…" at bounding box center [735, 163] width 1324 height 67
drag, startPoint x: 898, startPoint y: 527, endPoint x: 877, endPoint y: 200, distance: 326.9
click at [898, 516] on div "ver 1.8.143 Kho gửi Trên xe Kho [PERSON_NAME] công nợ Hàng đã [PERSON_NAME] hàn…" at bounding box center [734, 366] width 1339 height 620
click at [880, 172] on div "Đơn hàng 1 đơn [PERSON_NAME] 0 kg Số [PERSON_NAME] 1 món Đã thu 0 [PERSON_NAME]…" at bounding box center [735, 163] width 1324 height 67
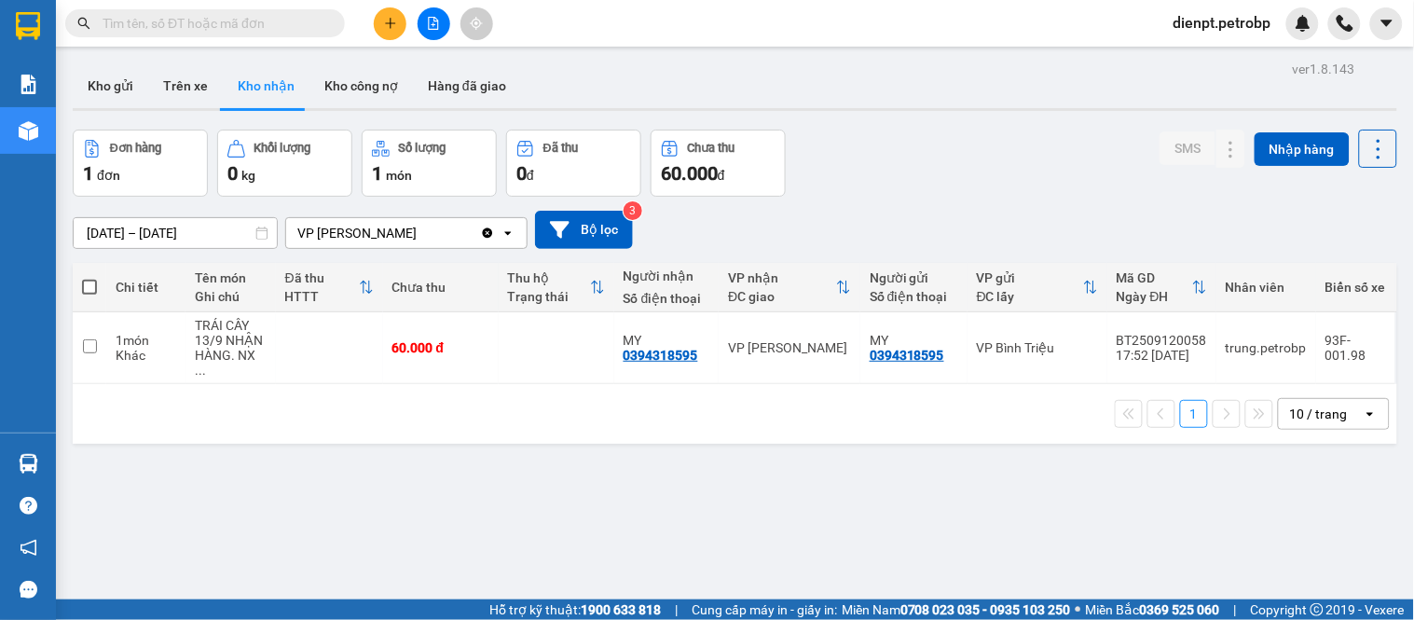
click at [1003, 215] on div "[DATE] – [DATE] Press the down arrow key to interact with the calendar and sele…" at bounding box center [735, 230] width 1324 height 38
click at [295, 500] on div "ver 1.8.143 Kho gửi Trên xe Kho [PERSON_NAME] công nợ Hàng đã [PERSON_NAME] hàn…" at bounding box center [734, 366] width 1339 height 620
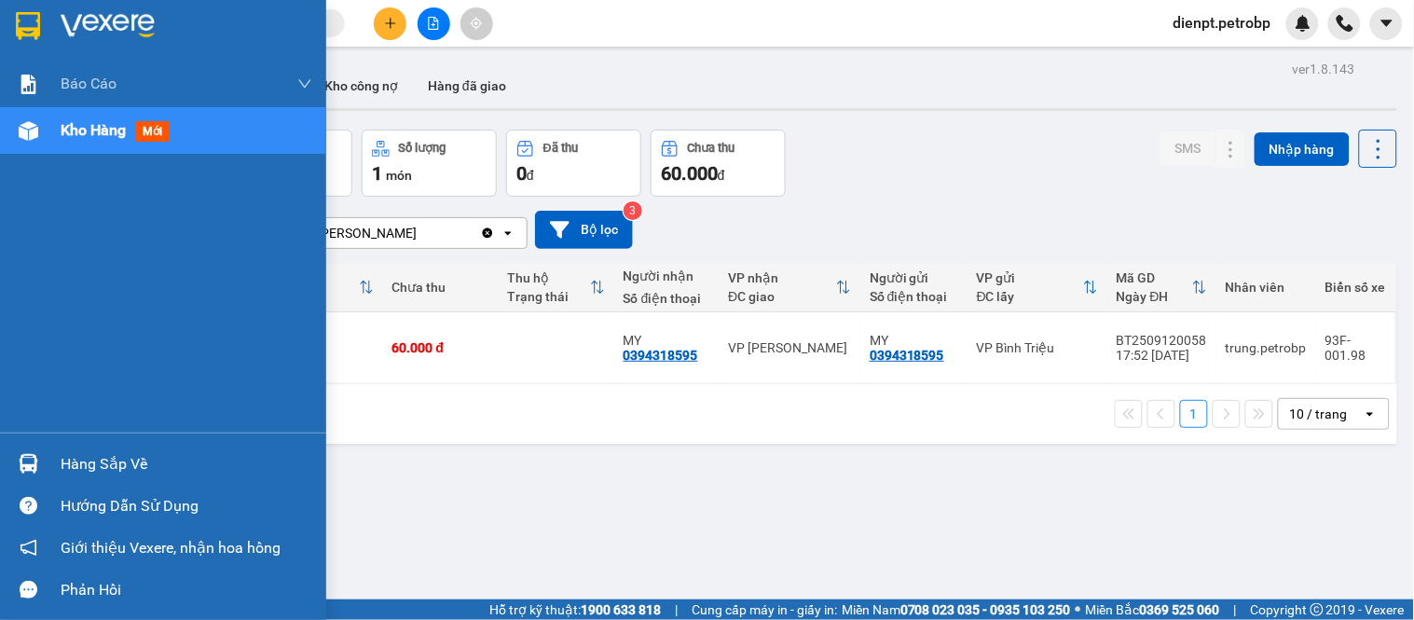
click at [52, 468] on div "Hàng sắp về" at bounding box center [163, 464] width 326 height 42
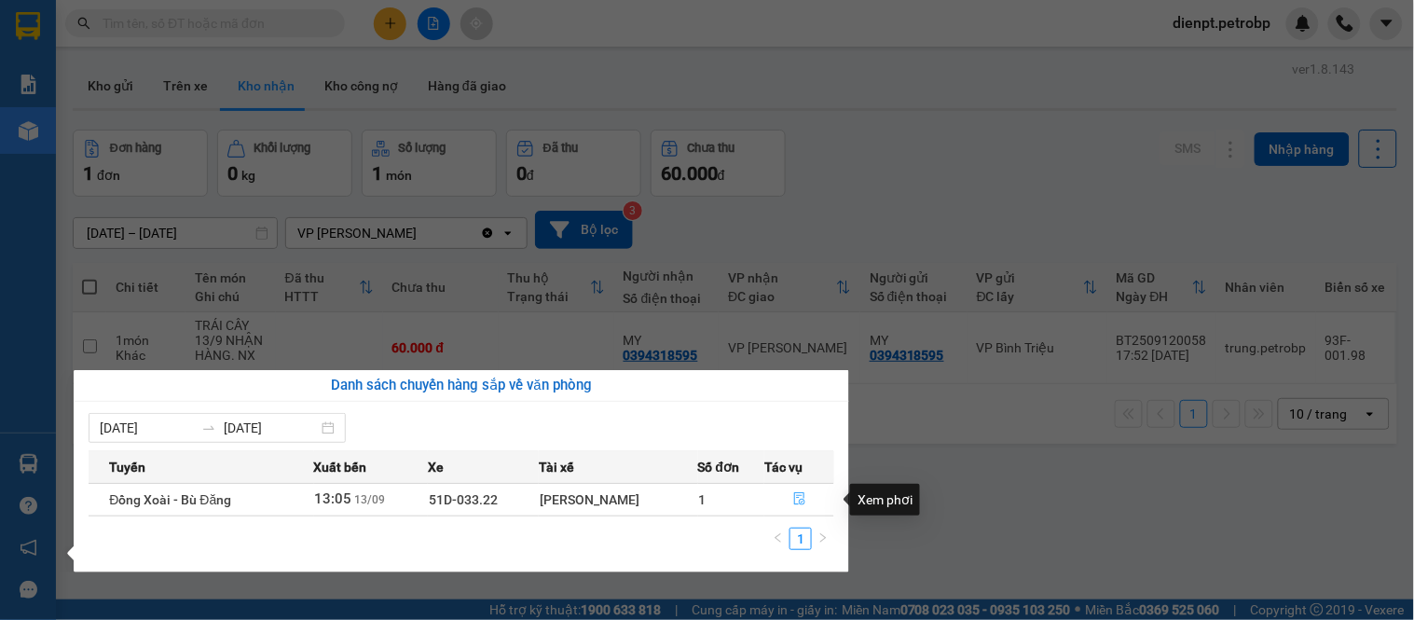
click at [799, 505] on icon "file-done" at bounding box center [799, 498] width 11 height 13
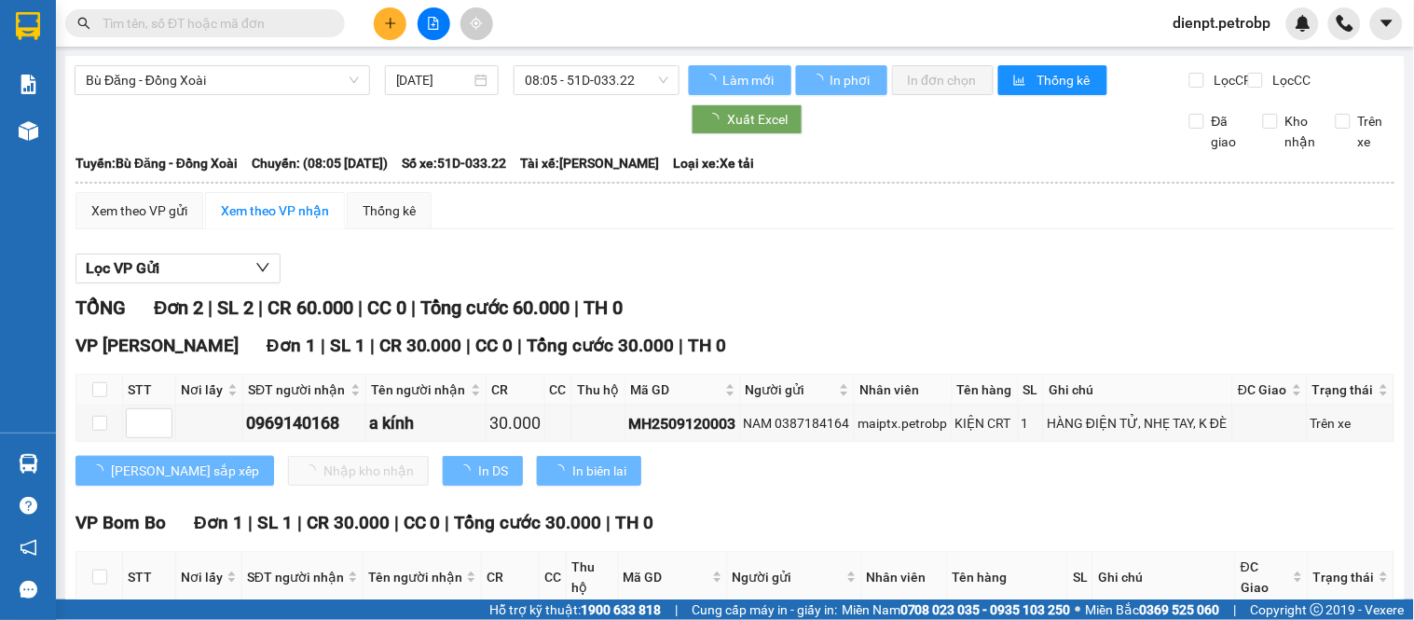
click at [808, 275] on div "Lọc VP Gửi" at bounding box center [734, 268] width 1319 height 31
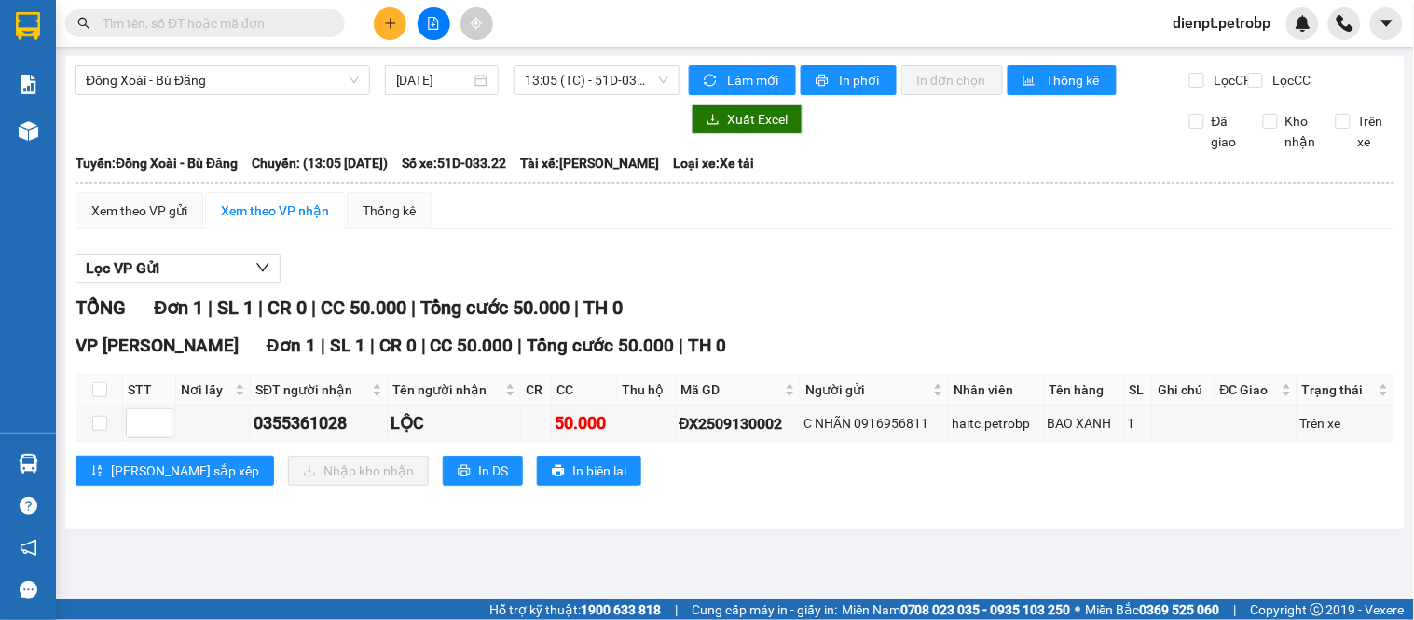
click at [961, 500] on div "VP [PERSON_NAME][GEOGRAPHIC_DATA] 1 | SL 1 | CR 0 | CC 50.000 | [PERSON_NAME] 5…" at bounding box center [734, 416] width 1319 height 168
click at [896, 312] on div "[PERSON_NAME] 1 | SL 1 | CR 0 | CC 50.000 | [PERSON_NAME] 50.000 | TH 0" at bounding box center [734, 308] width 1319 height 29
click at [706, 500] on div "VP [PERSON_NAME][GEOGRAPHIC_DATA] 1 | SL 1 | CR 0 | CC 50.000 | [PERSON_NAME] 5…" at bounding box center [734, 416] width 1319 height 168
click at [714, 435] on div "ĐX2509130002" at bounding box center [737, 423] width 118 height 23
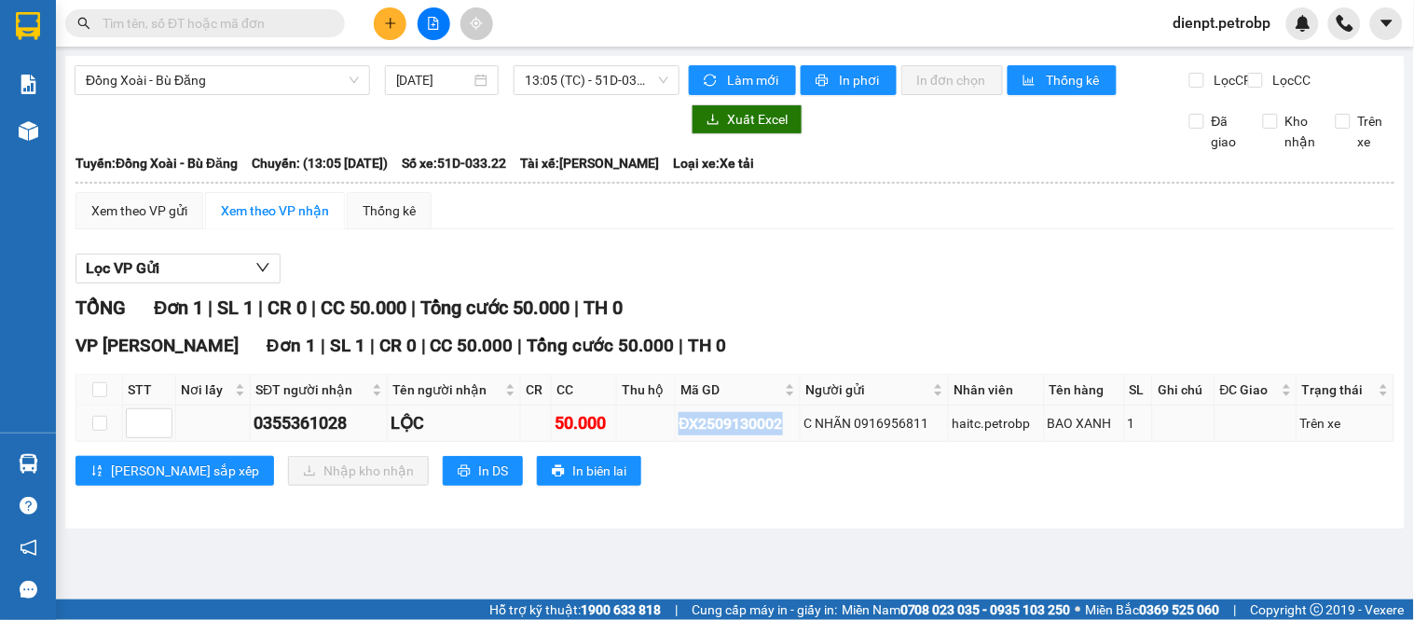
copy div "ĐX2509130002"
click at [221, 16] on input "text" at bounding box center [213, 23] width 220 height 21
paste input "ĐX2509130002"
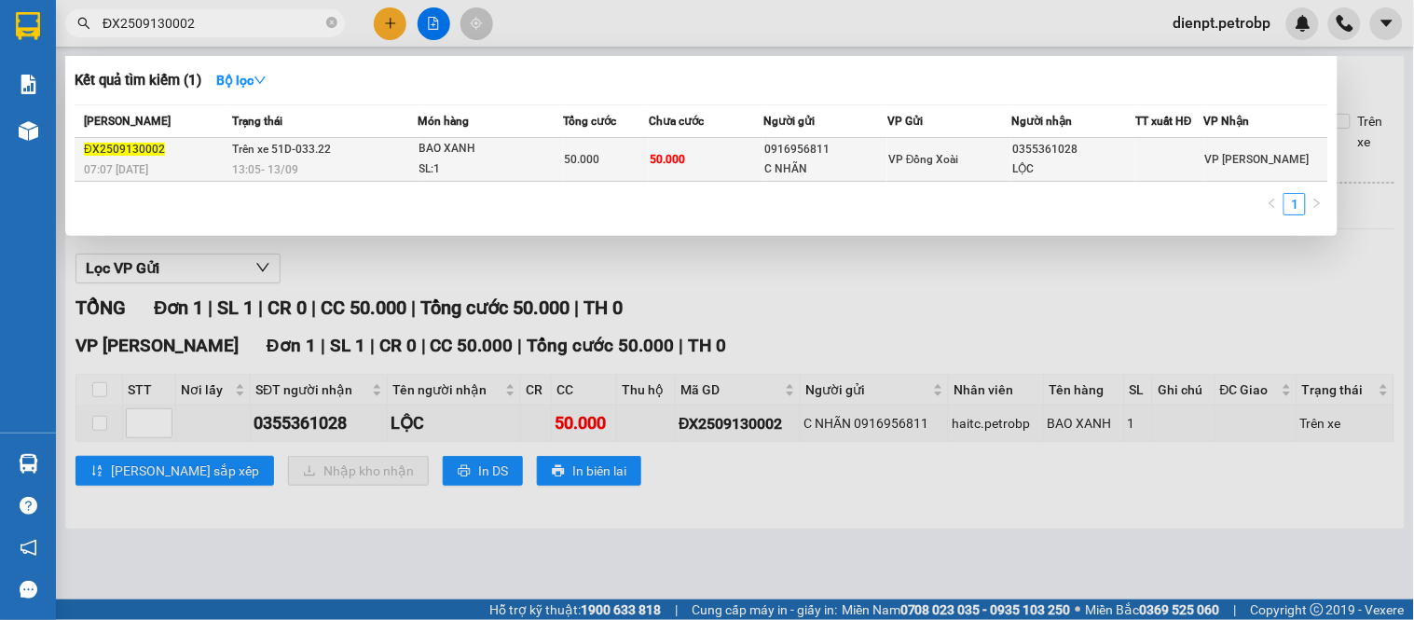
type input "ĐX2509130002"
click at [870, 162] on div "C NHÃN" at bounding box center [825, 169] width 122 height 20
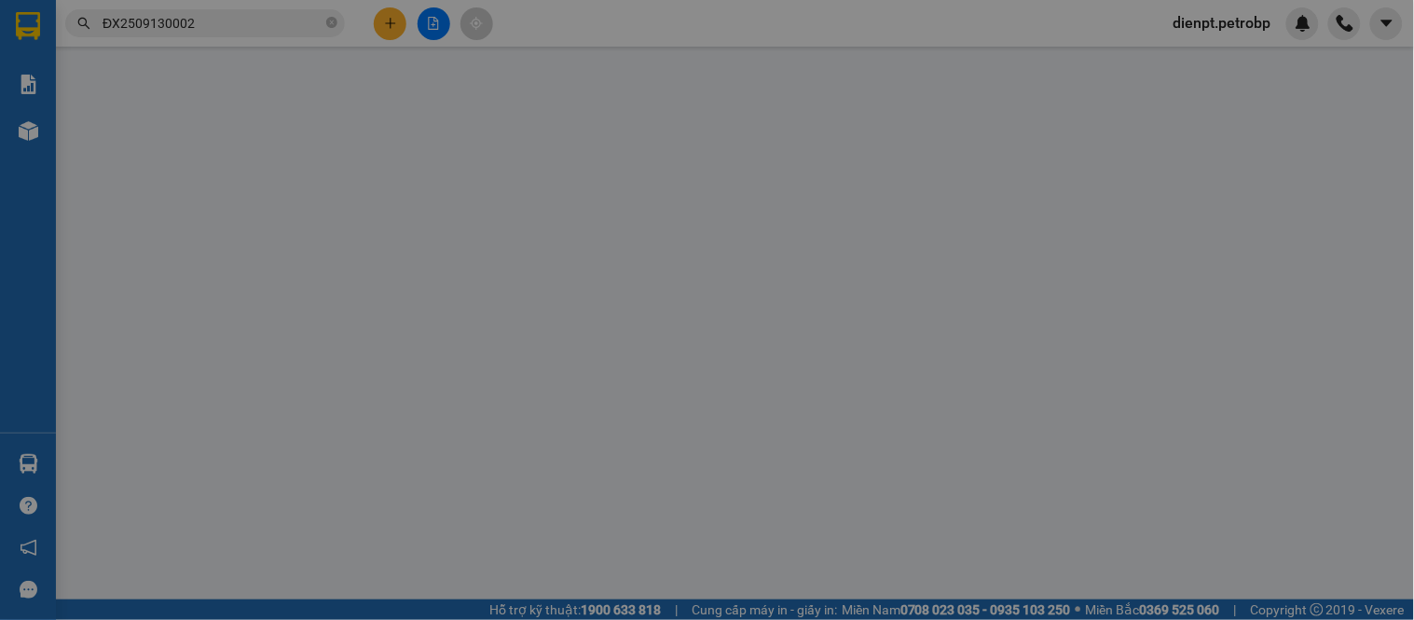
type input "0916956811"
type input "C NHÃN"
type input "0355361028"
type input "LỘC"
type input "50.000"
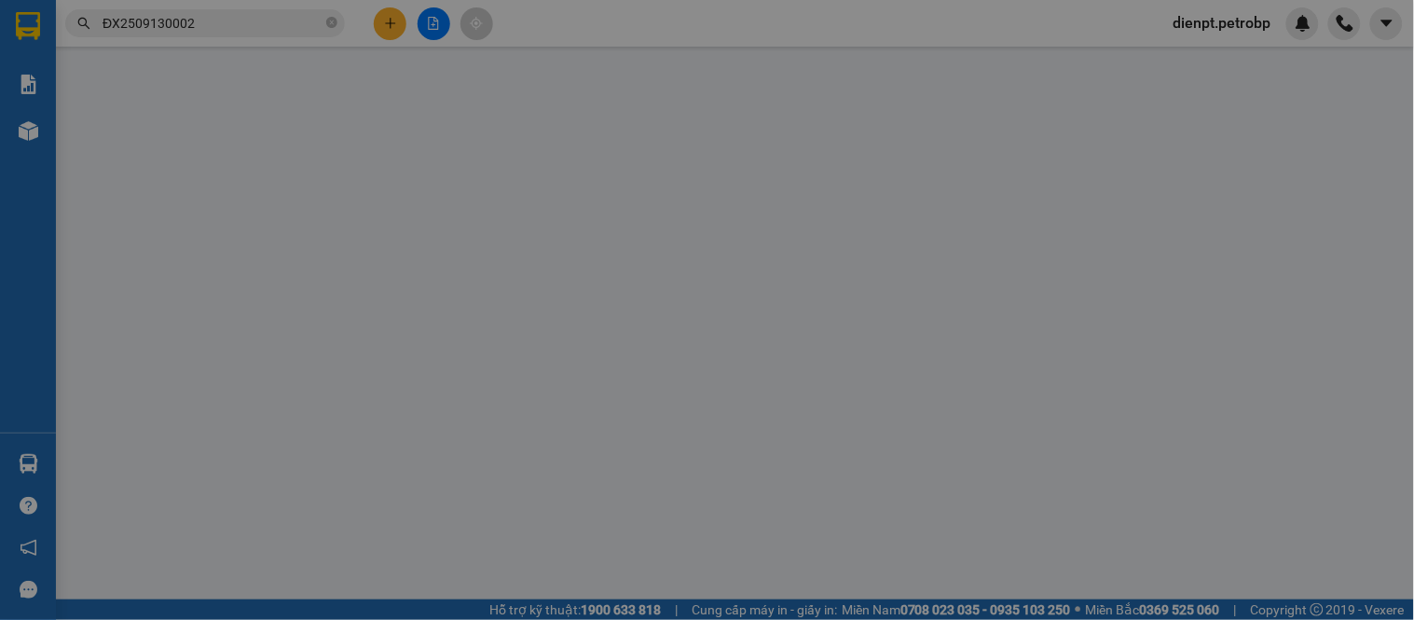
type input "50.000"
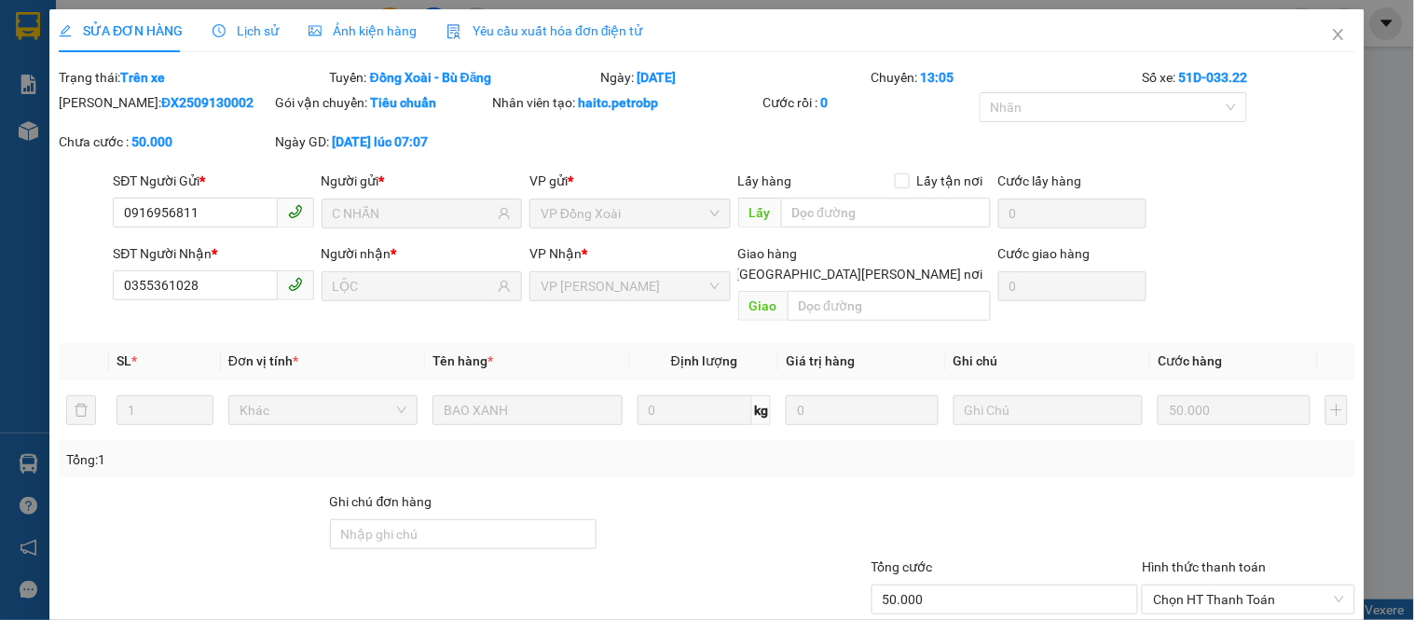
click at [1180, 226] on div "SĐT Người Gửi * 0916956811 0916956811 Người gửi * C NHÃN VP gửi * VP Đồng Xoài …" at bounding box center [734, 203] width 1250 height 65
click at [1333, 38] on icon "close" at bounding box center [1338, 34] width 10 height 11
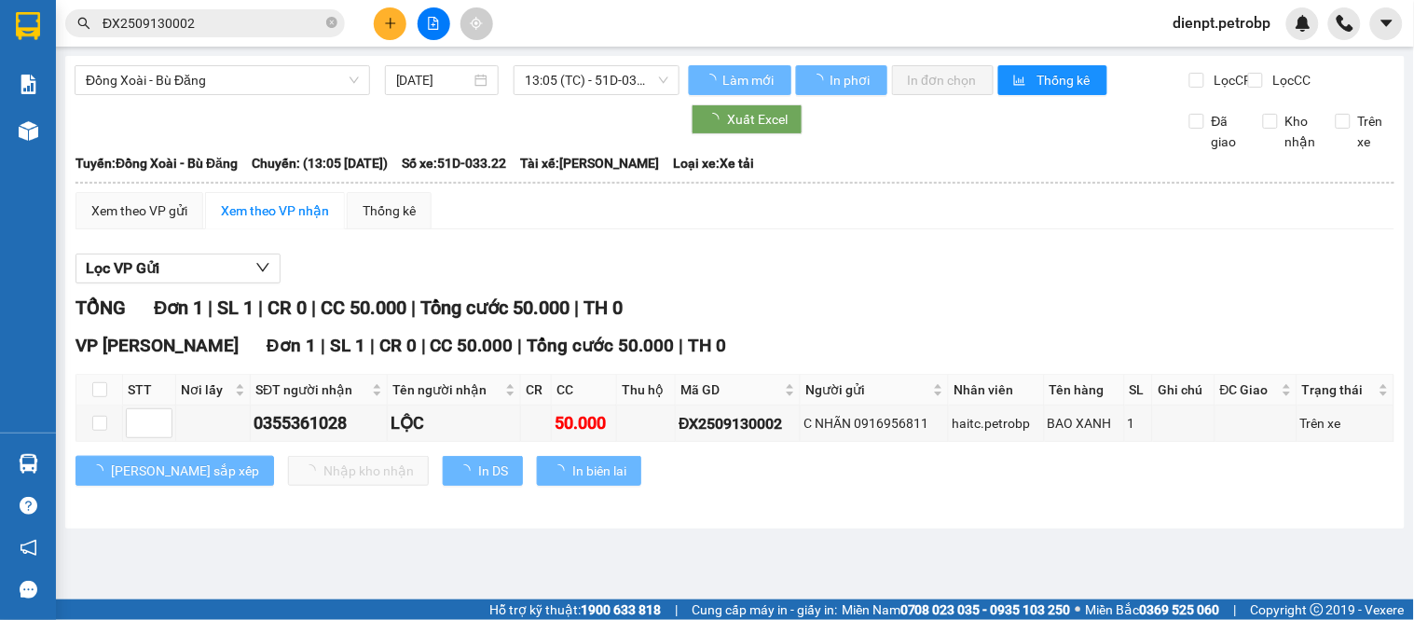
click at [870, 308] on div "Lọc VP Gửi [PERSON_NAME] 1 | SL 1 | CR 0 | CC 50.000 | [PERSON_NAME] 50.000 | …" at bounding box center [734, 376] width 1319 height 265
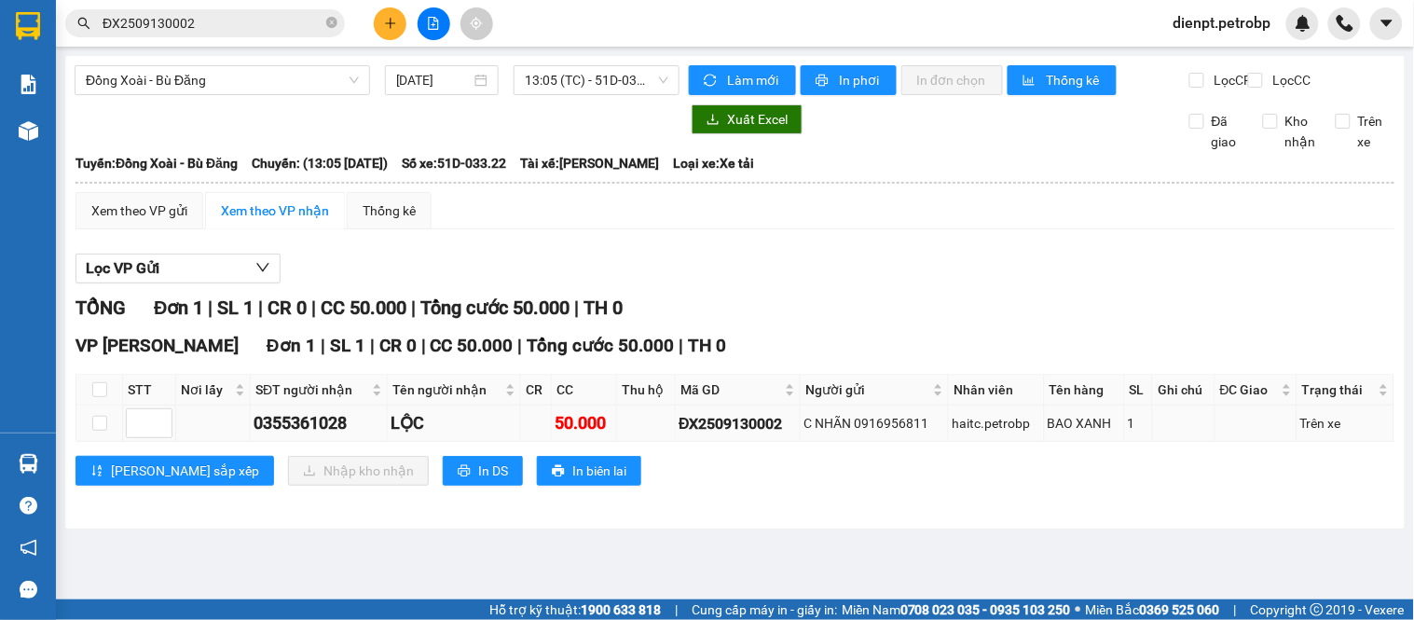
drag, startPoint x: 844, startPoint y: 505, endPoint x: 895, endPoint y: 426, distance: 93.9
click at [844, 500] on div "VP [PERSON_NAME][GEOGRAPHIC_DATA] 1 | SL 1 | CR 0 | CC 50.000 | [PERSON_NAME] 5…" at bounding box center [734, 416] width 1319 height 168
click at [909, 322] on div "[PERSON_NAME] 1 | SL 1 | CR 0 | CC 50.000 | [PERSON_NAME] 50.000 | TH 0" at bounding box center [734, 308] width 1319 height 29
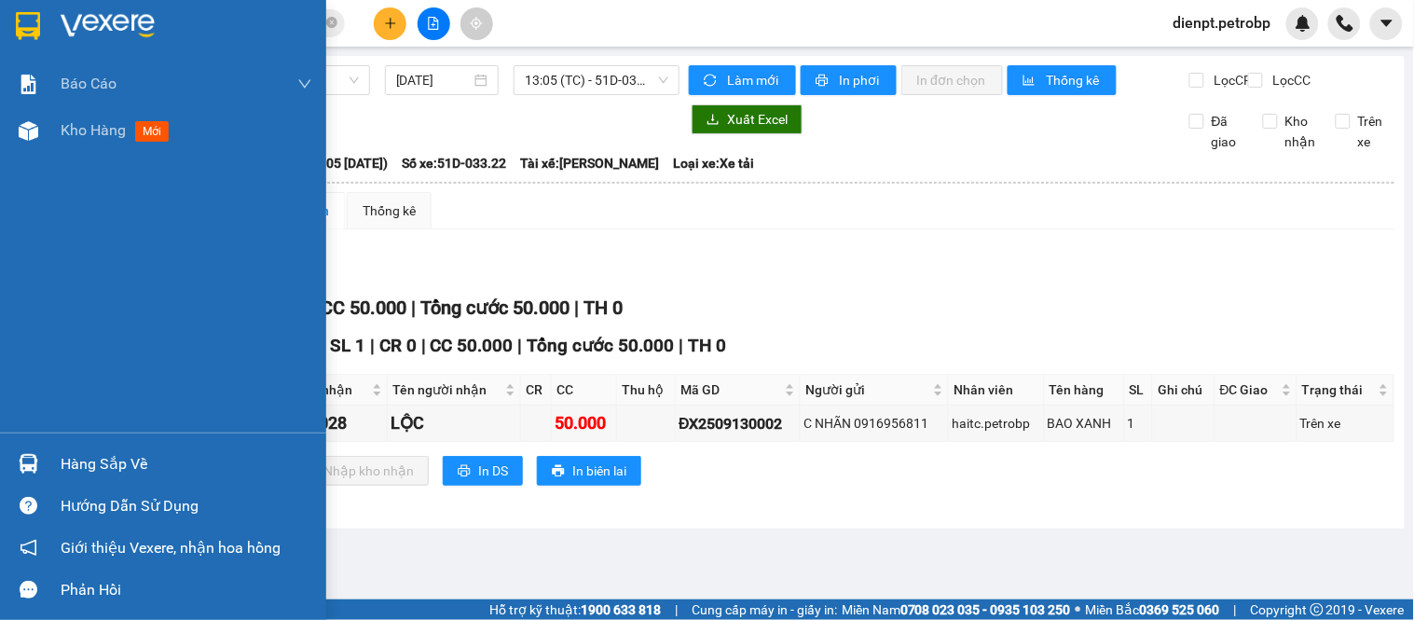
click at [37, 467] on img at bounding box center [29, 464] width 20 height 20
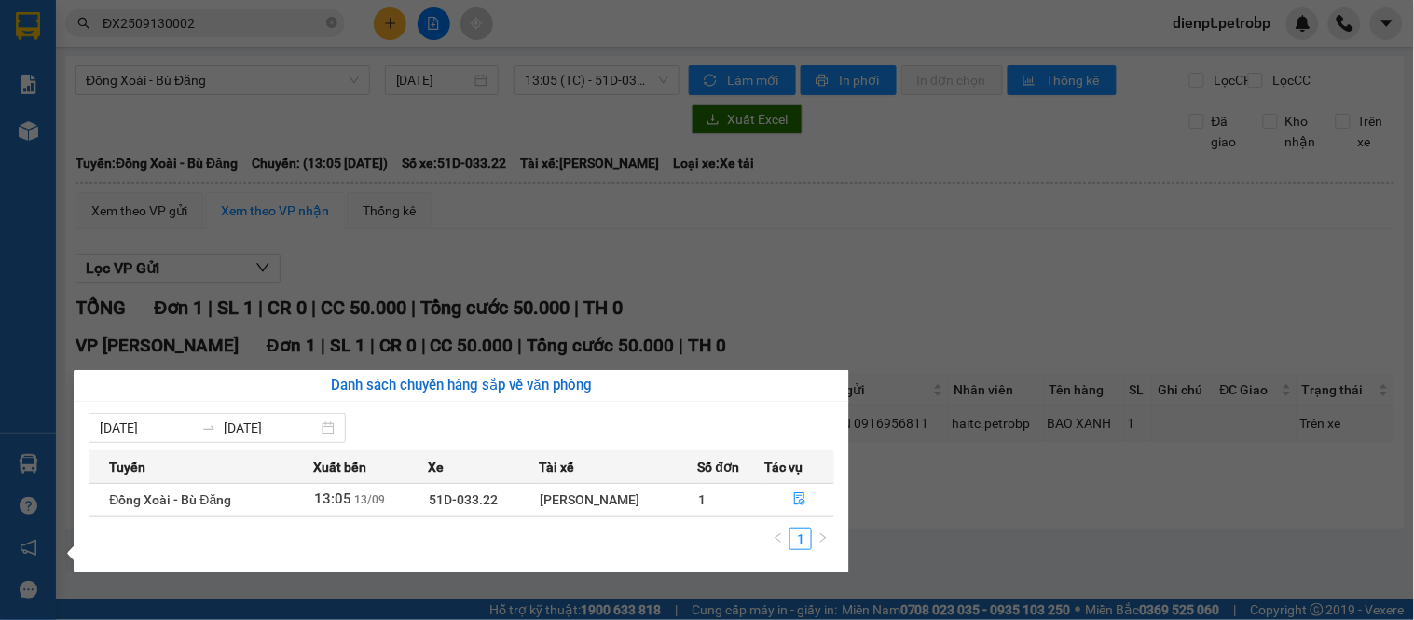
click at [842, 289] on section "Kết quả [PERSON_NAME] ( 1 ) Bộ lọc Mã ĐH Trạng thái Món hàng [PERSON_NAME] [PER…" at bounding box center [707, 310] width 1414 height 620
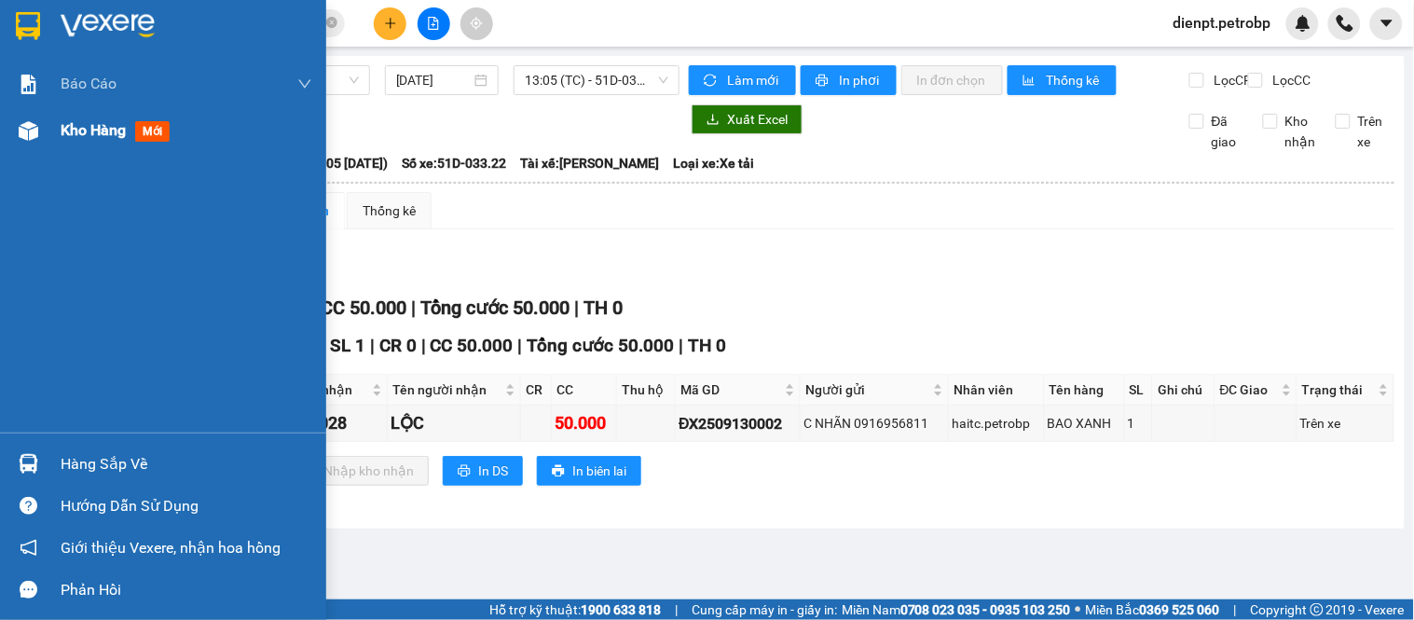
click at [26, 124] on img at bounding box center [29, 131] width 20 height 20
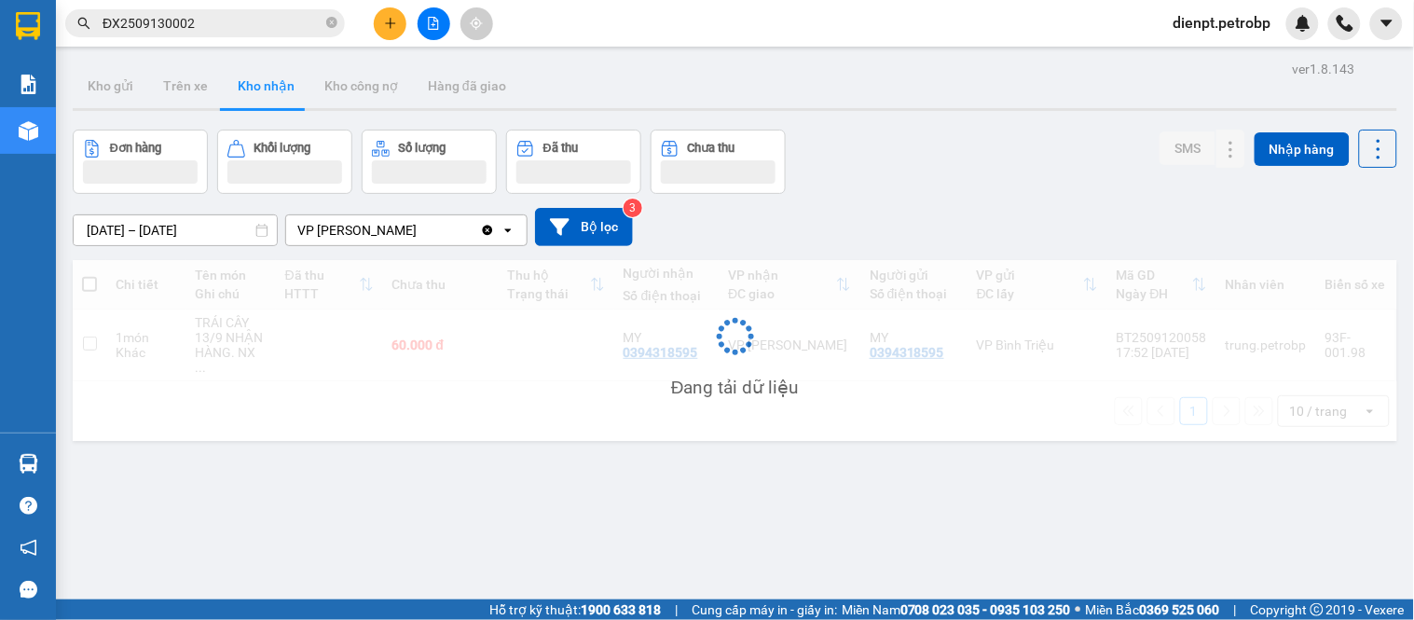
click at [963, 174] on div "Đơn hàng Khối lượng Số lượng Đã thu Chưa thu SMS Nhập hàng" at bounding box center [735, 162] width 1324 height 64
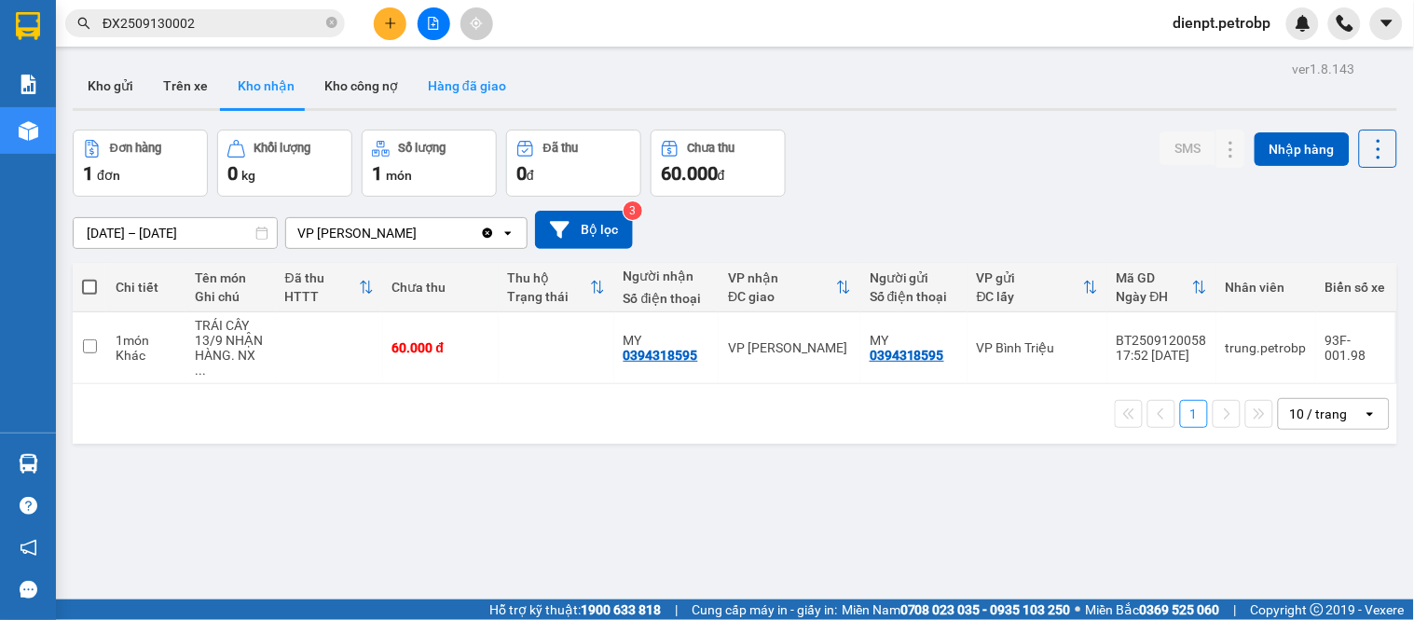
click at [470, 89] on button "Hàng đã giao" at bounding box center [467, 85] width 108 height 45
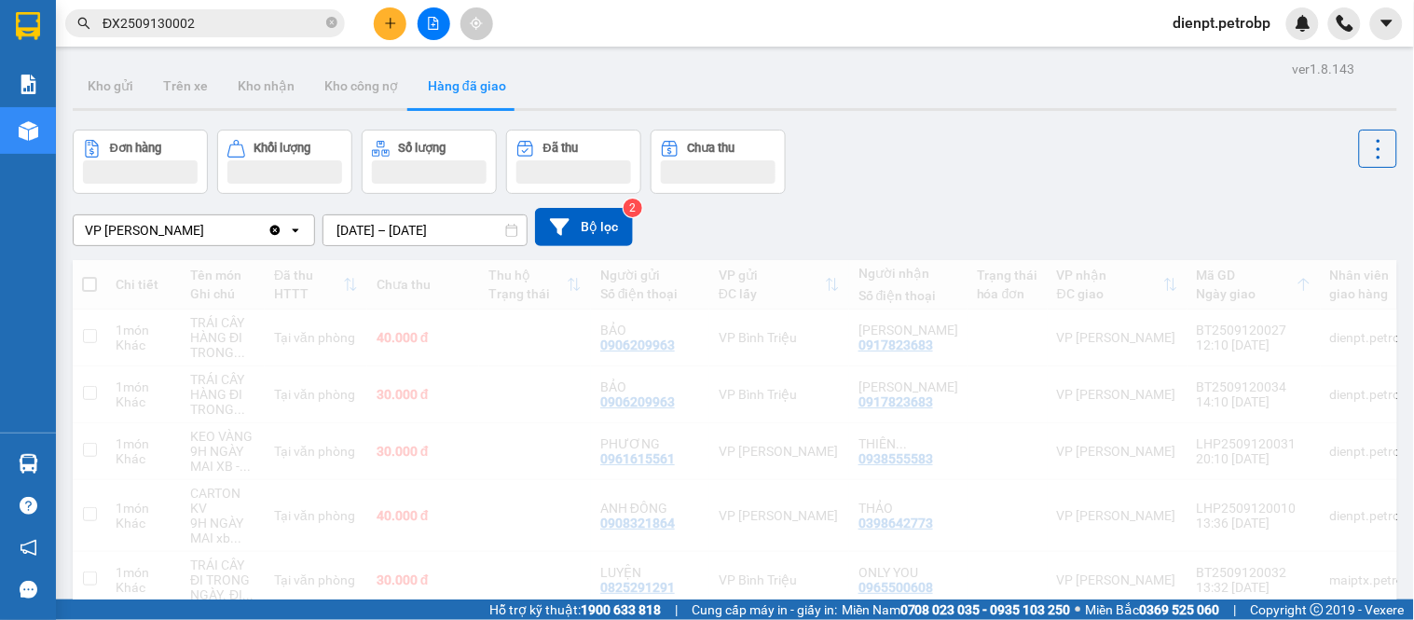
click at [972, 192] on div "Đơn hàng Khối lượng Số lượng Đã thu Chưa thu" at bounding box center [735, 162] width 1324 height 64
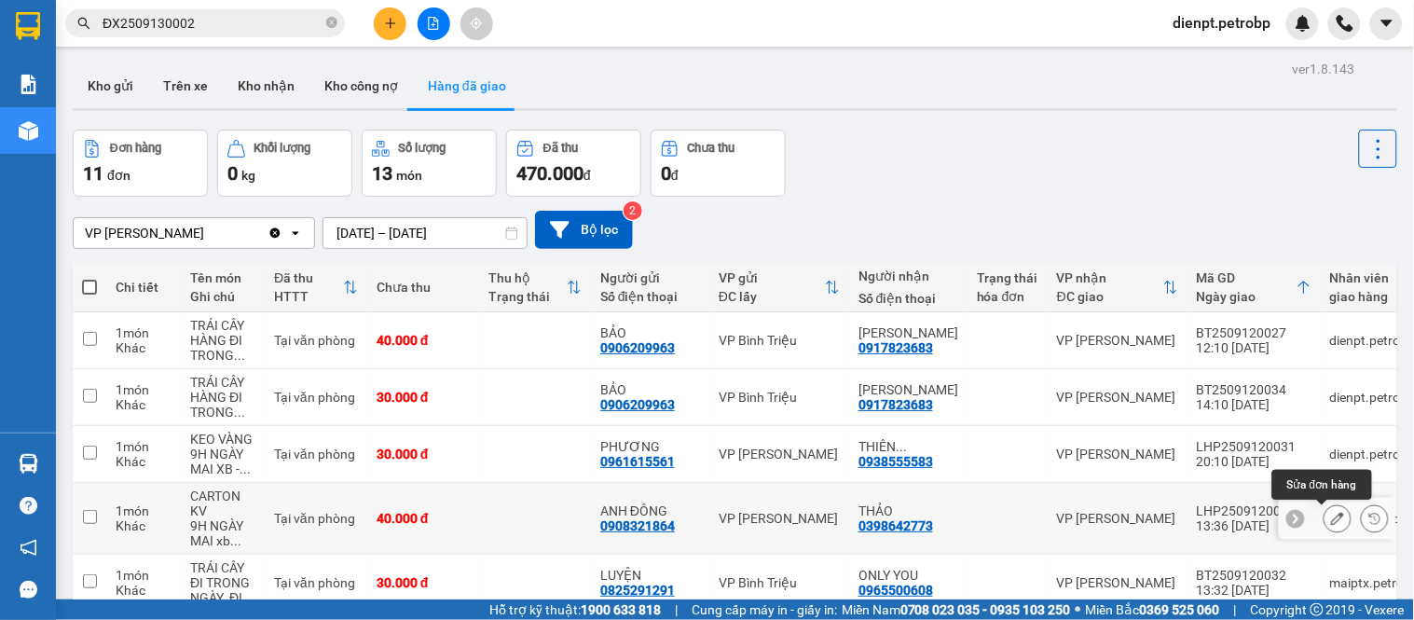
click at [1331, 517] on icon at bounding box center [1337, 518] width 13 height 13
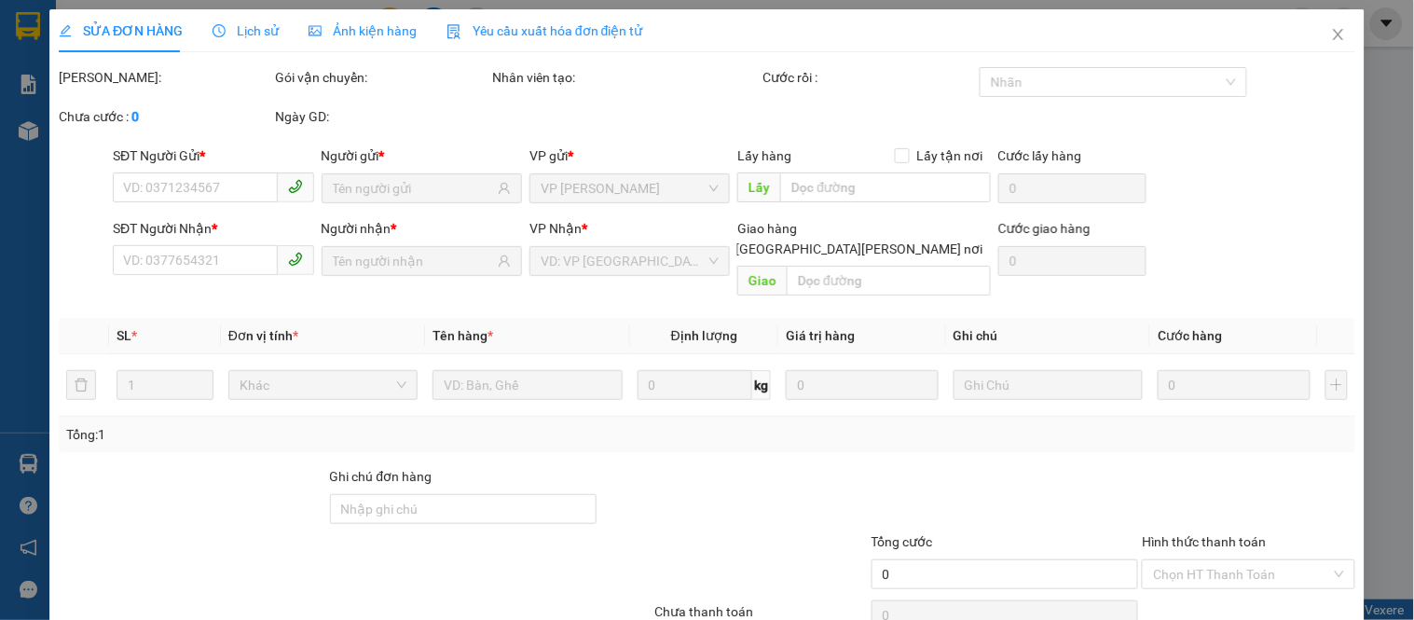
type input "0908321864"
type input "ANH ĐÔNG"
type input "0398642773"
type input "THẢO"
type input "40.000"
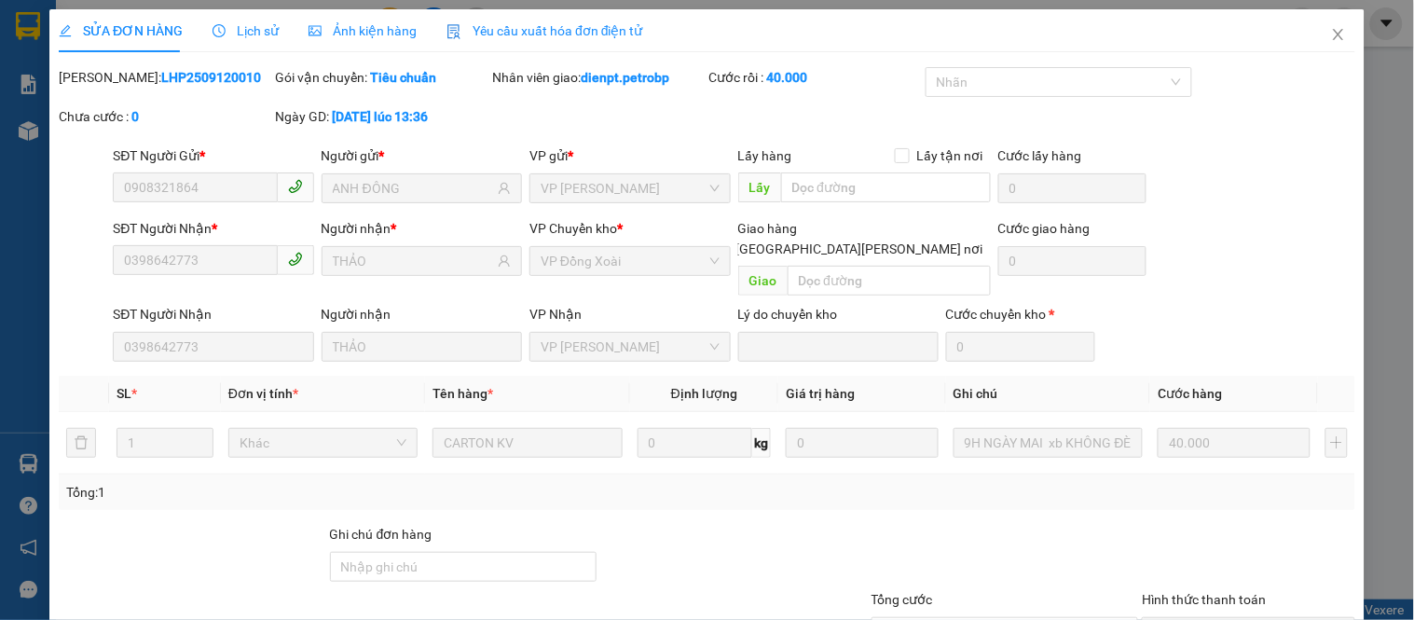
click at [237, 32] on span "Lịch sử" at bounding box center [245, 30] width 66 height 15
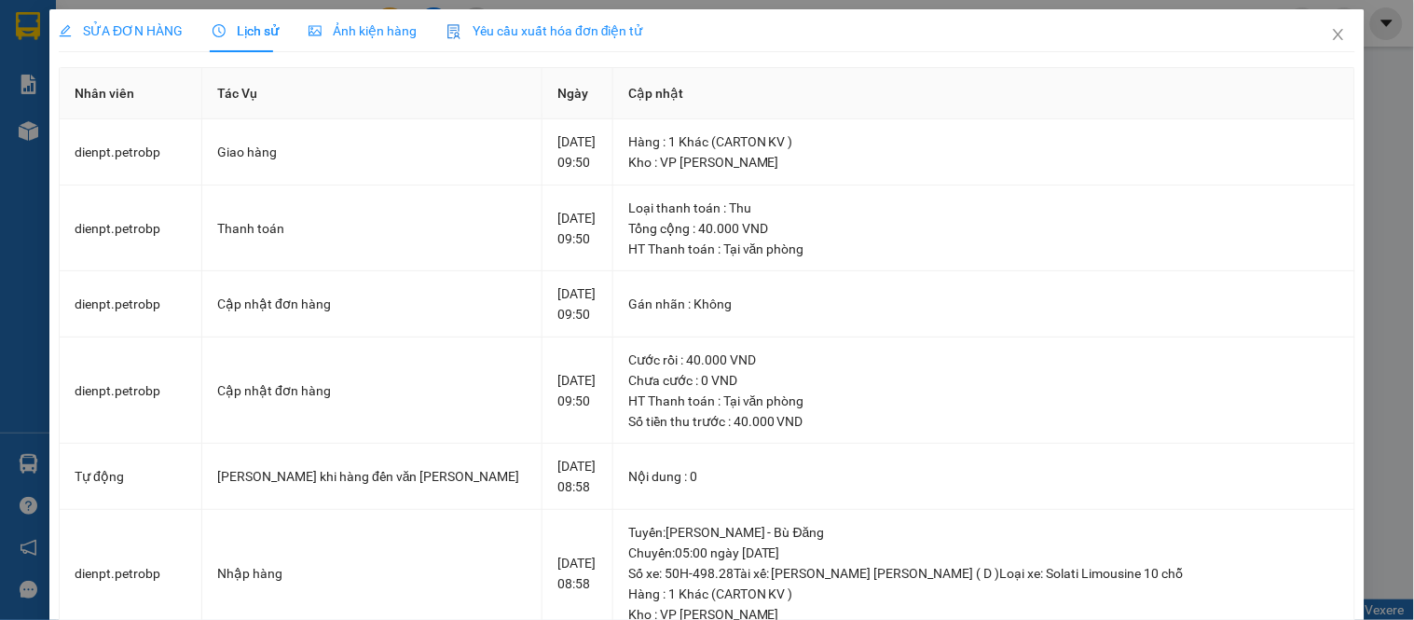
click at [349, 33] on span "Ảnh kiện hàng" at bounding box center [362, 30] width 108 height 15
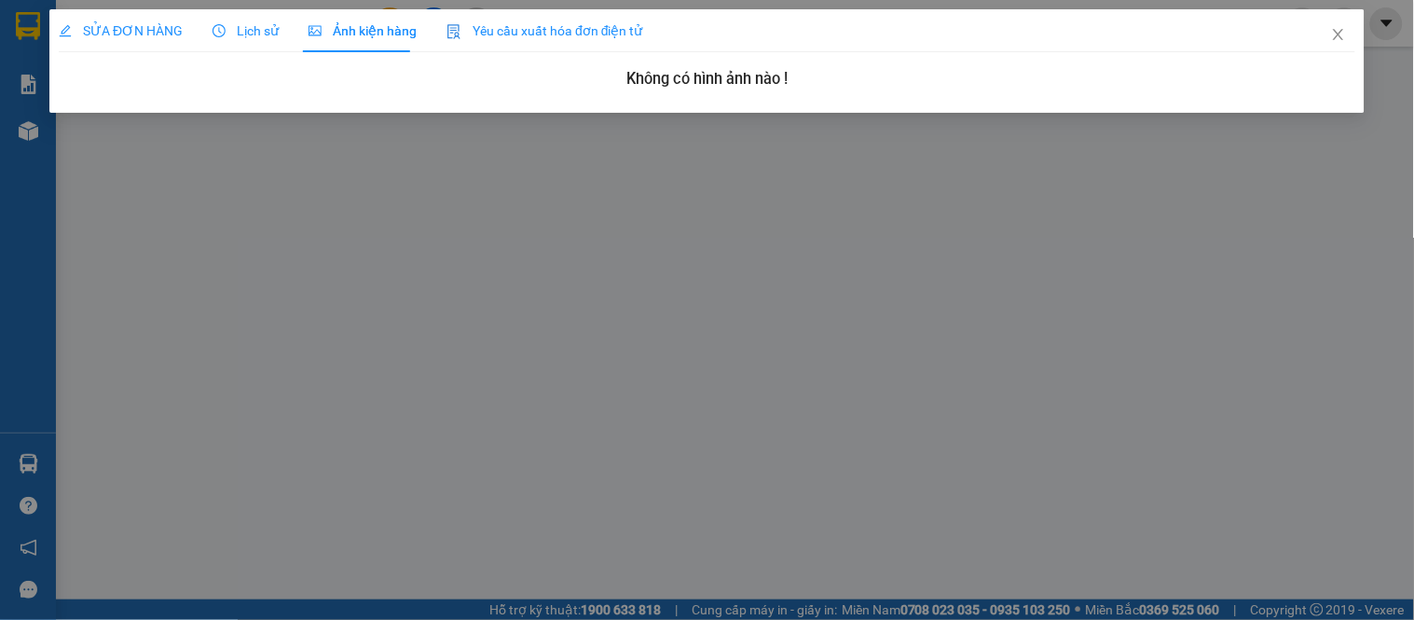
click at [854, 262] on div "SỬA ĐƠN HÀNG Lịch sử [PERSON_NAME] hàng Yêu cầu xuất [PERSON_NAME] điện tử Tota…" at bounding box center [707, 310] width 1414 height 620
click at [37, 134] on div "SỬA ĐƠN HÀNG Lịch sử [PERSON_NAME] hàng Yêu cầu xuất [PERSON_NAME] điện tử Tota…" at bounding box center [707, 310] width 1414 height 620
click at [29, 134] on div "SỬA ĐƠN HÀNG Lịch sử [PERSON_NAME] hàng Yêu cầu xuất [PERSON_NAME] điện tử Tota…" at bounding box center [707, 310] width 1414 height 620
click at [1339, 32] on icon "close" at bounding box center [1338, 34] width 15 height 15
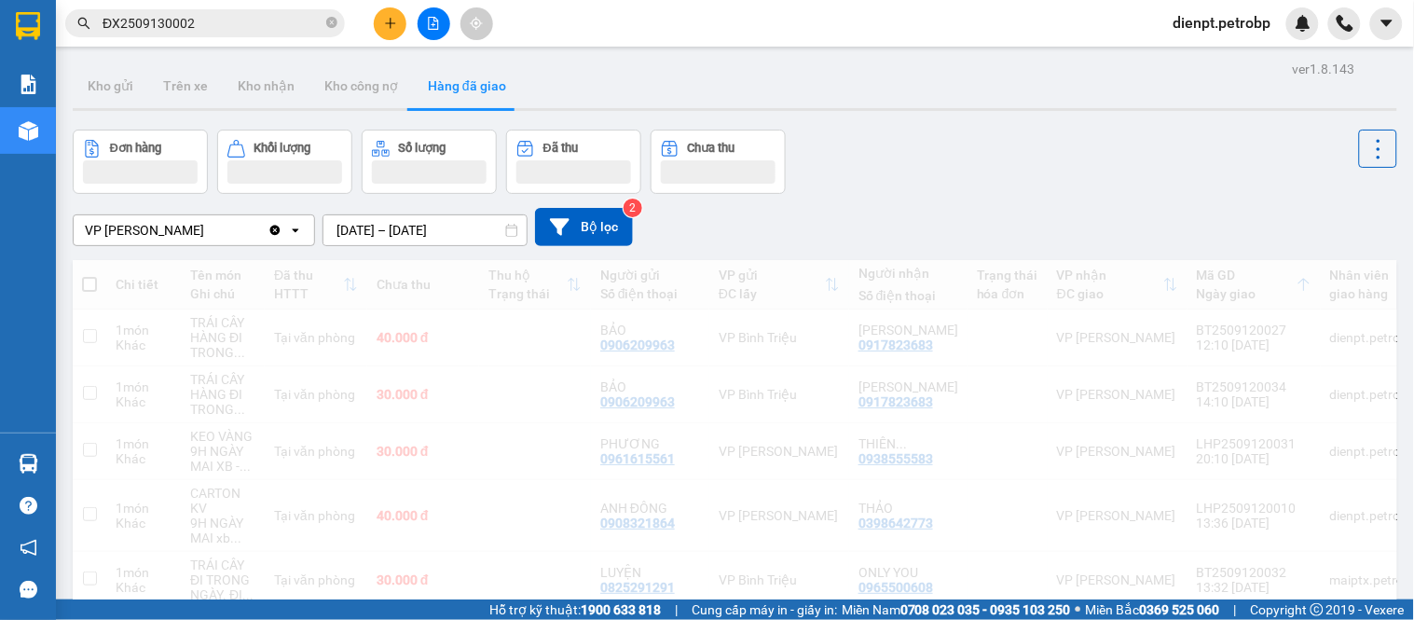
click at [1020, 182] on div "Đơn hàng Khối lượng Số lượng Đã thu Chưa thu" at bounding box center [735, 162] width 1324 height 64
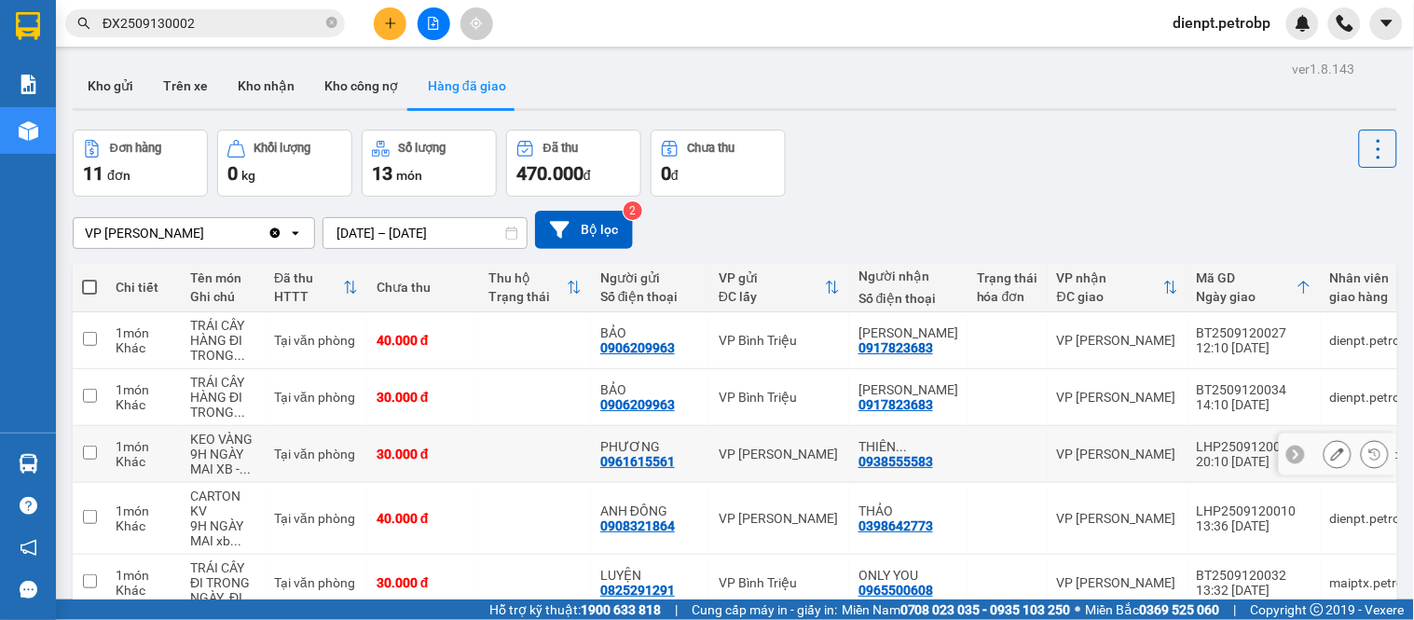
click at [1331, 457] on icon at bounding box center [1337, 453] width 13 height 13
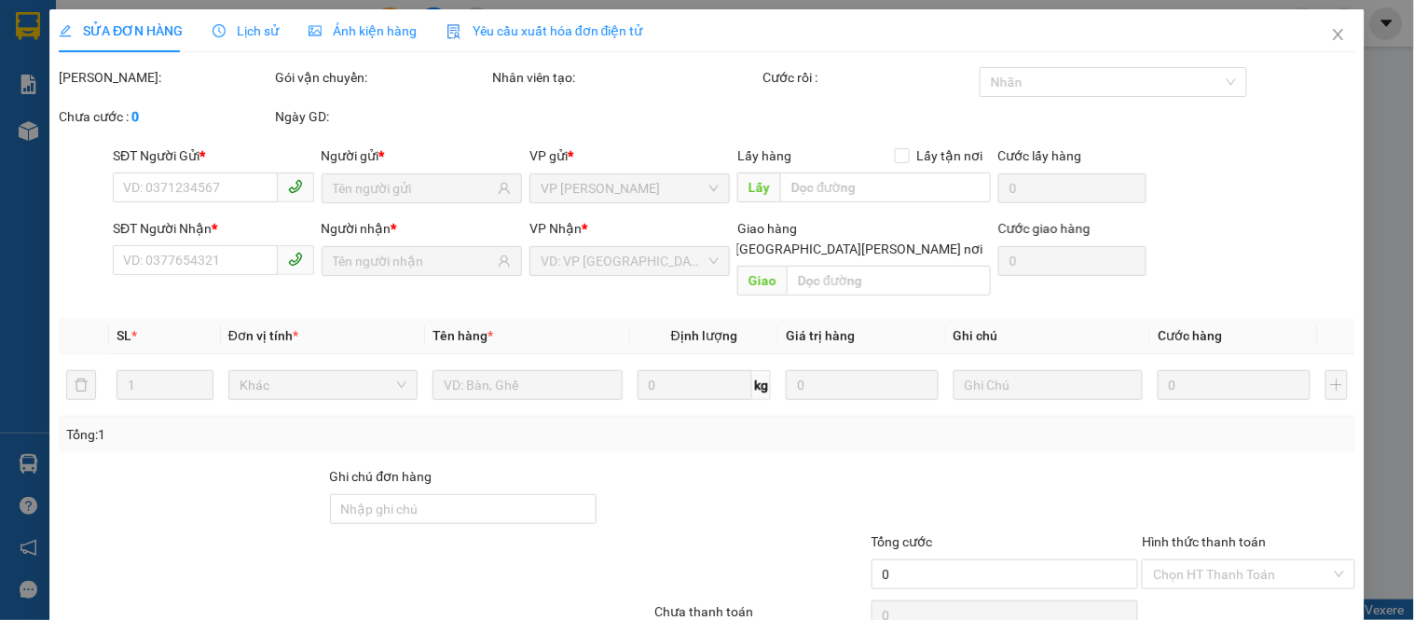
type input "0961615561"
type input "PHƯƠNG"
type input "0938555583"
type input "THIÊN NGUYỄN"
type input "30.000"
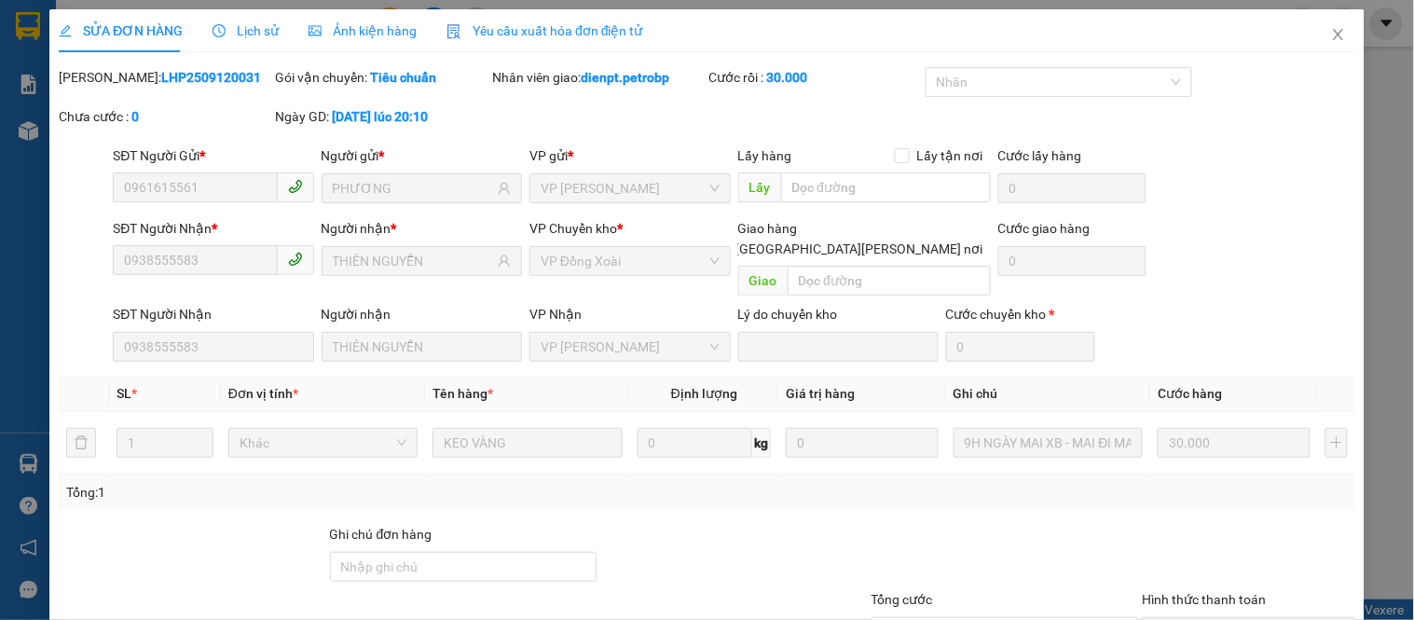
click at [378, 23] on span "Ảnh kiện hàng" at bounding box center [362, 30] width 108 height 15
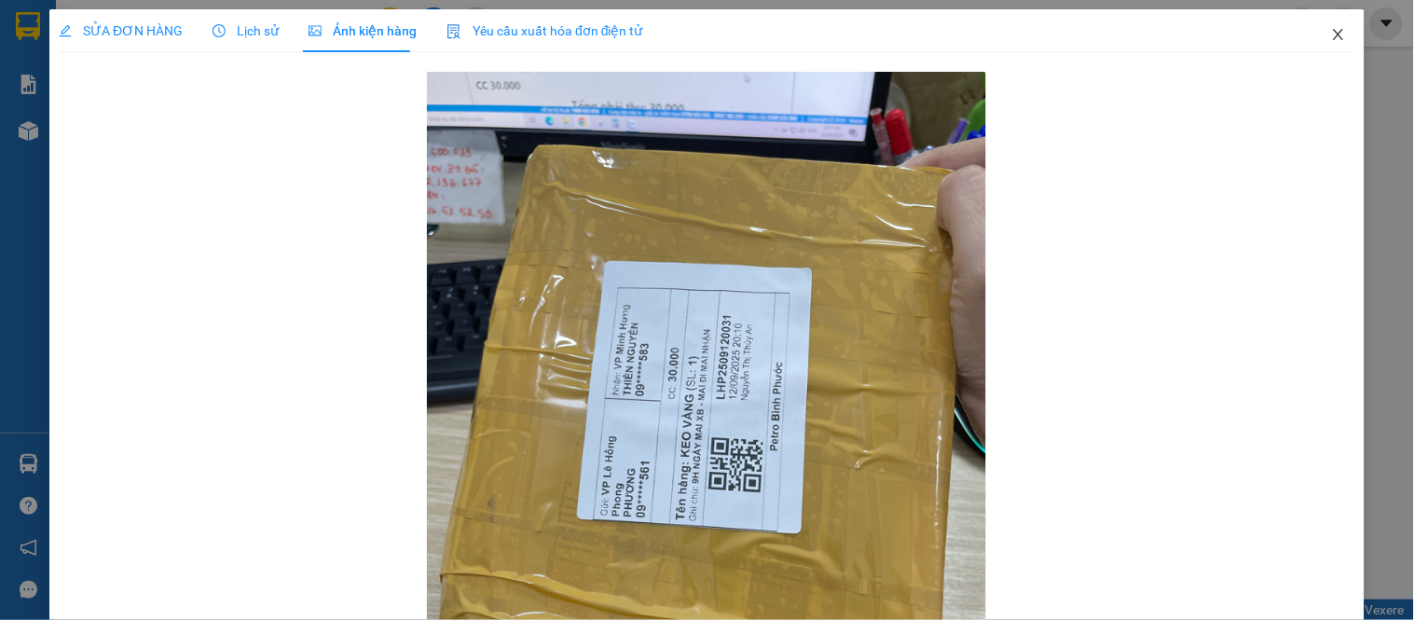
click at [1331, 34] on icon "close" at bounding box center [1338, 34] width 15 height 15
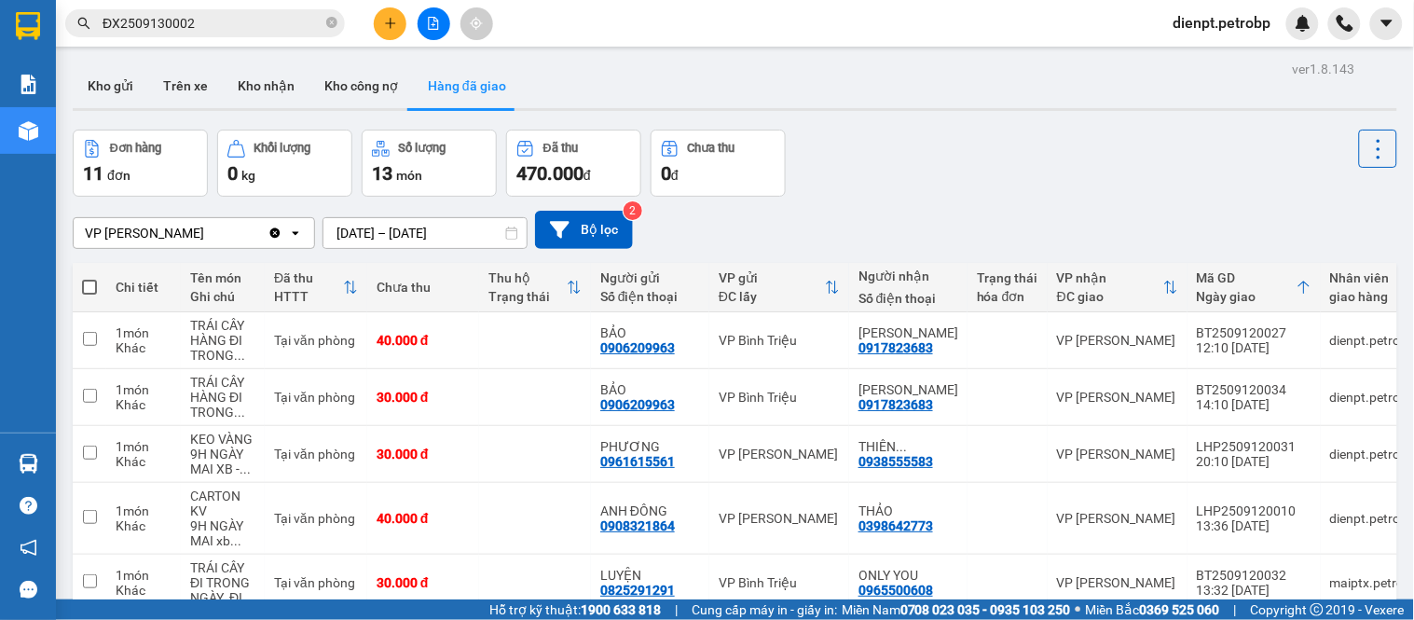
click at [914, 174] on div "Đơn hàng 11 đơn [PERSON_NAME] 0 kg Số [PERSON_NAME] 13 món Đã thu 470.000 [PERS…" at bounding box center [735, 163] width 1324 height 67
click at [993, 135] on div "Đơn hàng 11 đơn [PERSON_NAME] 0 kg Số [PERSON_NAME] 13 món Đã thu 470.000 [PERS…" at bounding box center [735, 163] width 1324 height 67
click at [973, 112] on div "Kho gửi Trên xe Kho nhận Kho công nợ Hàng đã giao" at bounding box center [735, 87] width 1324 height 49
click at [952, 205] on div "VP [PERSON_NAME] Clear value open [DATE] – [DATE] Press the down arrow key to i…" at bounding box center [735, 230] width 1324 height 66
click at [1081, 217] on div "VP [PERSON_NAME] Clear value open [DATE] – [DATE] Press the down arrow key to i…" at bounding box center [735, 230] width 1324 height 38
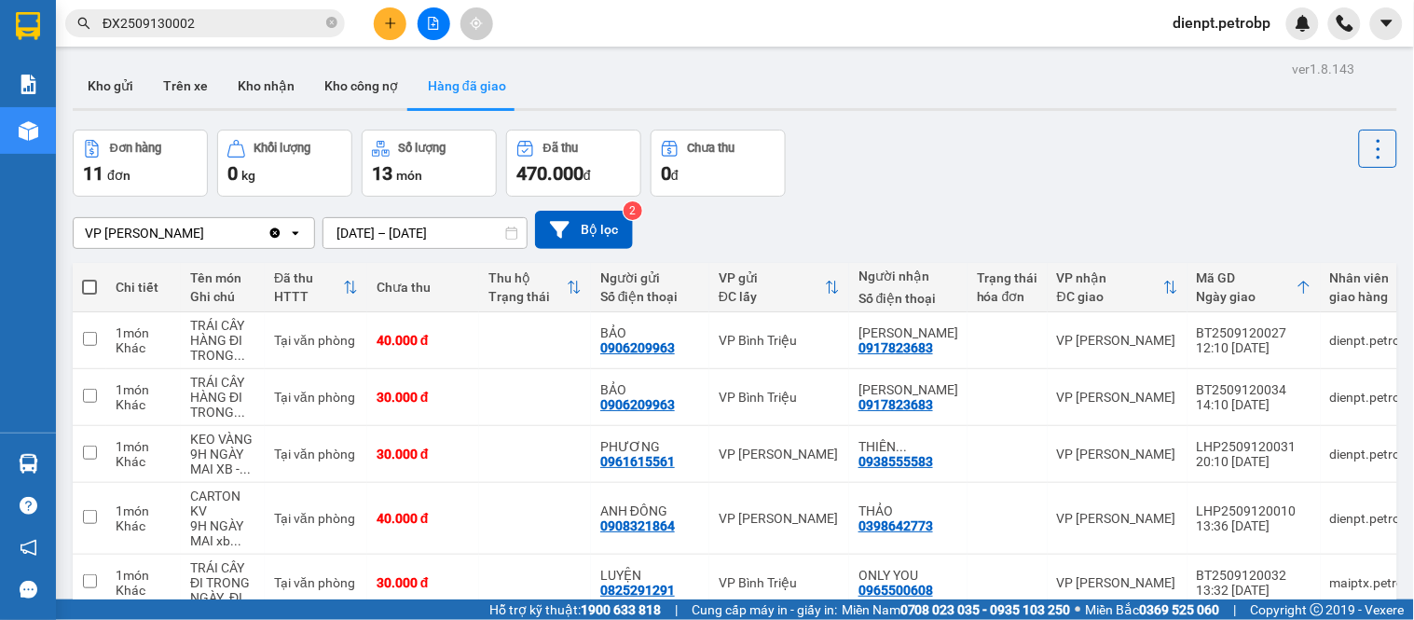
click at [993, 212] on div "VP [PERSON_NAME] Clear value open [DATE] – [DATE] Press the down arrow key to i…" at bounding box center [735, 230] width 1324 height 38
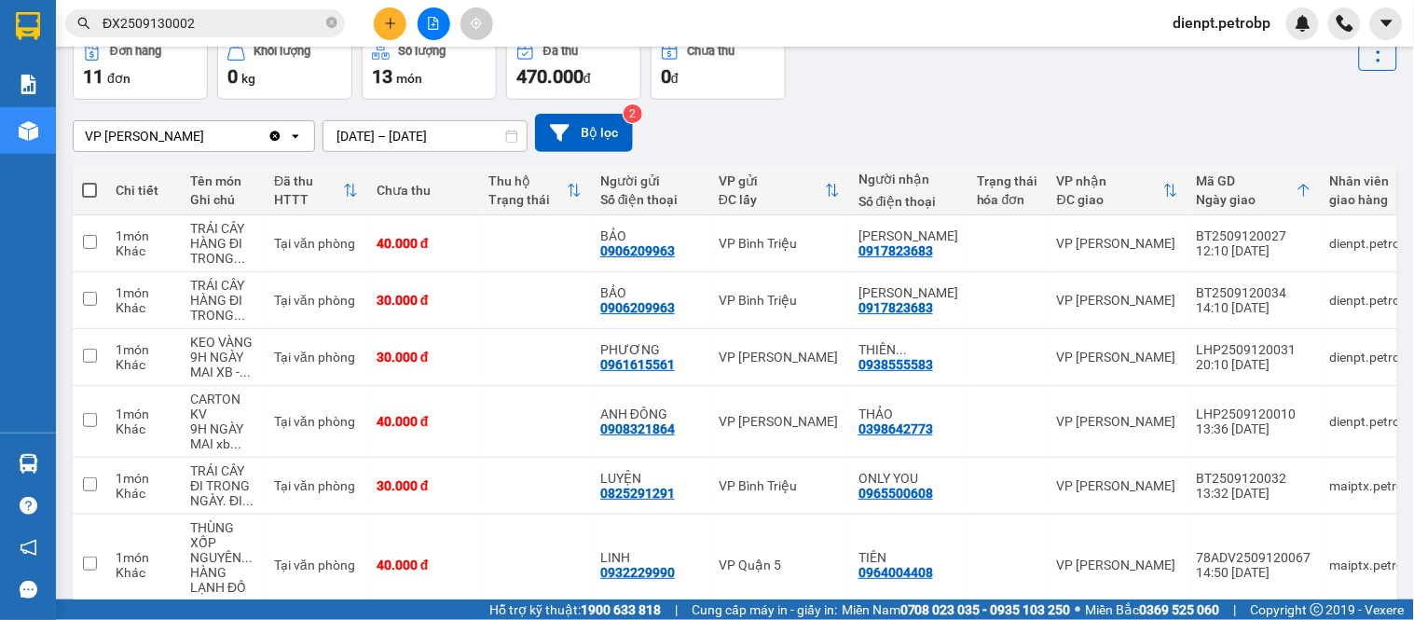
scroll to position [32, 0]
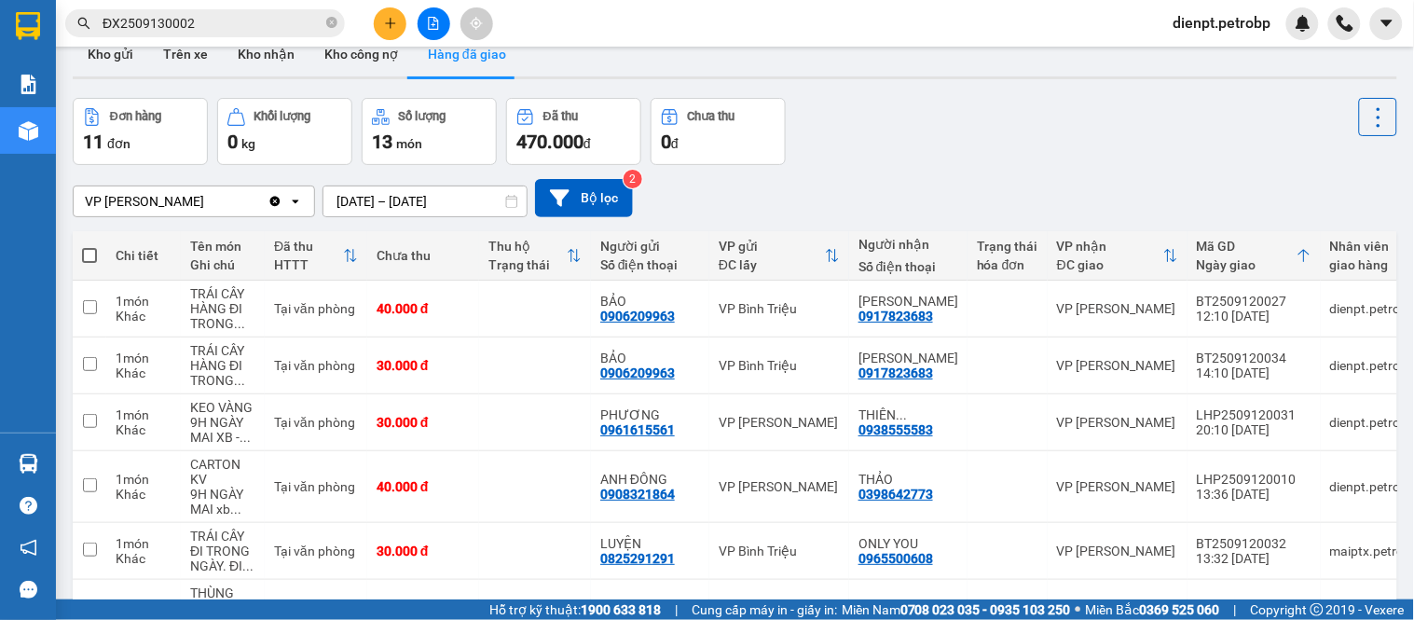
click at [738, 209] on div "VP [PERSON_NAME] Clear value open [DATE] – [DATE] Press the down arrow key to i…" at bounding box center [735, 198] width 1324 height 38
click at [1010, 165] on div "VP [PERSON_NAME] Clear value open [DATE] – [DATE] Press the down arrow key to i…" at bounding box center [735, 198] width 1324 height 66
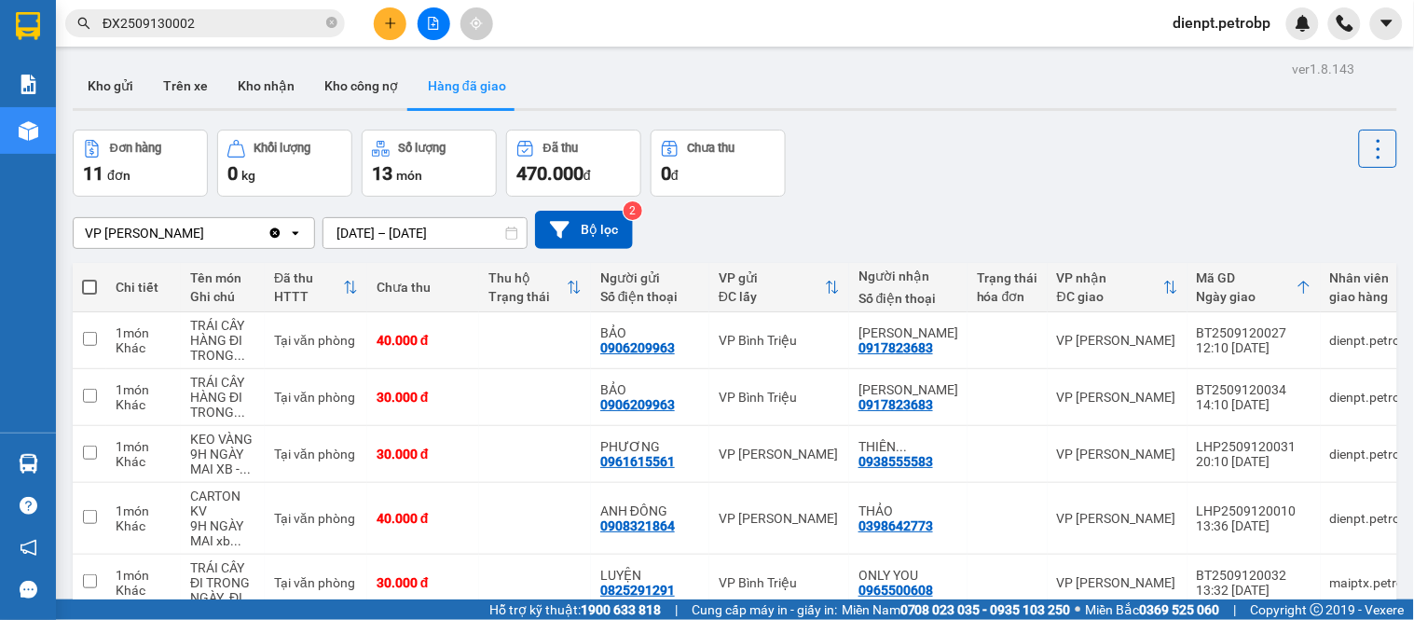
click at [852, 178] on div "Đơn hàng 11 đơn [PERSON_NAME] 0 kg Số [PERSON_NAME] 13 món Đã thu 470.000 [PERS…" at bounding box center [735, 163] width 1324 height 67
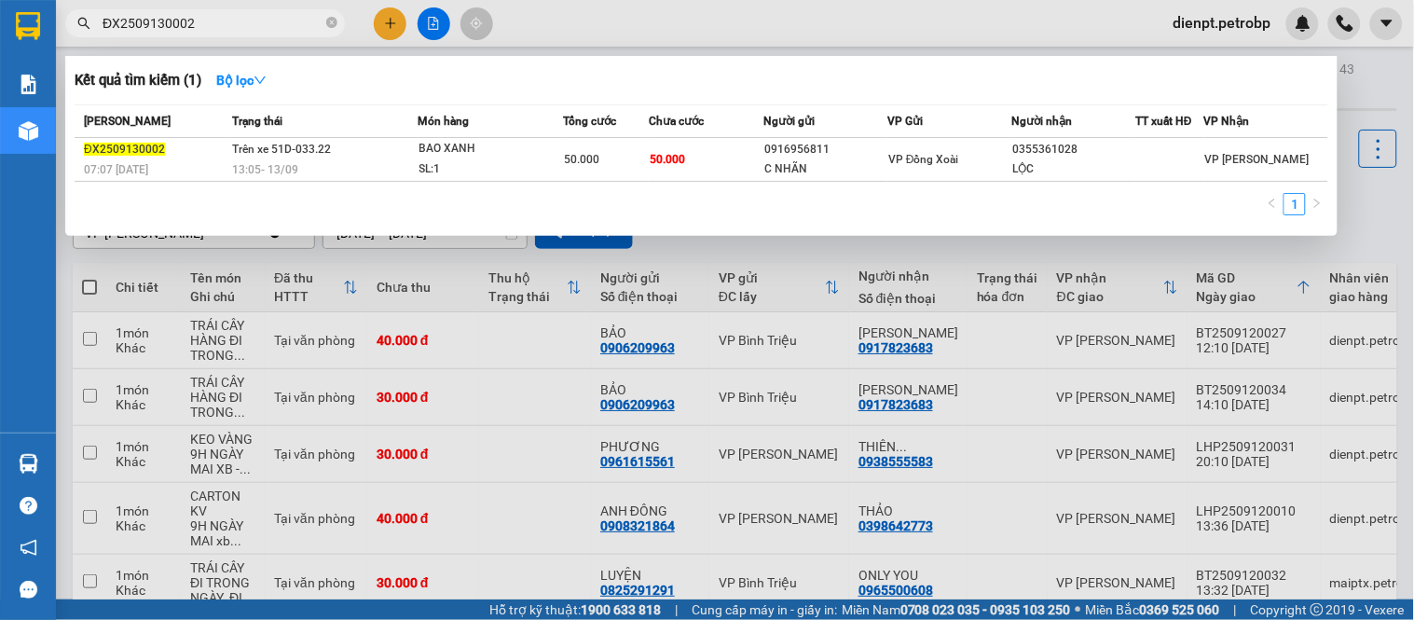
click at [295, 20] on input "ĐX2509130002" at bounding box center [213, 23] width 220 height 21
click at [258, 30] on input "ĐX2509130002" at bounding box center [213, 23] width 220 height 21
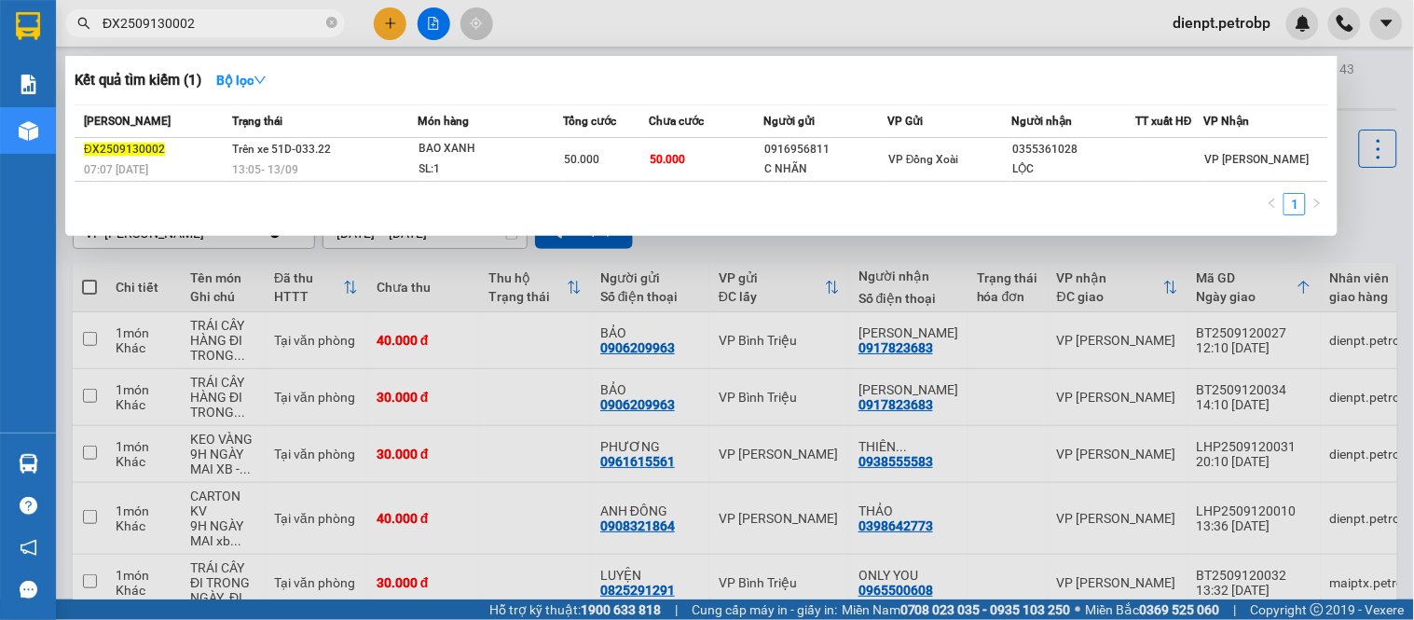
click at [281, 35] on span "ĐX2509130002" at bounding box center [205, 23] width 280 height 28
click at [336, 20] on icon "close-circle" at bounding box center [331, 22] width 11 height 11
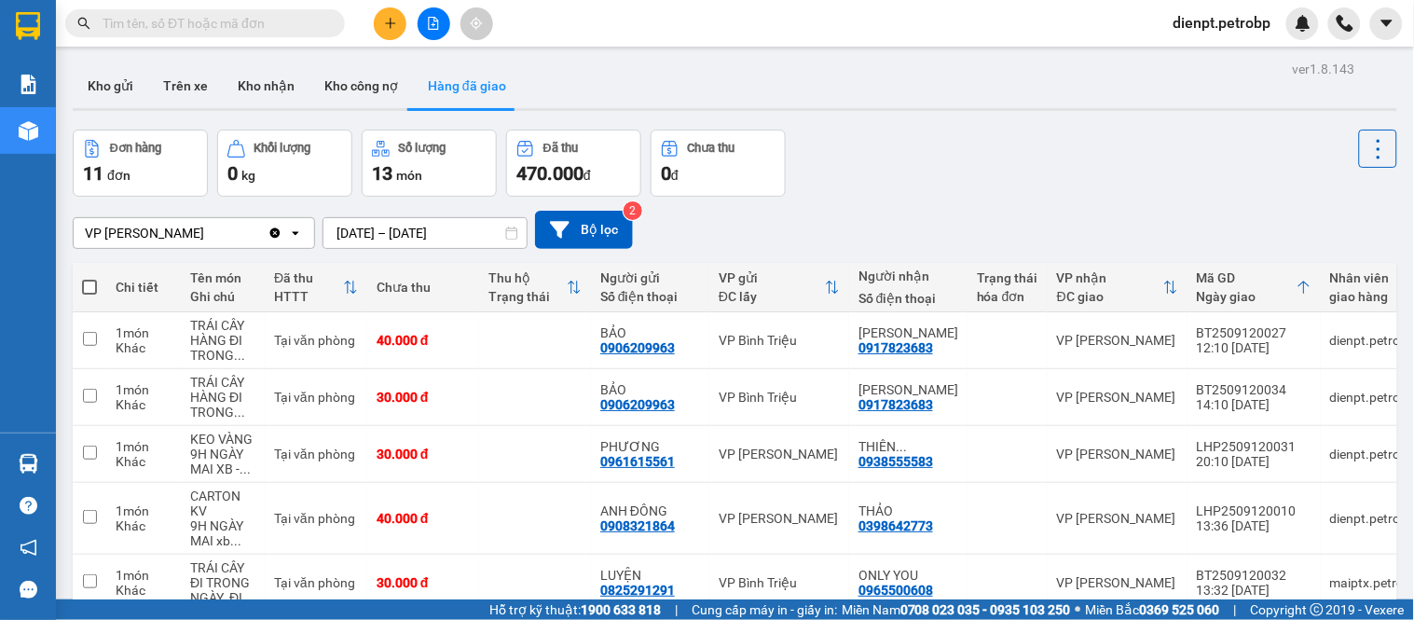
click at [291, 20] on input "text" at bounding box center [213, 23] width 220 height 21
paste input "0965500608"
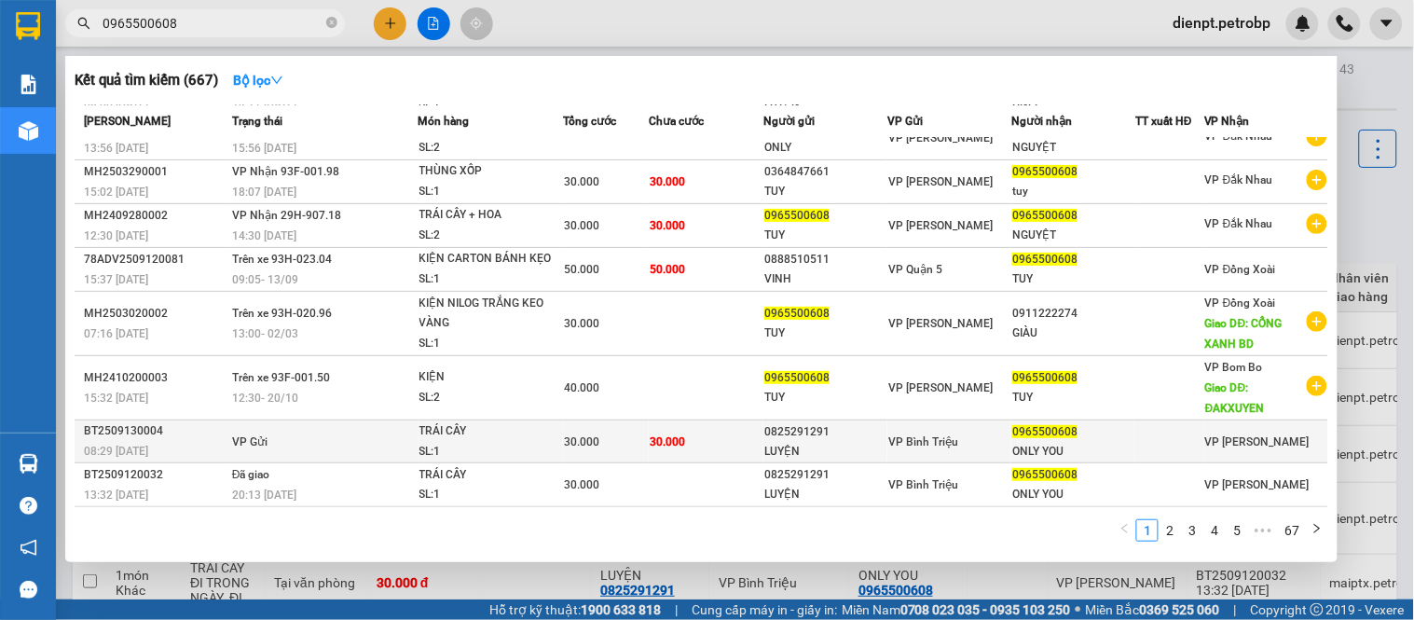
scroll to position [7, 0]
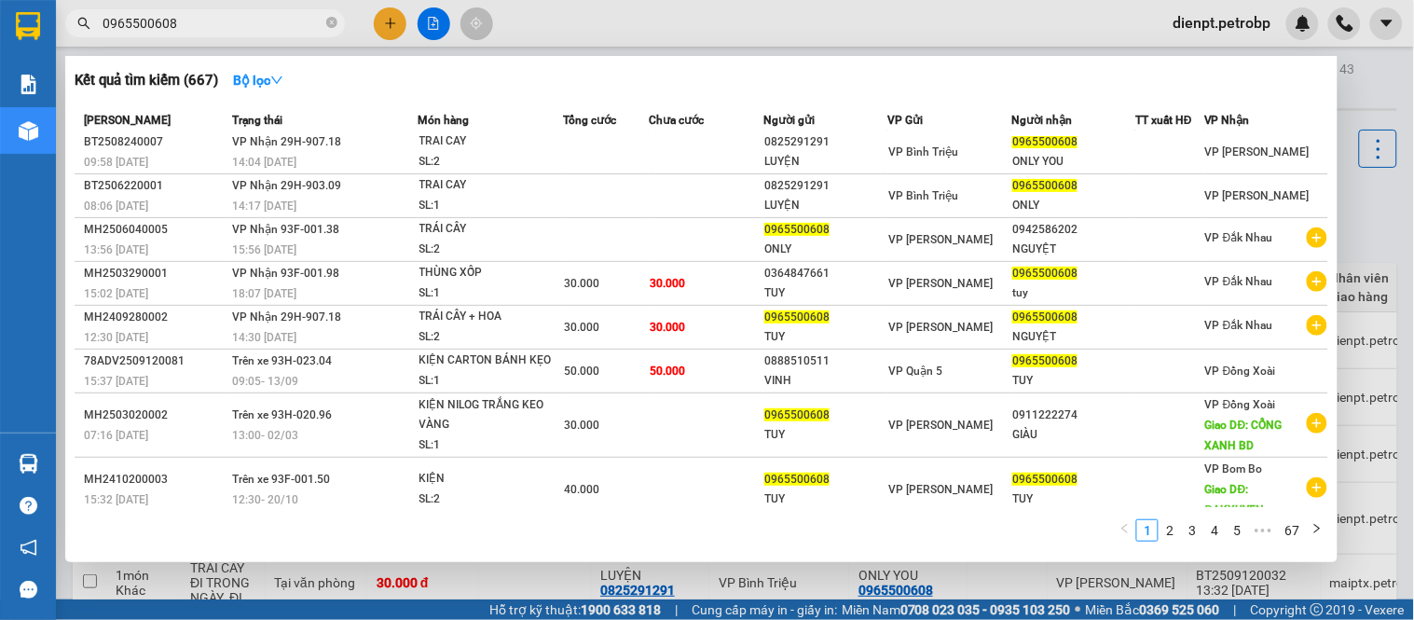
type input "0965500608"
click at [1375, 202] on div at bounding box center [707, 310] width 1414 height 620
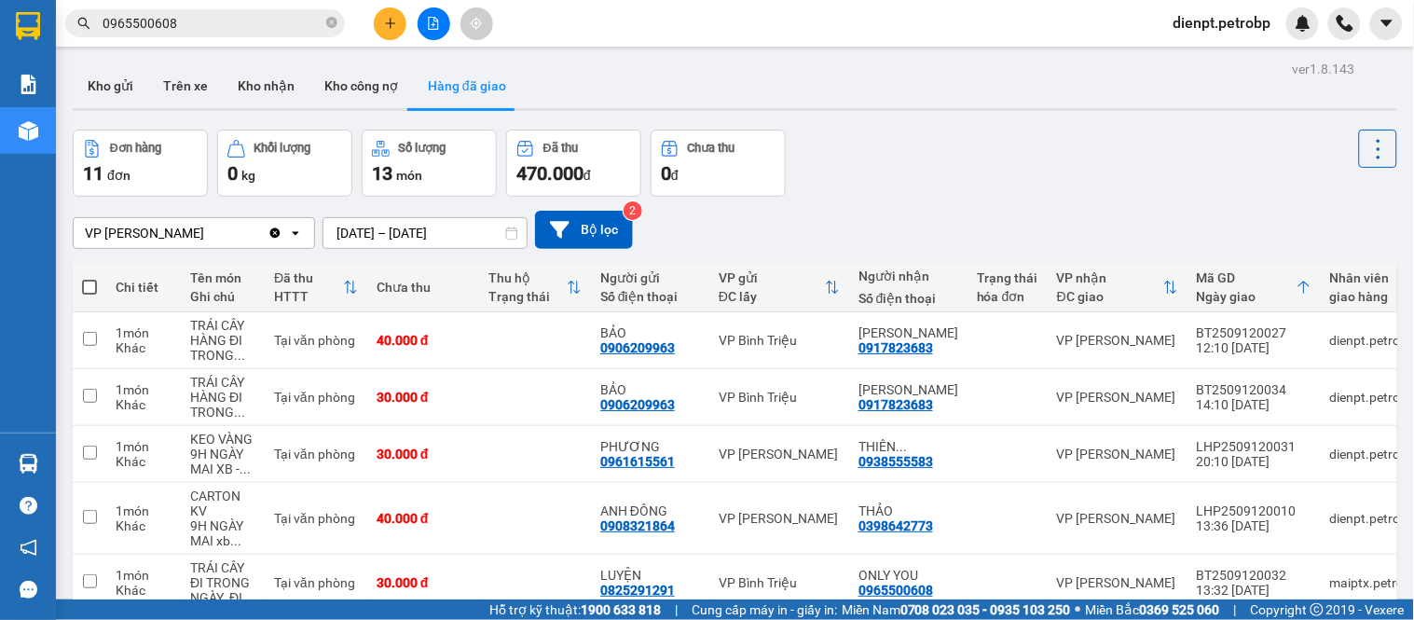
click at [1068, 180] on div "Đơn hàng 11 đơn [PERSON_NAME] 0 kg Số [PERSON_NAME] 13 món Đã thu 470.000 [PERS…" at bounding box center [735, 163] width 1324 height 67
click at [275, 87] on button "Kho nhận" at bounding box center [266, 85] width 87 height 45
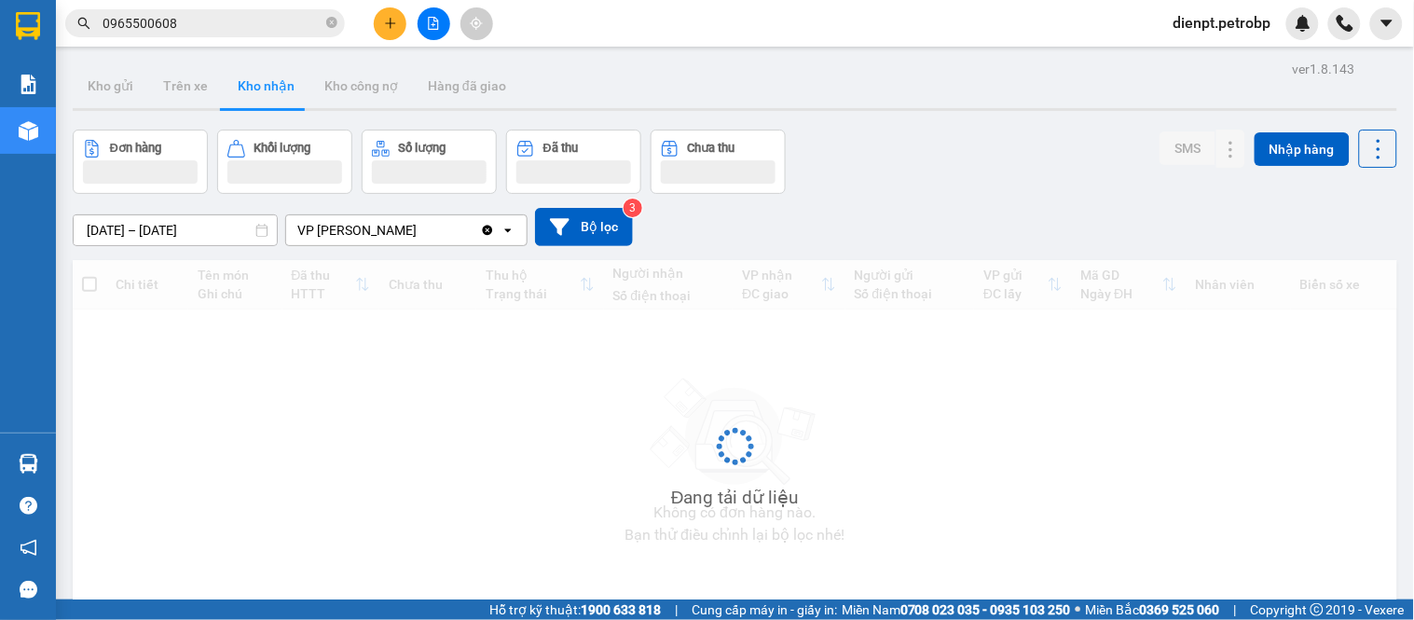
click at [1018, 147] on div "Đơn hàng Khối lượng Số lượng Đã thu Chưa thu SMS Nhập hàng" at bounding box center [735, 162] width 1324 height 64
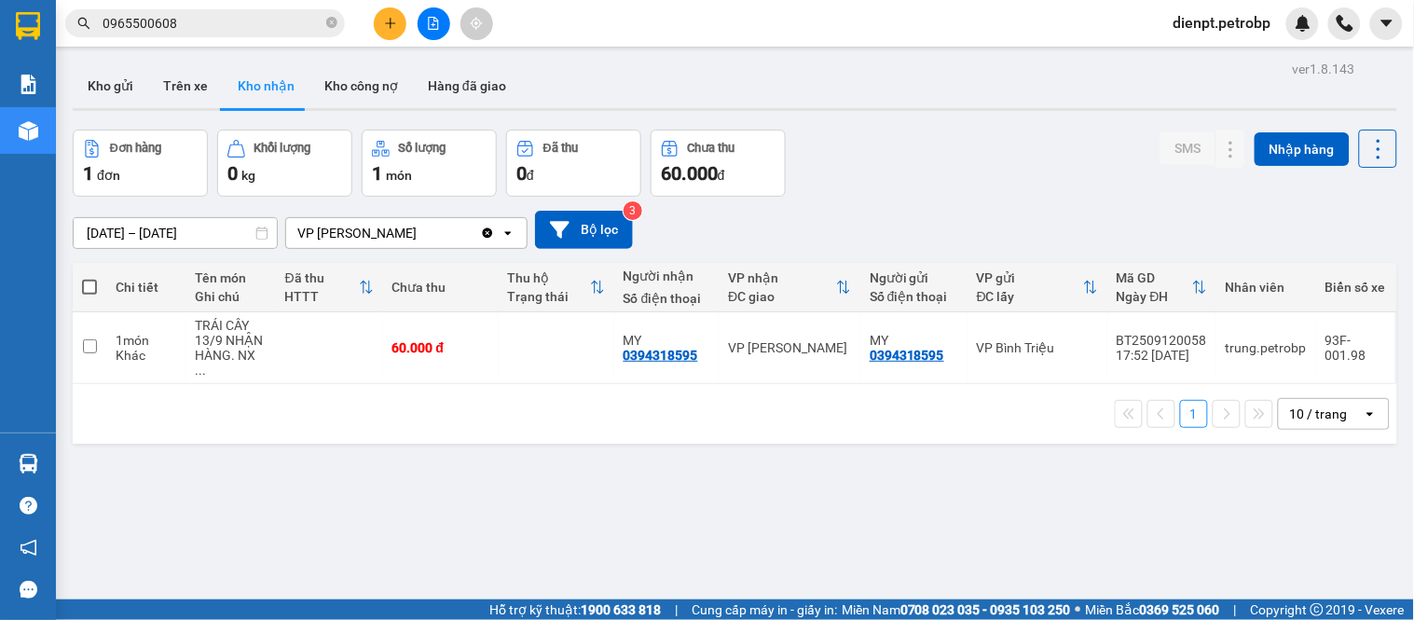
click at [890, 171] on div "Đơn hàng 1 đơn [PERSON_NAME] 0 kg Số [PERSON_NAME] 1 món Đã thu 0 [PERSON_NAME]…" at bounding box center [735, 163] width 1324 height 67
click at [1226, 346] on icon at bounding box center [1231, 347] width 10 height 11
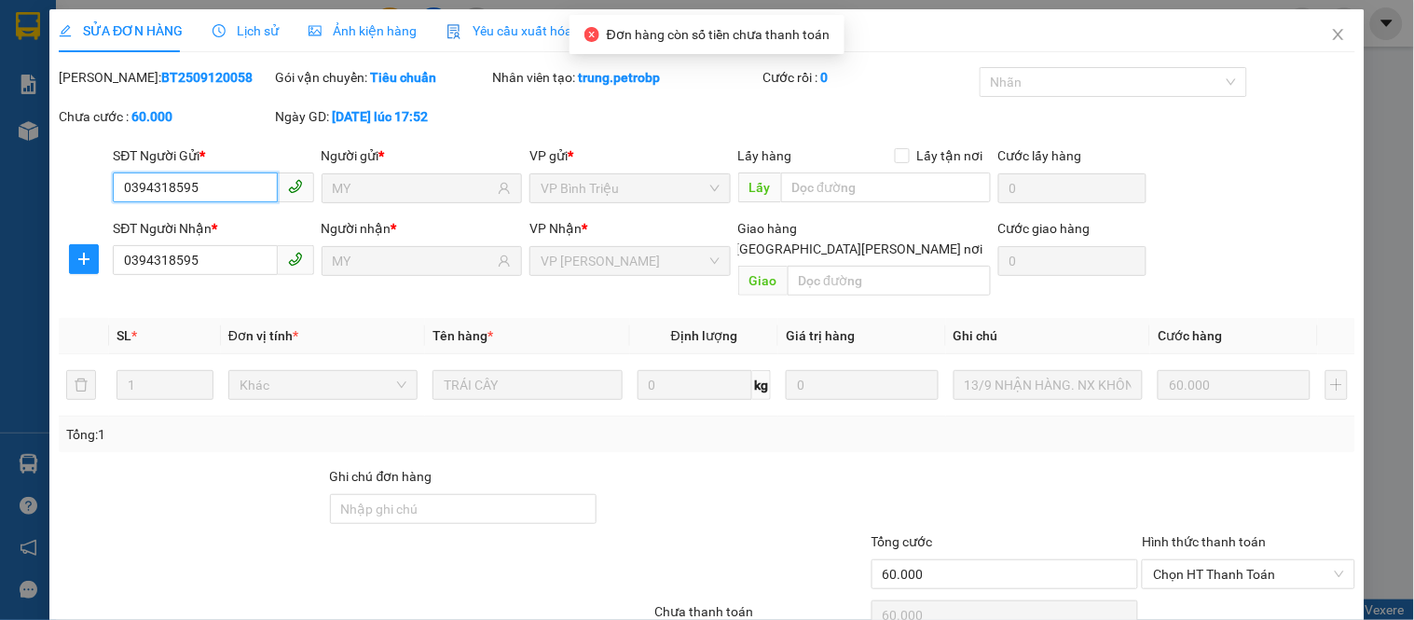
scroll to position [73, 0]
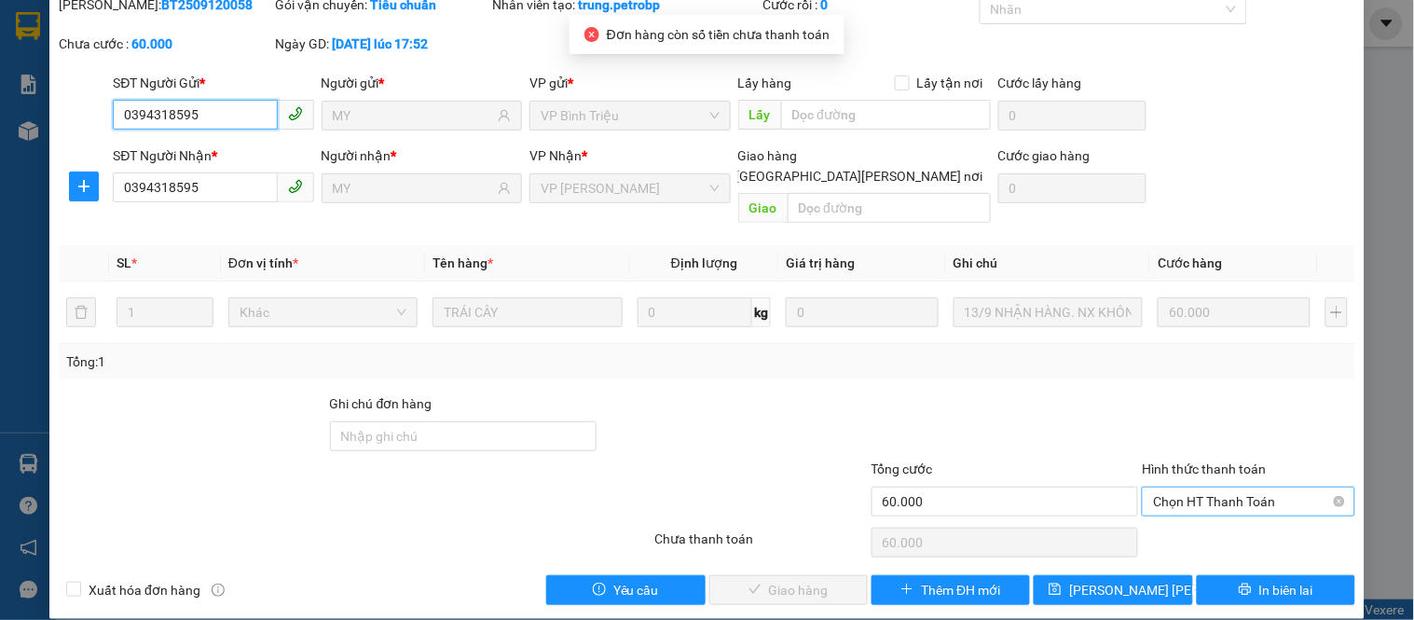
click at [1191, 487] on span "Chọn HT Thanh Toán" at bounding box center [1248, 501] width 190 height 28
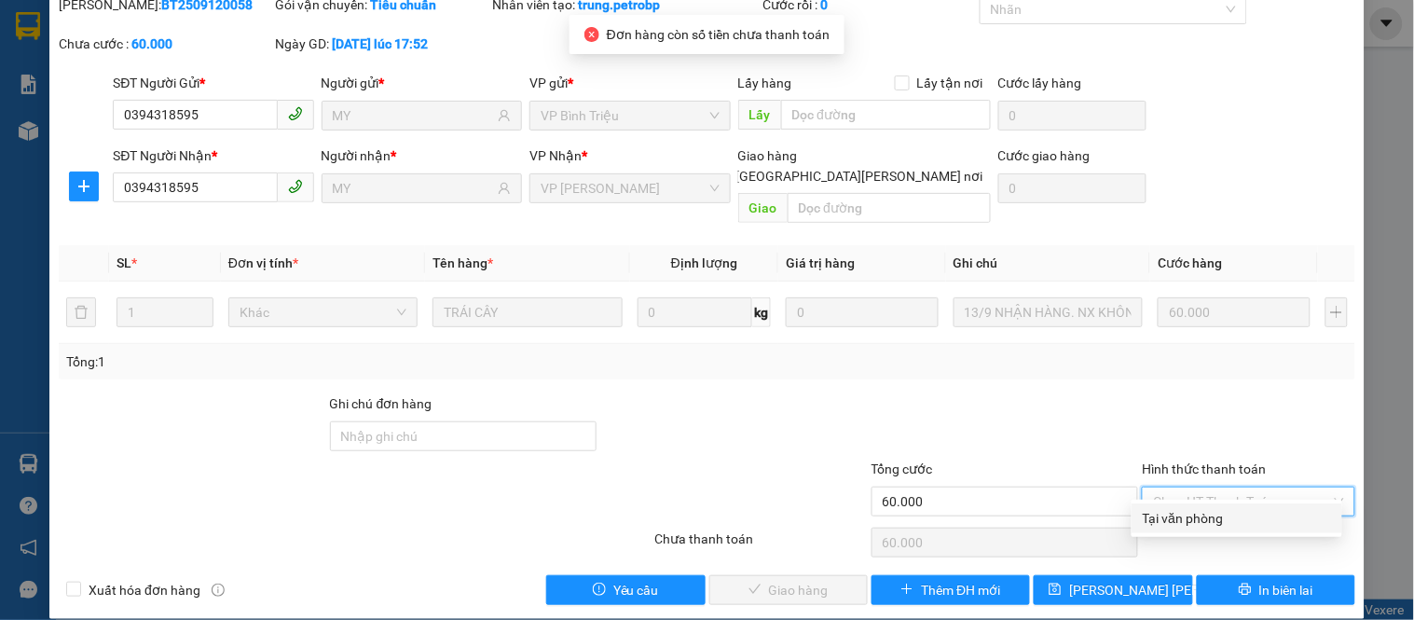
click at [1194, 527] on div "Tại văn phòng" at bounding box center [1237, 518] width 188 height 21
type input "0"
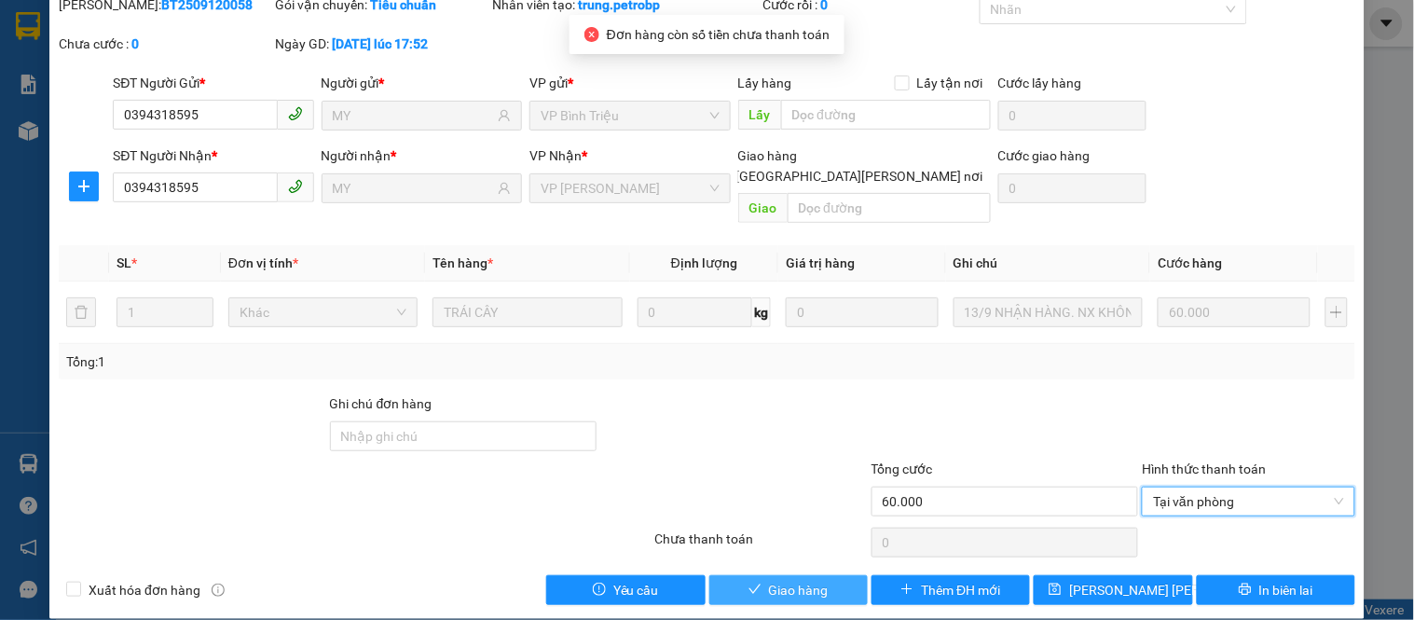
click at [806, 580] on span "Giao hàng" at bounding box center [799, 590] width 60 height 21
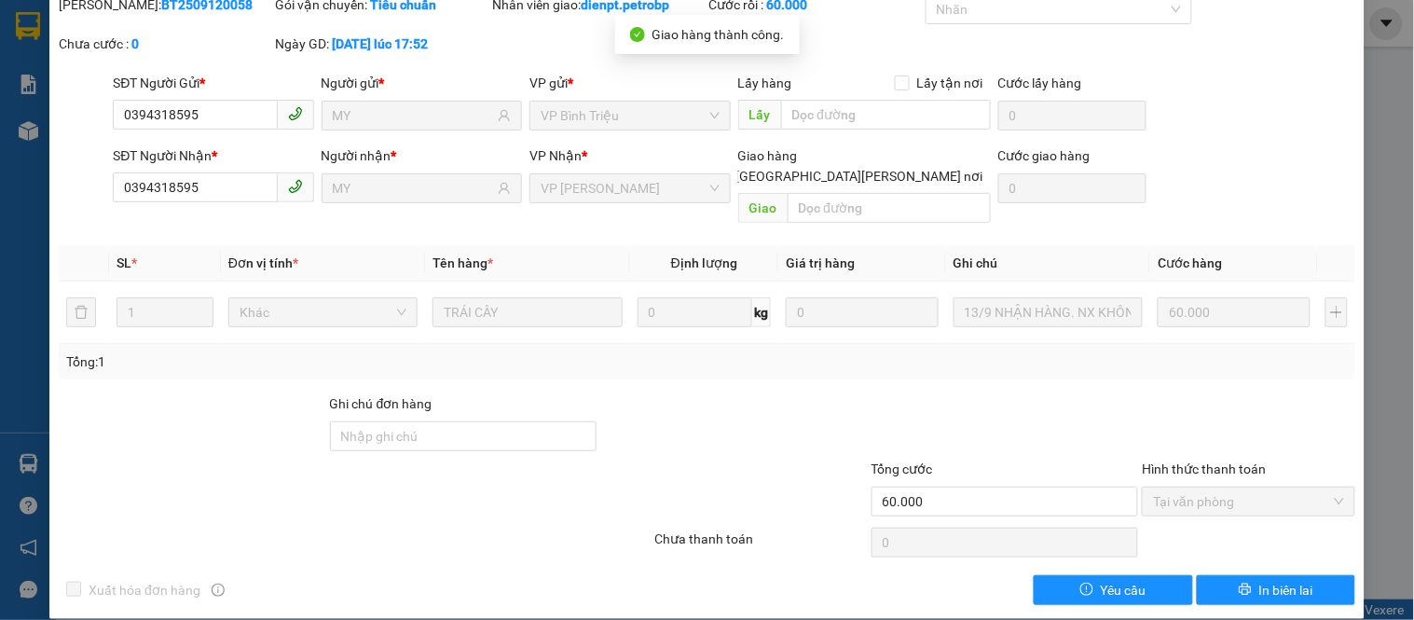
click at [161, 6] on b "BT2509120058" at bounding box center [206, 4] width 91 height 15
copy b "BT2509120058"
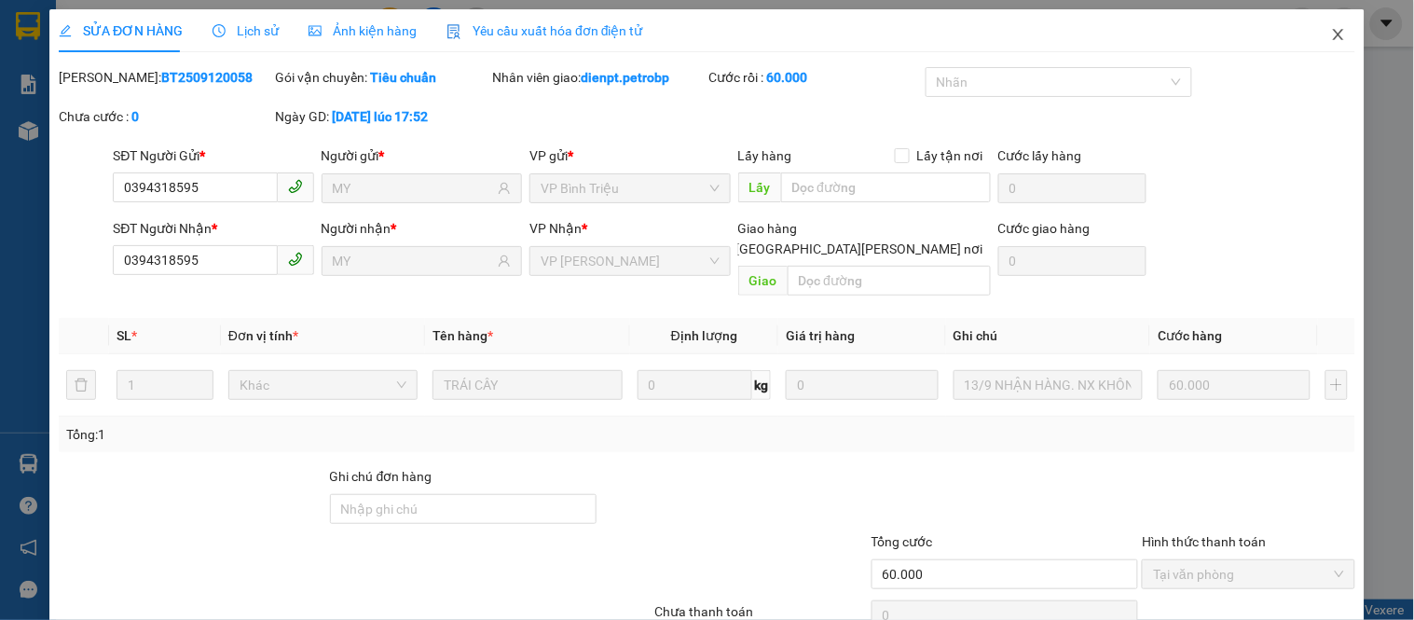
click at [1331, 34] on icon "close" at bounding box center [1338, 34] width 15 height 15
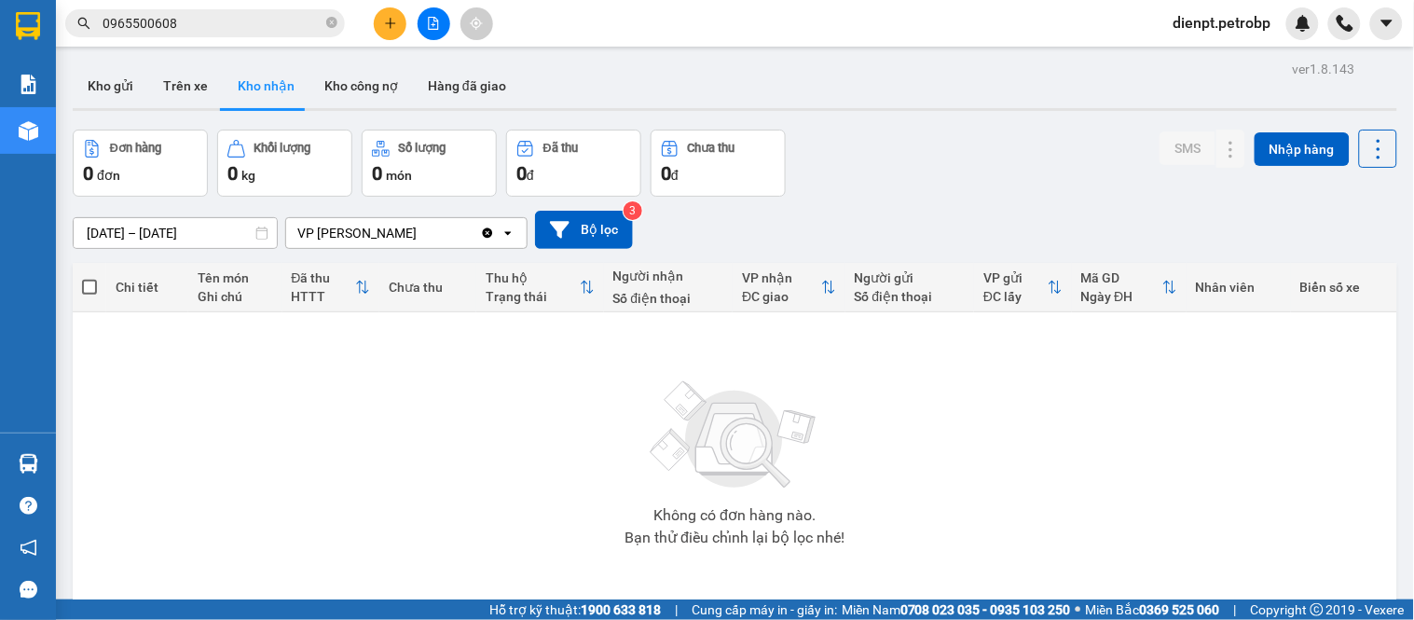
click at [1075, 211] on div "[DATE] – [DATE] Press the down arrow key to interact with the calendar and sele…" at bounding box center [735, 230] width 1324 height 38
click at [842, 141] on div "Đơn hàng 0 đơn Khối lượng 0 kg Số lượng 0 món Đã thu 0 đ Chưa thu 0 đ SMS Nhập …" at bounding box center [735, 163] width 1324 height 67
click at [951, 164] on div "Đơn hàng 0 đơn Khối lượng 0 kg Số lượng 0 món Đã thu 0 đ Chưa thu 0 đ SMS Nhập …" at bounding box center [735, 163] width 1324 height 67
click at [800, 206] on div "[DATE] – [DATE] Press the down arrow key to interact with the calendar and sele…" at bounding box center [735, 230] width 1324 height 66
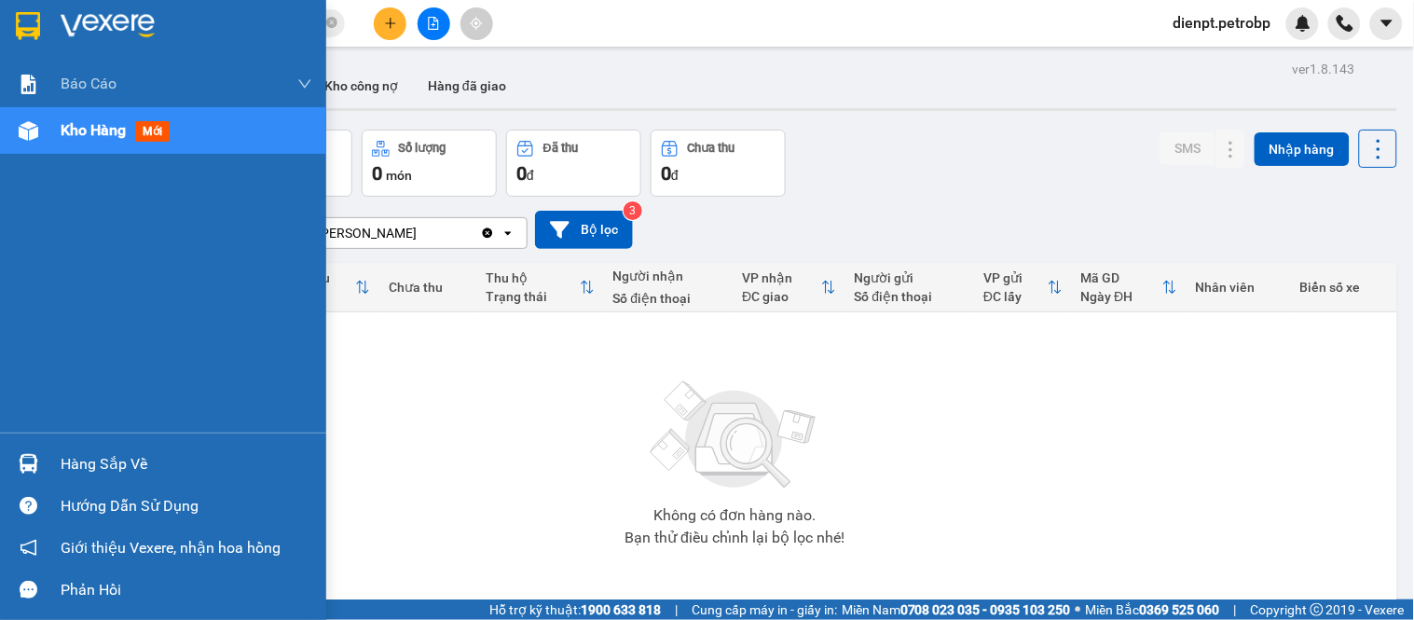
click at [33, 460] on img at bounding box center [29, 464] width 20 height 20
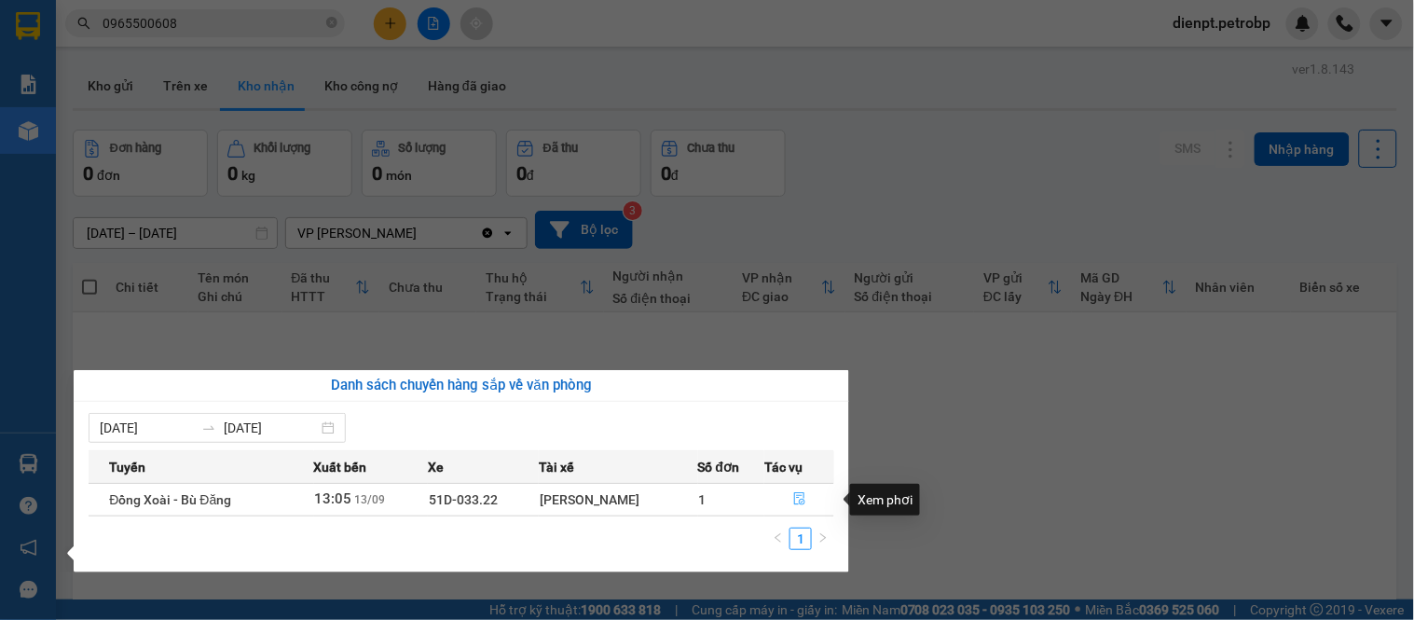
click at [793, 496] on button "button" at bounding box center [799, 500] width 68 height 30
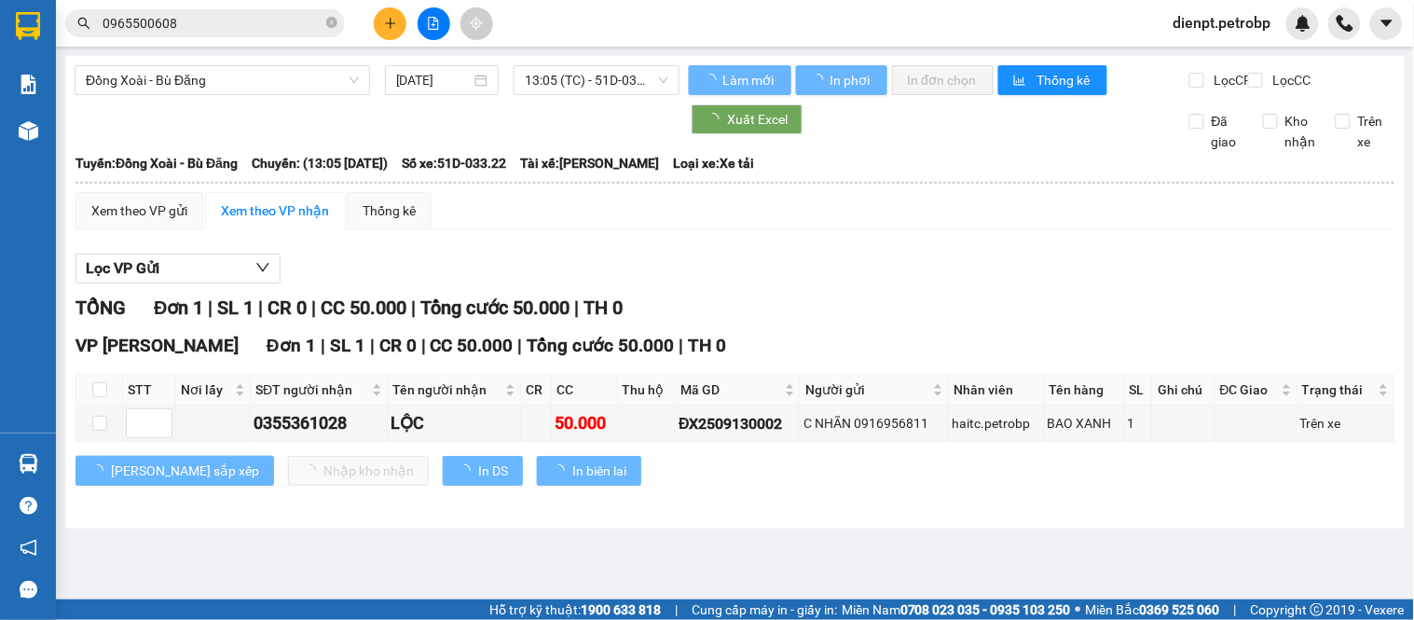
click at [895, 274] on div "Lọc VP Gửi" at bounding box center [734, 268] width 1319 height 31
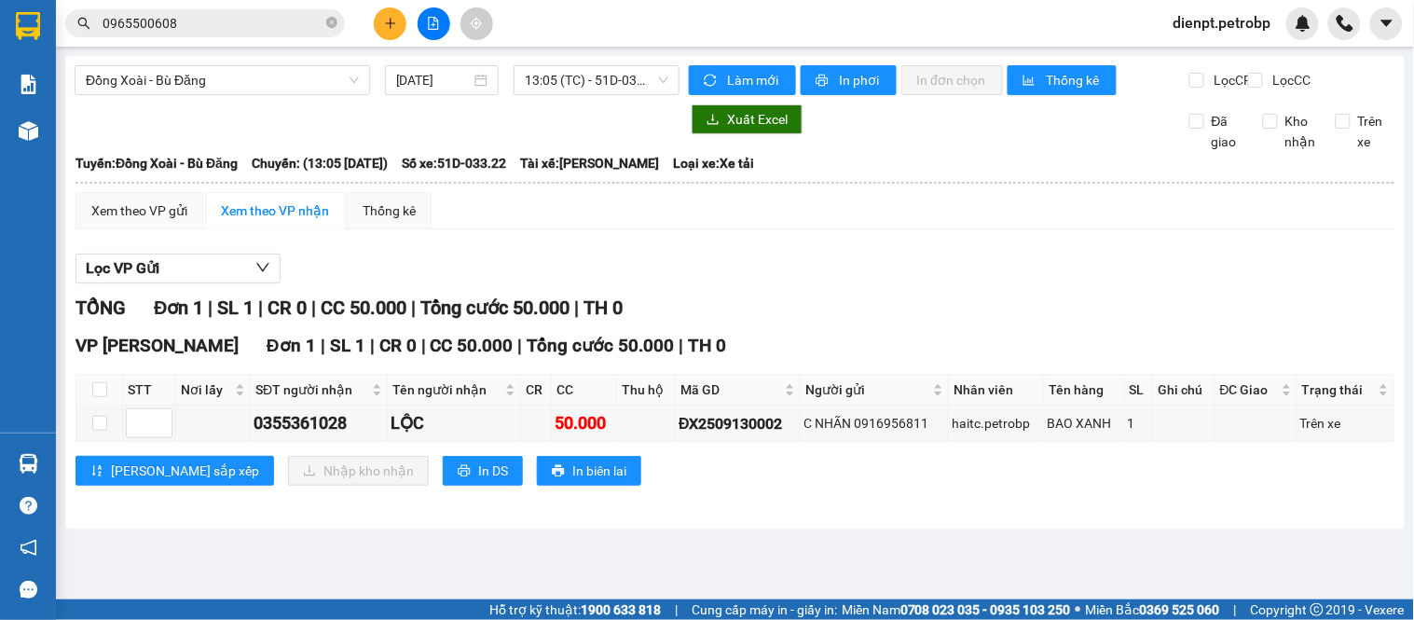
drag, startPoint x: 804, startPoint y: 311, endPoint x: 793, endPoint y: 294, distance: 20.9
click at [804, 308] on div "[PERSON_NAME] 1 | SL 1 | CR 0 | CC 50.000 | [PERSON_NAME] 50.000 | TH 0" at bounding box center [734, 308] width 1319 height 29
click at [219, 30] on input "0965500608" at bounding box center [213, 23] width 220 height 21
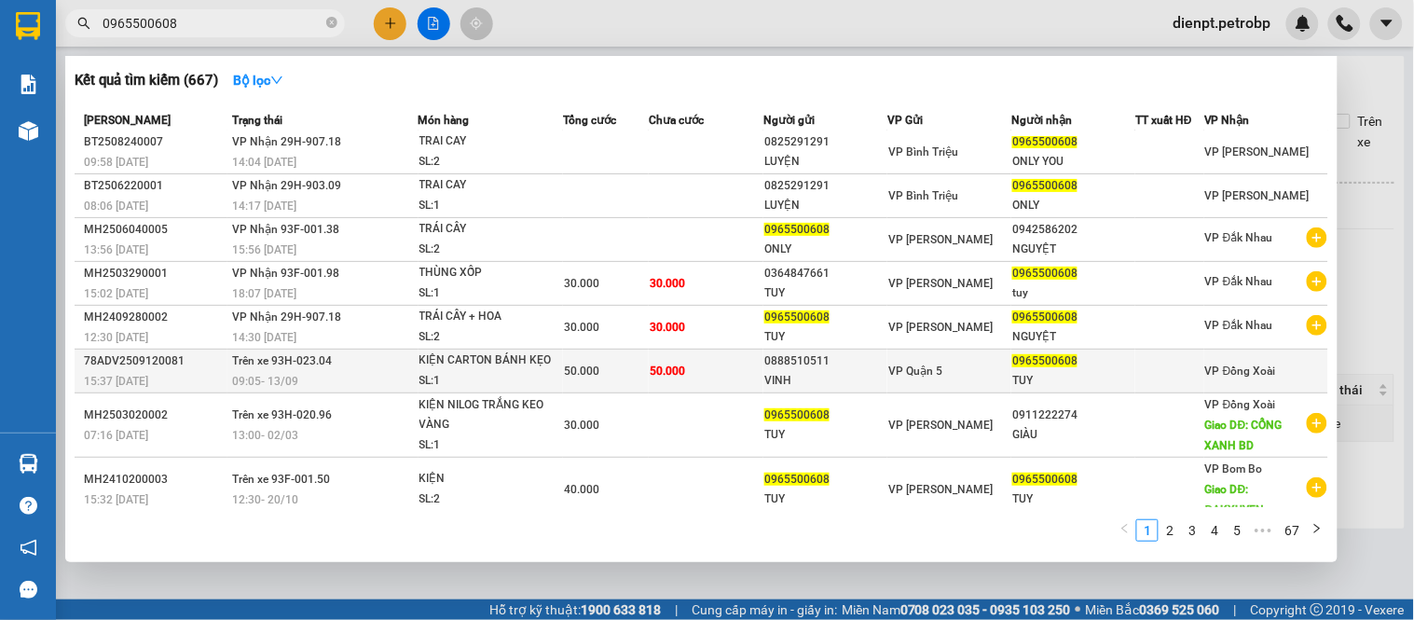
click at [274, 380] on span "09:05 [DATE]" at bounding box center [265, 381] width 66 height 13
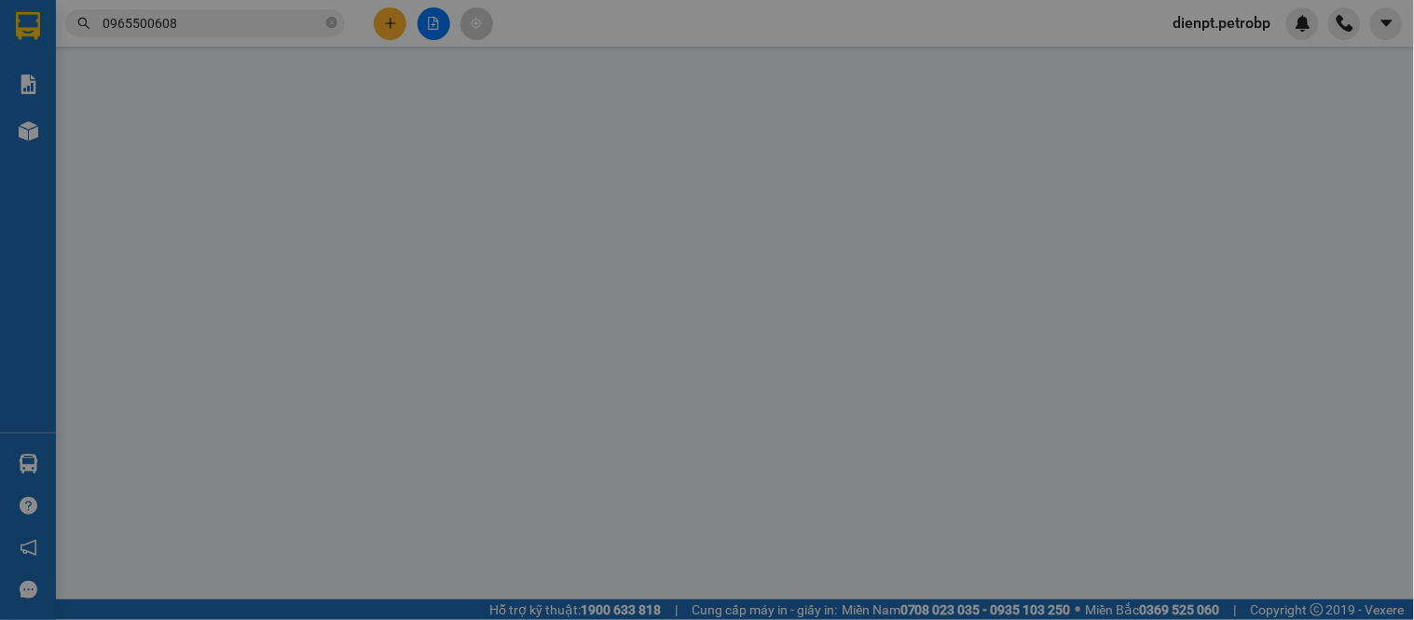
type input "0888510511"
type input "VINH"
type input "0965500608"
type input "TUY"
type input "50.000"
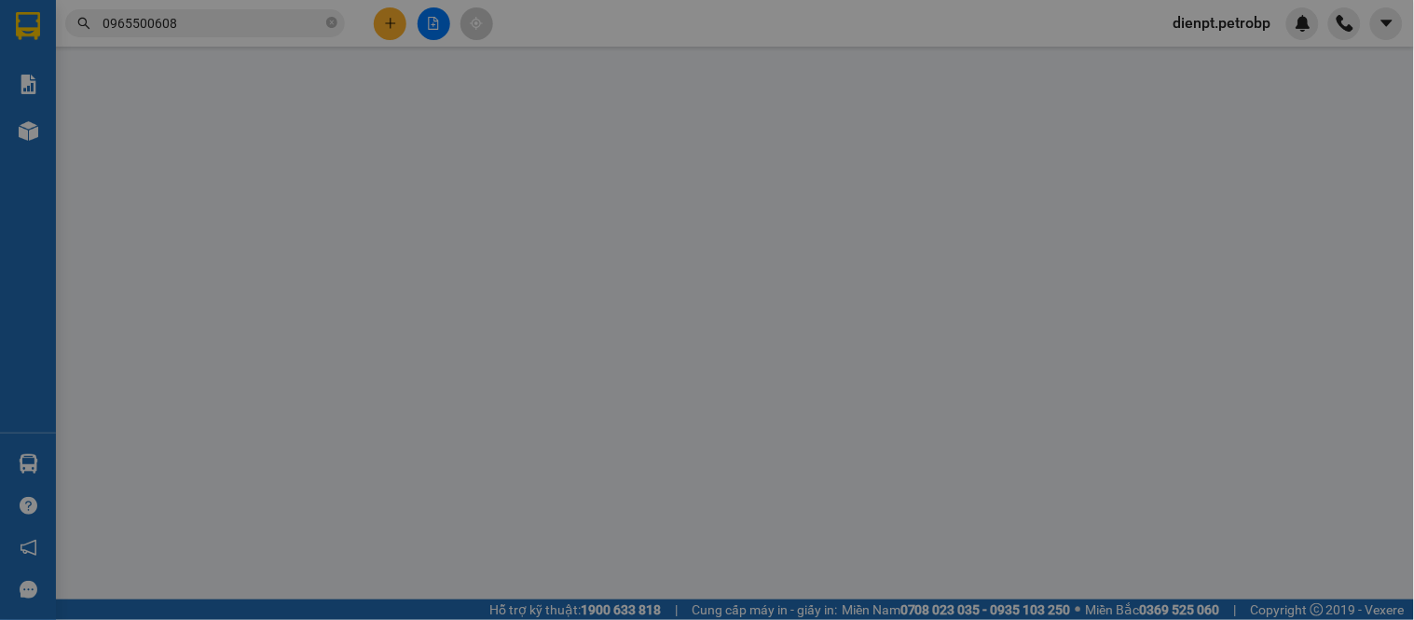
type input "50.000"
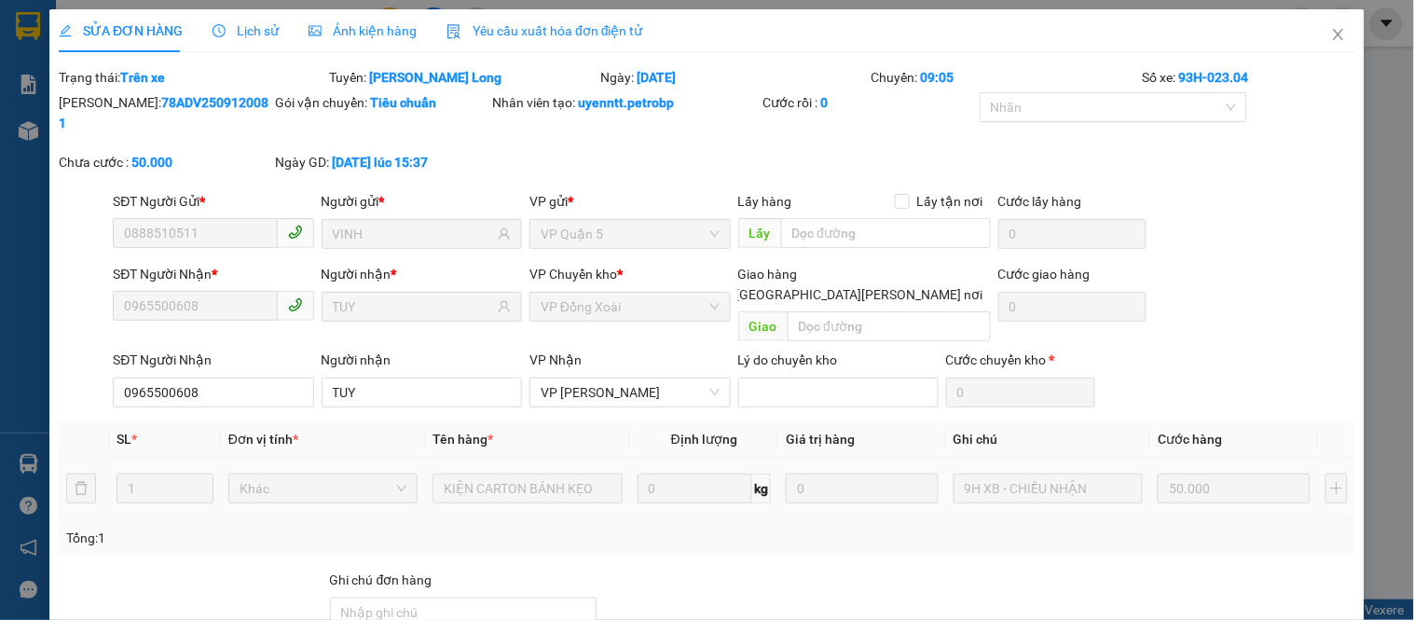
click at [247, 35] on span "Lịch sử" at bounding box center [245, 30] width 66 height 15
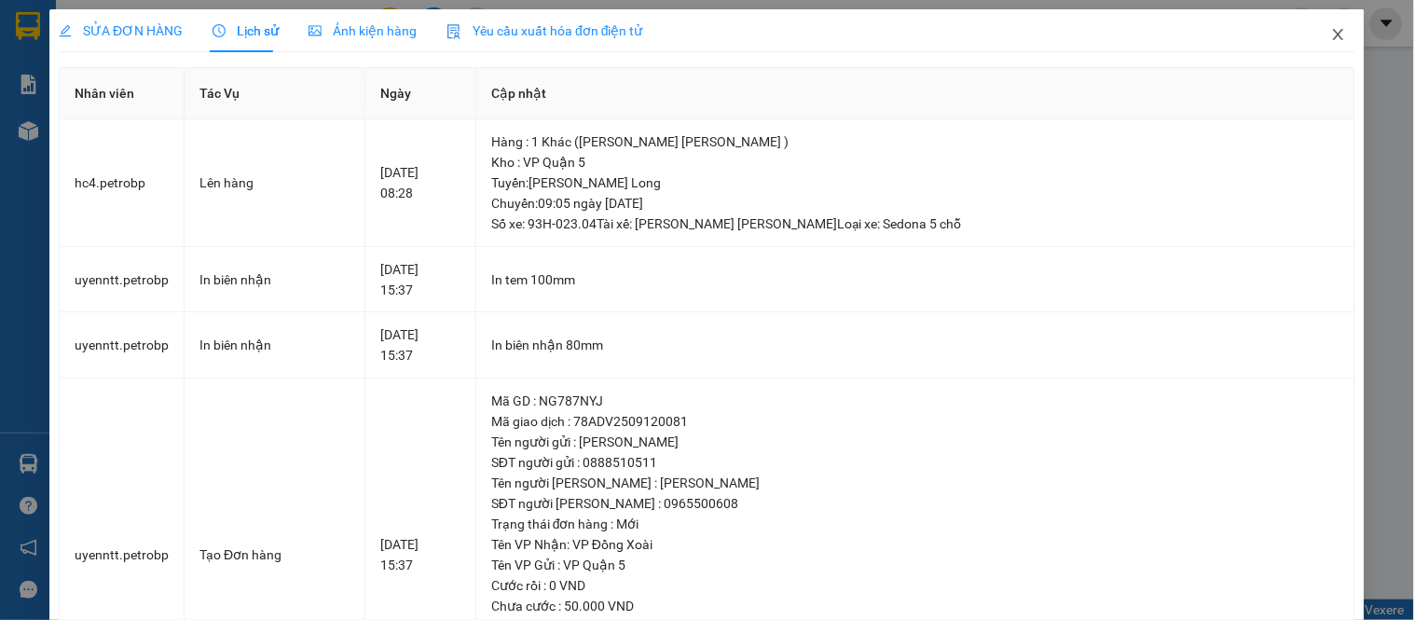
click at [1331, 33] on icon "close" at bounding box center [1338, 34] width 15 height 15
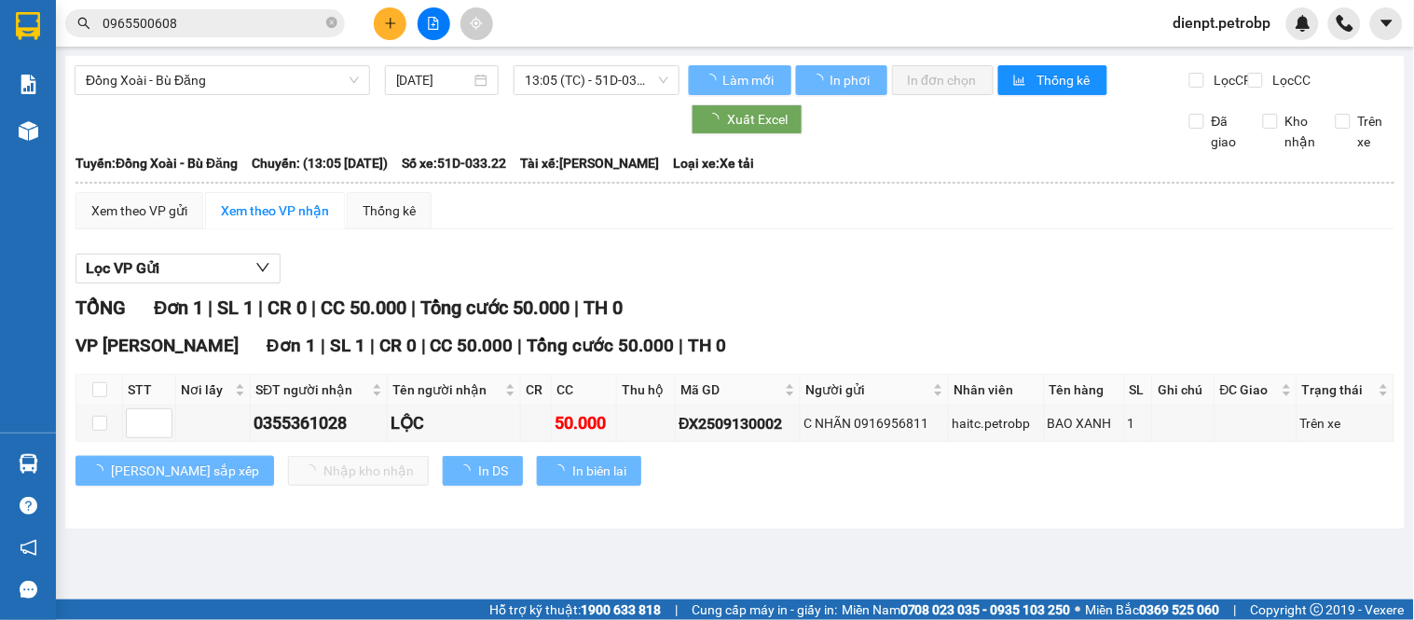
drag, startPoint x: 952, startPoint y: 247, endPoint x: 839, endPoint y: 163, distance: 140.5
click at [945, 245] on div "Xem theo VP gửi Xem theo [PERSON_NAME] Thống kê Lọc VP Gửi [PERSON_NAME] 1 | S…" at bounding box center [734, 350] width 1319 height 317
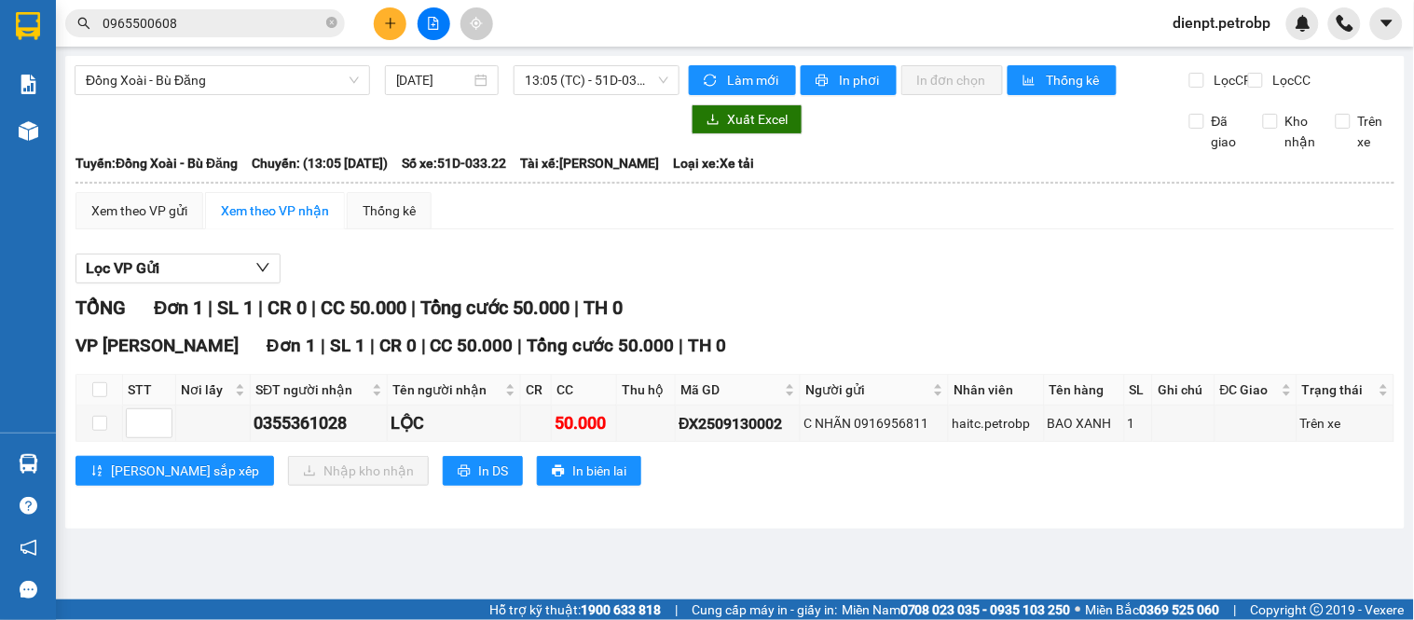
click at [879, 284] on div "Lọc VP Gửi" at bounding box center [734, 268] width 1319 height 31
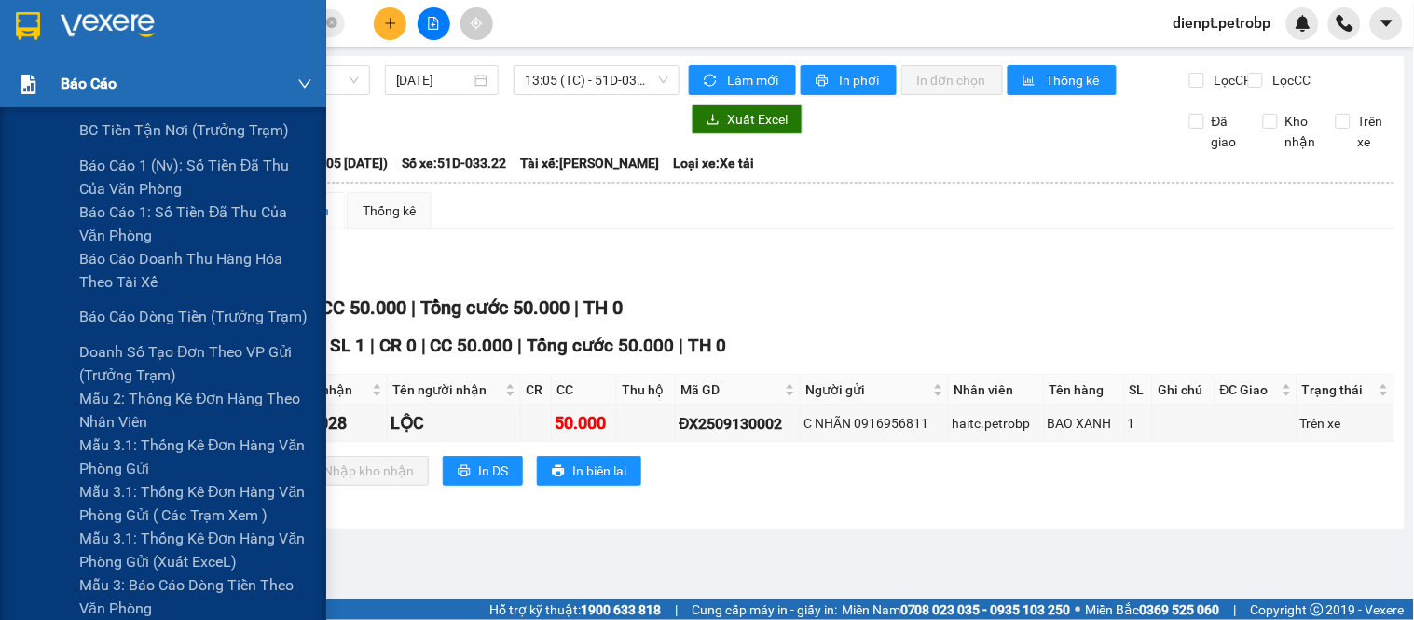
click at [7, 105] on div "Báo cáo" at bounding box center [163, 84] width 326 height 47
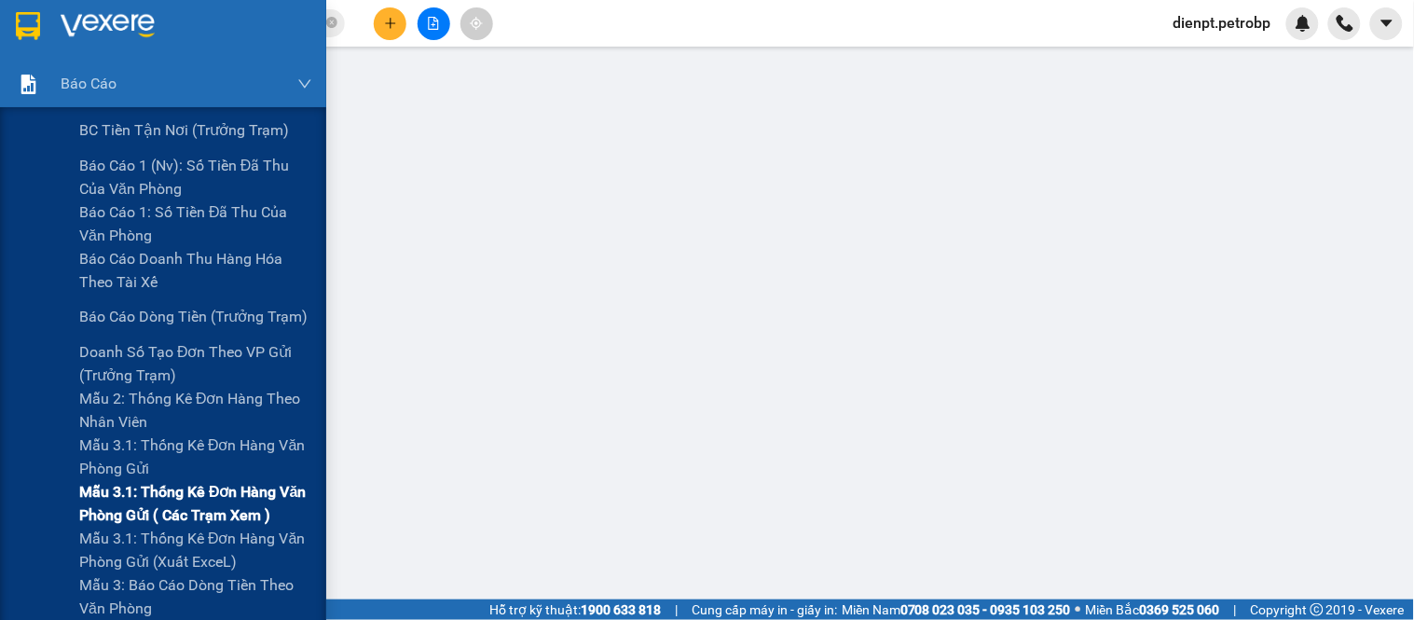
click at [138, 500] on span "Mẫu 3.1: Thống kê đơn hàng văn phòng gửi ( các trạm xem )" at bounding box center [195, 503] width 233 height 47
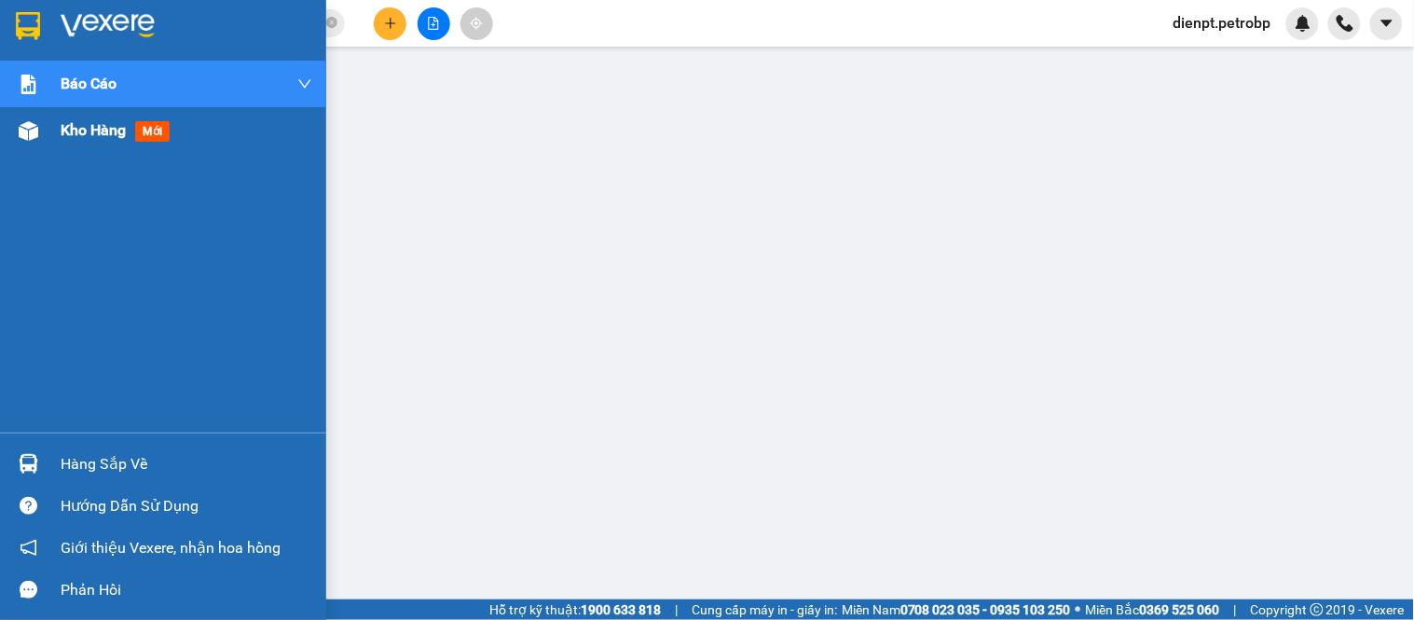
click at [38, 124] on div at bounding box center [28, 131] width 33 height 33
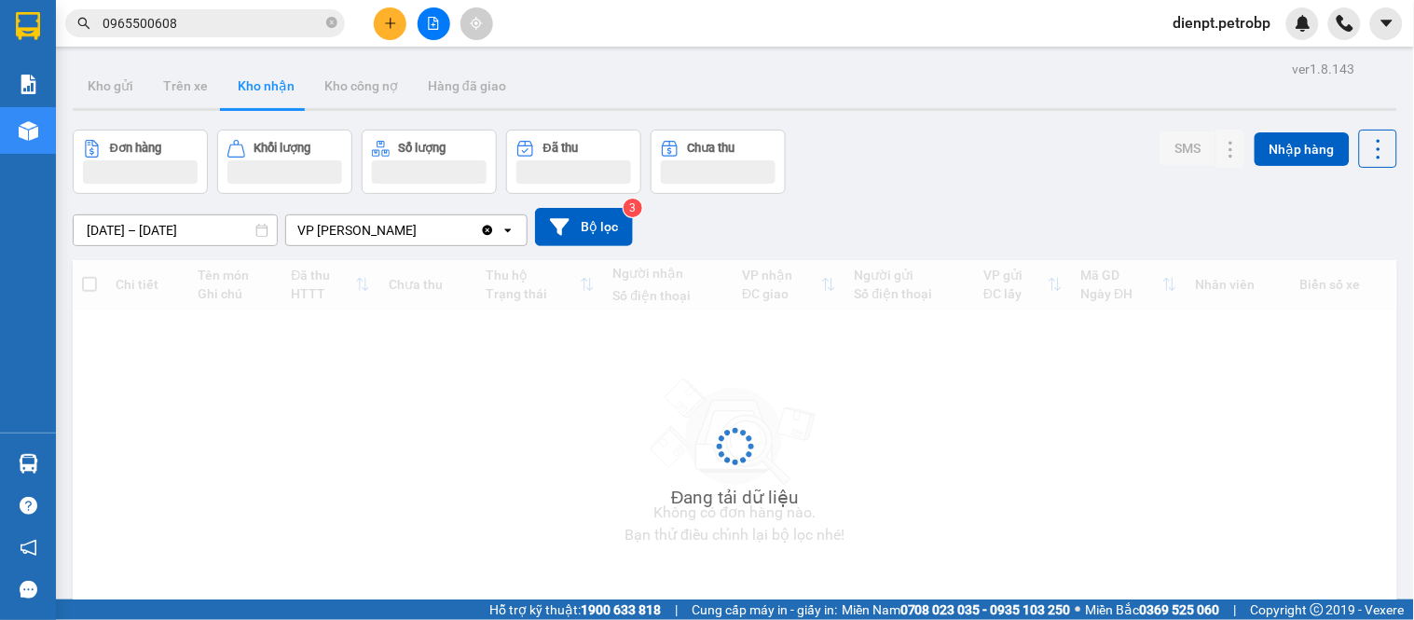
click at [944, 158] on div "Đơn hàng Khối lượng Số lượng Đã thu Chưa thu SMS Nhập hàng" at bounding box center [735, 162] width 1324 height 64
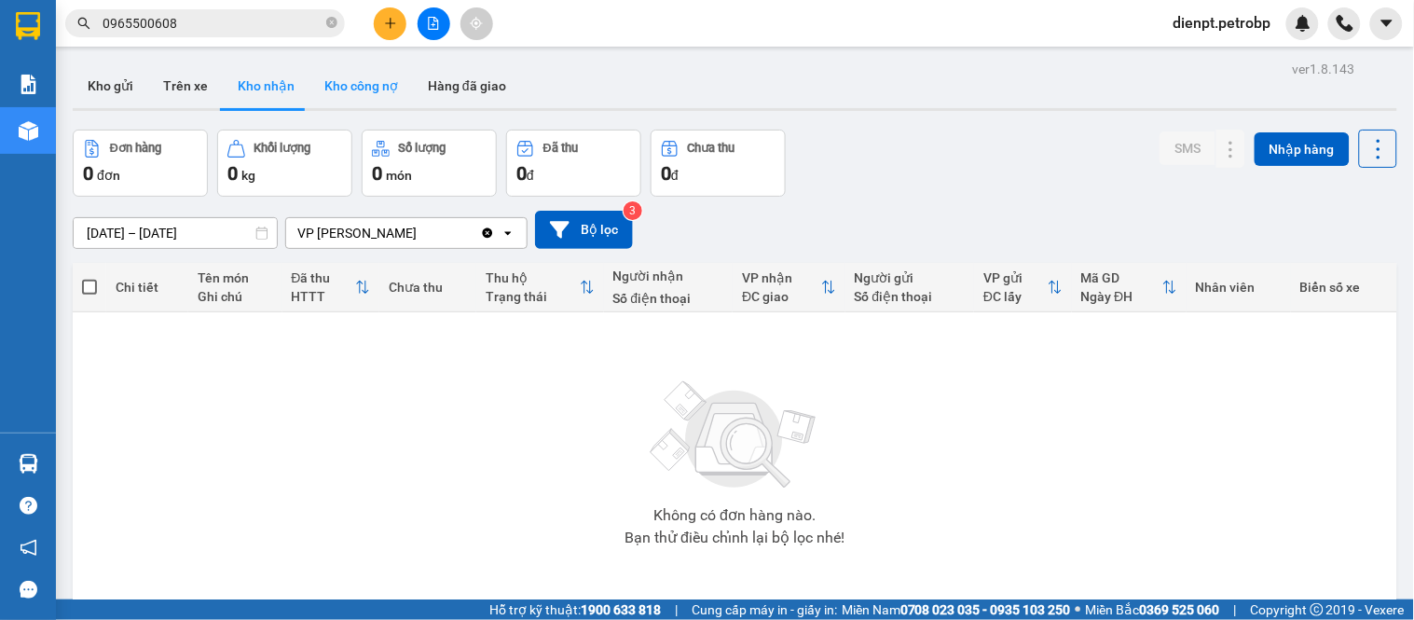
click at [346, 76] on button "Kho công nợ" at bounding box center [360, 85] width 103 height 45
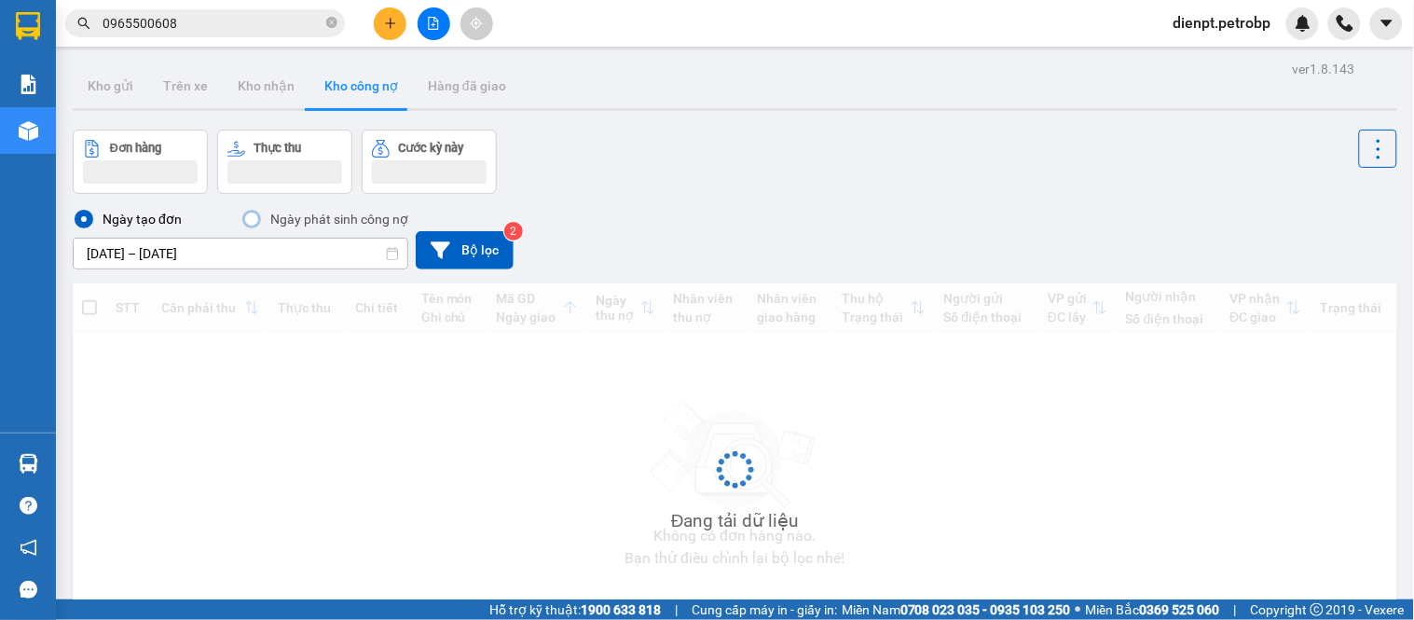
drag, startPoint x: 826, startPoint y: 178, endPoint x: 373, endPoint y: 159, distance: 453.3
click at [811, 180] on div "Đơn hàng [PERSON_NAME] thu Cước kỳ này" at bounding box center [735, 162] width 1324 height 64
click at [696, 154] on div "Đơn hàng [PERSON_NAME] thu Cước kỳ này" at bounding box center [735, 162] width 1324 height 64
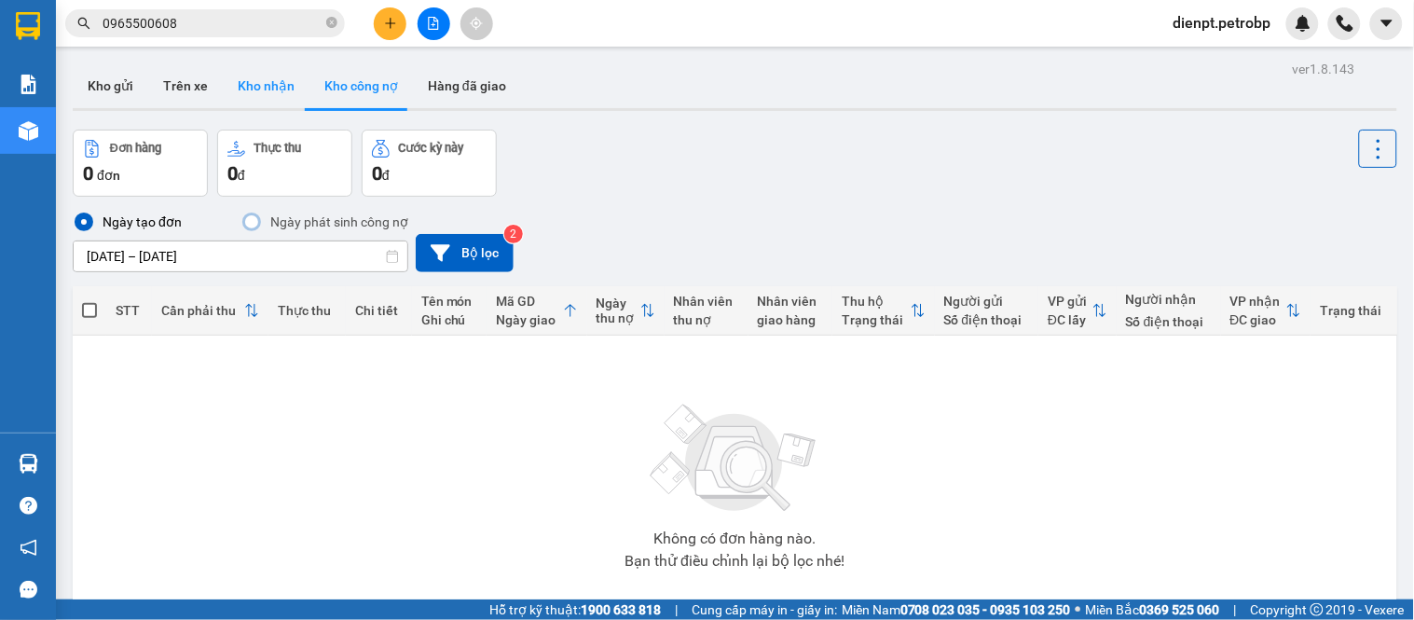
click at [256, 93] on button "Kho nhận" at bounding box center [266, 85] width 87 height 45
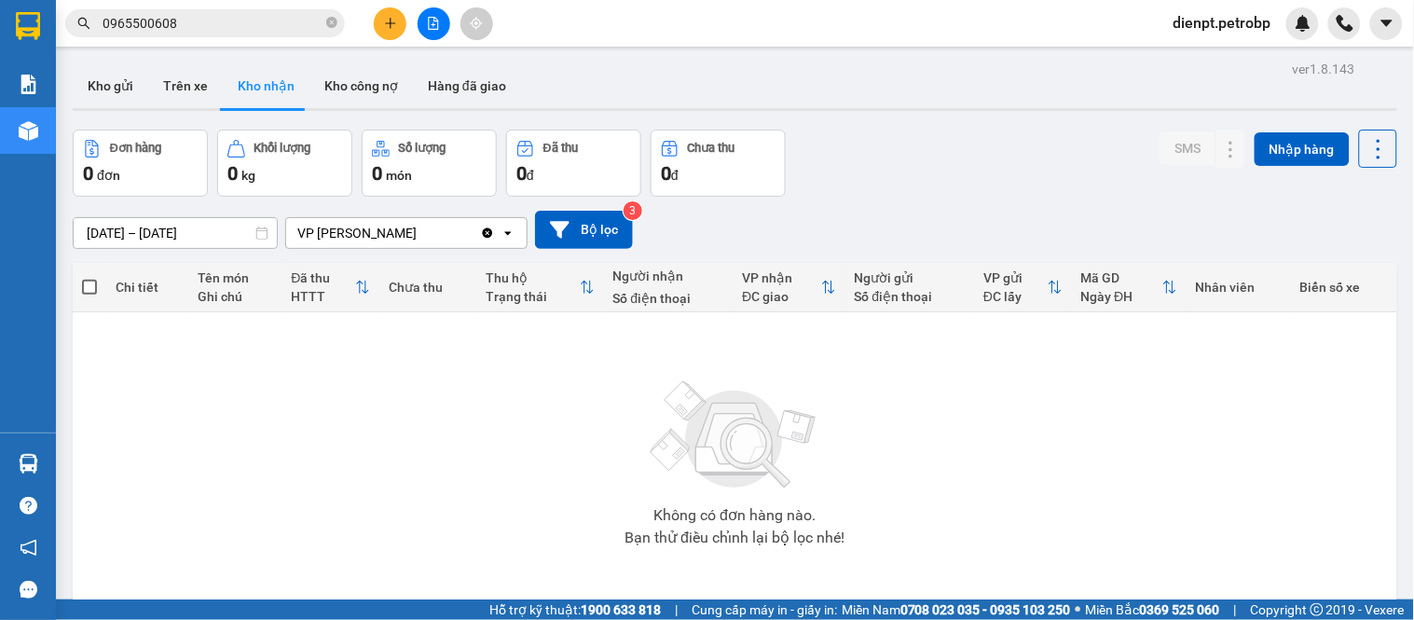
click at [846, 173] on div "Đơn hàng 0 đơn Khối lượng 0 kg Số lượng 0 món Đã thu 0 đ Chưa thu 0 đ SMS Nhập …" at bounding box center [735, 163] width 1324 height 67
click at [127, 243] on div "ver 1.8.143 Kho gửi Trên xe Kho [PERSON_NAME] công nợ Hàng đã [PERSON_NAME] hàn…" at bounding box center [734, 366] width 1339 height 620
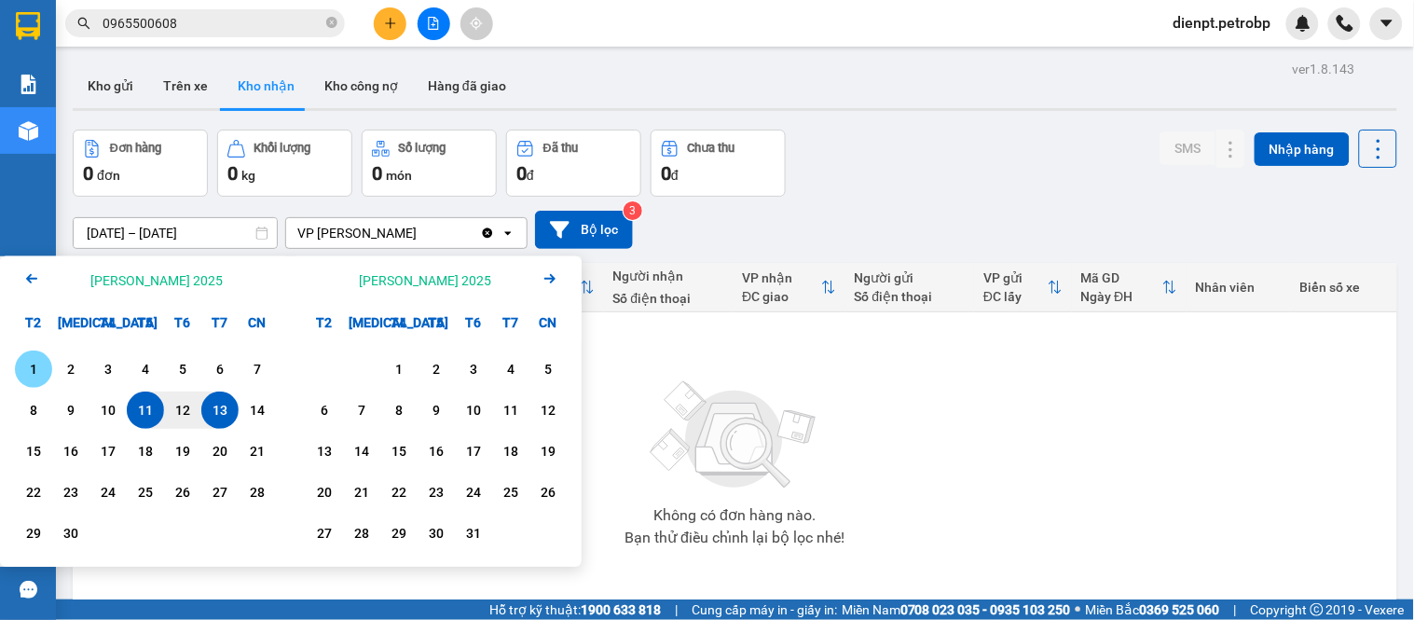
click at [30, 376] on div "1" at bounding box center [34, 369] width 26 height 22
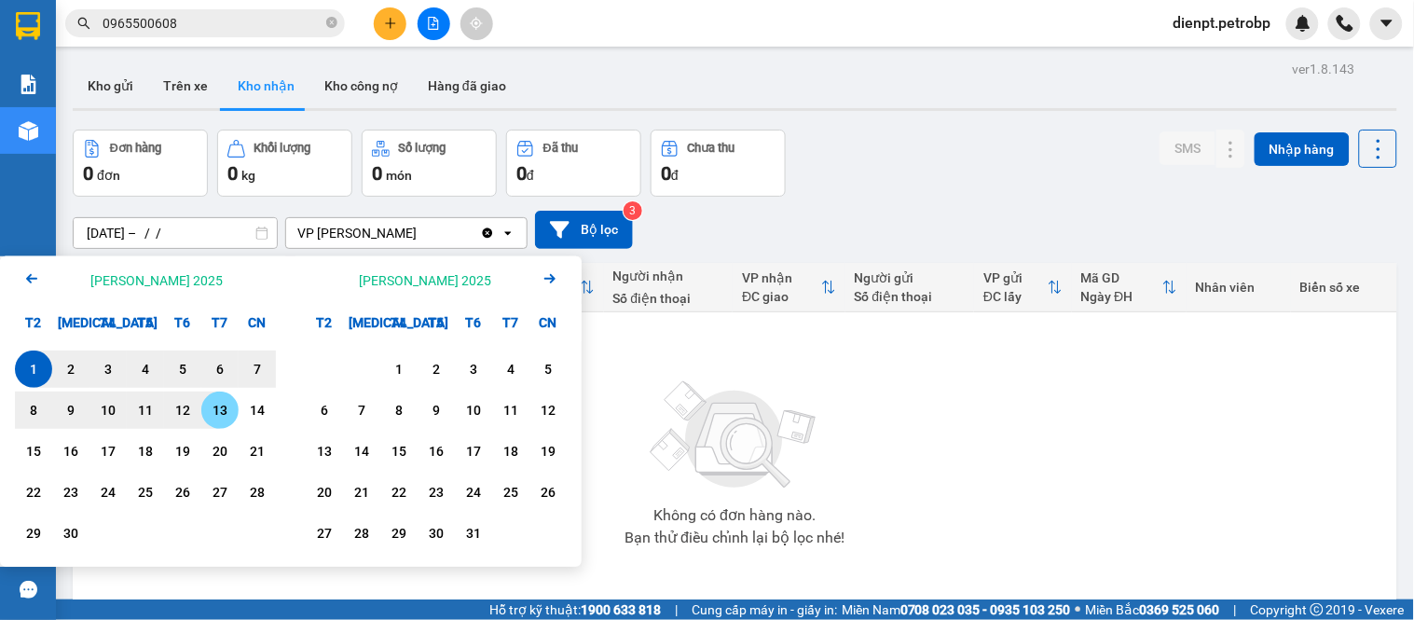
click at [220, 413] on div "13" at bounding box center [220, 410] width 26 height 22
type input "[DATE] – [DATE]"
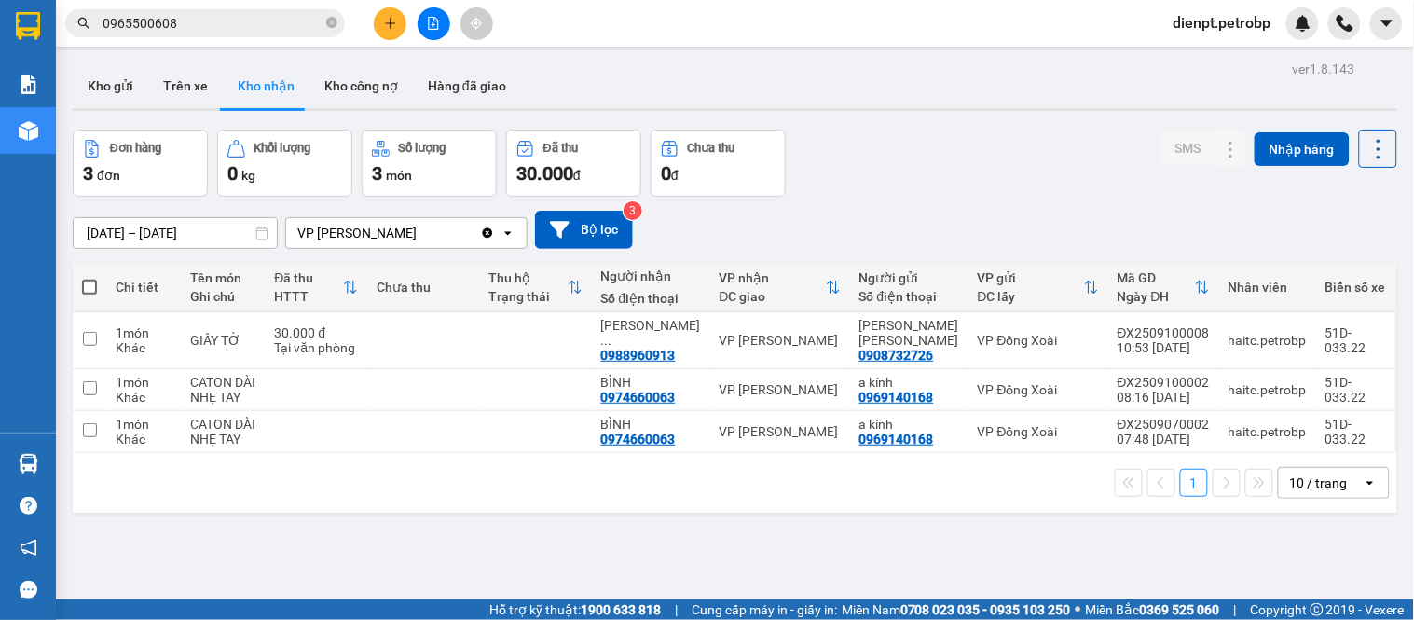
click at [998, 219] on div "[DATE] – [DATE] Press the down arrow key to interact with the calendar and sele…" at bounding box center [735, 230] width 1324 height 38
click at [662, 348] on div "0988960913" at bounding box center [638, 355] width 75 height 15
copy div "0988960913"
click at [870, 206] on div "[DATE] – [DATE] Press the down arrow key to interact with the calendar and sele…" at bounding box center [735, 230] width 1324 height 66
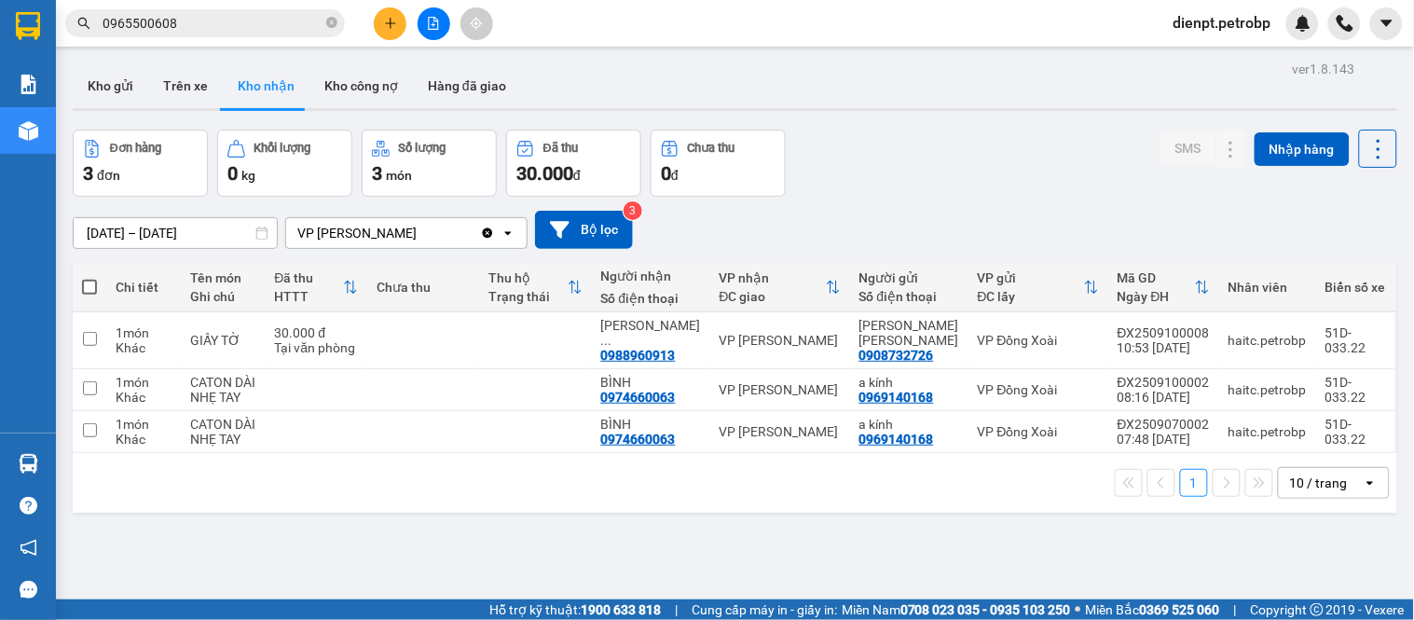
click at [999, 529] on div "ver 1.8.143 Kho gửi Trên xe Kho [PERSON_NAME] công nợ Hàng đã [PERSON_NAME] hàn…" at bounding box center [734, 366] width 1339 height 620
click at [920, 178] on div "Đơn hàng 3 đơn [PERSON_NAME] 0 kg Số [PERSON_NAME] 3 món Đã thu 30.000 [PERSON_…" at bounding box center [735, 163] width 1324 height 67
click at [882, 355] on div "0908732726" at bounding box center [896, 355] width 75 height 15
drag, startPoint x: 877, startPoint y: 516, endPoint x: 951, endPoint y: 295, distance: 233.7
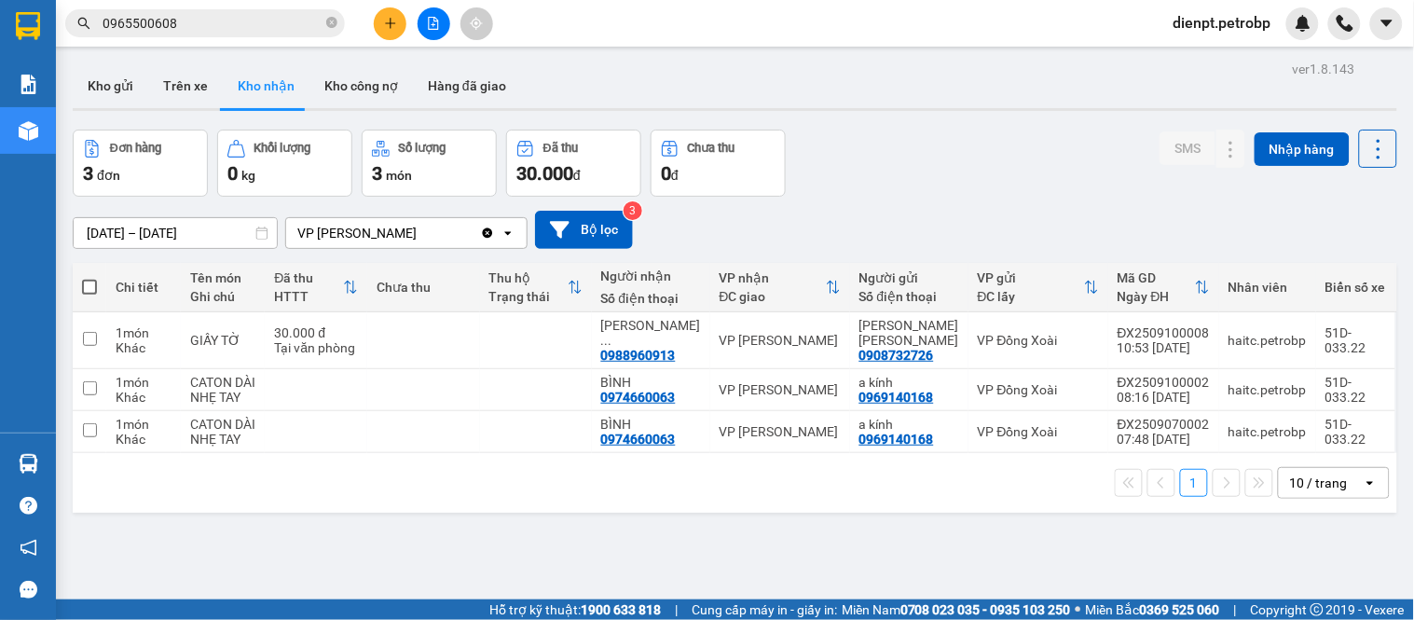
click at [876, 506] on div "ver 1.8.143 Kho gửi Trên xe Kho [PERSON_NAME] công nợ Hàng đã [PERSON_NAME] hàn…" at bounding box center [734, 366] width 1339 height 620
click at [1003, 174] on div "Đơn hàng 3 đơn [PERSON_NAME] 0 kg Số [PERSON_NAME] 3 món Đã thu 30.000 [PERSON_…" at bounding box center [735, 163] width 1324 height 67
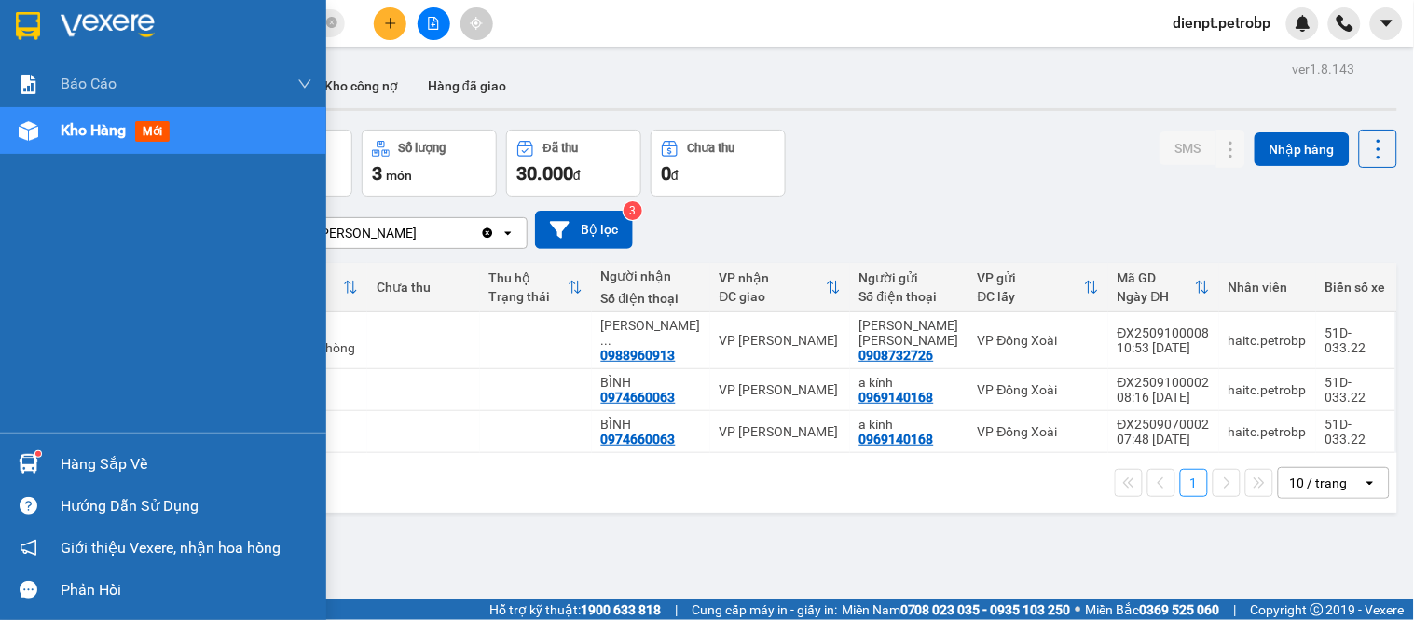
click at [37, 462] on img at bounding box center [29, 464] width 20 height 20
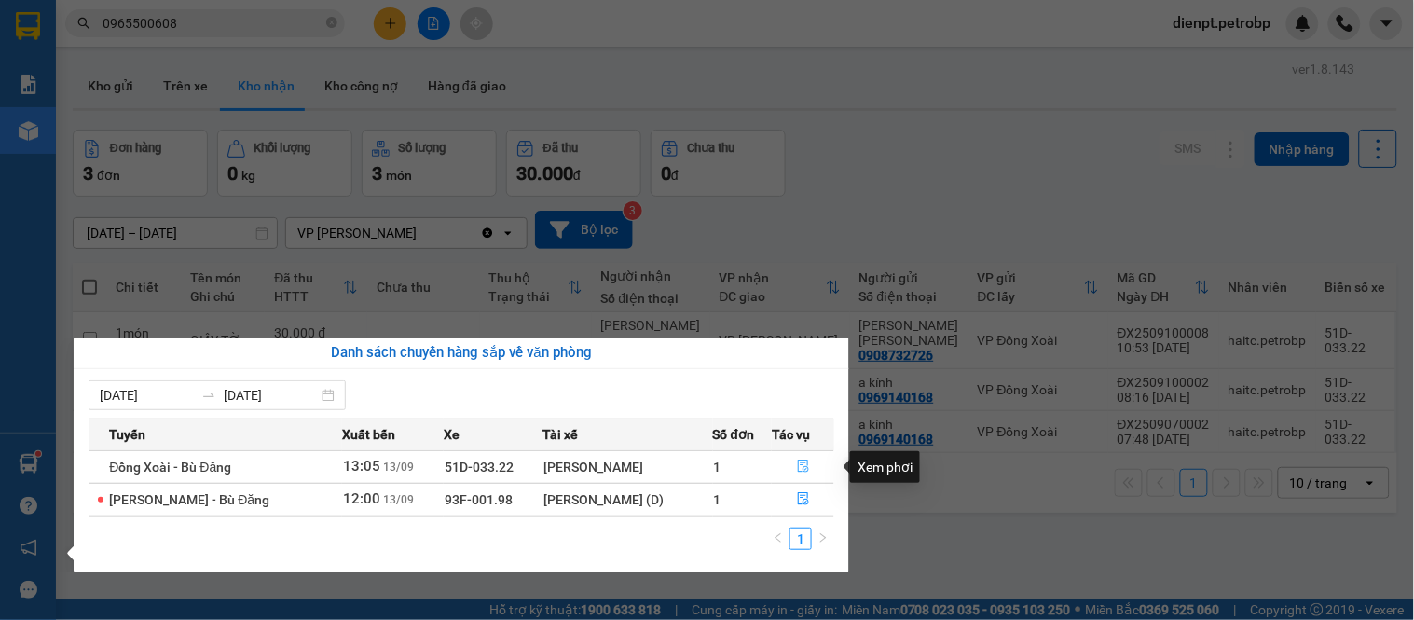
click at [801, 472] on icon "file-done" at bounding box center [803, 465] width 11 height 13
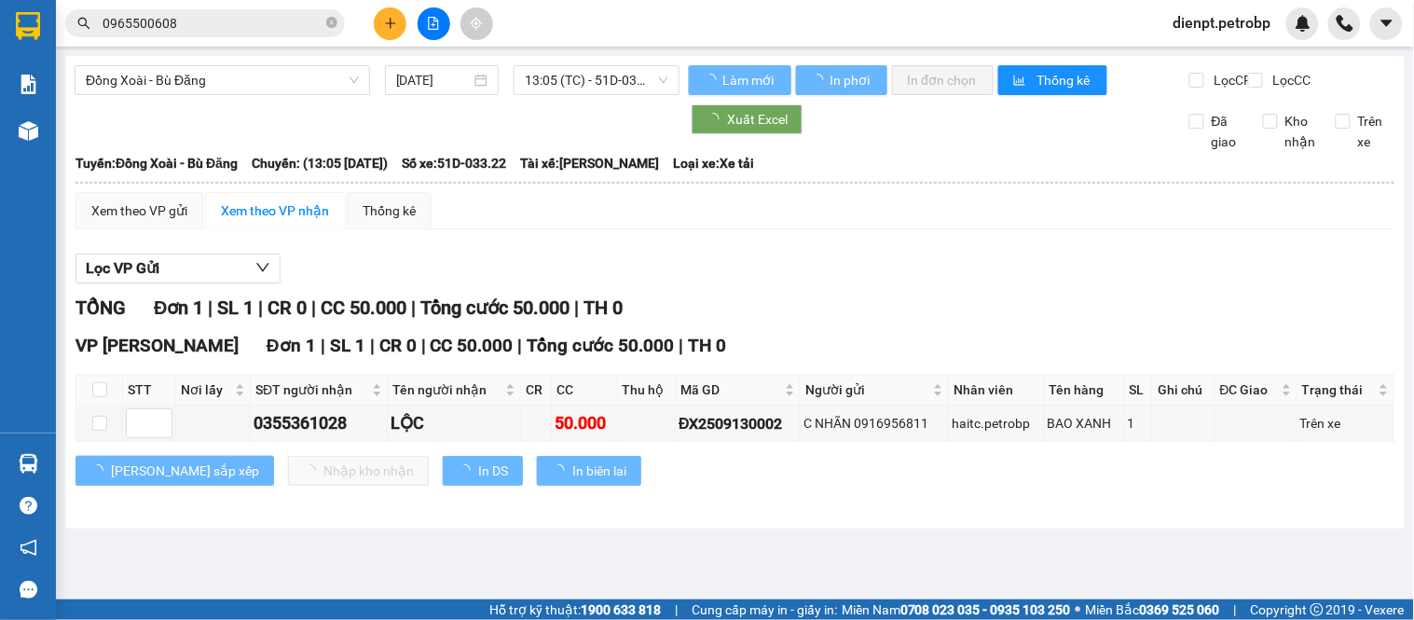
click at [816, 300] on div "Lọc VP Gửi [PERSON_NAME] 1 | SL 1 | CR 0 | CC 50.000 | [PERSON_NAME] 50.000 | …" at bounding box center [734, 376] width 1319 height 265
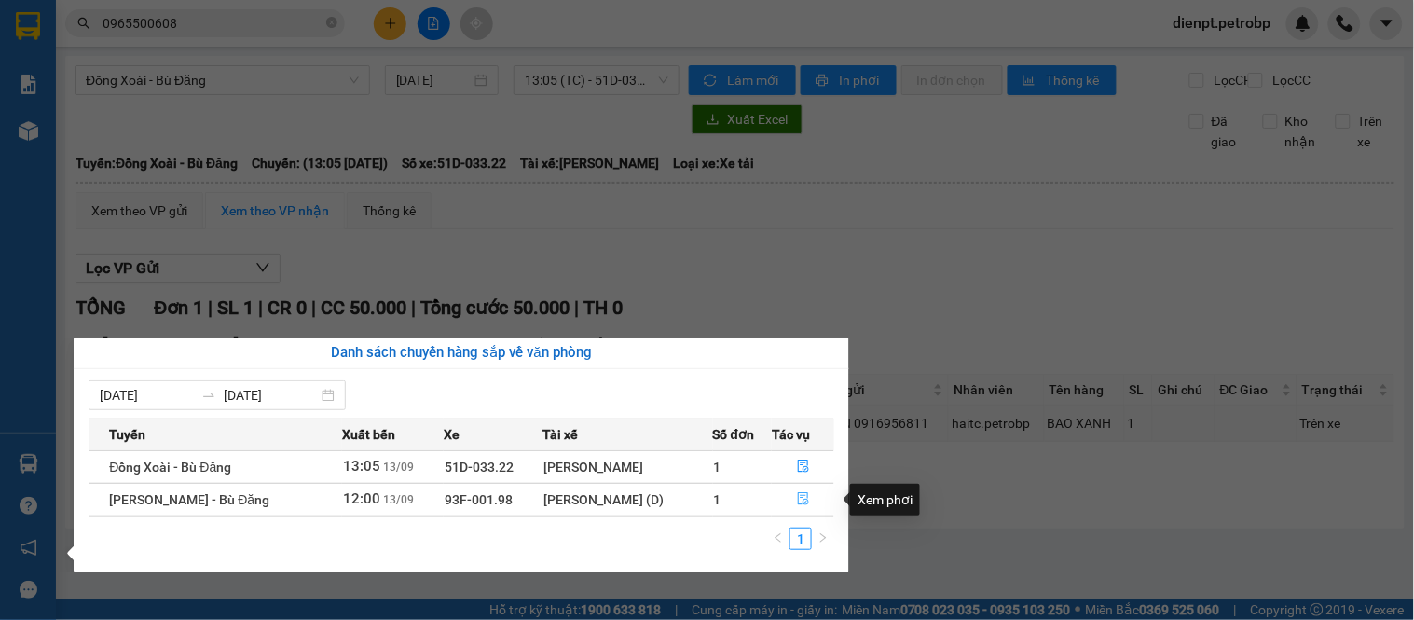
click at [805, 501] on icon "file-done" at bounding box center [803, 498] width 13 height 13
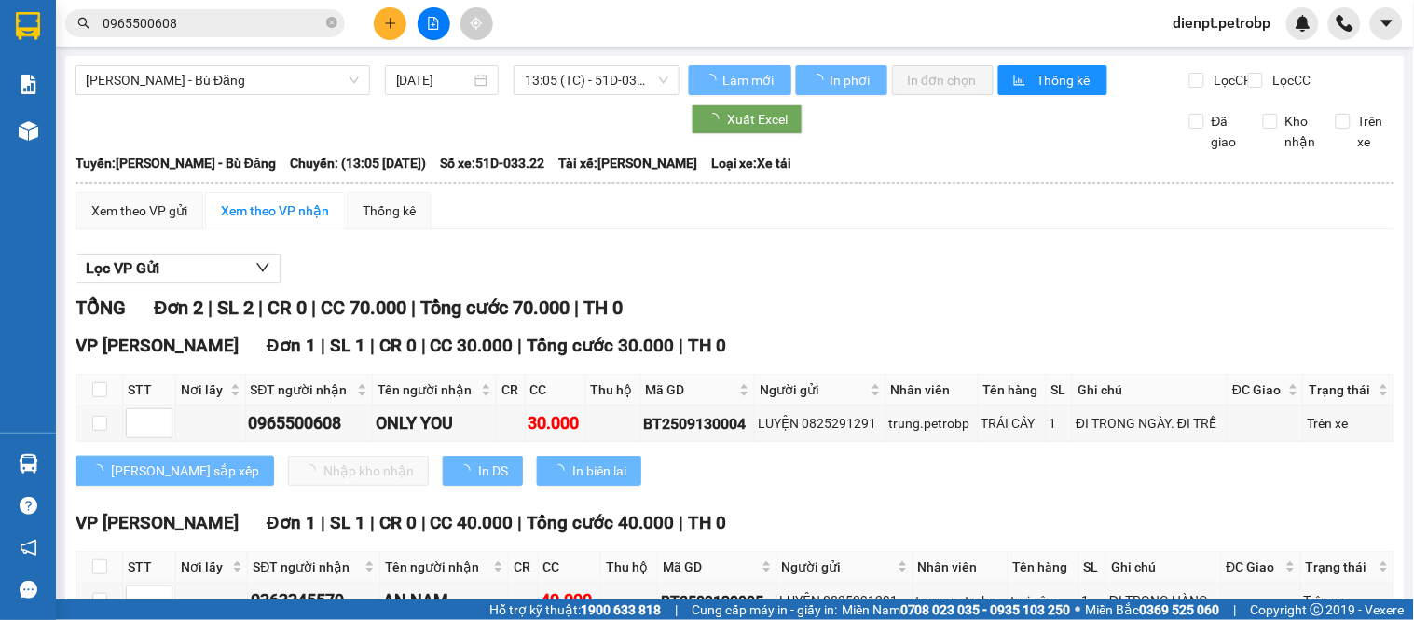
click at [868, 311] on div "TỔNG Đơn 2 | SL 2 | CR 0 | CC 70.000 | Tổng cước 70.000 | TH 0" at bounding box center [734, 308] width 1319 height 29
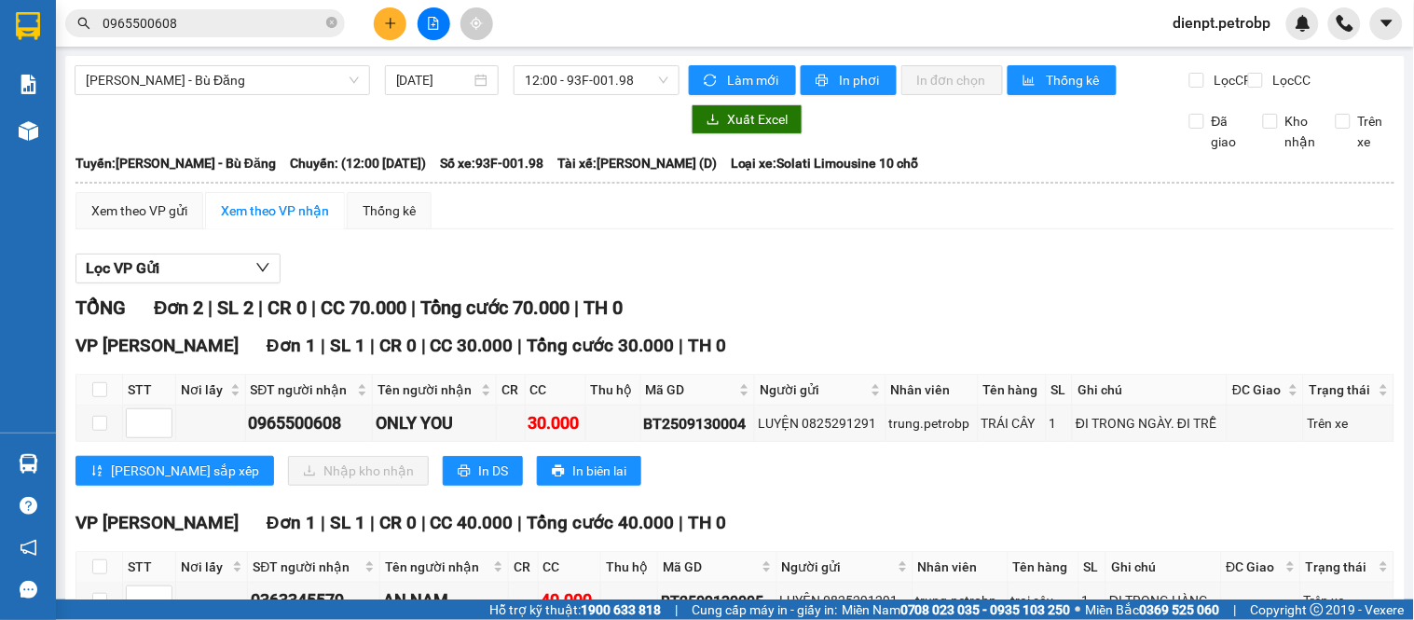
scroll to position [132, 0]
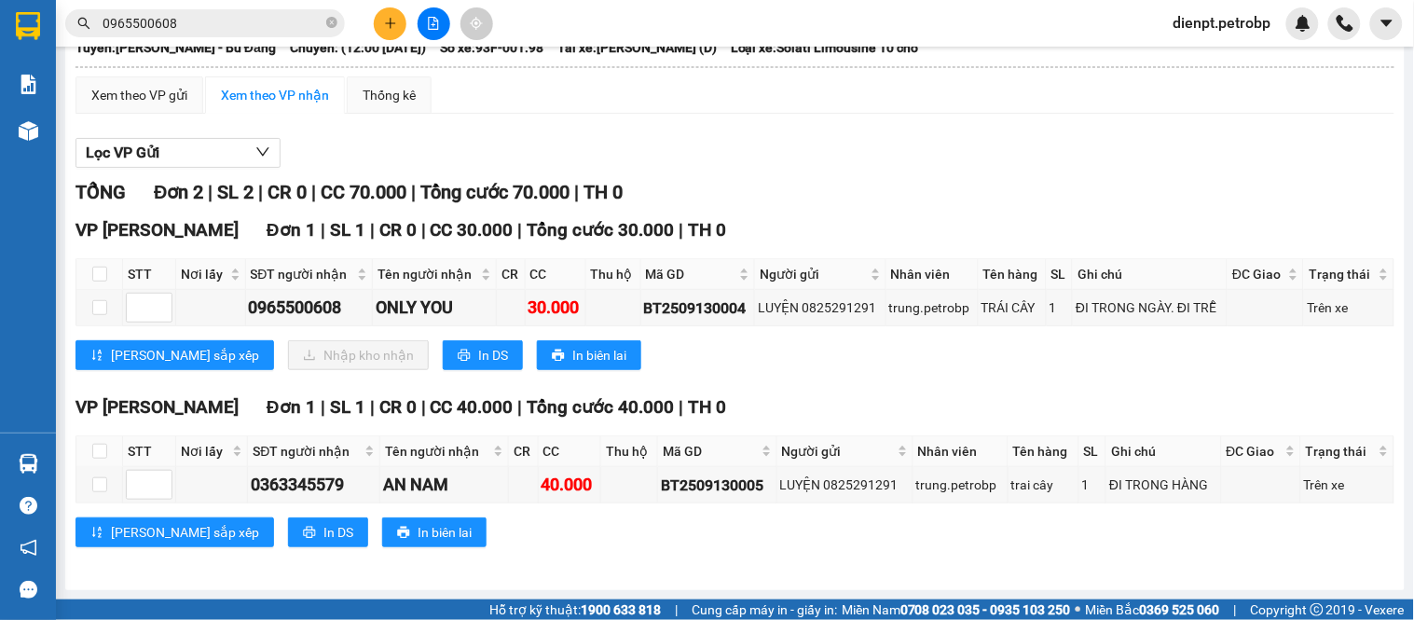
click at [852, 356] on div "[PERSON_NAME] sắp xếp Nhập [PERSON_NAME] In DS In biên lai" at bounding box center [734, 355] width 1319 height 30
drag, startPoint x: 826, startPoint y: 165, endPoint x: 808, endPoint y: 141, distance: 30.0
click at [825, 162] on div "Lọc VP Gửi" at bounding box center [734, 153] width 1319 height 31
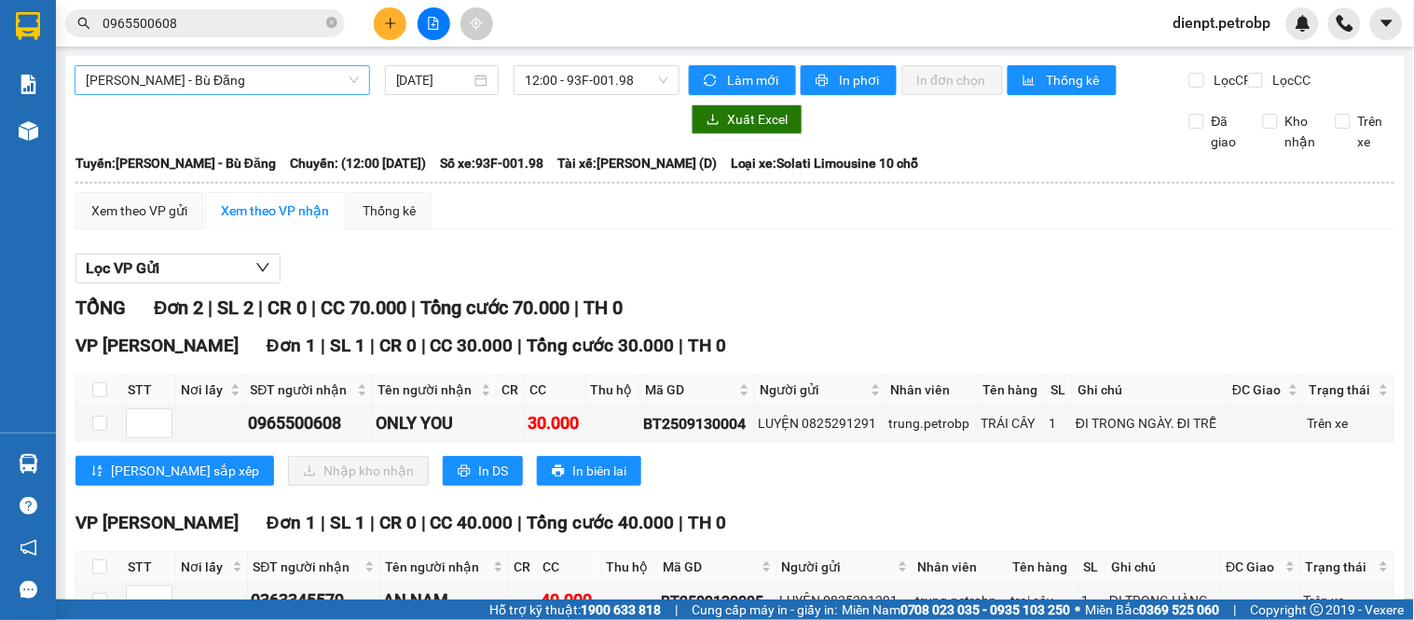
click at [168, 70] on span "[PERSON_NAME] - Bù Đăng" at bounding box center [222, 80] width 273 height 28
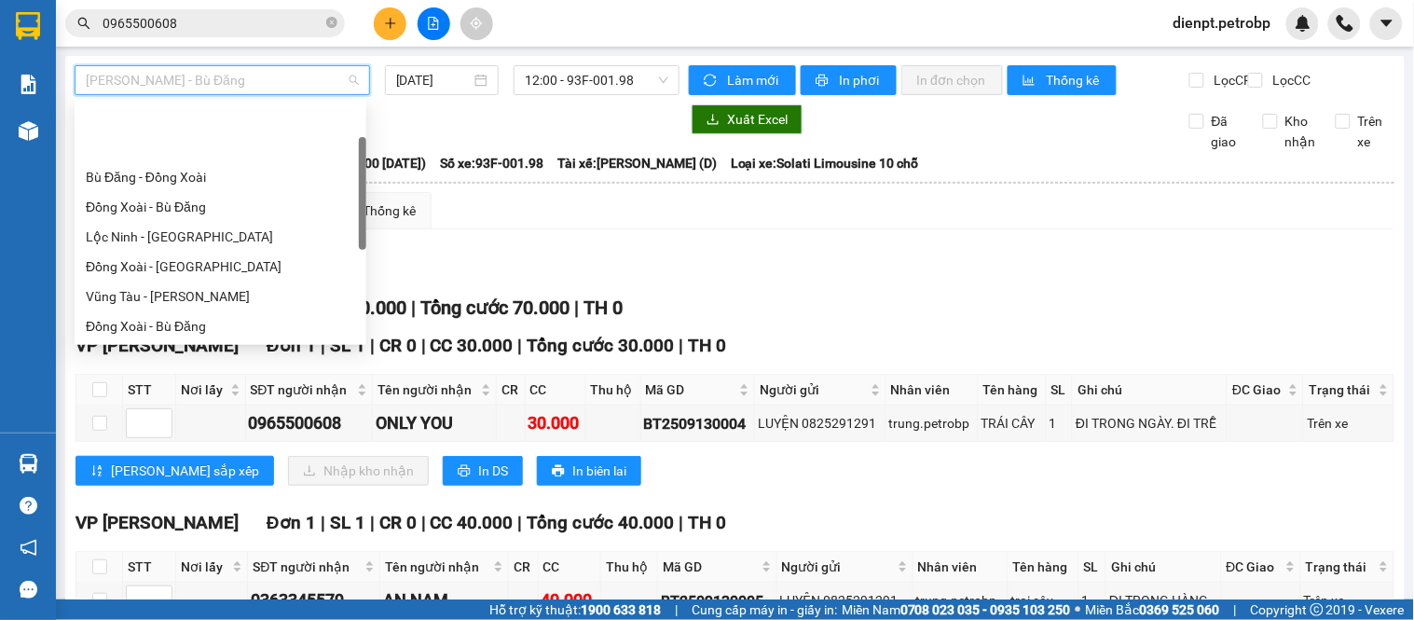
scroll to position [89, 0]
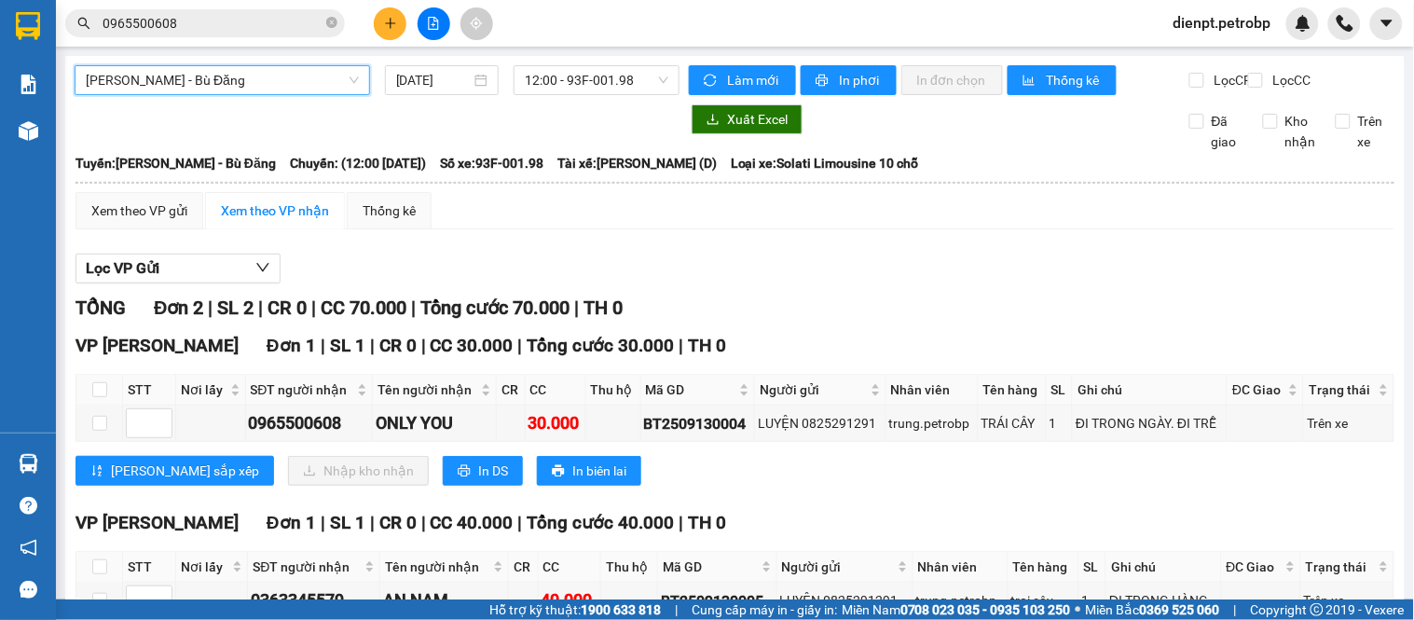
click at [188, 86] on span "[PERSON_NAME] - Bù Đăng" at bounding box center [222, 80] width 273 height 28
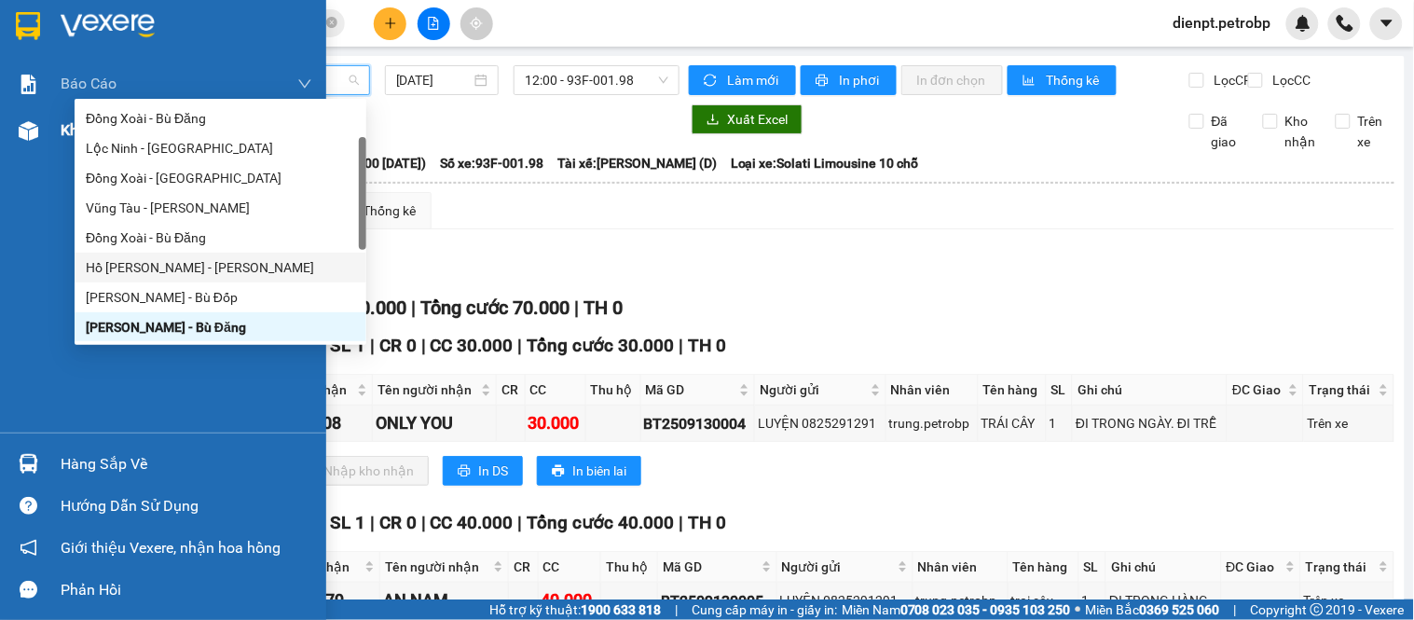
click at [24, 131] on img at bounding box center [29, 131] width 20 height 20
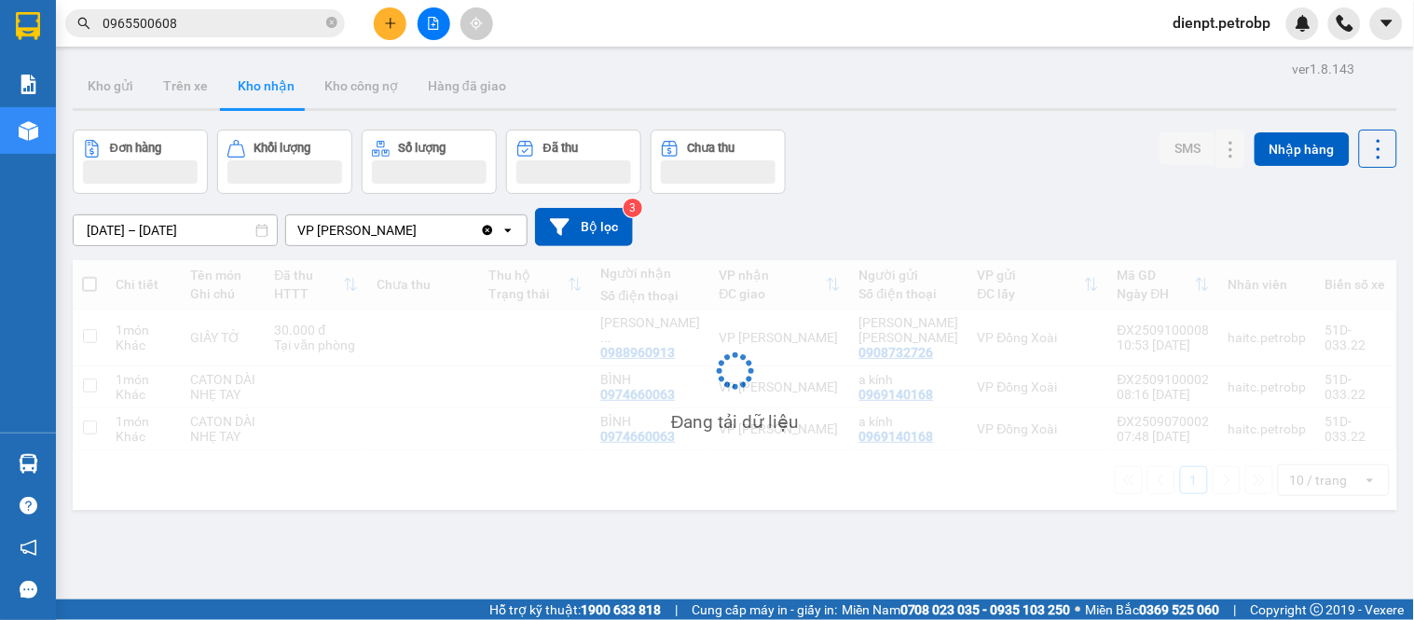
click at [938, 144] on div "Đơn hàng Khối lượng Số lượng Đã thu Chưa thu SMS Nhập hàng" at bounding box center [735, 162] width 1324 height 64
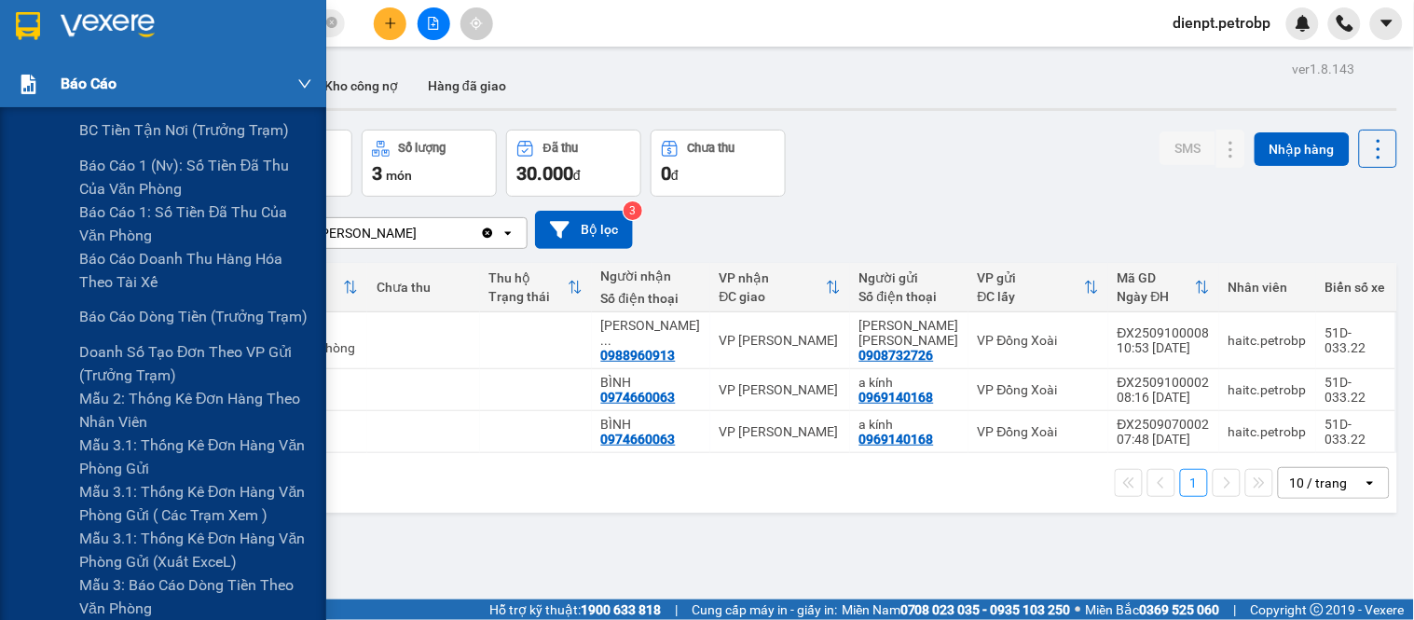
click at [47, 88] on div "Báo cáo" at bounding box center [163, 84] width 326 height 47
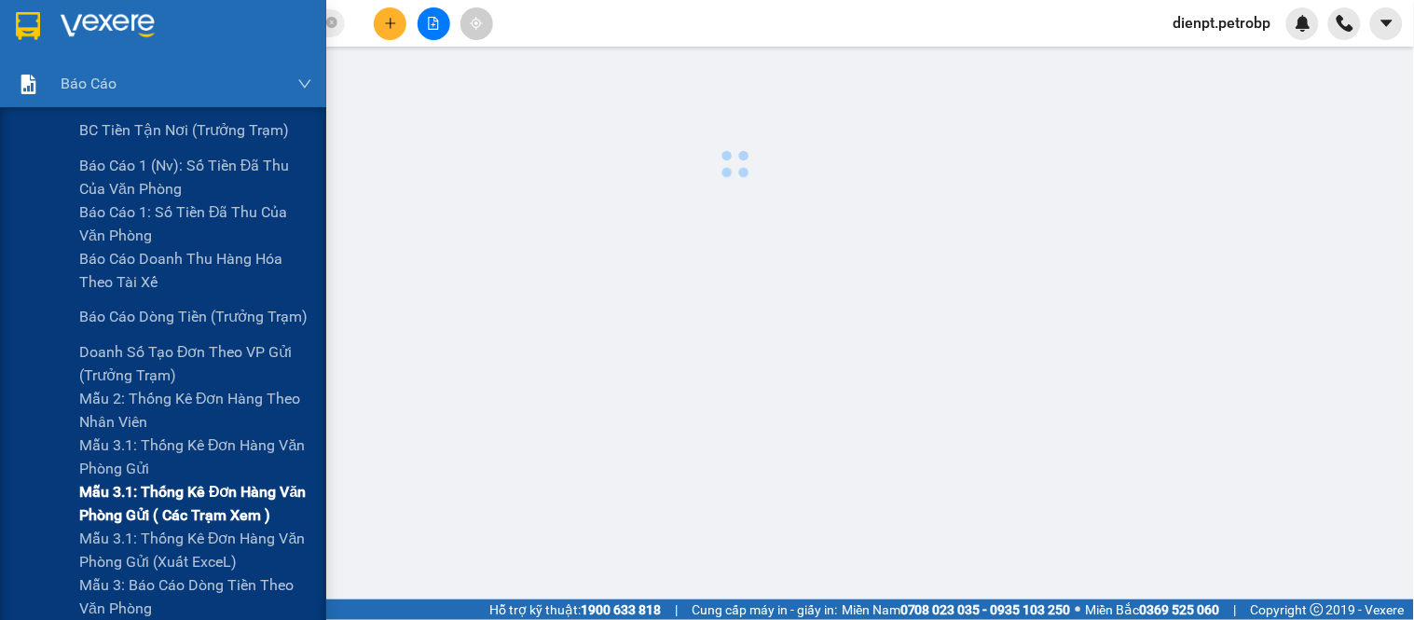
click at [187, 514] on span "Mẫu 3.1: Thống kê đơn hàng văn phòng gửi ( các trạm xem )" at bounding box center [195, 503] width 233 height 47
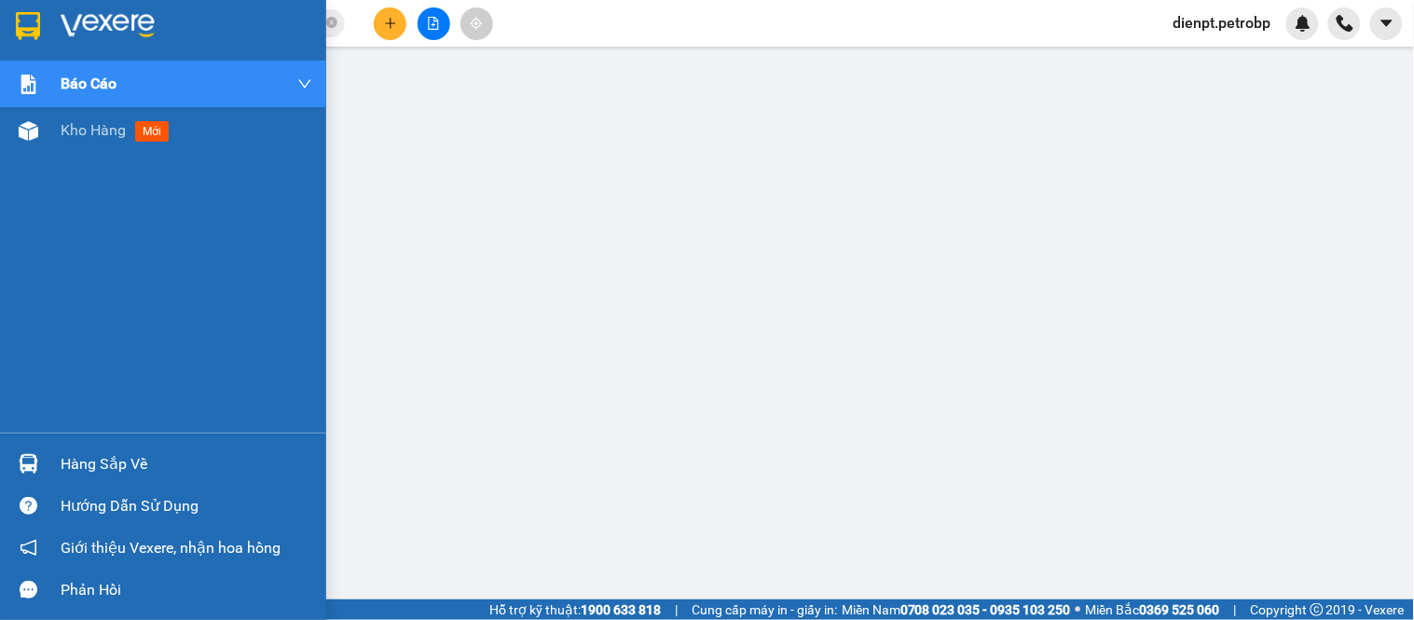
click at [54, 462] on div "Hàng sắp về" at bounding box center [163, 464] width 326 height 42
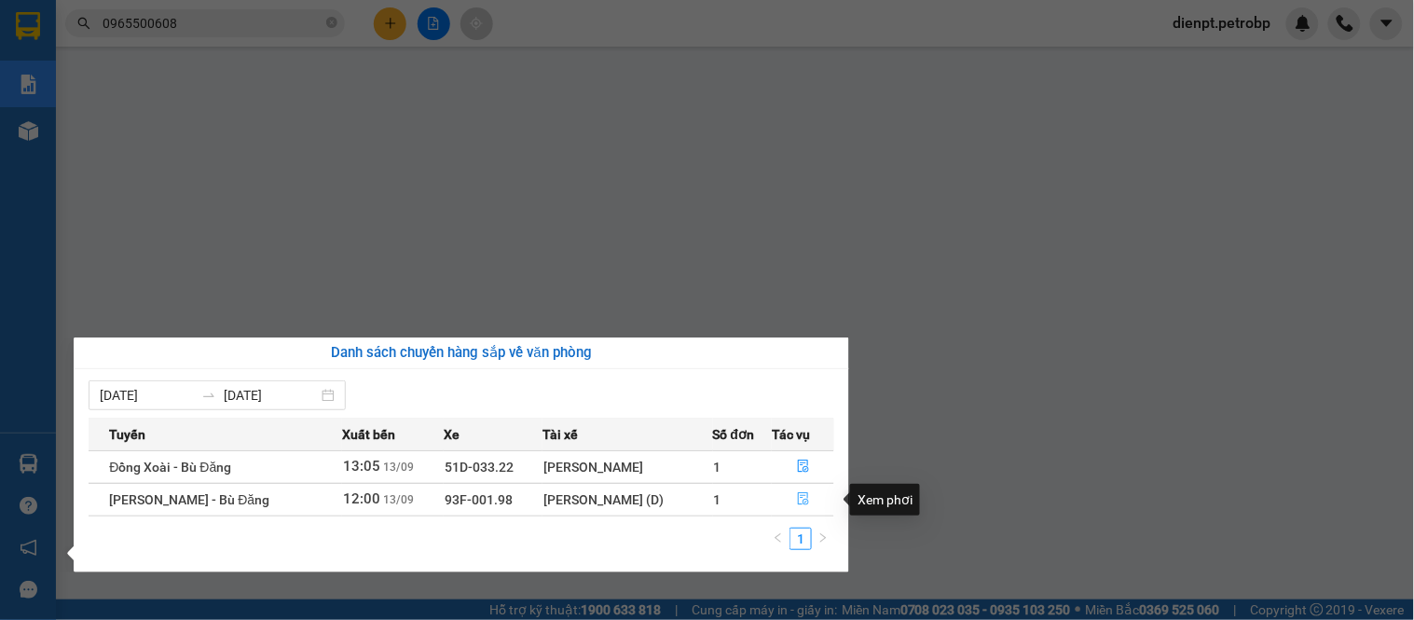
click at [798, 498] on icon "file-done" at bounding box center [803, 498] width 11 height 13
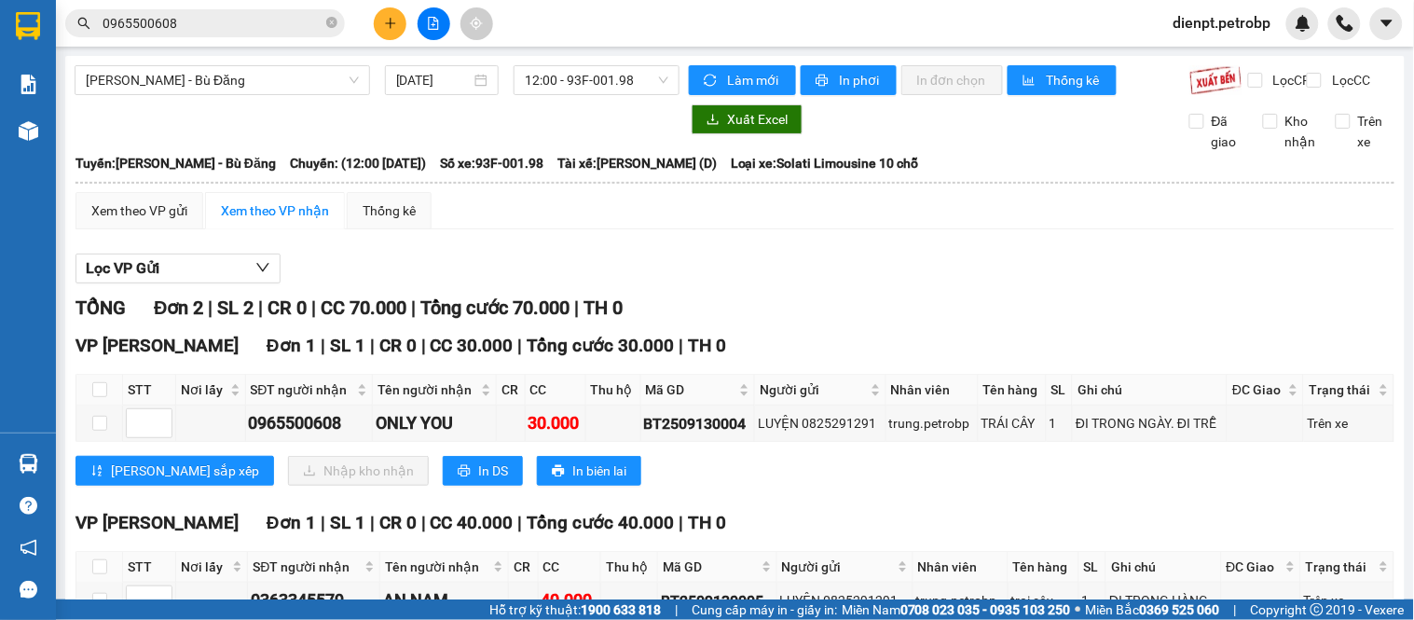
drag, startPoint x: 709, startPoint y: 513, endPoint x: 825, endPoint y: 613, distance: 153.3
click at [711, 500] on div "VP [PERSON_NAME] Đơn 1 | SL 1 | CR 0 | CC 30.000 | [PERSON_NAME] 30.000 | TH 0 …" at bounding box center [734, 416] width 1319 height 168
drag, startPoint x: 824, startPoint y: 376, endPoint x: 709, endPoint y: 127, distance: 274.0
click at [798, 292] on div "Lọc VP Gửi [PERSON_NAME] 2 | SL 2 | CR 0 | CC 70.000 | [PERSON_NAME] 70.000 | …" at bounding box center [734, 465] width 1319 height 442
